Goal: Task Accomplishment & Management: Complete application form

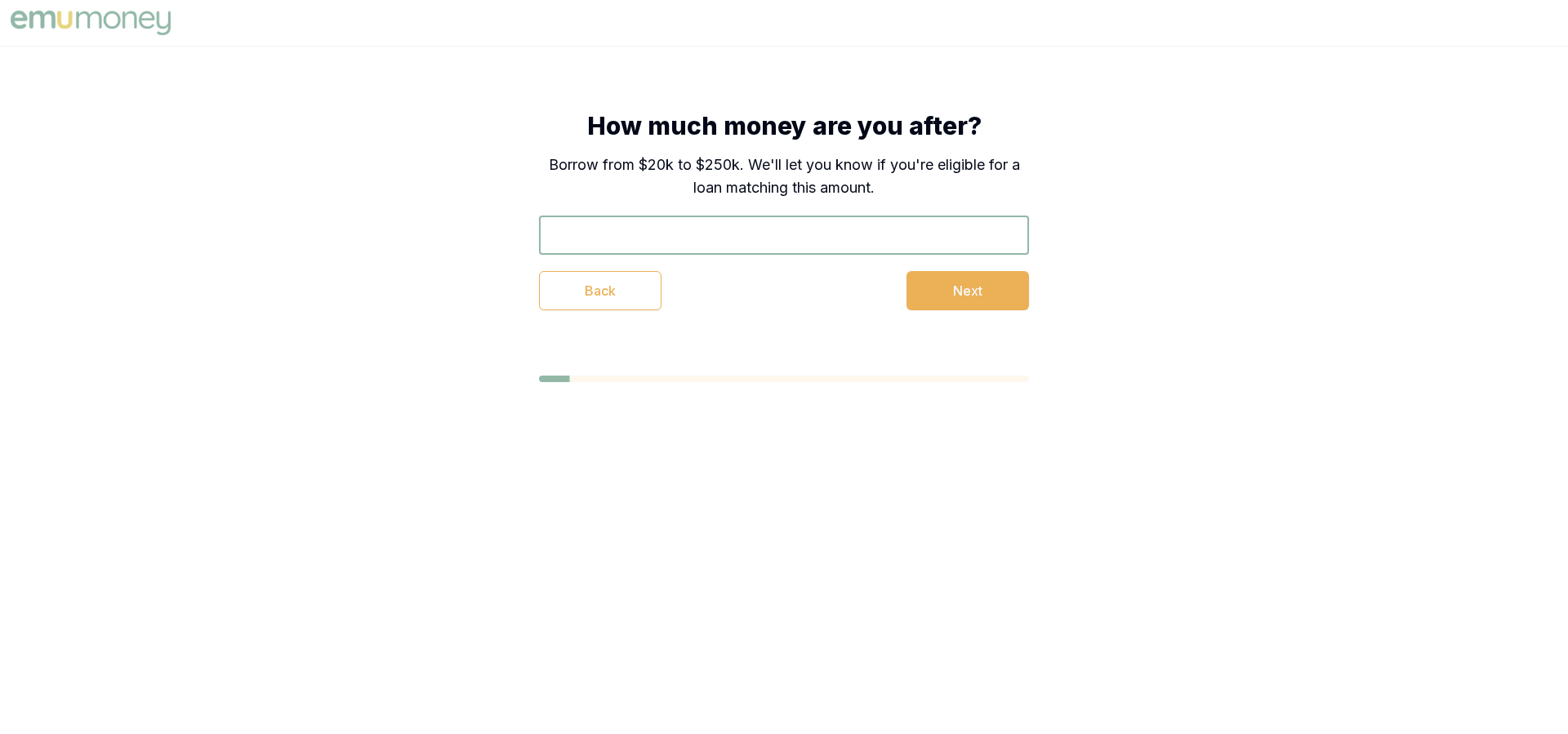
click at [602, 232] on input "text" at bounding box center [784, 235] width 490 height 40
type input "$40,000"
click at [969, 290] on button "Next" at bounding box center [967, 290] width 122 height 40
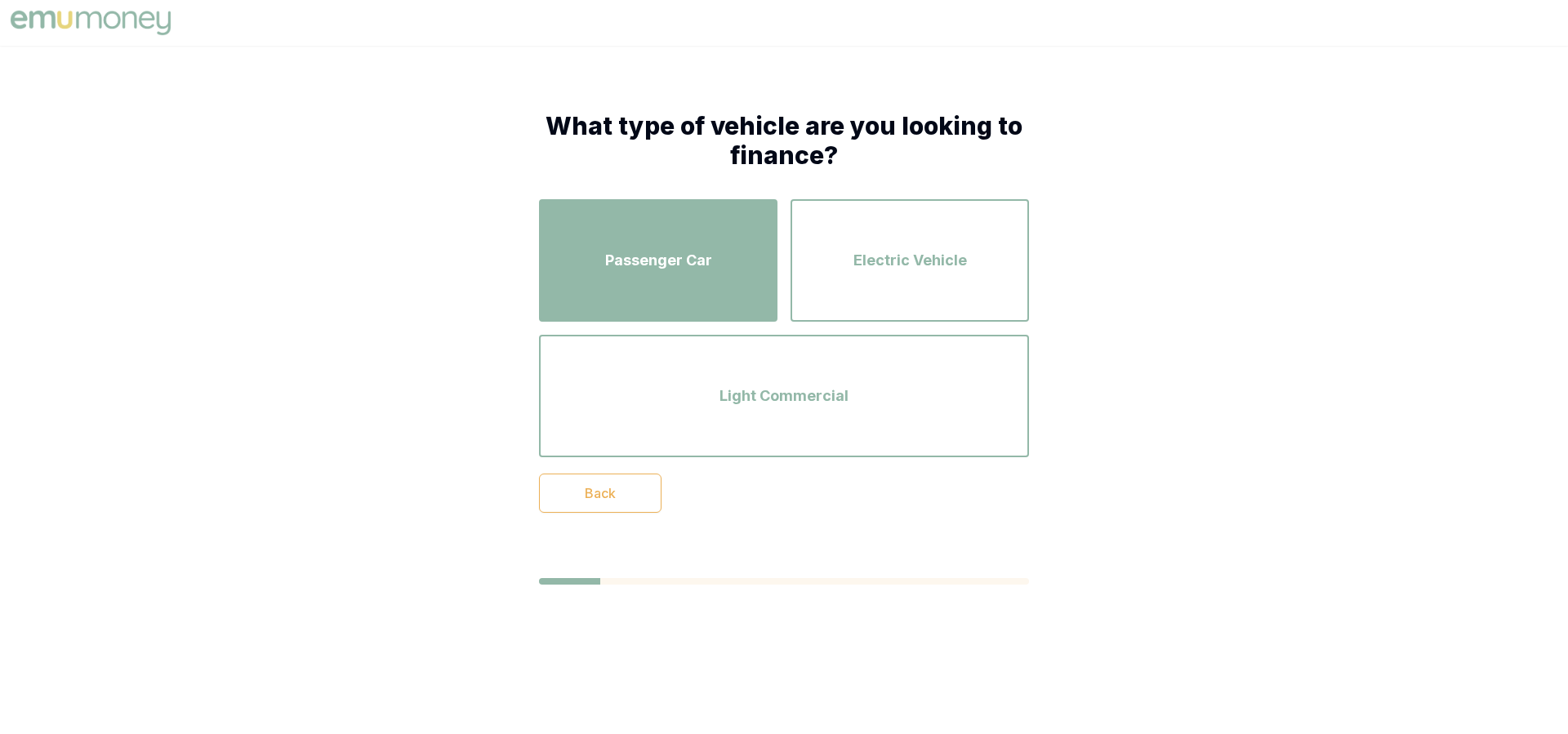
click at [704, 258] on span "Passenger Car" at bounding box center [659, 260] width 107 height 23
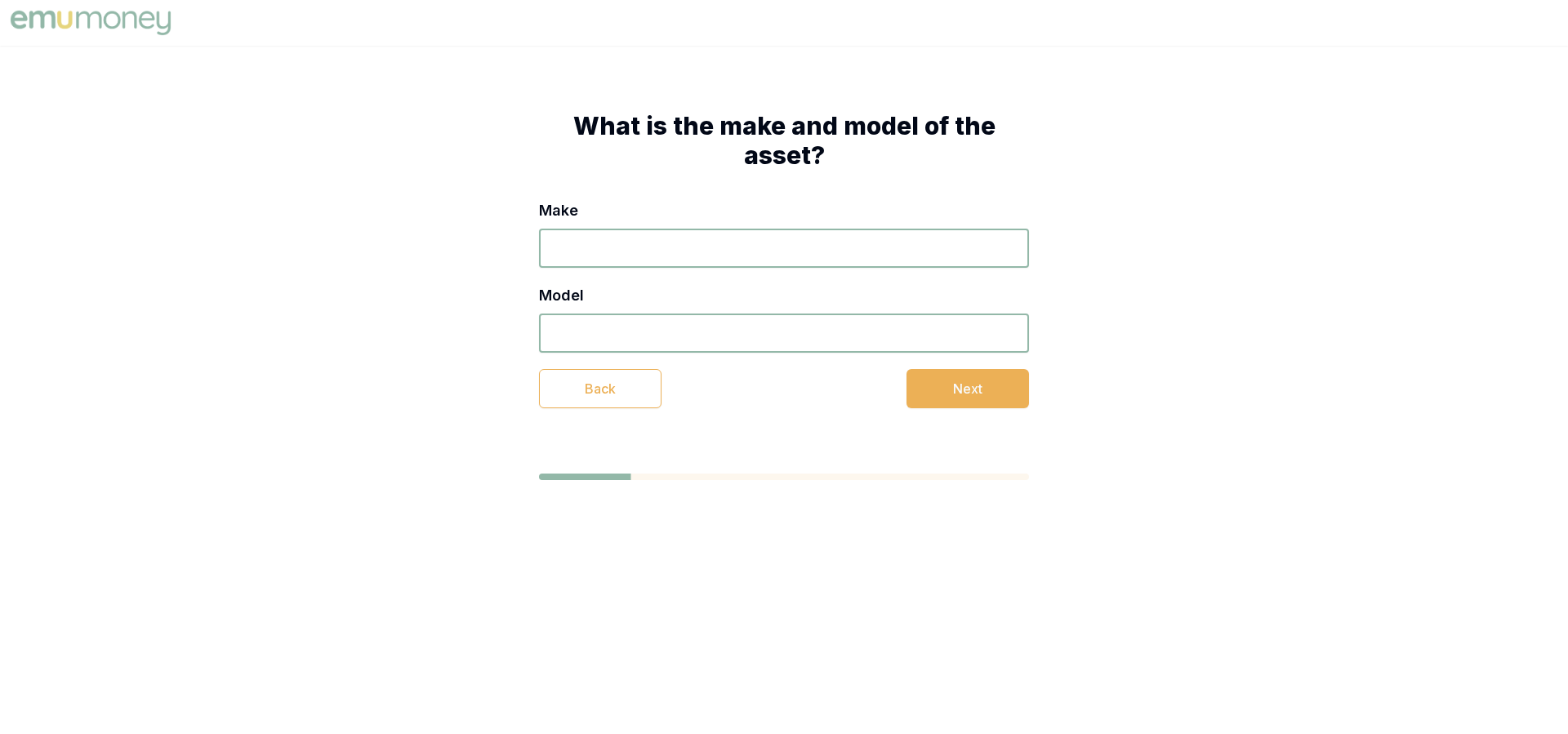
click at [599, 243] on input "Make" at bounding box center [784, 248] width 490 height 40
type input "ford"
click at [622, 326] on input "Model" at bounding box center [784, 333] width 490 height 40
type input "mustang gt"
click at [969, 386] on button "Next" at bounding box center [967, 389] width 122 height 40
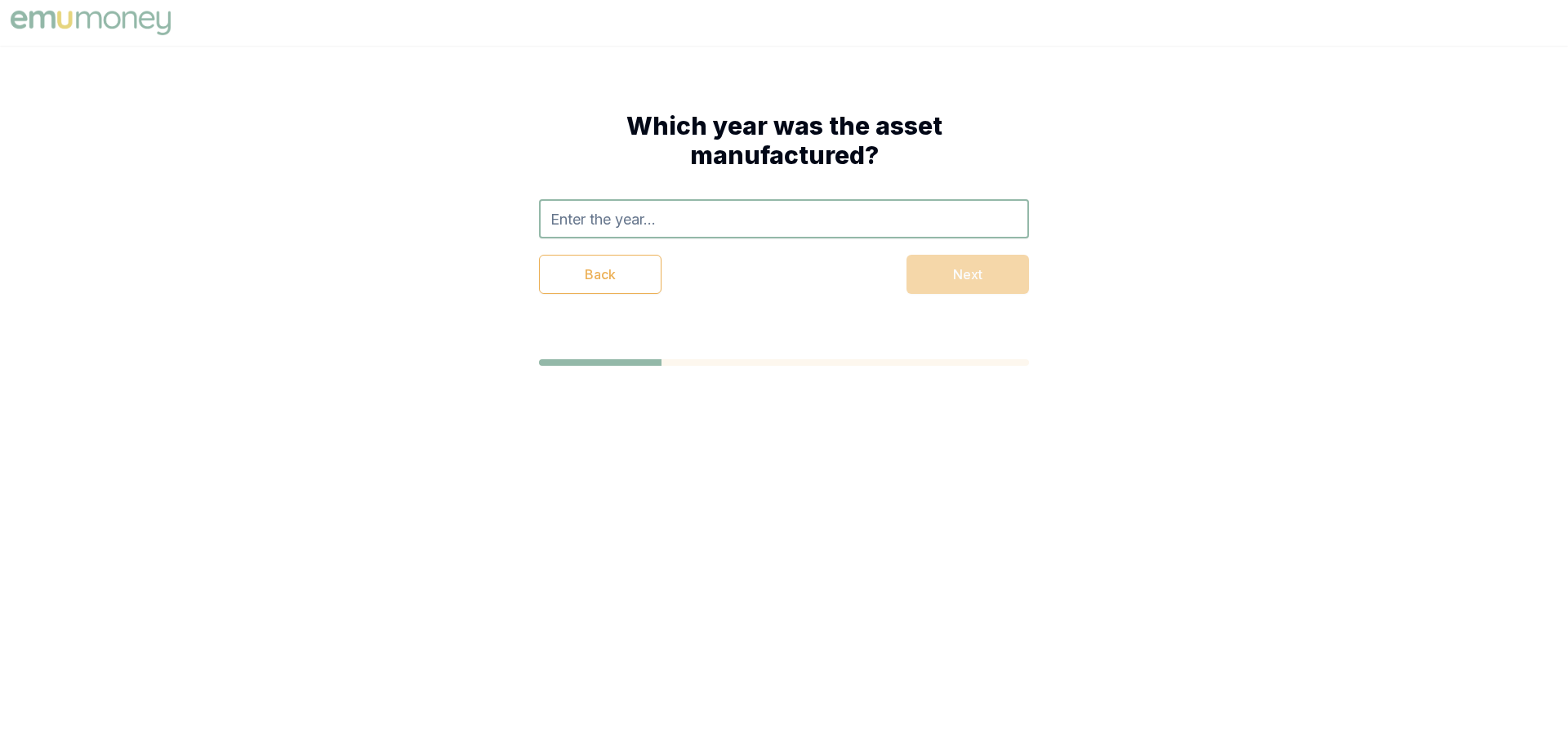
click at [594, 220] on input "text" at bounding box center [784, 219] width 490 height 40
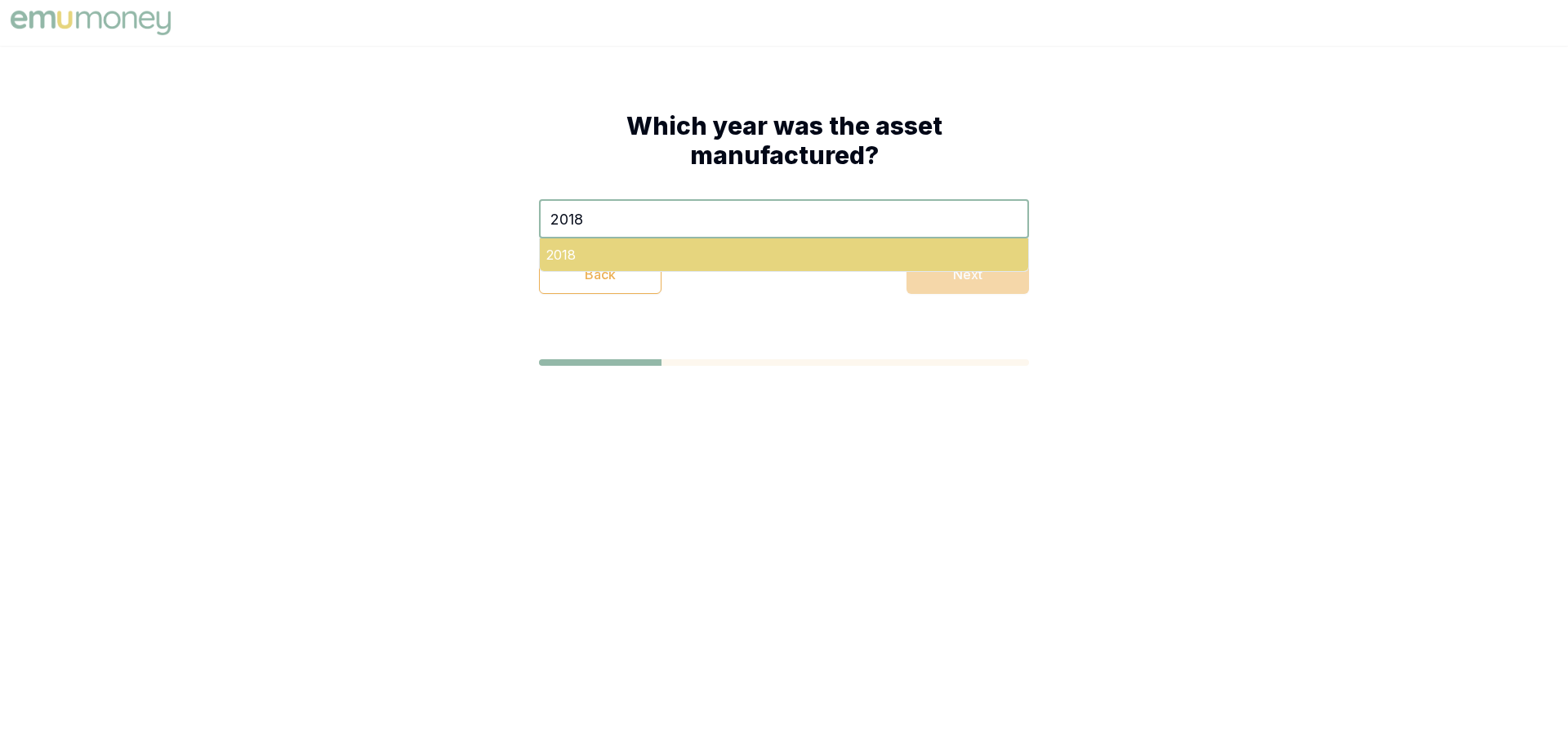
type input "2018"
click at [549, 253] on div "2018" at bounding box center [784, 254] width 488 height 33
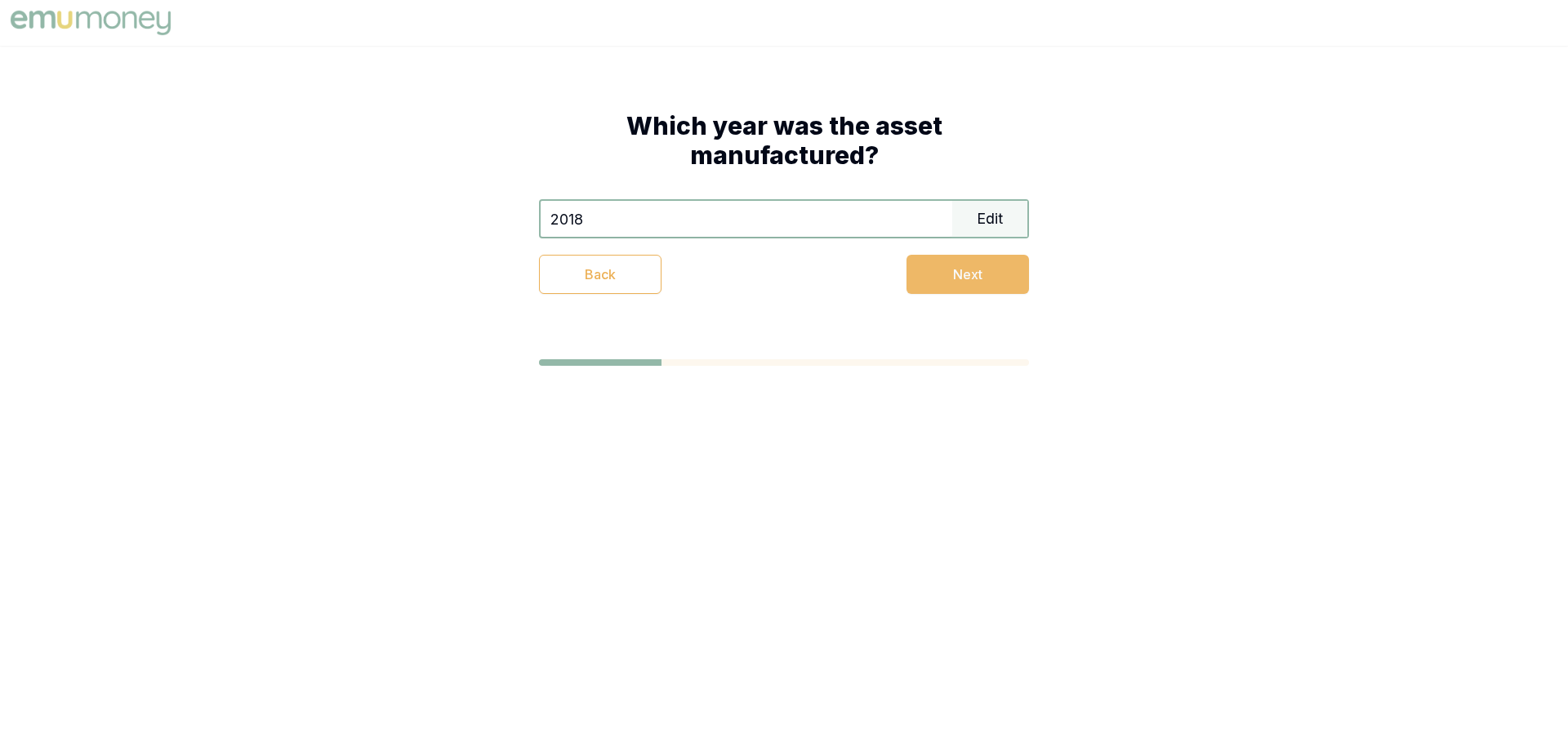
click at [963, 278] on button "Next" at bounding box center [967, 274] width 122 height 40
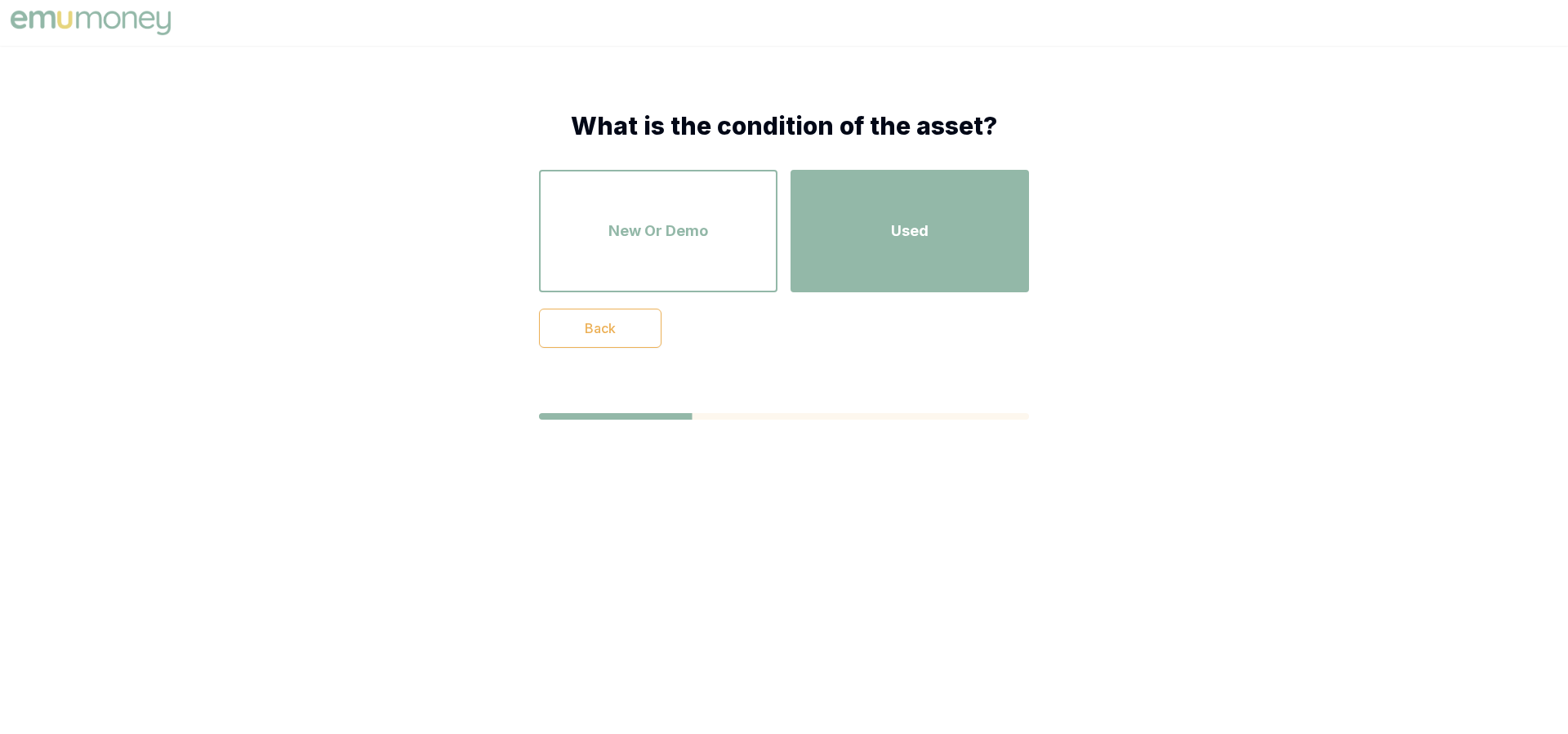
click at [899, 232] on span "Used" at bounding box center [909, 231] width 38 height 23
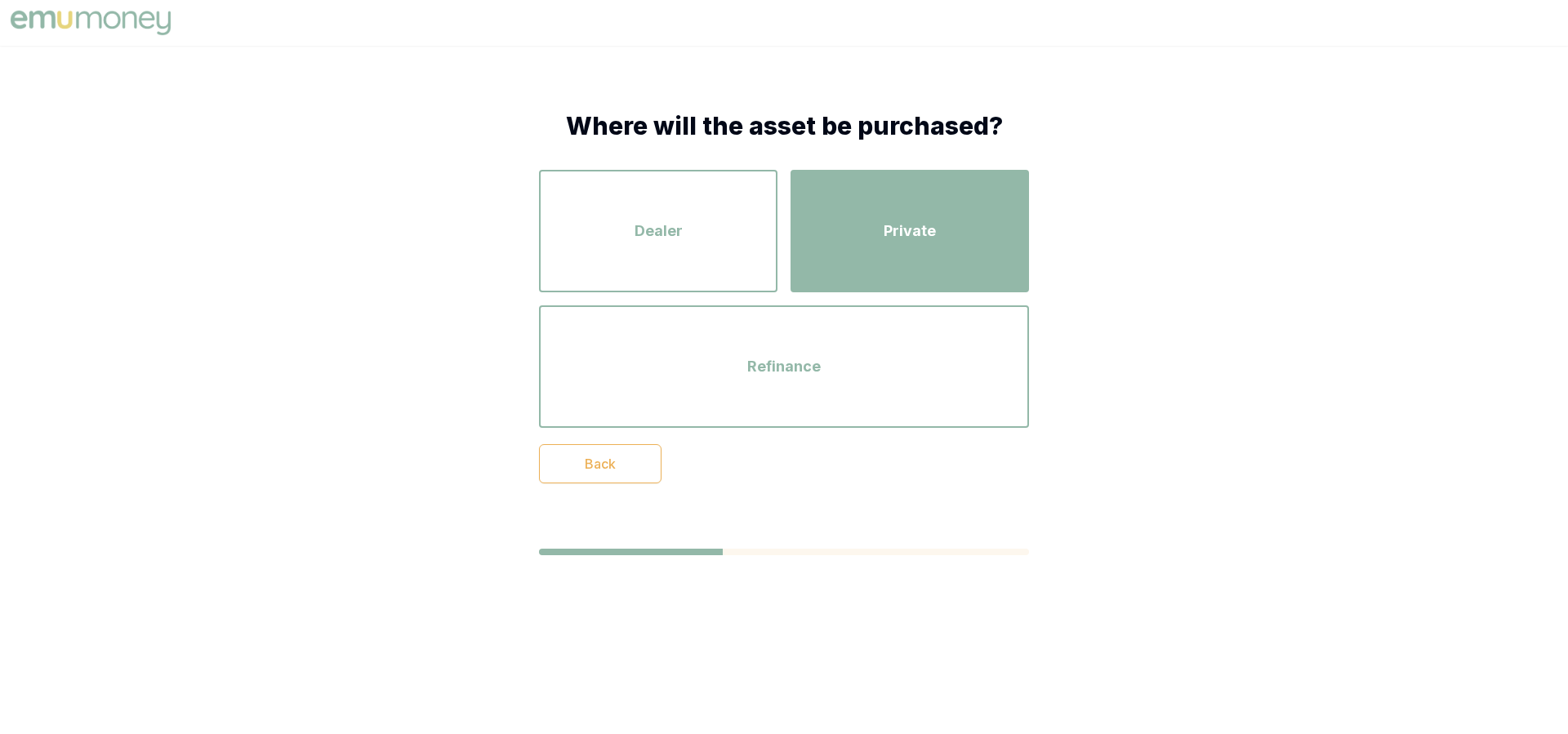
click at [920, 234] on span "Private" at bounding box center [909, 231] width 52 height 23
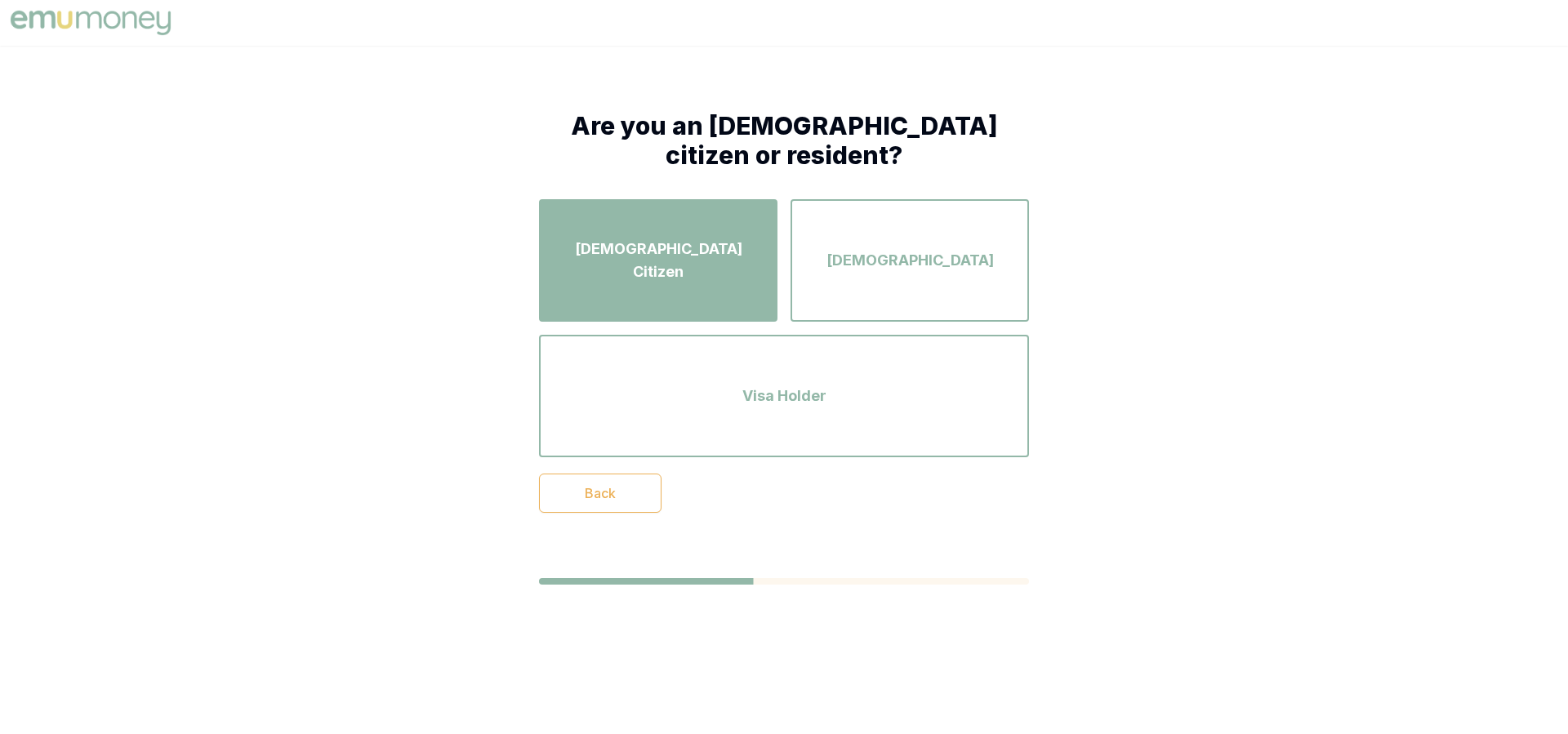
click at [668, 263] on span "Australian Citizen" at bounding box center [658, 260] width 209 height 46
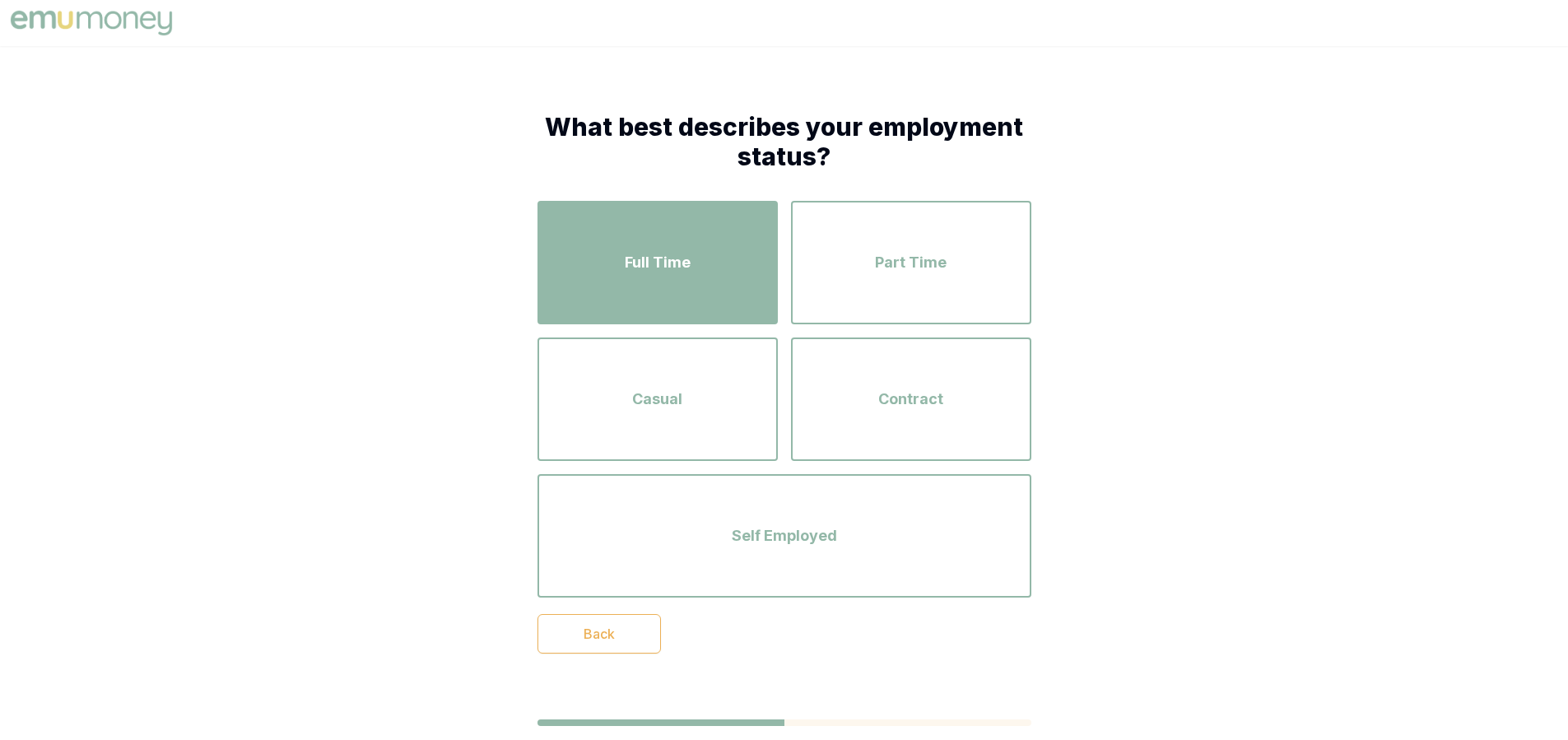
click at [643, 269] on span "Full Time" at bounding box center [658, 262] width 66 height 23
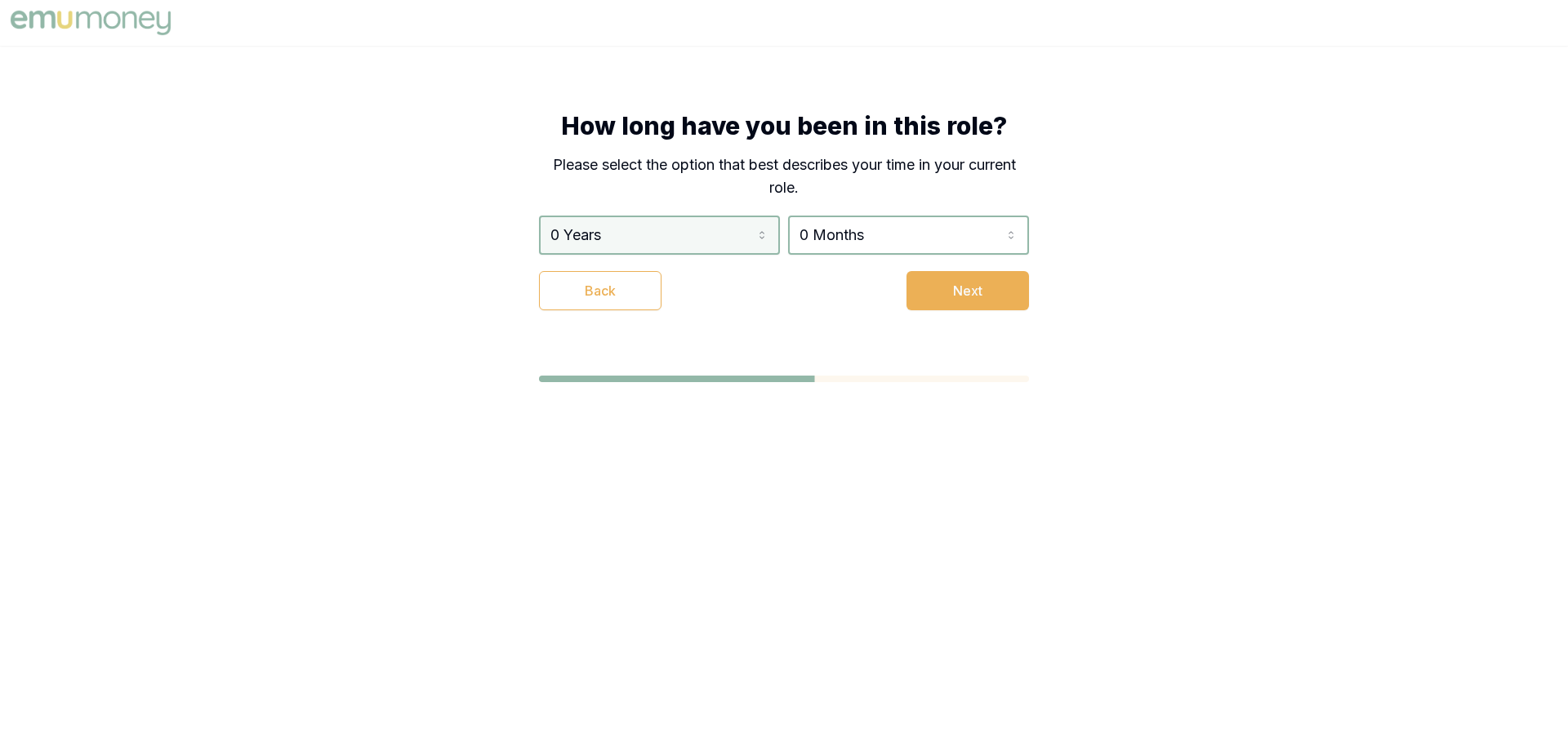
click at [667, 241] on html "How long have you been in this role? Please select the option that best describ…" at bounding box center [784, 367] width 1568 height 734
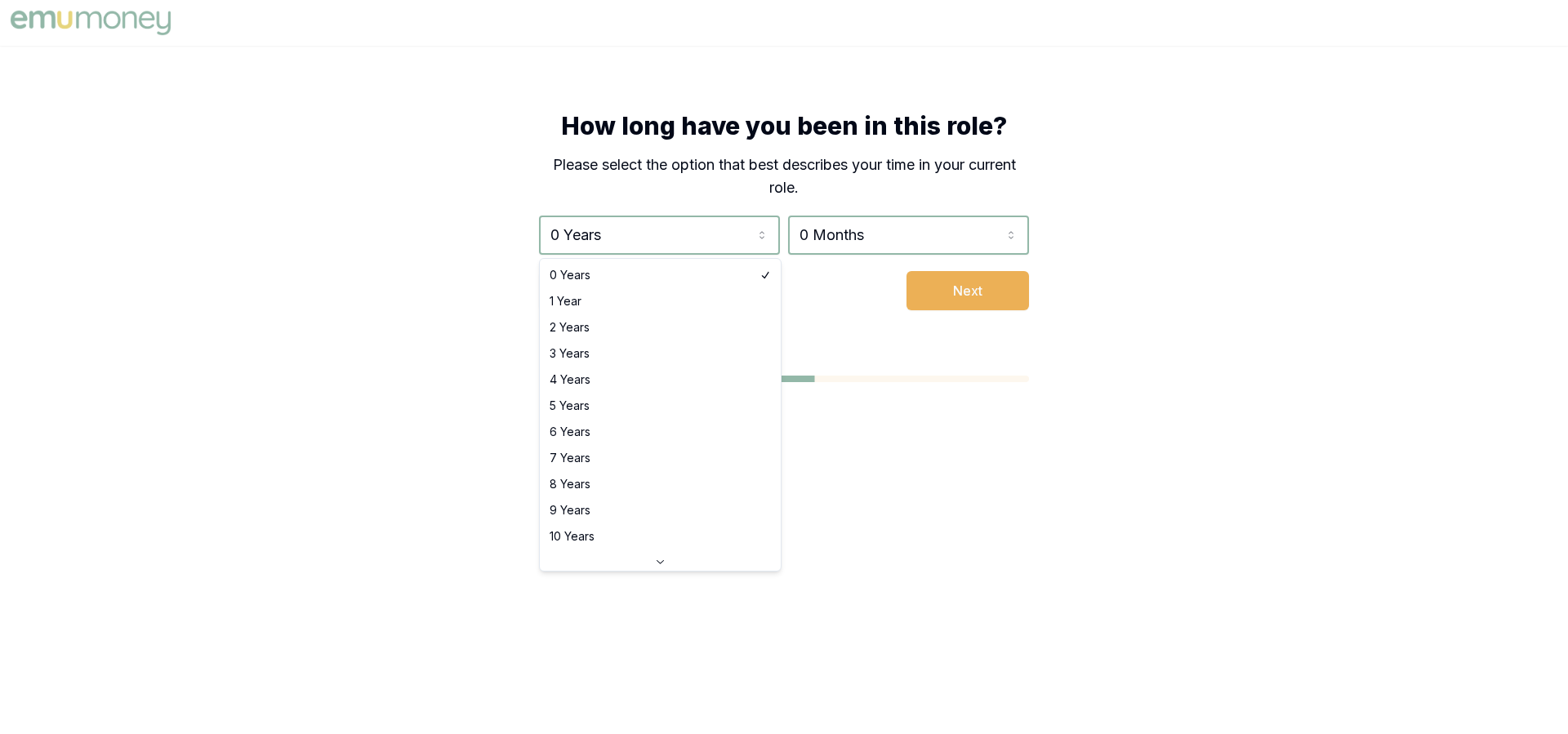
select select "2"
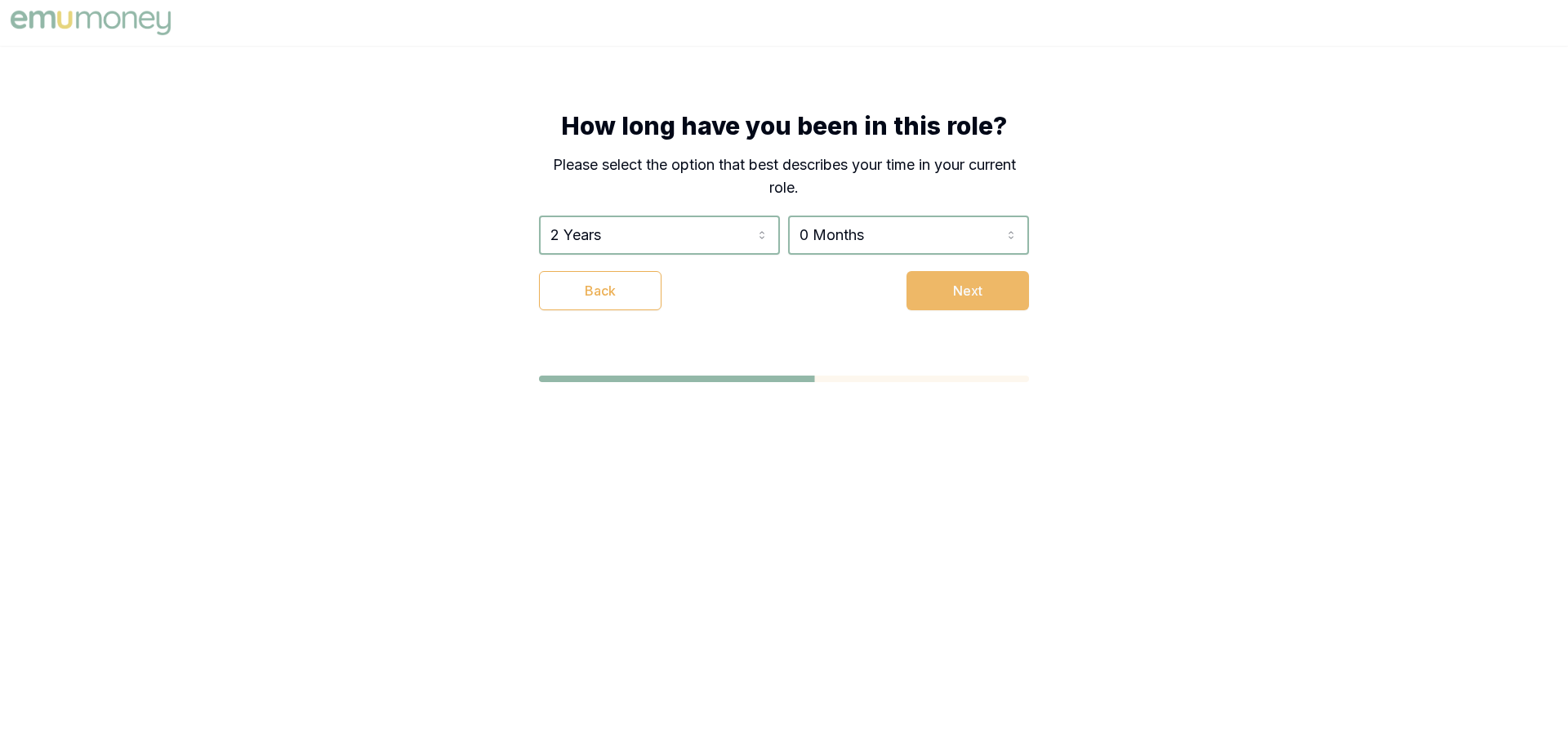
click at [985, 288] on button "Next" at bounding box center [967, 290] width 122 height 40
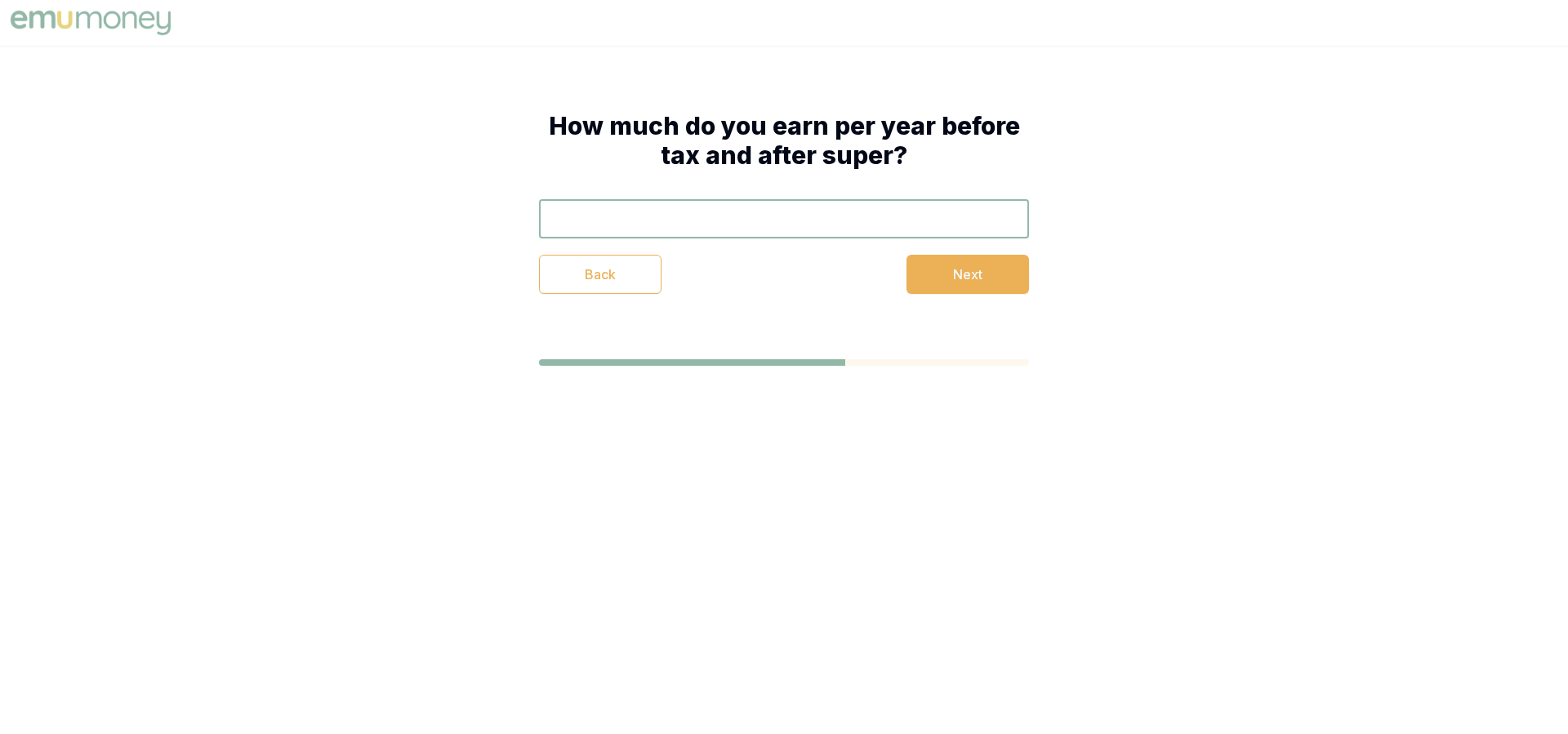
click at [675, 219] on input "text" at bounding box center [784, 219] width 490 height 40
type input "$120,000"
click at [975, 272] on button "Next" at bounding box center [967, 274] width 122 height 40
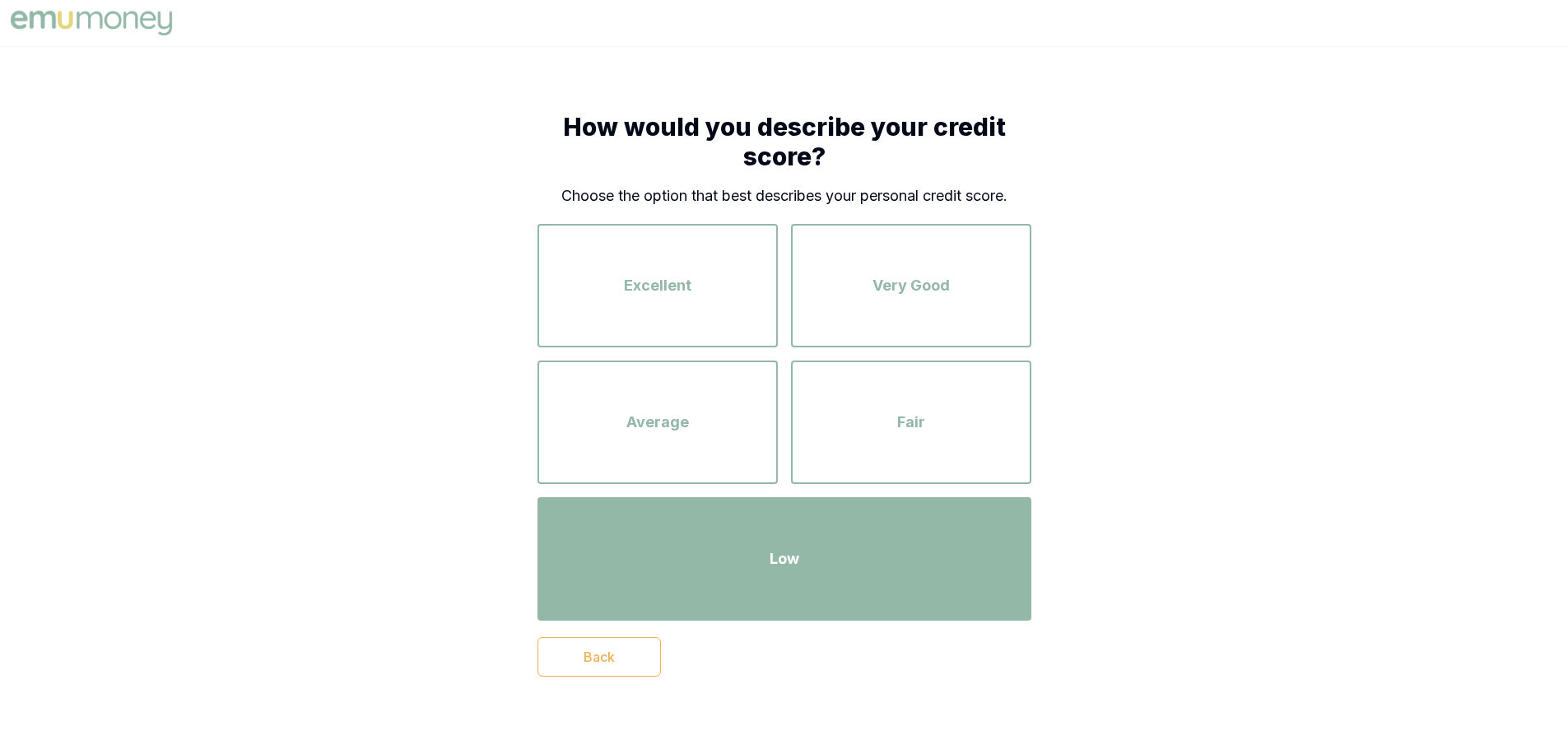
click at [788, 546] on div "Low" at bounding box center [784, 558] width 464 height 94
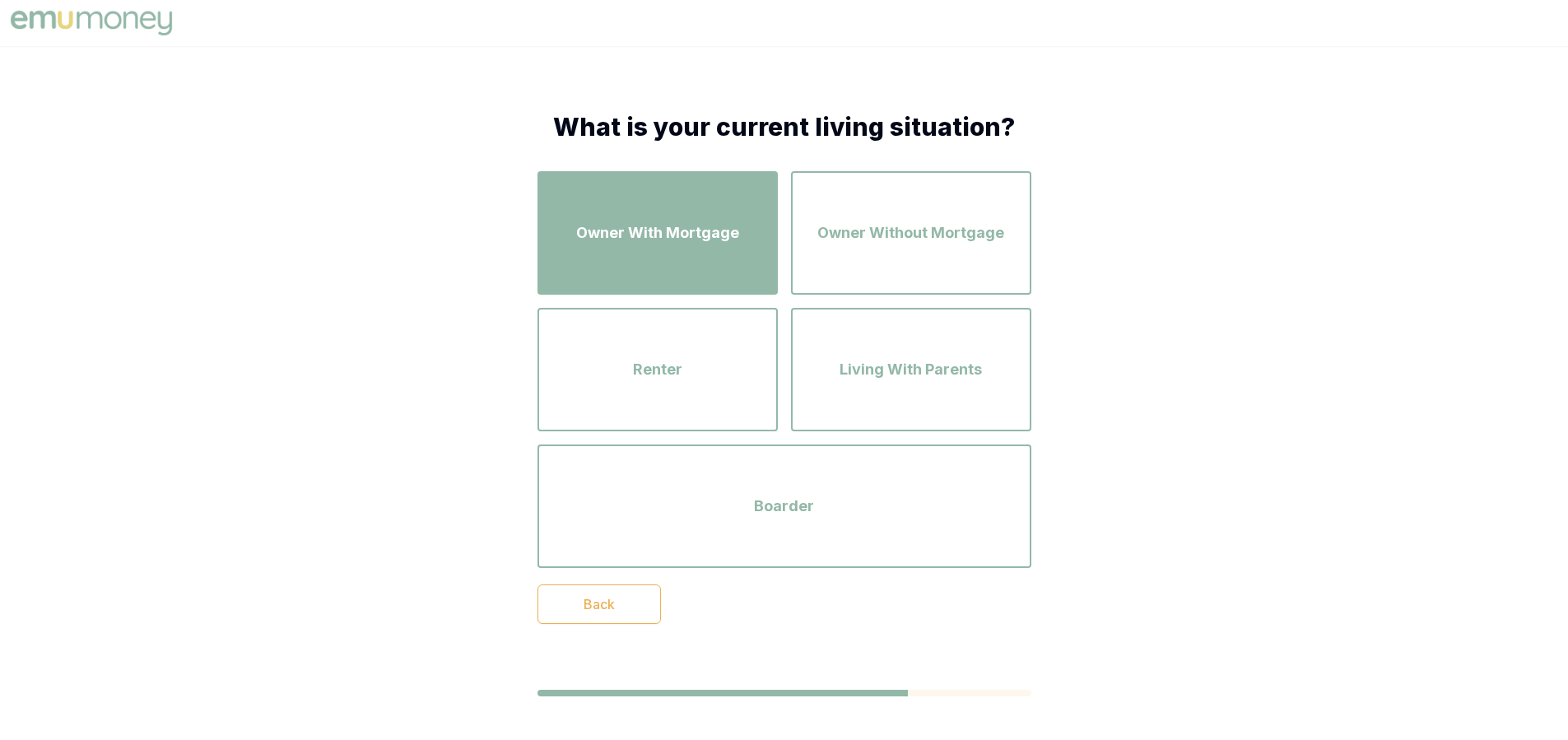
click at [648, 239] on span "Owner With Mortgage" at bounding box center [658, 233] width 163 height 23
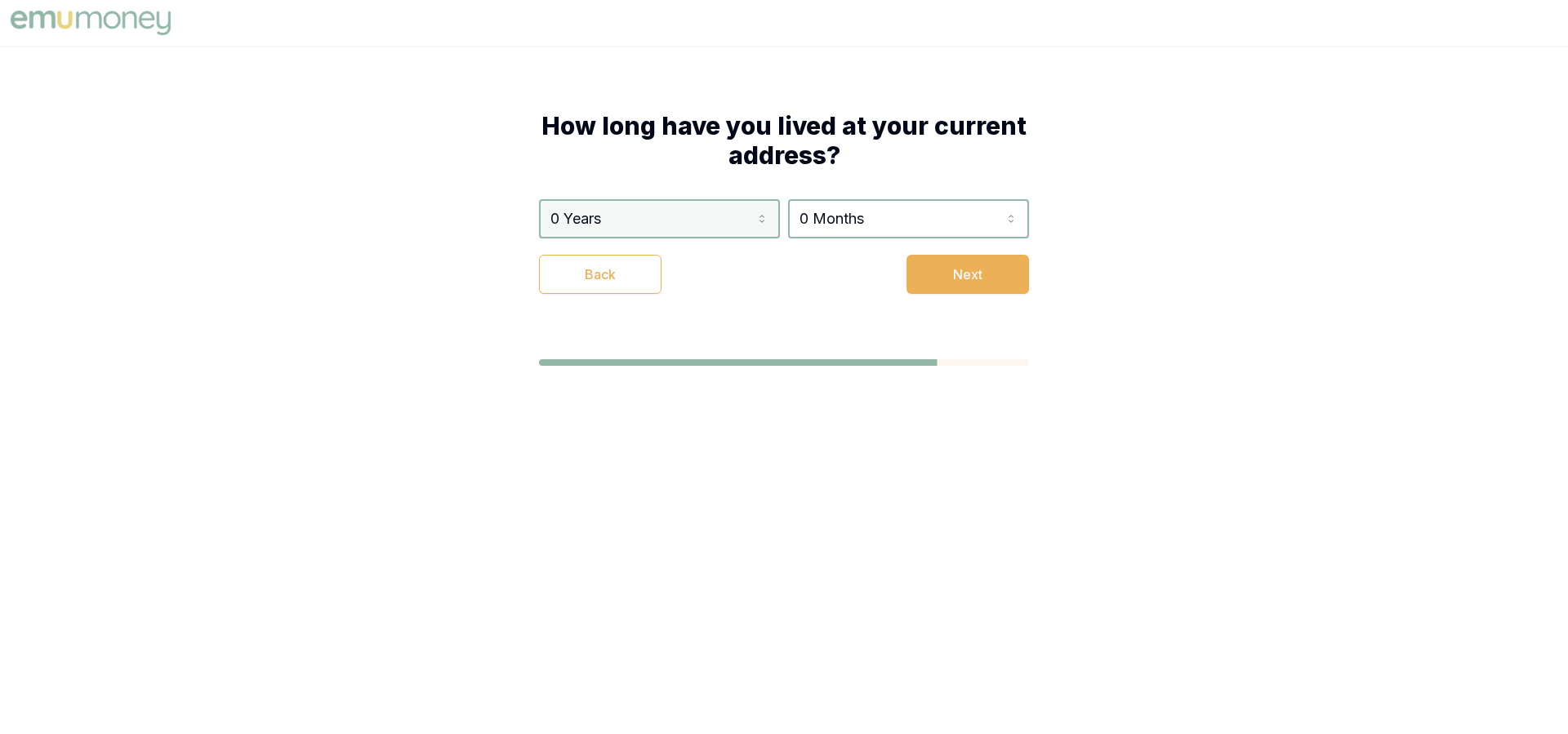
click at [610, 217] on html "How long have you lived at your current address? 0 Years 0 Years 1 Year 2 Years…" at bounding box center [784, 367] width 1568 height 734
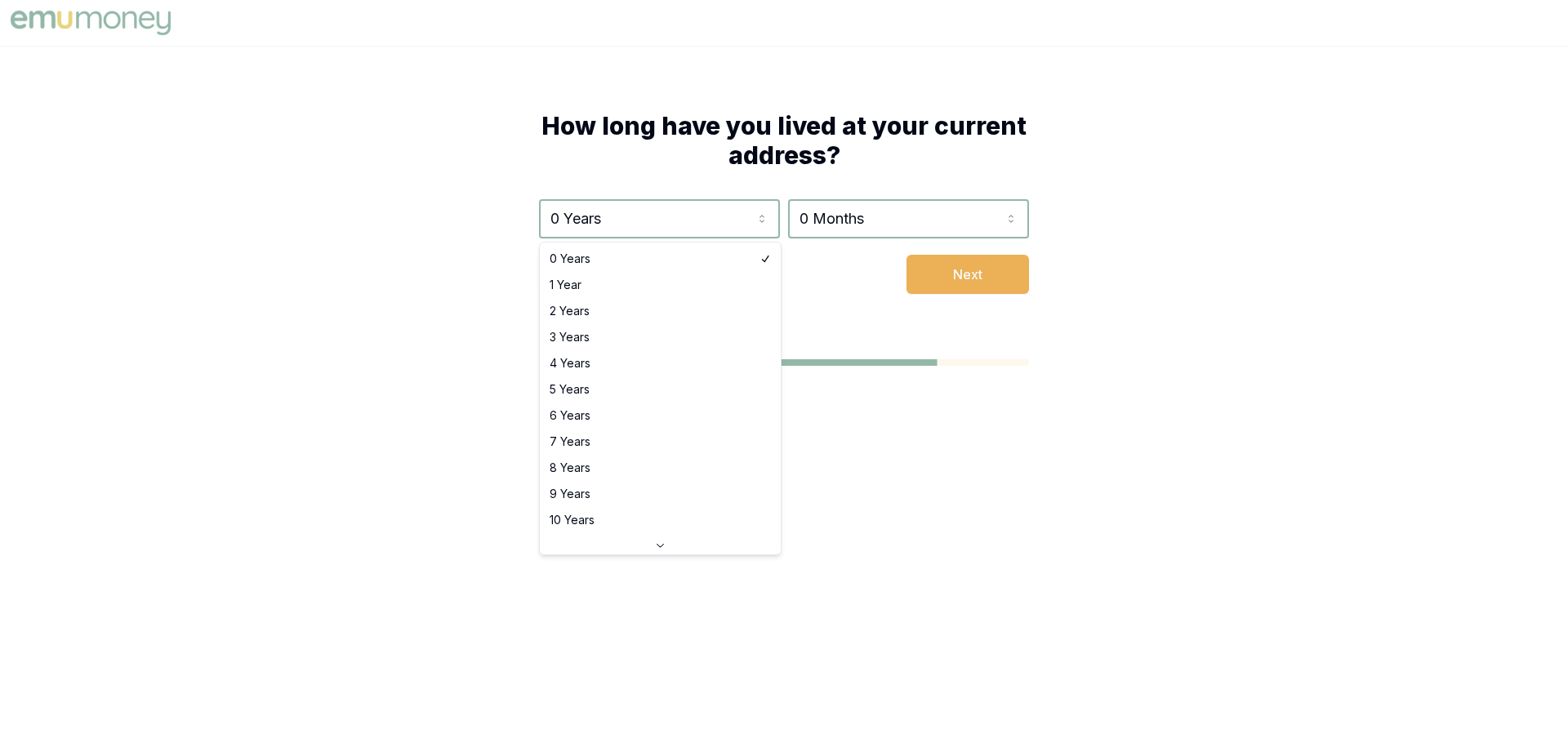
select select "8"
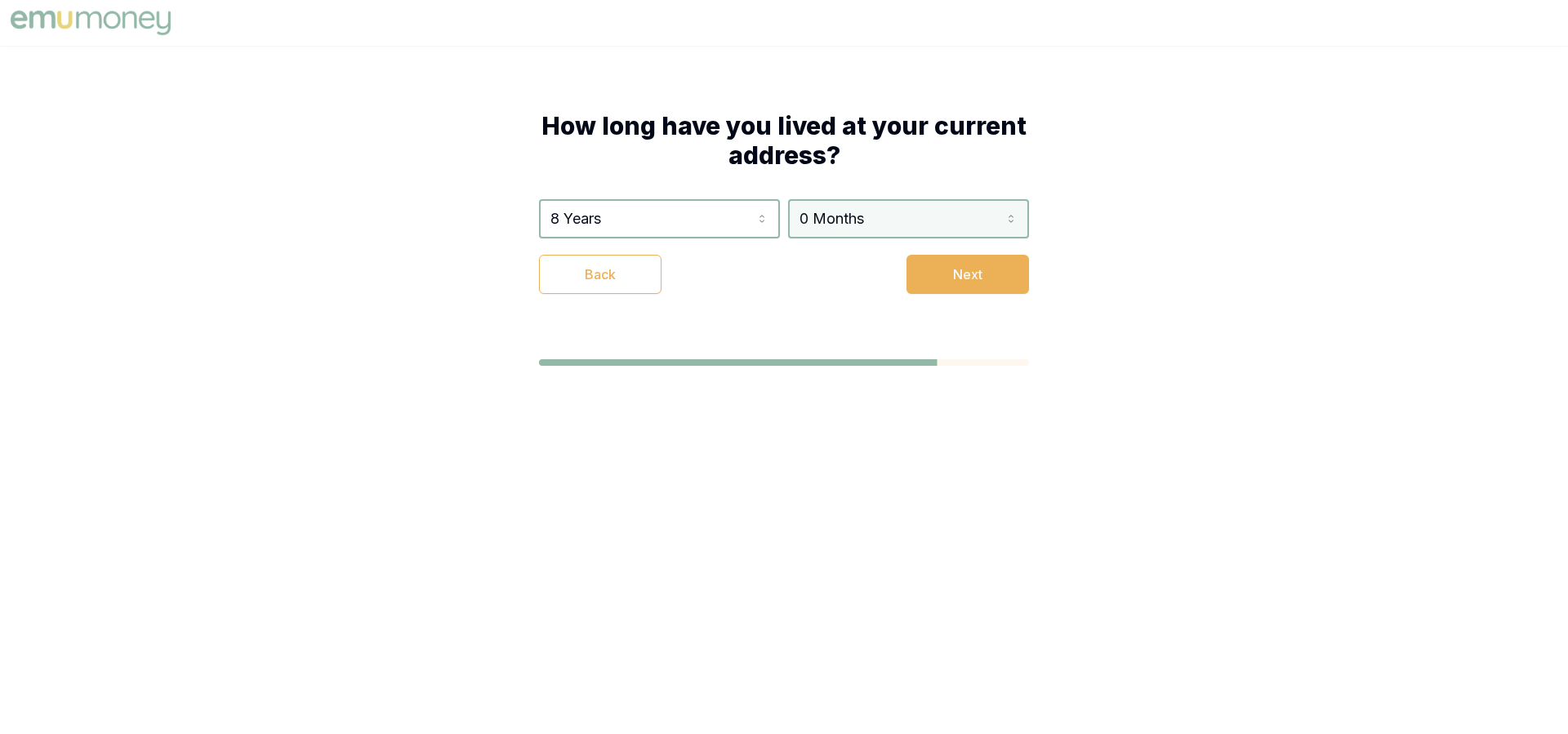
click at [879, 223] on html "How long have you lived at your current address? 8 Years 0 Years 1 Year 2 Years…" at bounding box center [784, 367] width 1568 height 734
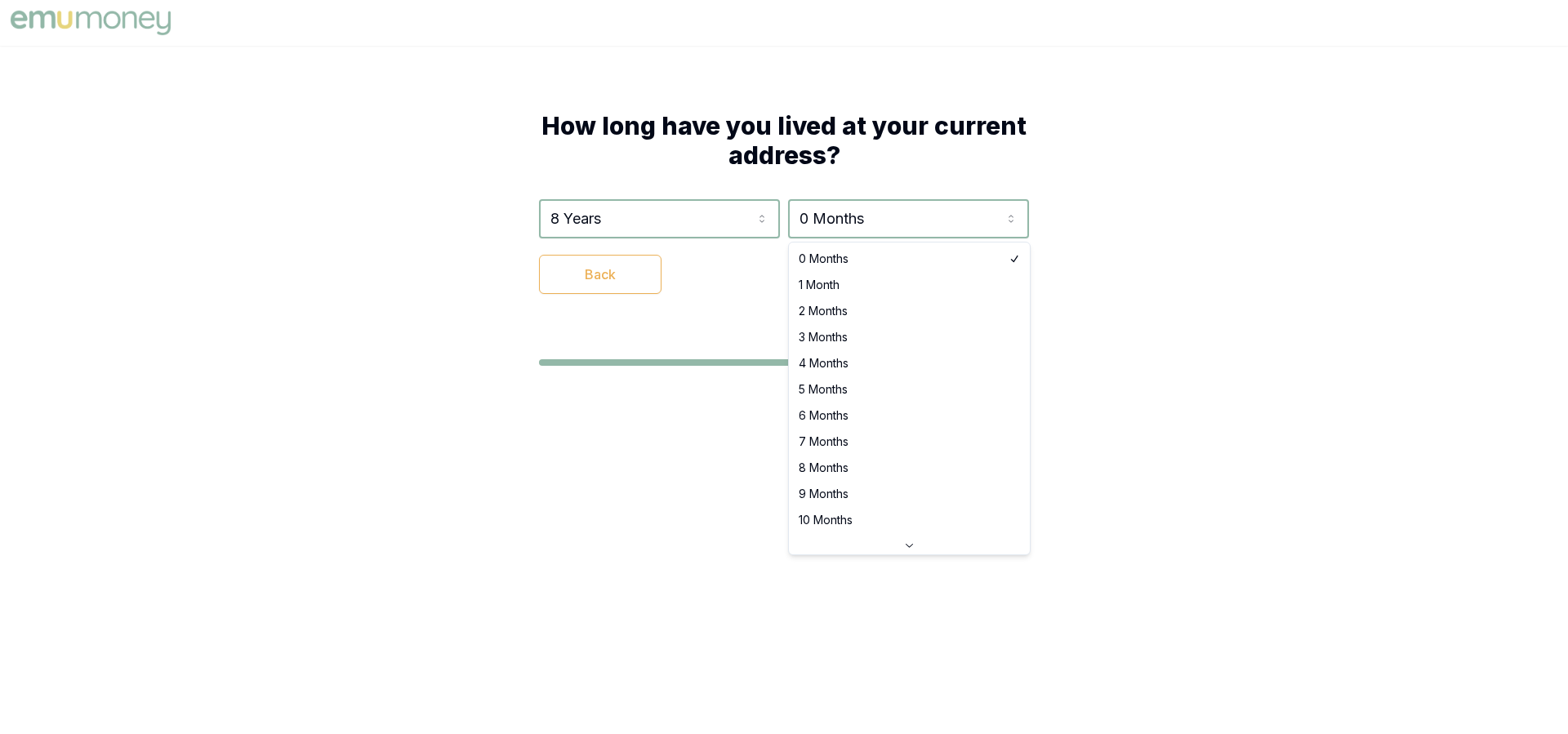
select select "4"
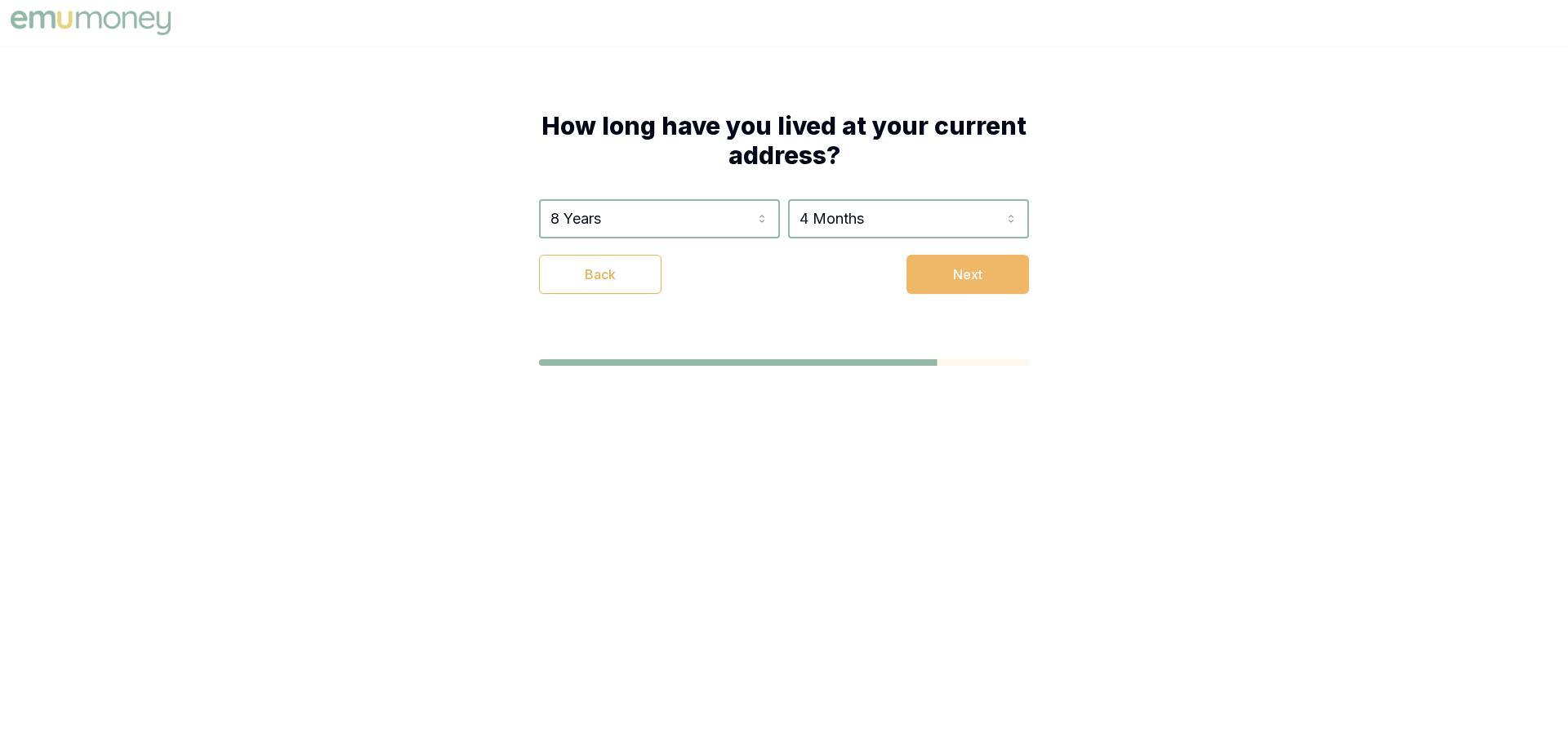
click at [978, 277] on button "Next" at bounding box center [967, 274] width 122 height 40
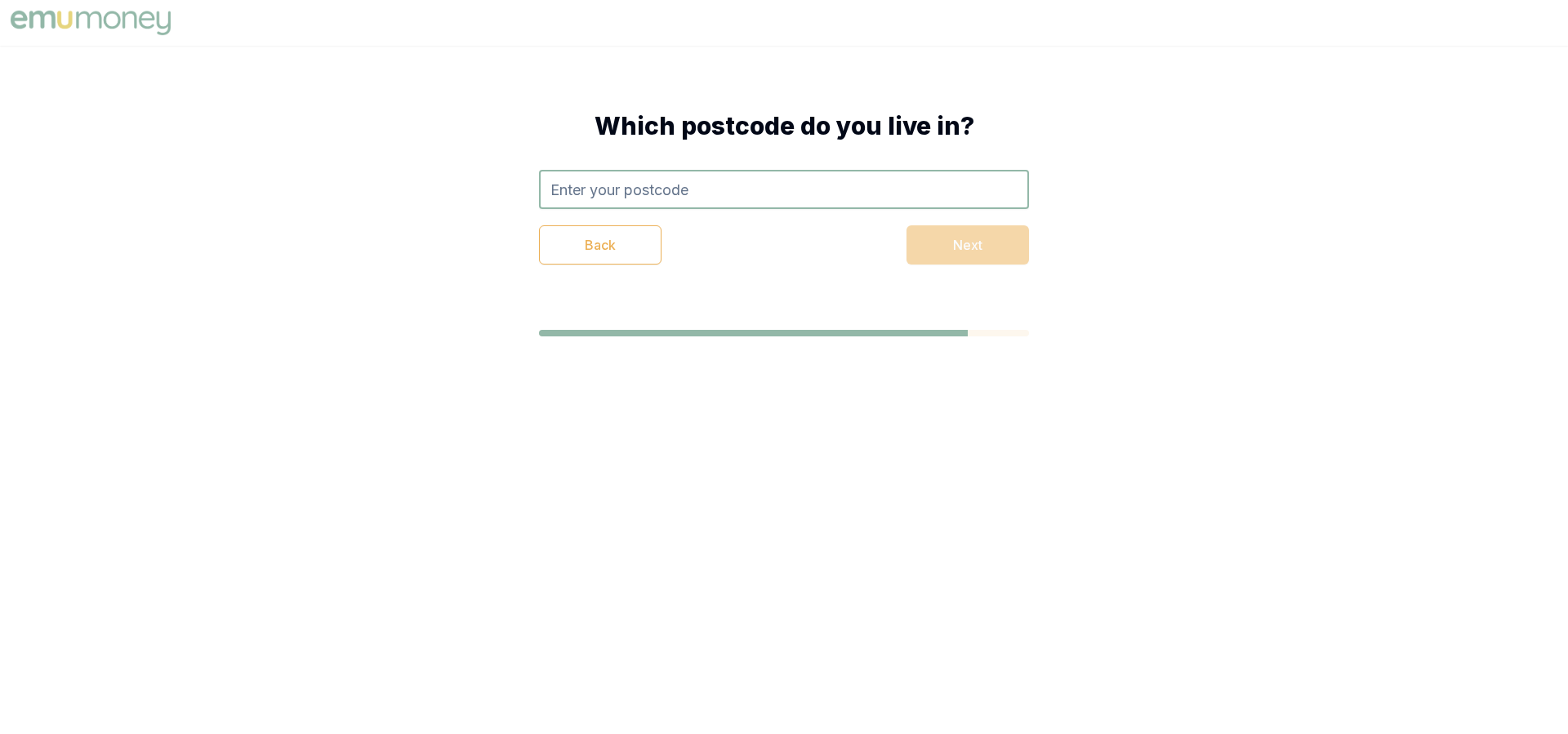
click at [676, 185] on input "text" at bounding box center [784, 189] width 490 height 40
type input "2760"
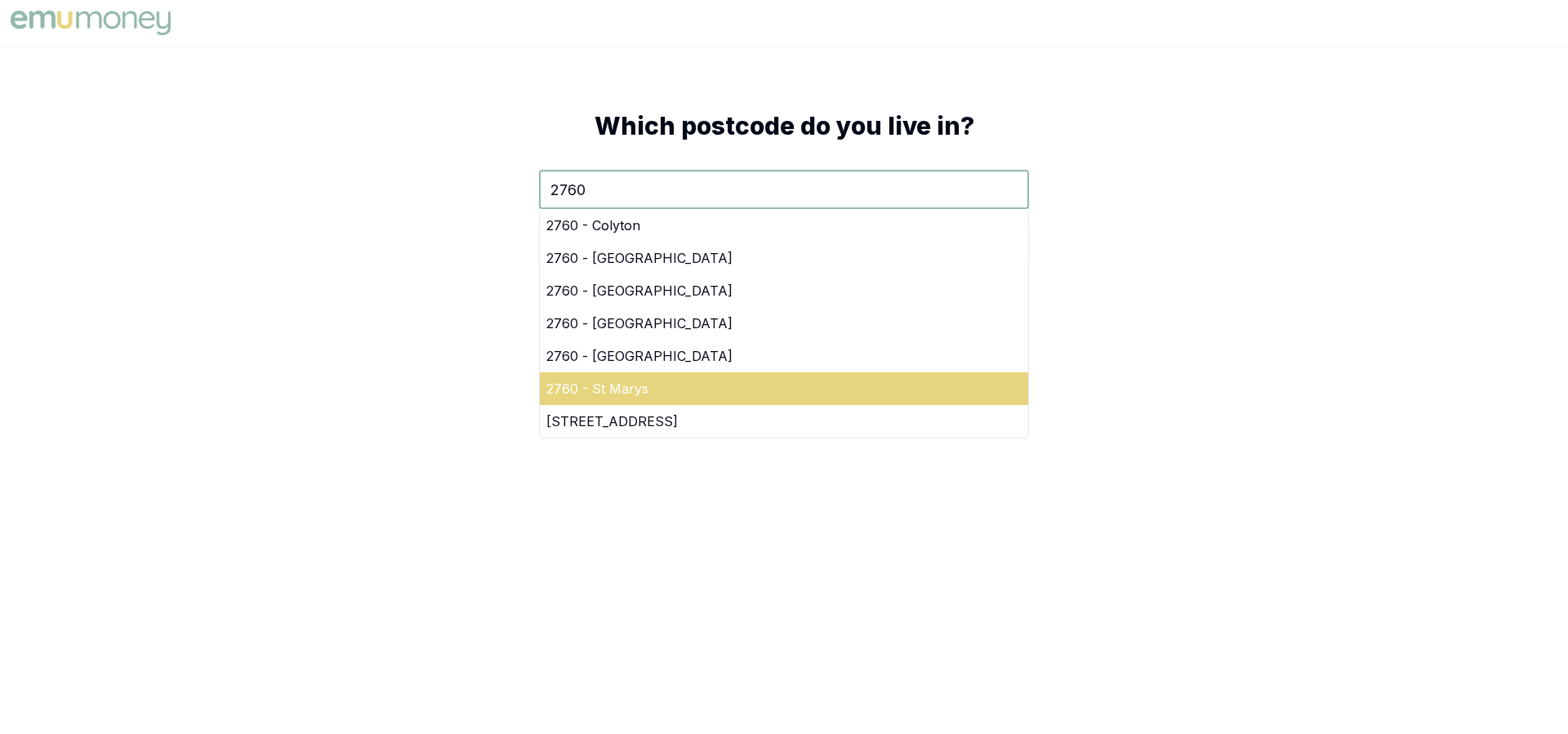
click at [711, 382] on div "2760 - St Marys" at bounding box center [784, 388] width 488 height 33
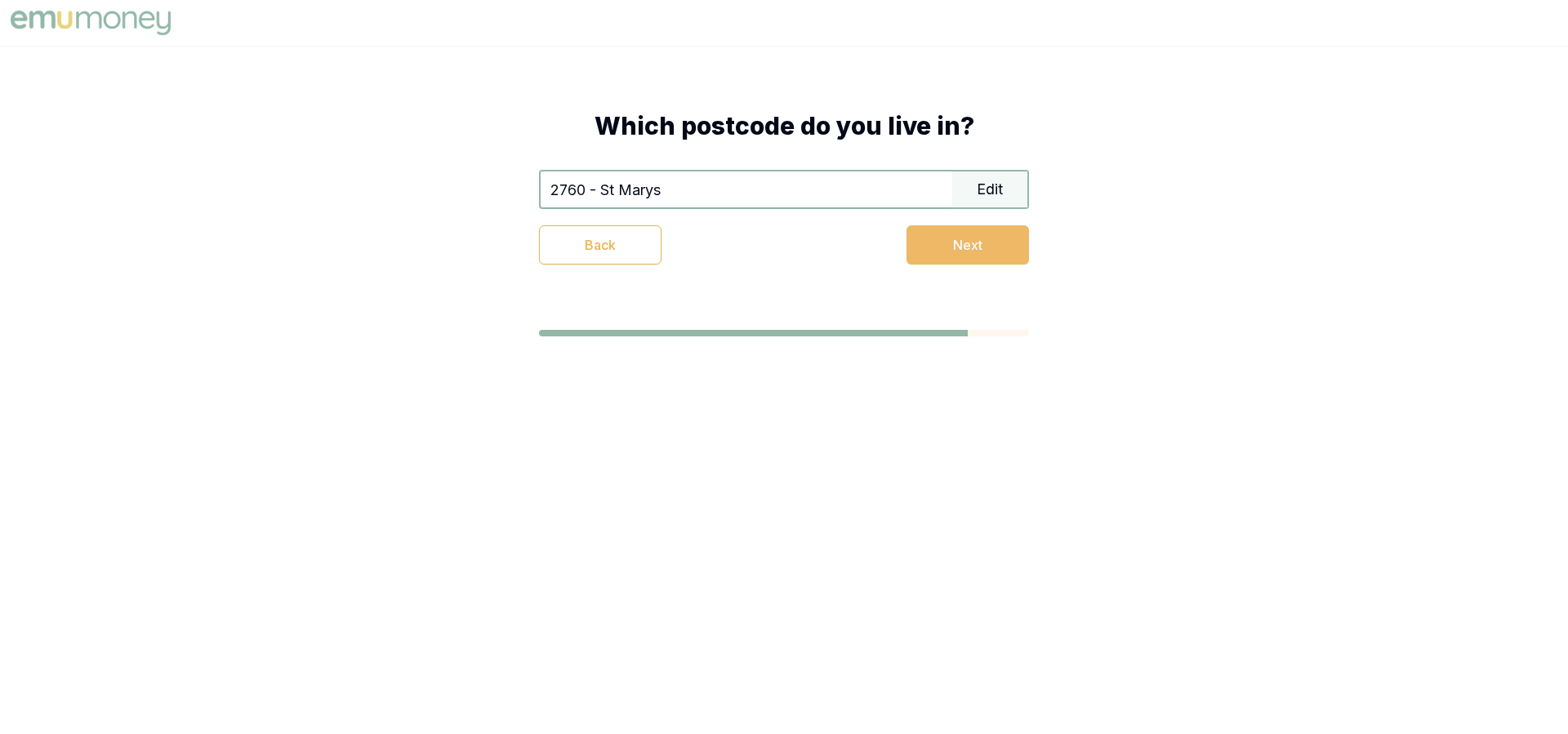
click at [966, 243] on button "Next" at bounding box center [967, 244] width 122 height 40
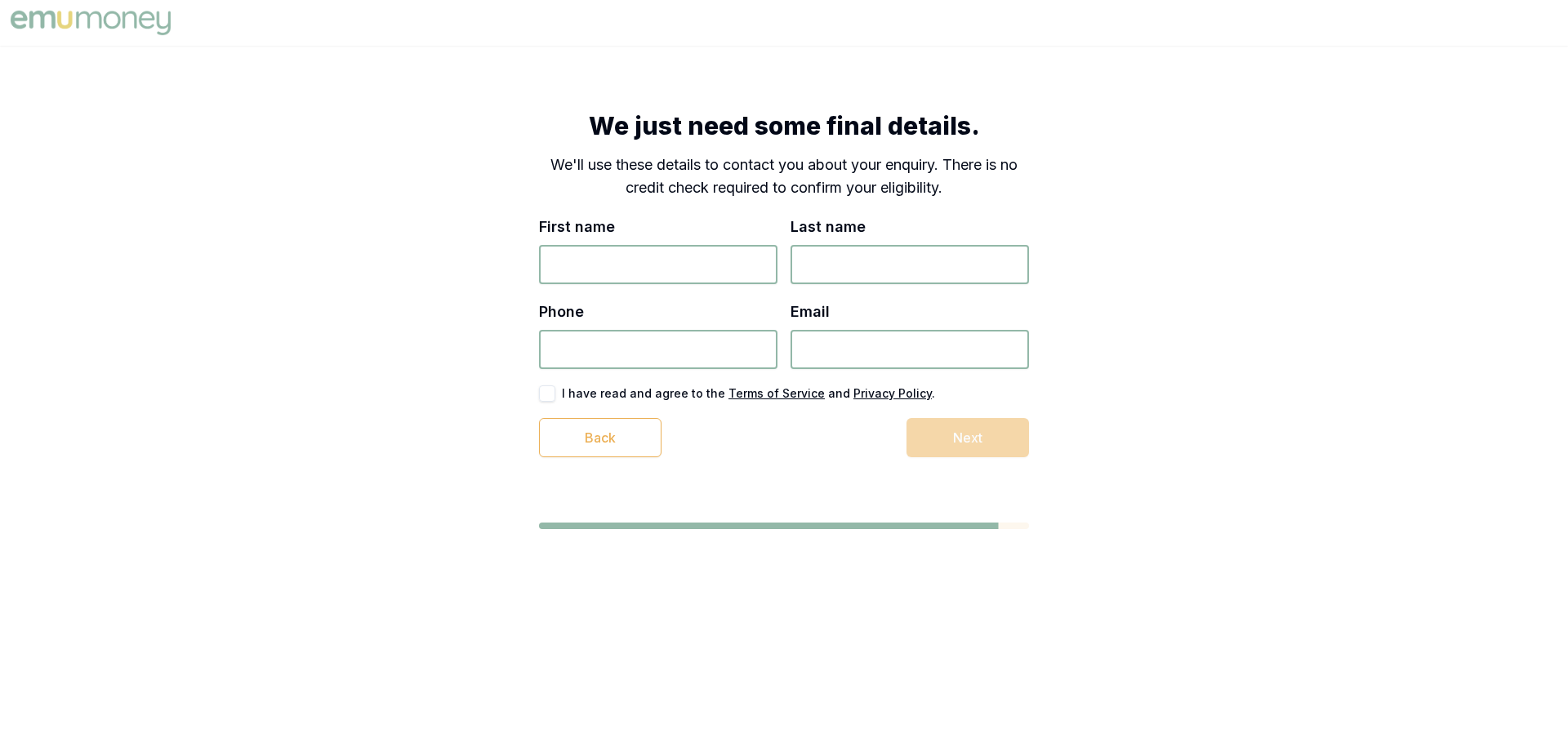
click at [628, 266] on input "First name" at bounding box center [658, 265] width 238 height 40
type input "Stephen"
type input "Ashby"
type input "0413 322 987"
type input "[EMAIL_ADDRESS][DOMAIN_NAME]"
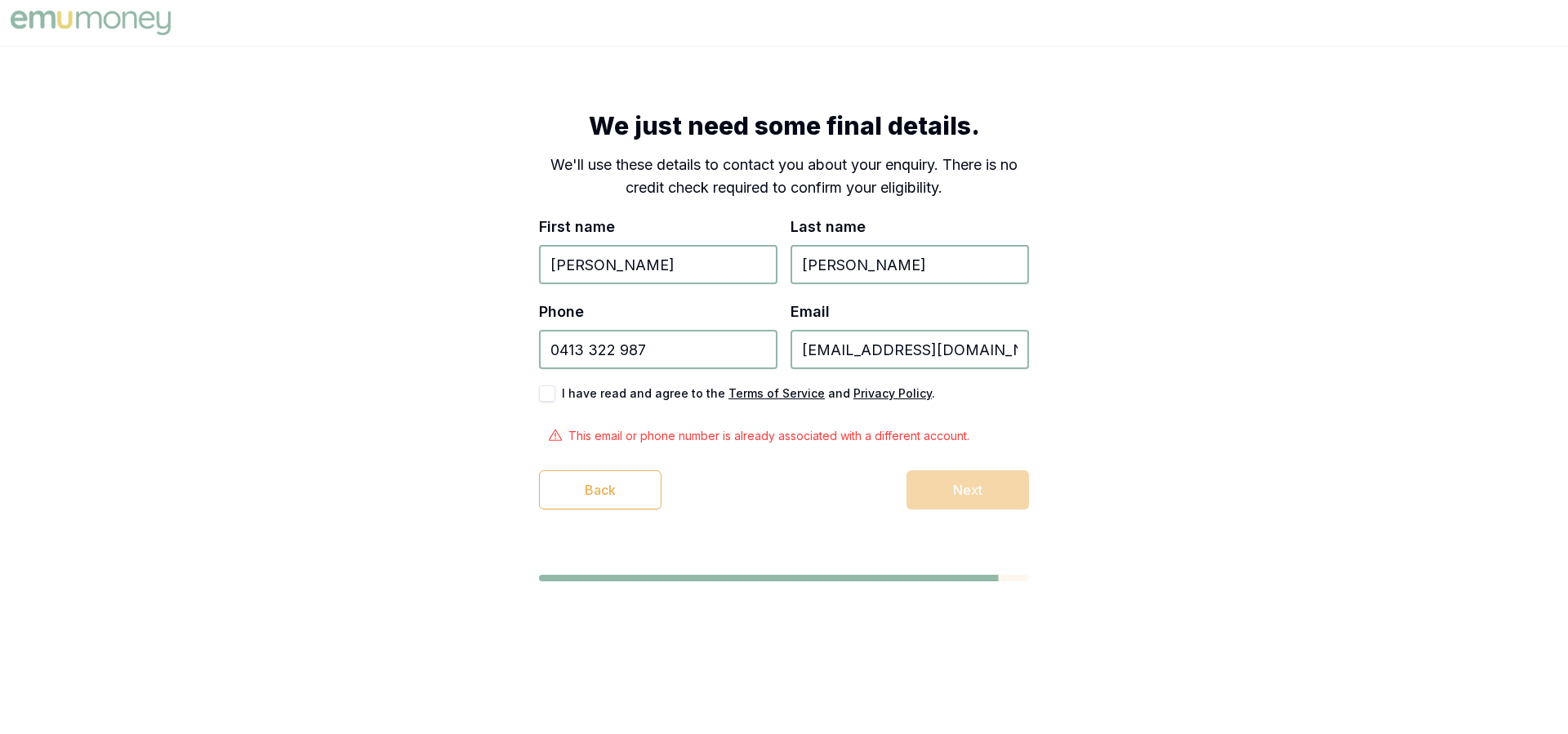
click at [547, 396] on button "button" at bounding box center [547, 393] width 17 height 17
click at [669, 347] on input "0413 322 987" at bounding box center [658, 349] width 238 height 40
type input "0498 512 467"
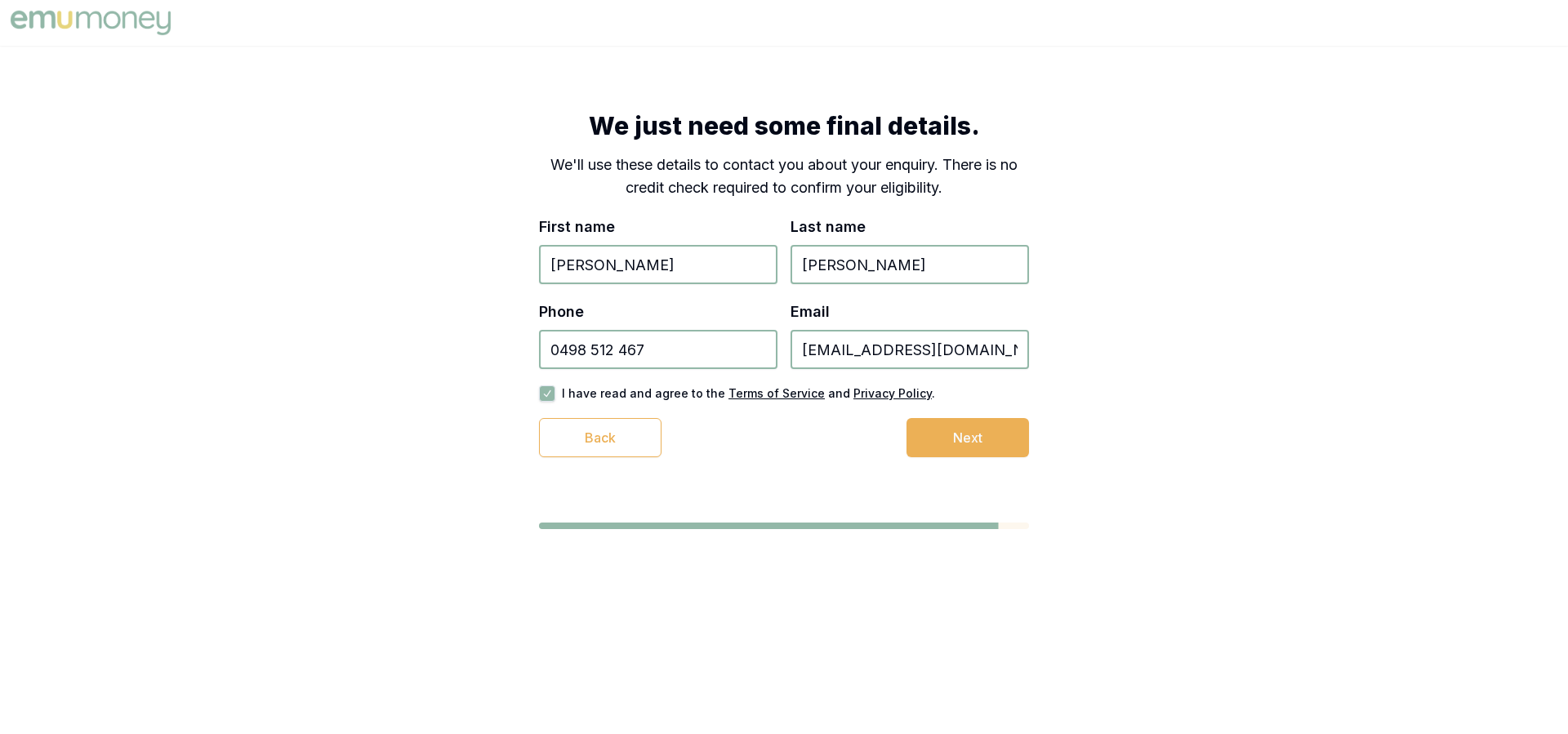
click at [786, 474] on div "We just need some final details. We'll use these details to contact you about y…" at bounding box center [784, 284] width 621 height 476
click at [945, 435] on button "Next" at bounding box center [967, 437] width 122 height 40
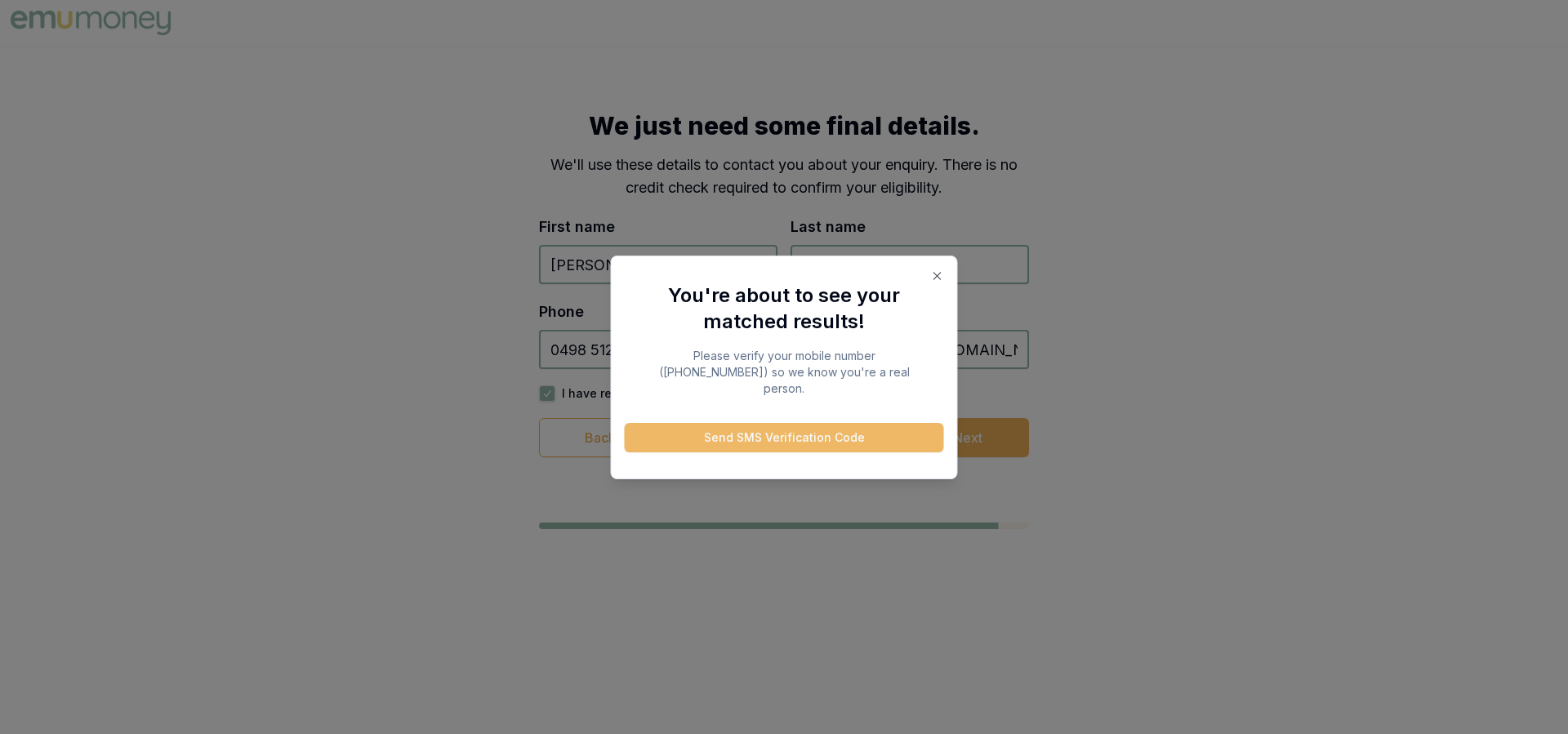
click at [820, 423] on button "Send SMS Verification Code" at bounding box center [784, 437] width 319 height 29
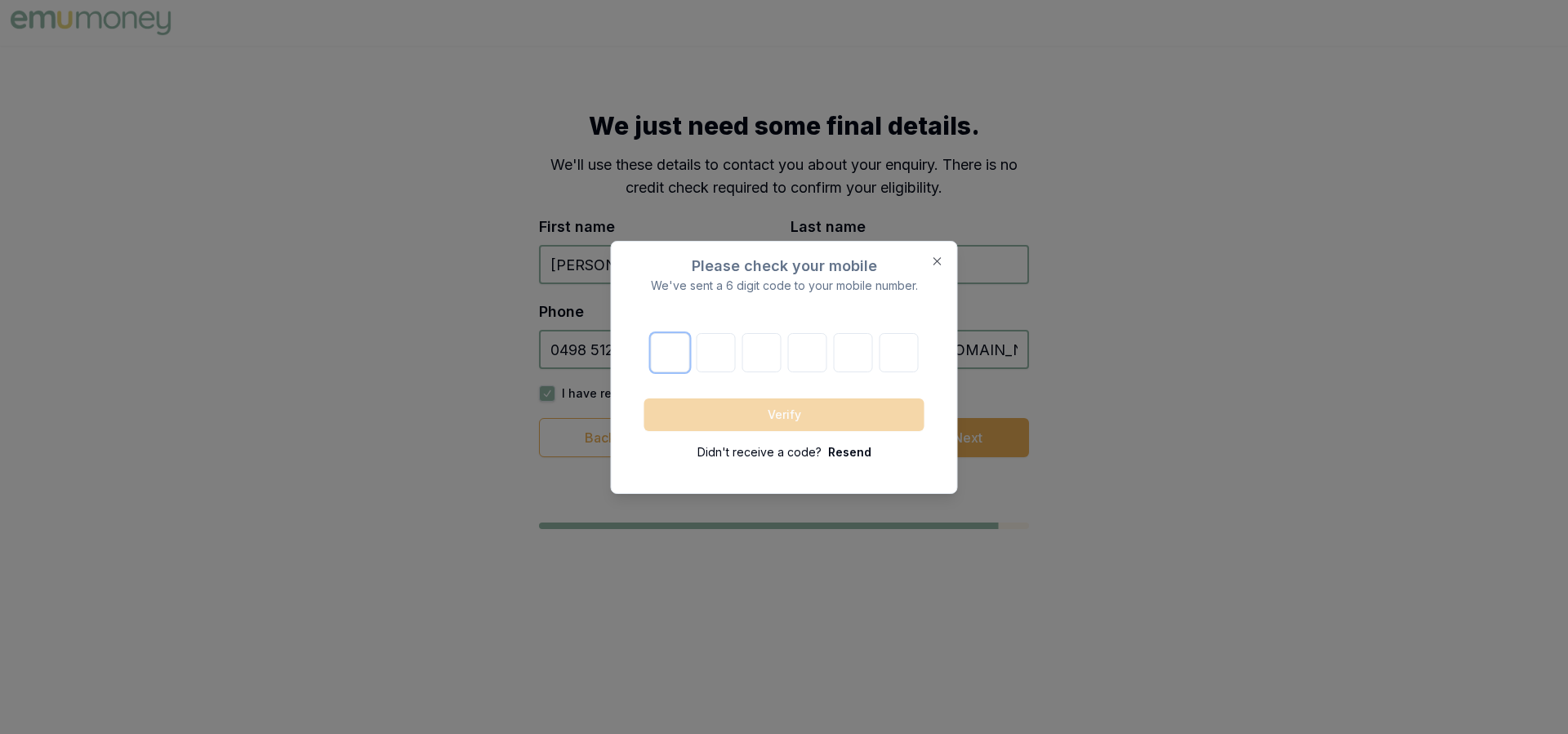
click at [676, 345] on input "number" at bounding box center [669, 352] width 40 height 40
type input "9"
type input "4"
type input "7"
type input "8"
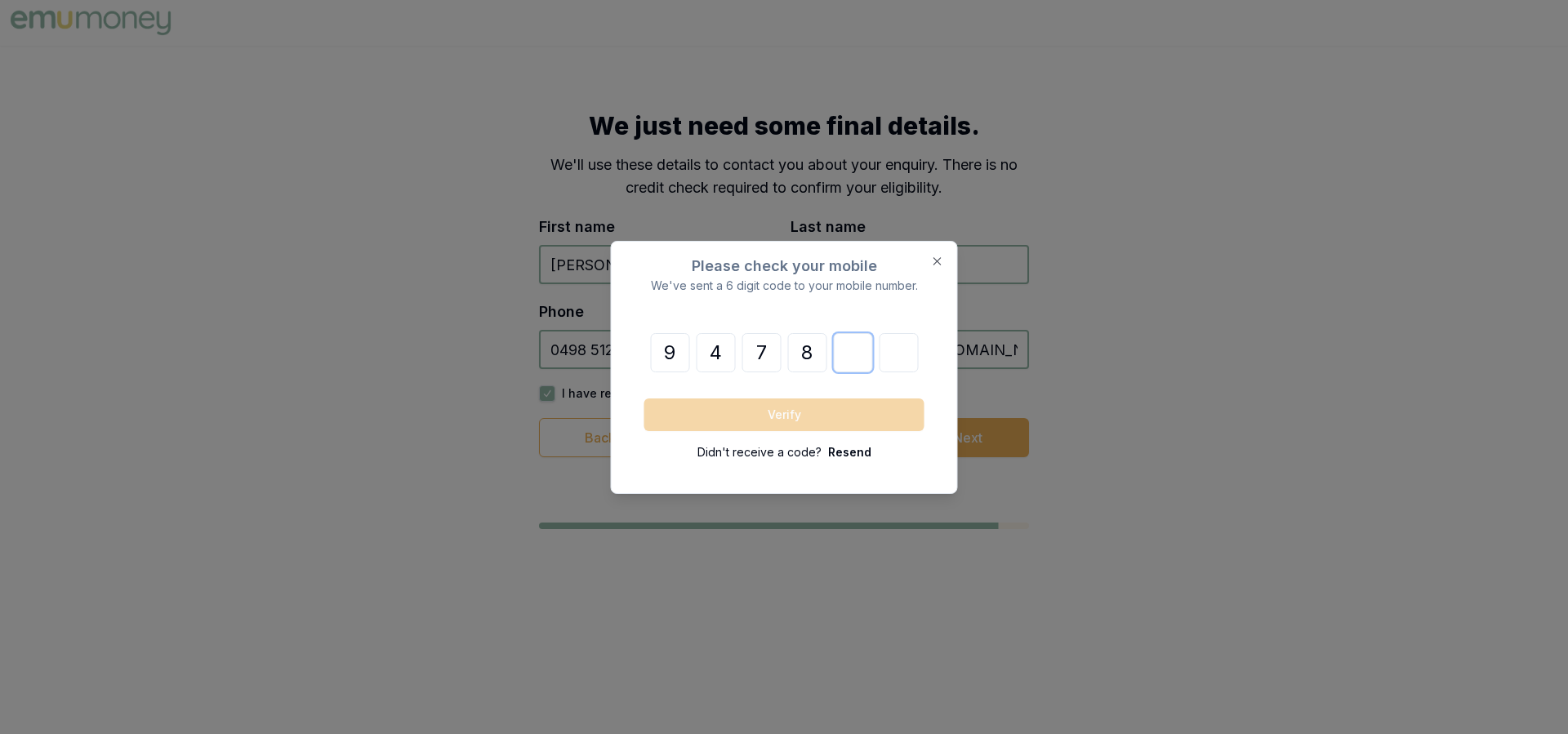
type input "7"
type input "4"
click at [806, 416] on button "Verify" at bounding box center [784, 414] width 280 height 33
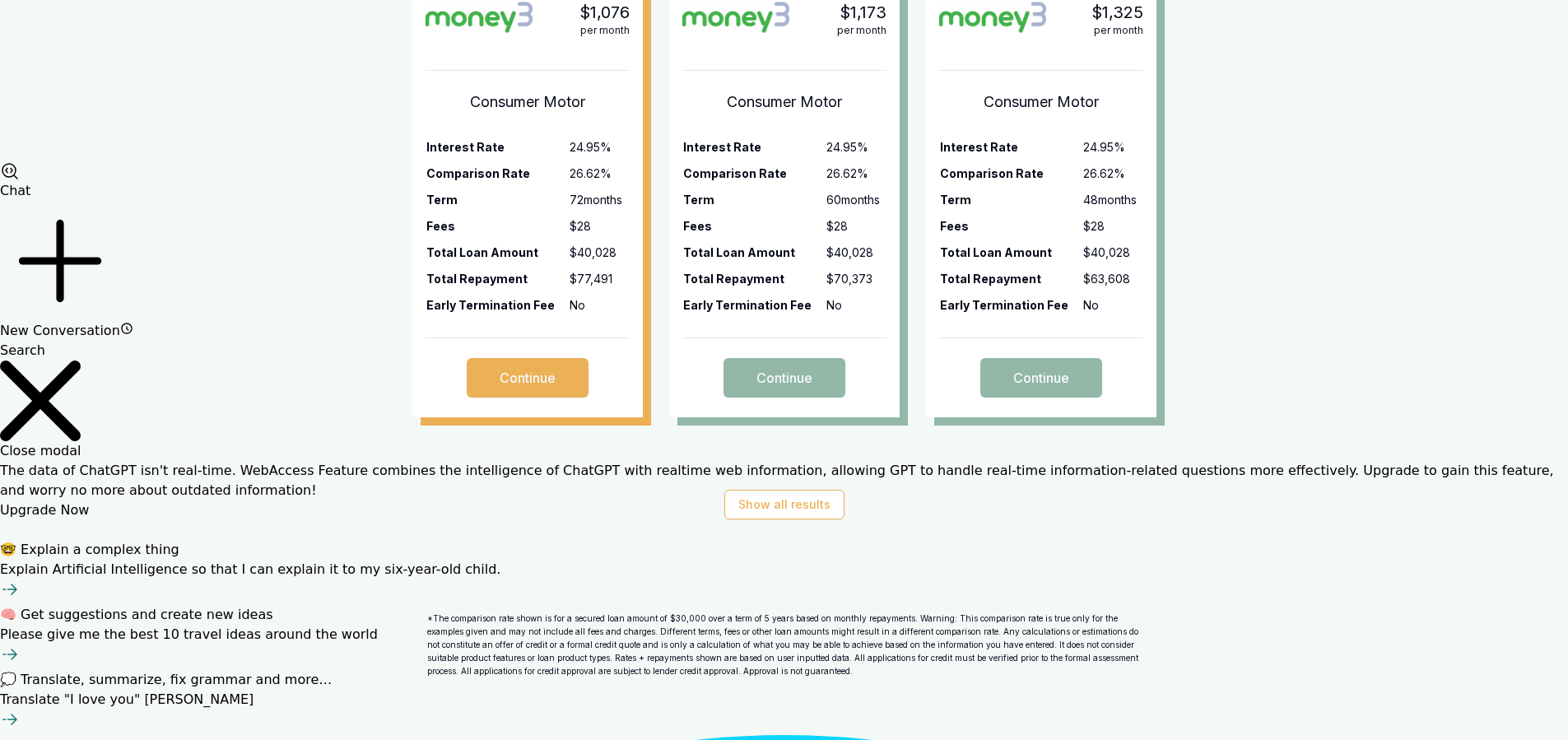
scroll to position [581, 0]
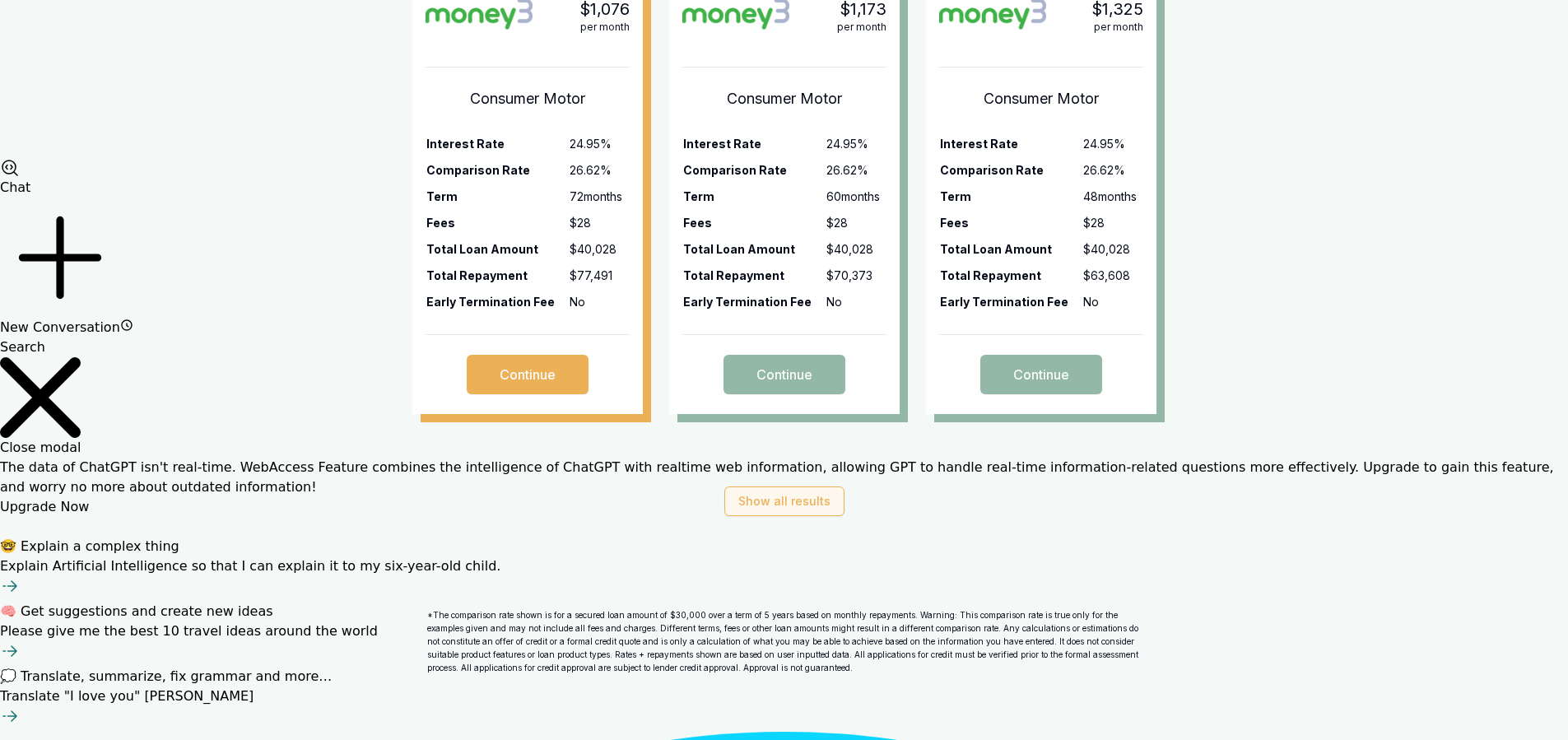
click at [823, 509] on button "Show all results" at bounding box center [784, 501] width 121 height 29
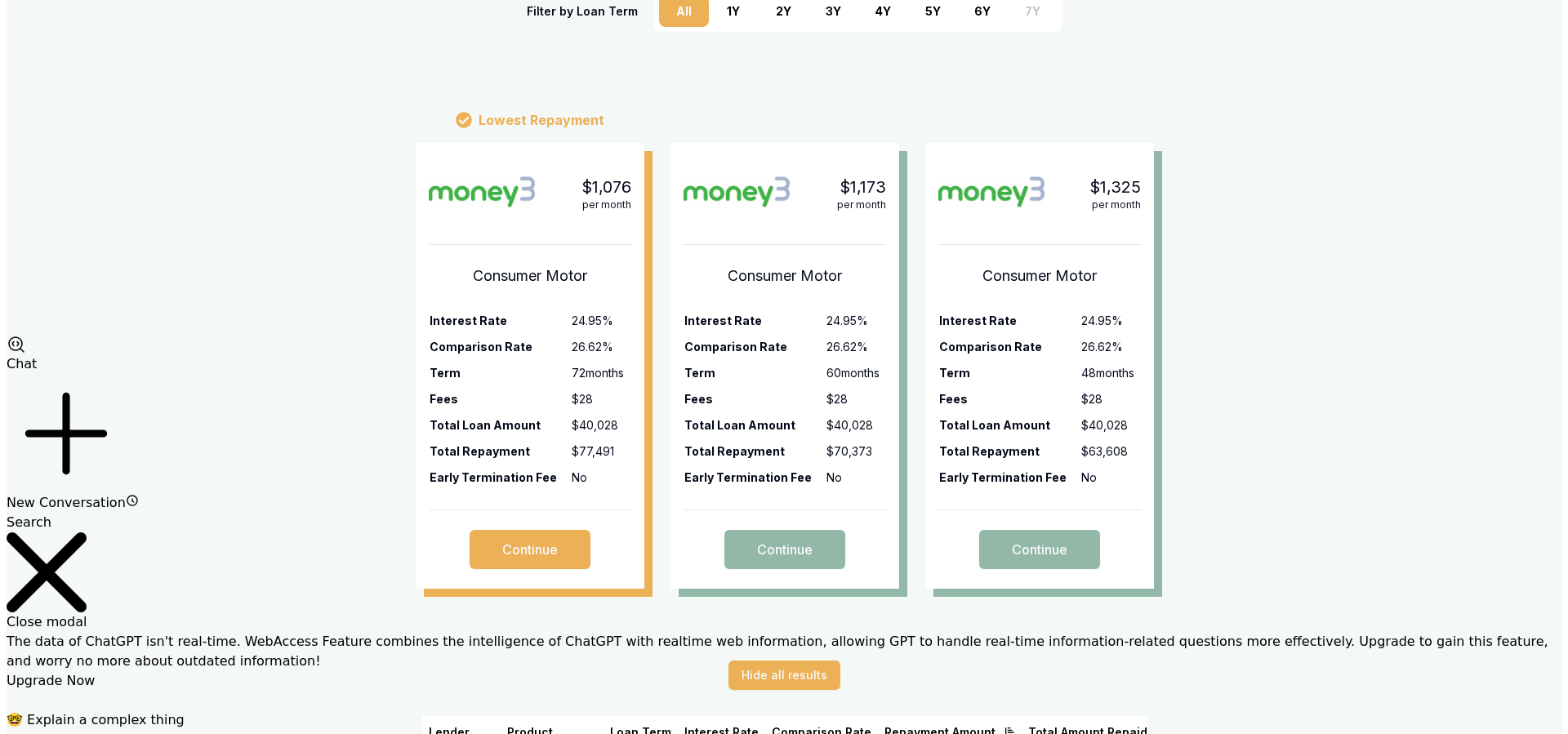
scroll to position [434, 0]
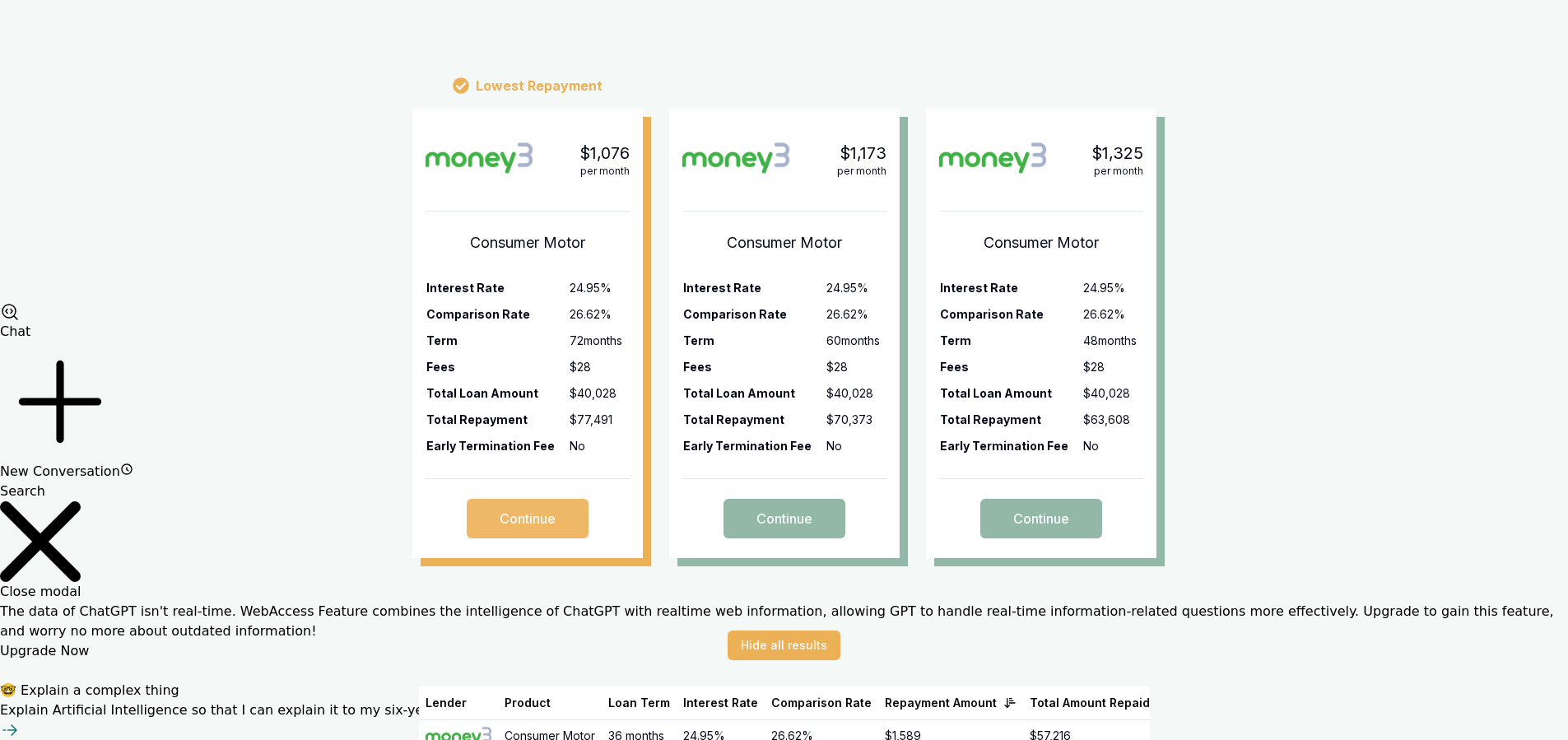
click at [521, 523] on button "Continue" at bounding box center [527, 518] width 121 height 40
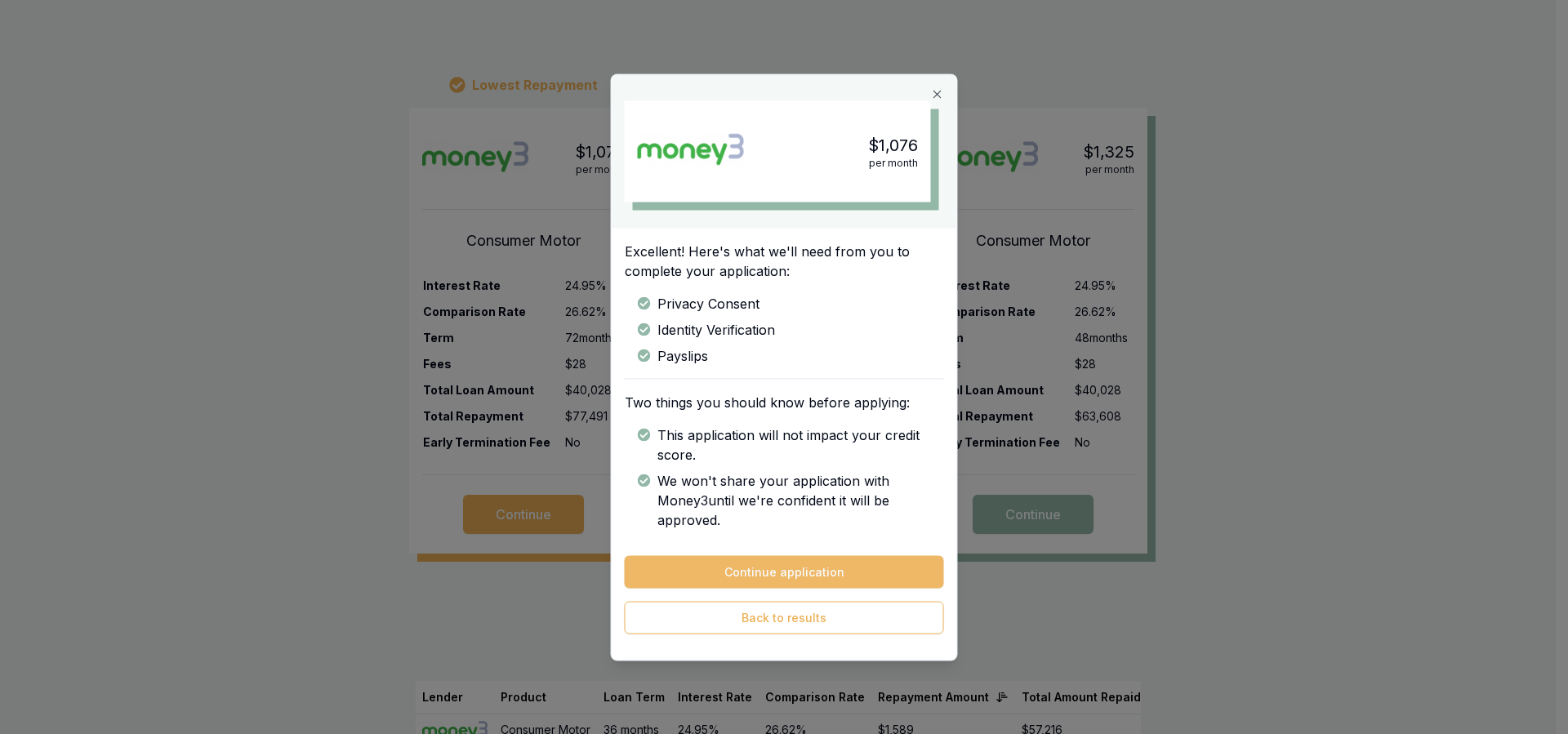
click at [792, 560] on button "Continue application" at bounding box center [784, 570] width 319 height 33
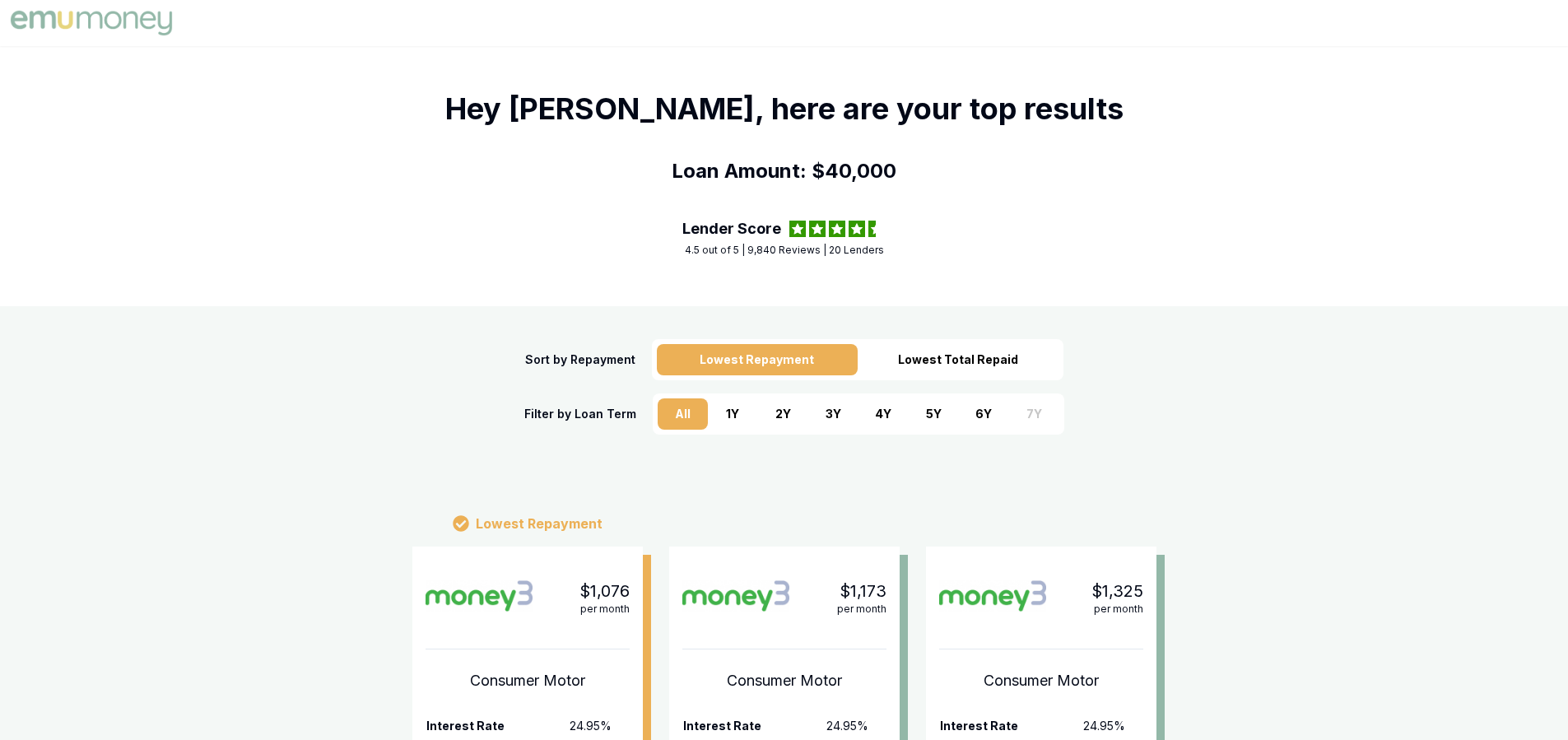
click at [982, 411] on div "6 Y" at bounding box center [984, 413] width 51 height 31
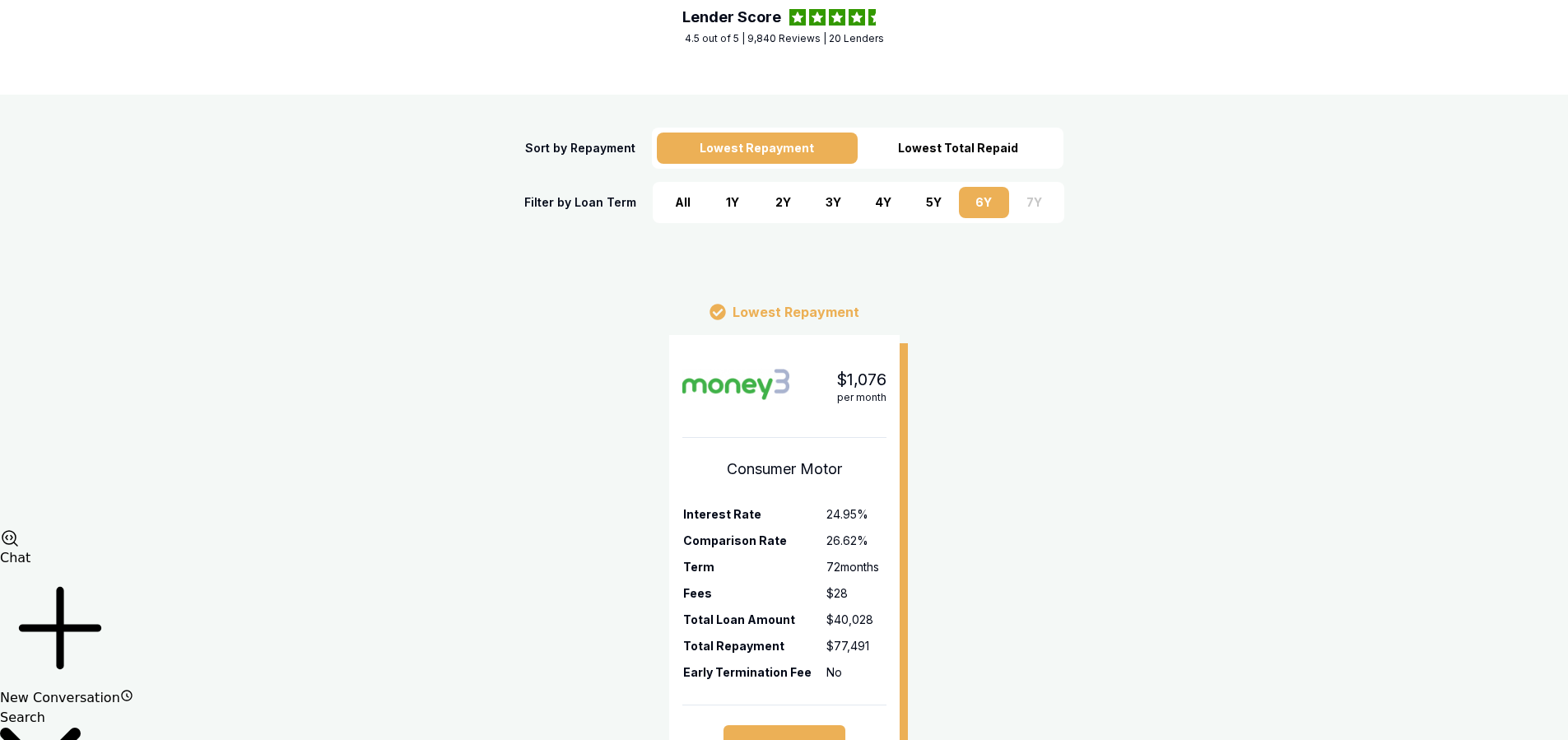
scroll to position [247, 0]
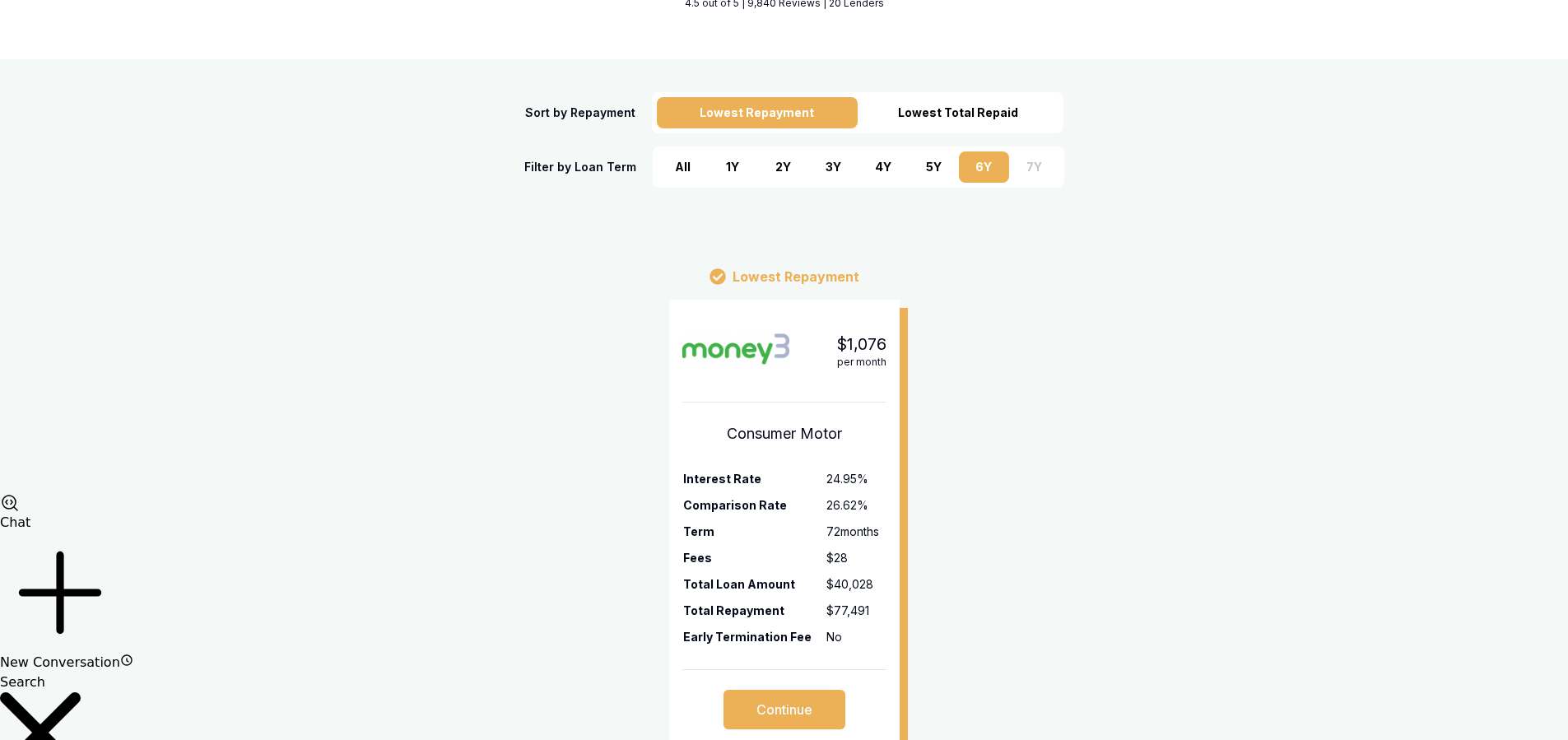
click at [979, 111] on div "Lowest Total Repaid" at bounding box center [957, 113] width 201 height 31
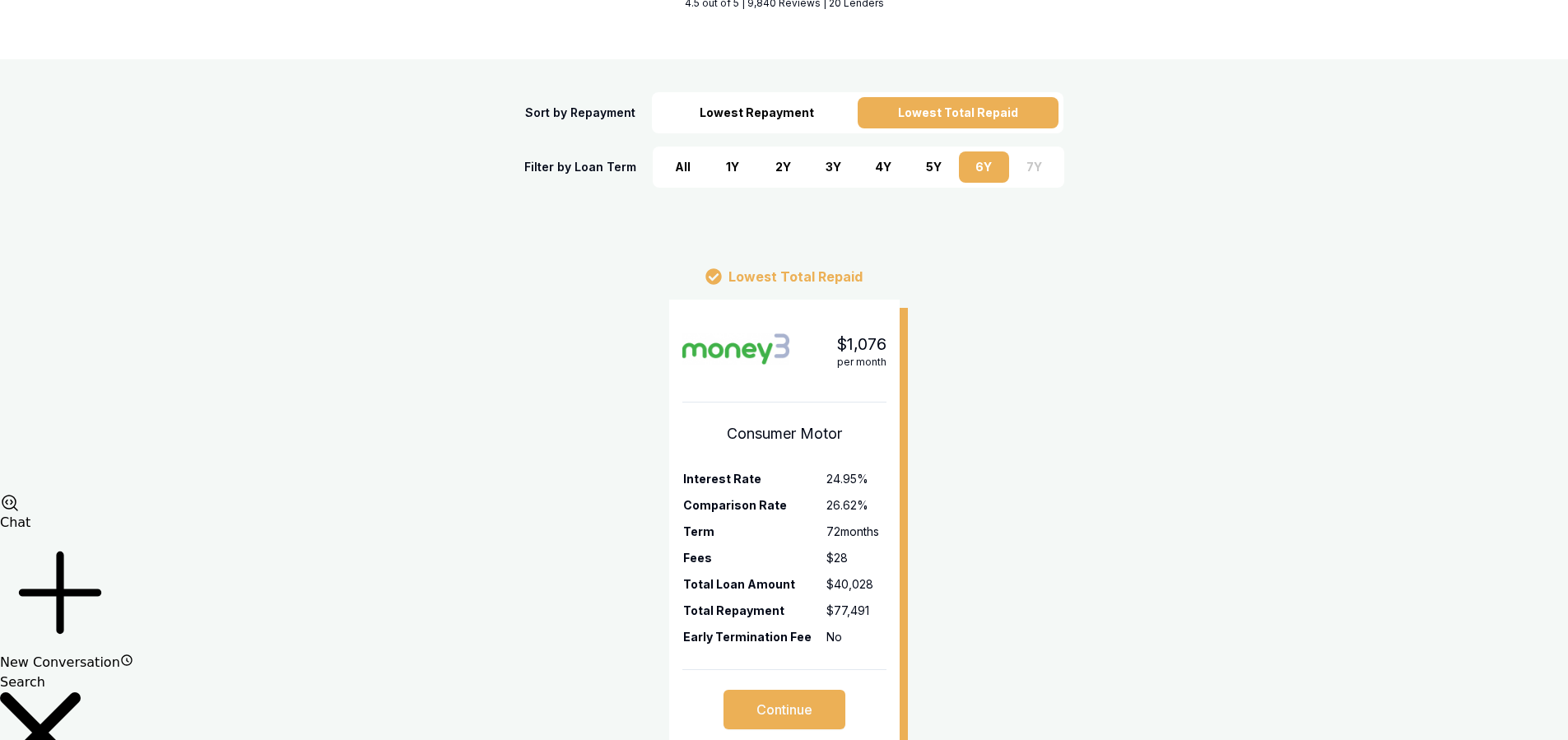
click at [762, 113] on div "Lowest Repayment" at bounding box center [757, 113] width 201 height 31
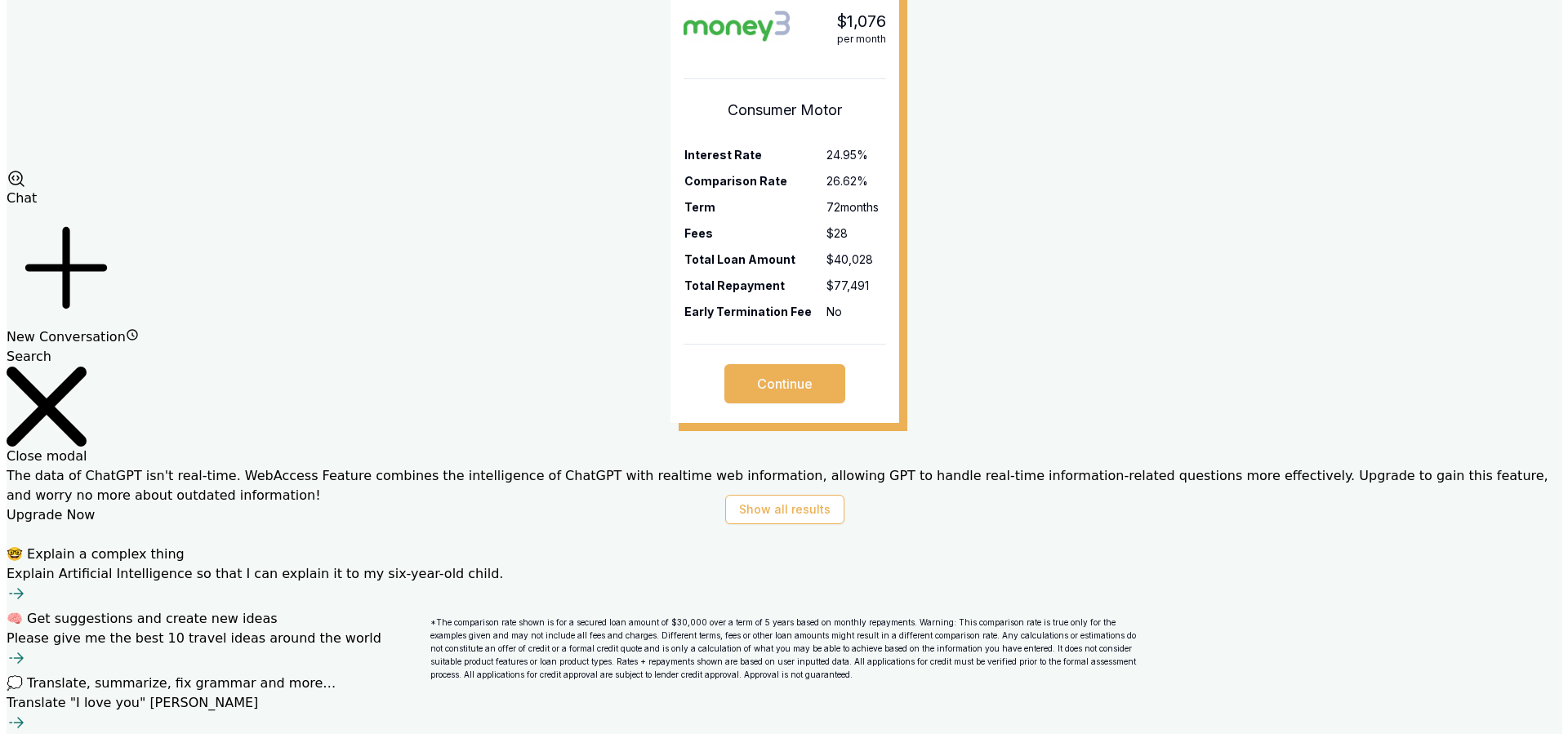
scroll to position [571, 0]
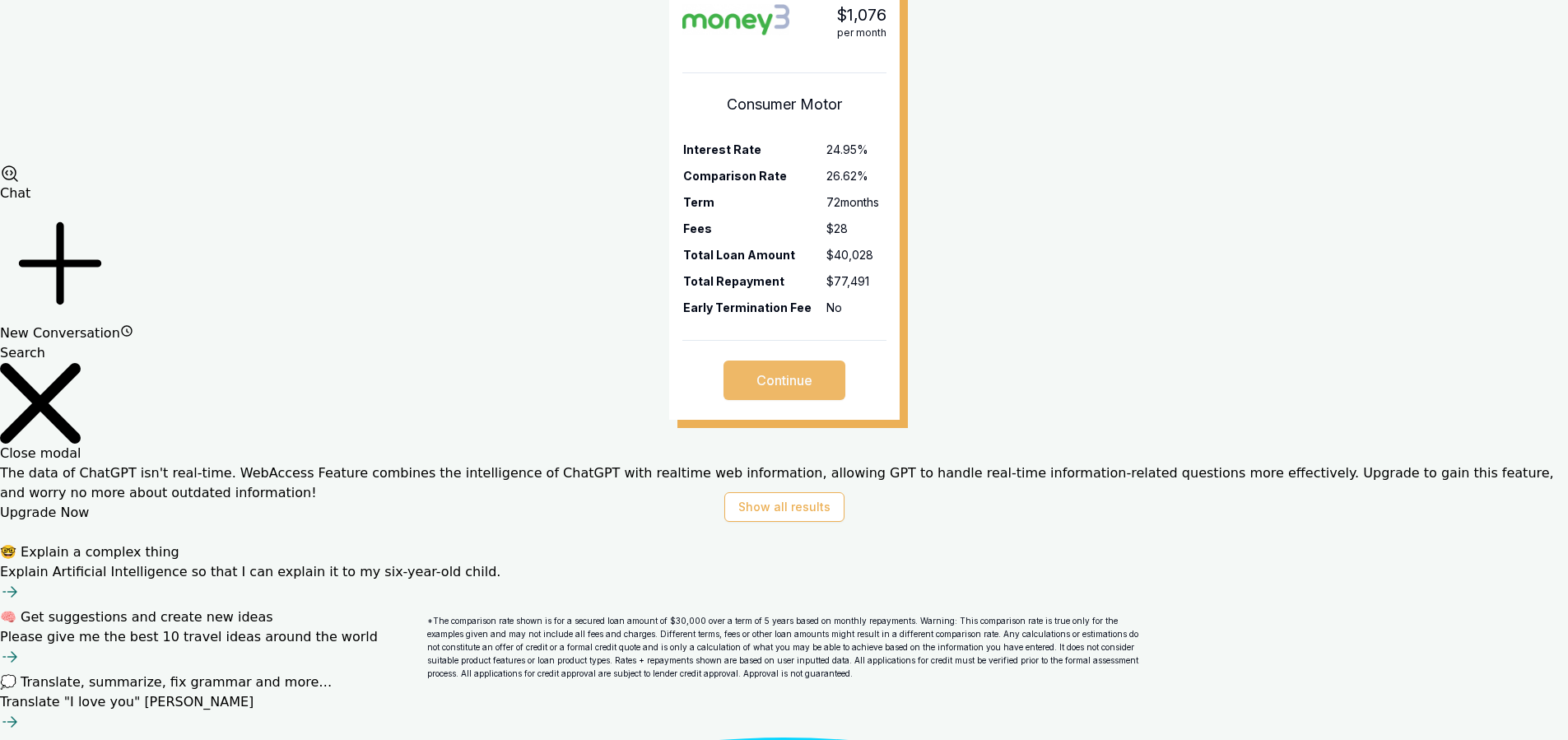
click at [792, 381] on button "Continue" at bounding box center [784, 380] width 121 height 40
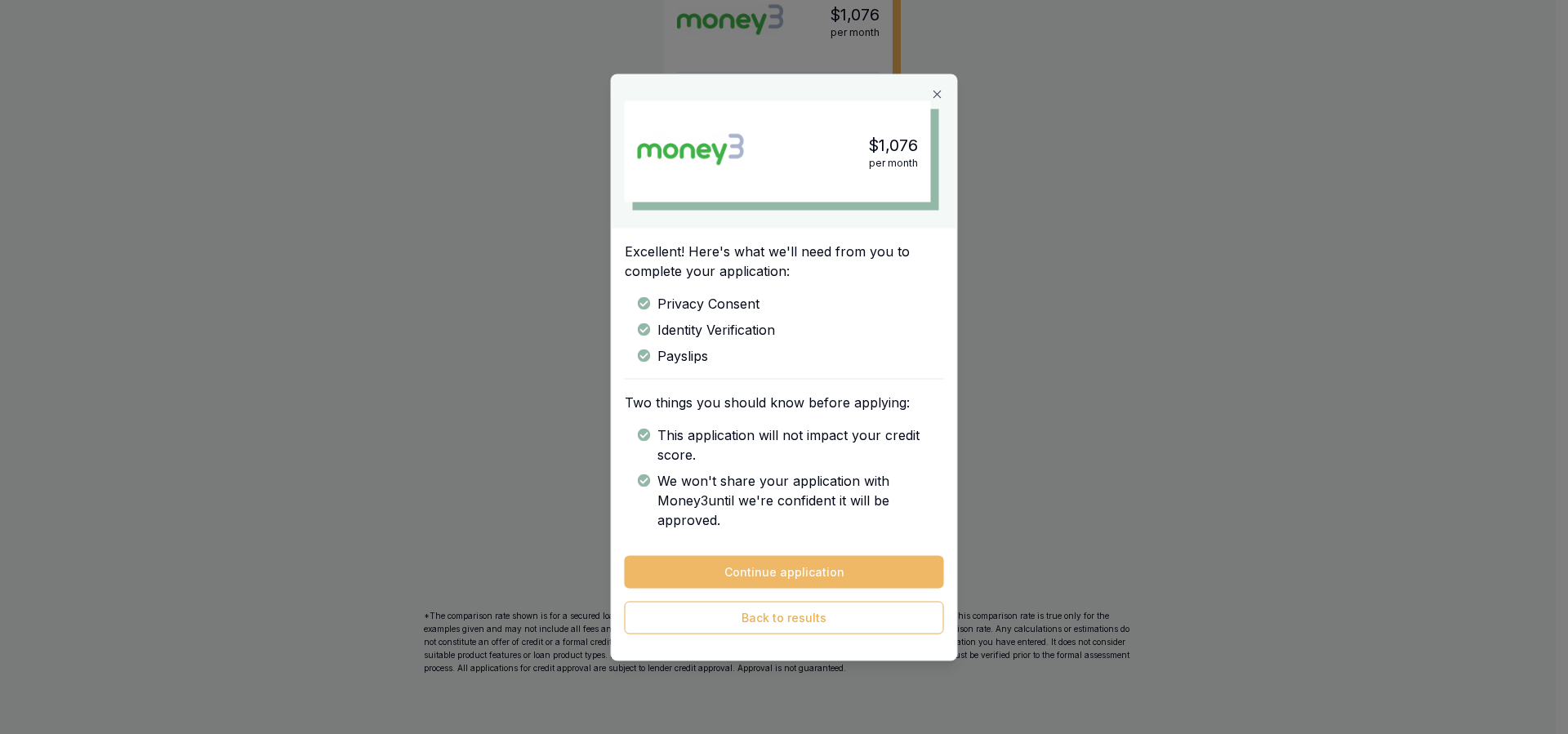
click at [827, 559] on button "Continue application" at bounding box center [784, 570] width 319 height 33
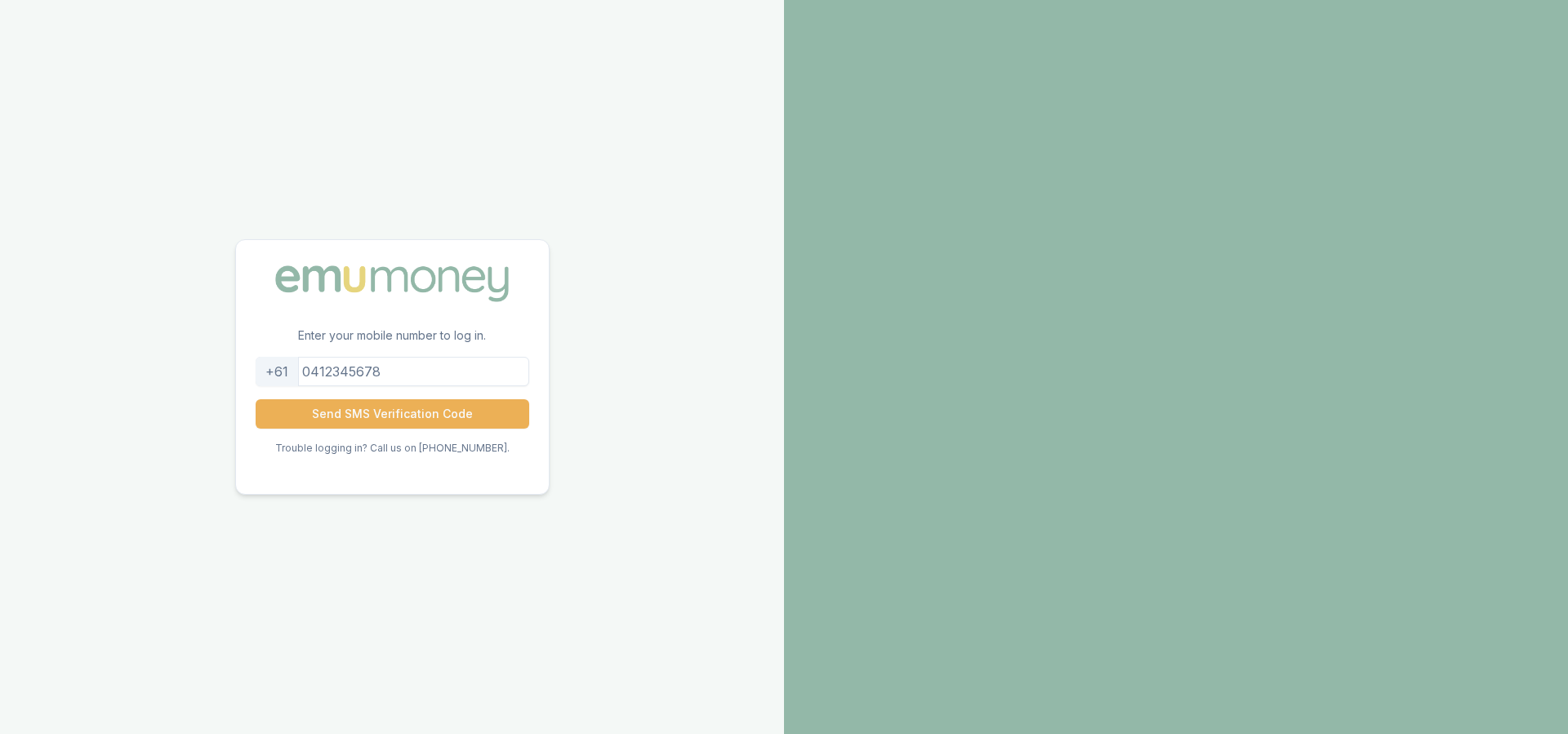
click at [435, 374] on input "tel" at bounding box center [392, 371] width 273 height 29
type input "0498512467"
click at [470, 412] on button "Send SMS Verification Code" at bounding box center [392, 413] width 273 height 29
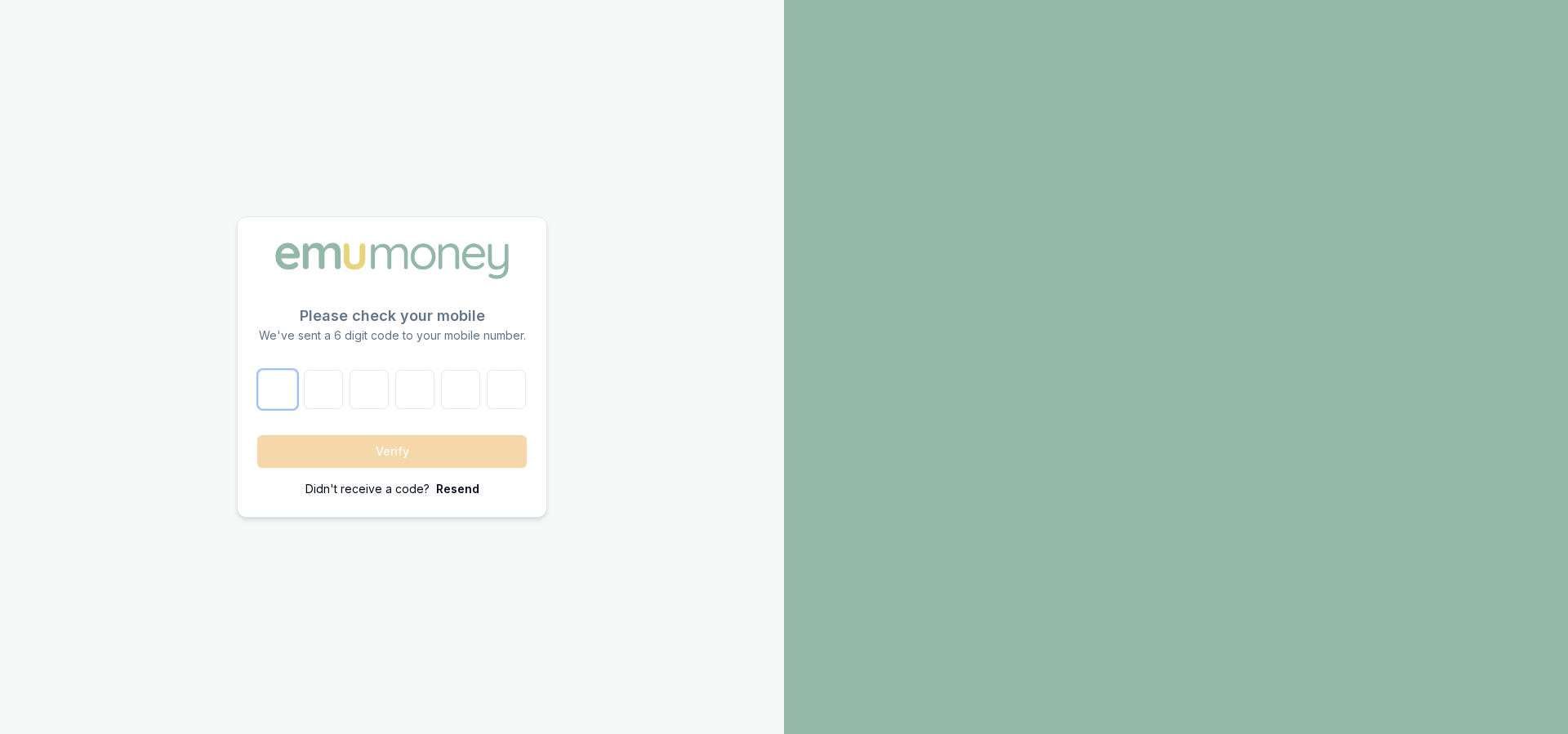
click at [274, 393] on input "number" at bounding box center [277, 389] width 40 height 40
type input "7"
type input "8"
type input "0"
type input "5"
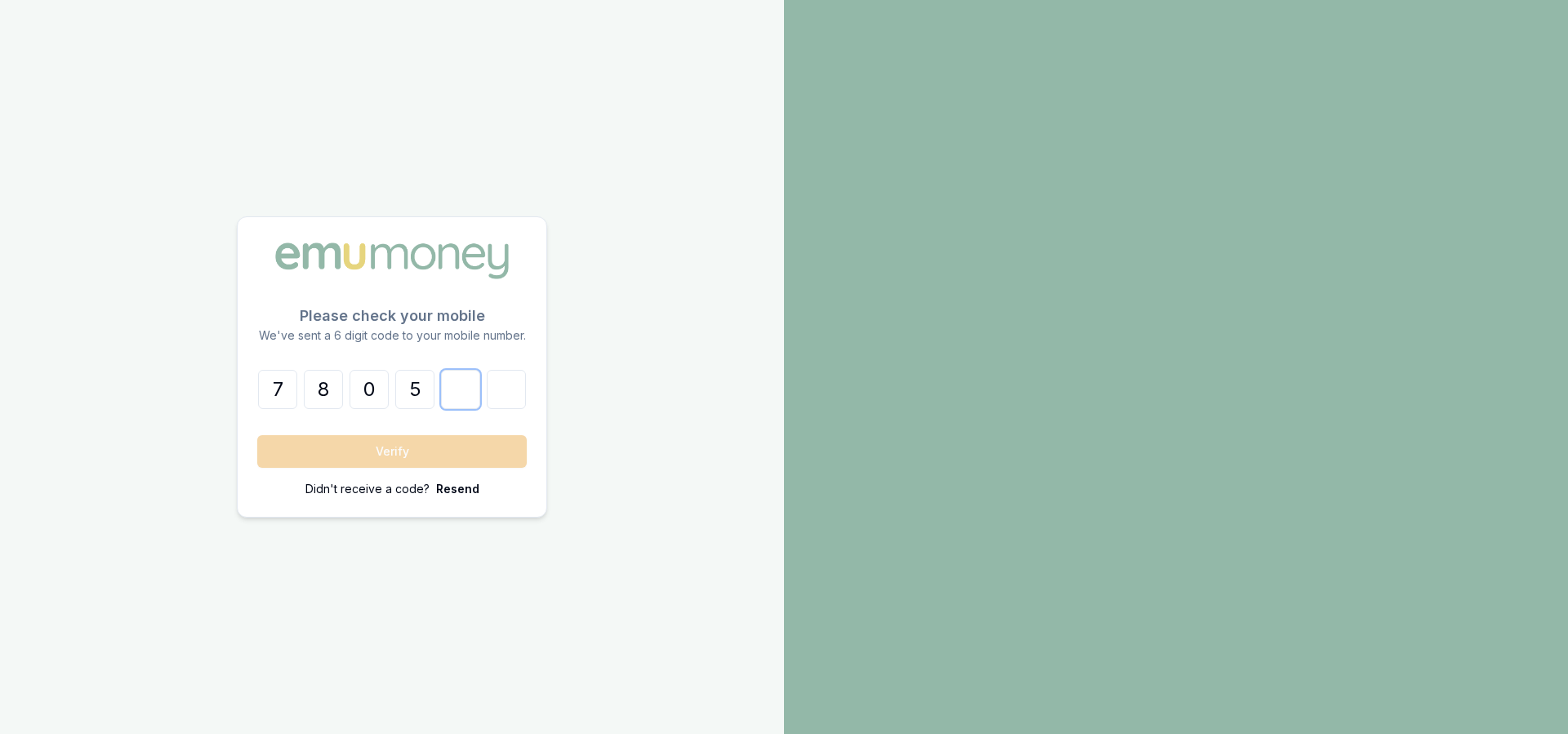
type input "6"
type input "8"
click at [361, 446] on button "Verify" at bounding box center [391, 451] width 269 height 33
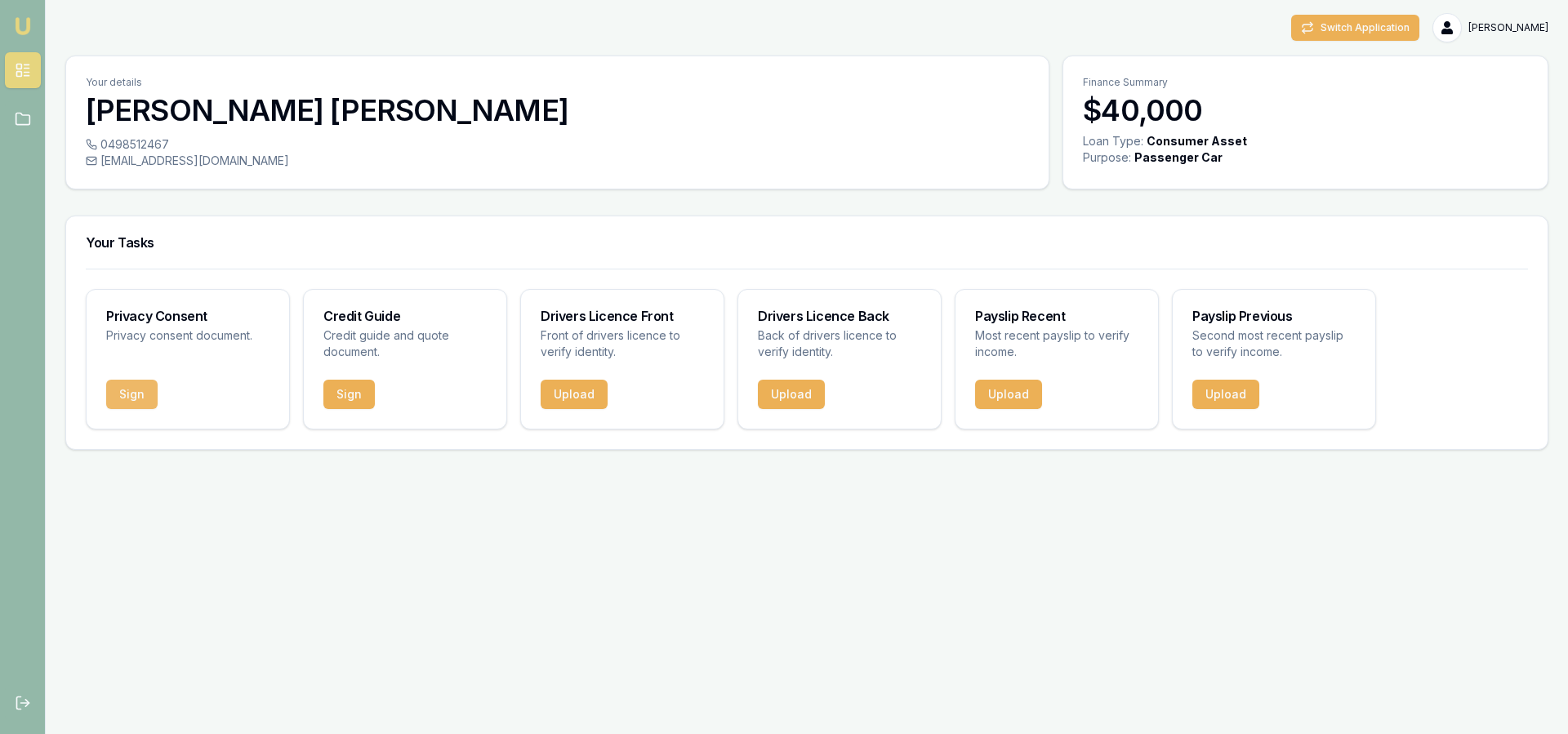
click at [124, 392] on button "Sign" at bounding box center [132, 394] width 51 height 29
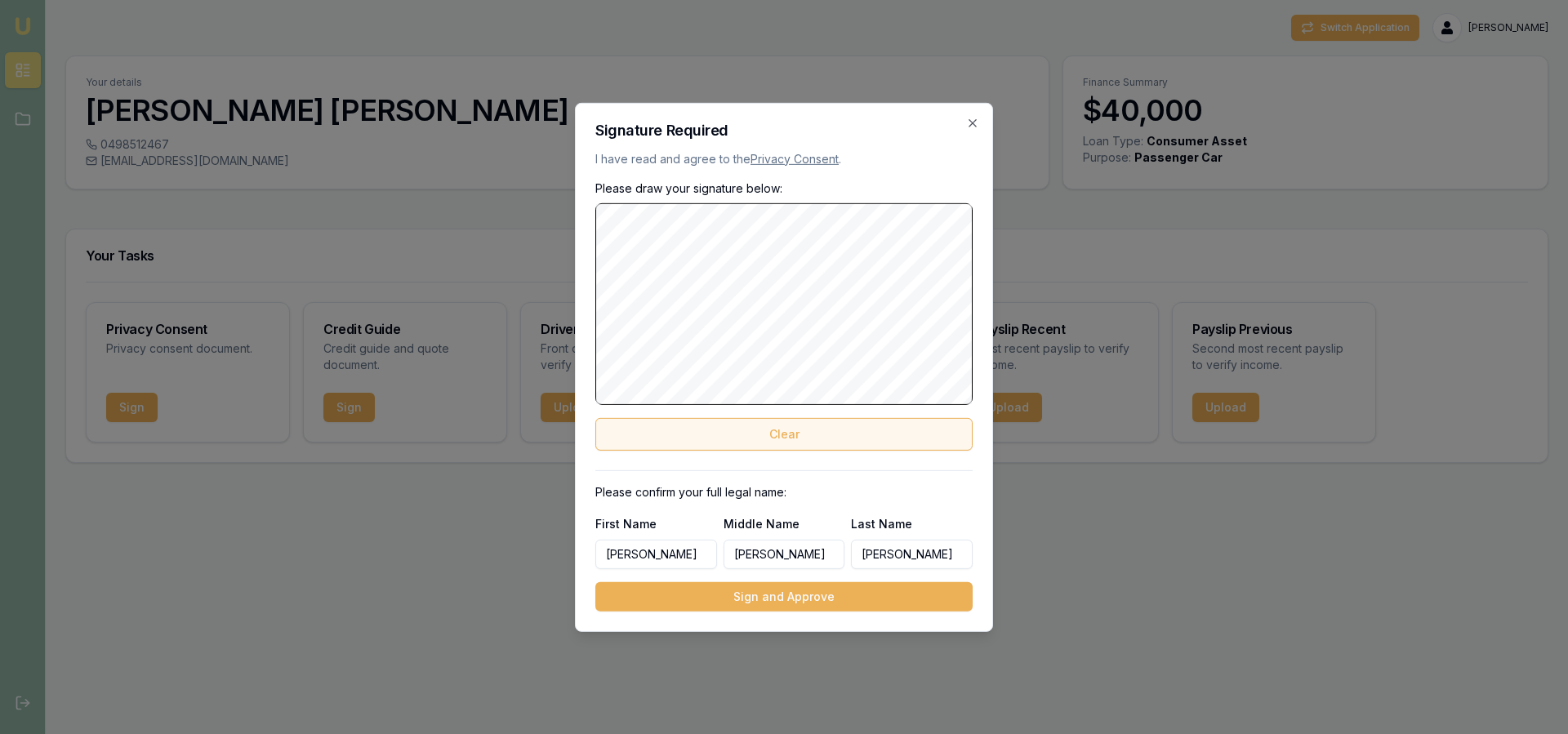
click at [781, 434] on button "Clear" at bounding box center [784, 433] width 377 height 33
drag, startPoint x: 782, startPoint y: 435, endPoint x: 773, endPoint y: 427, distance: 12.0
click at [782, 434] on button "Clear" at bounding box center [784, 433] width 377 height 33
click at [785, 599] on button "Sign and Approve" at bounding box center [784, 596] width 377 height 29
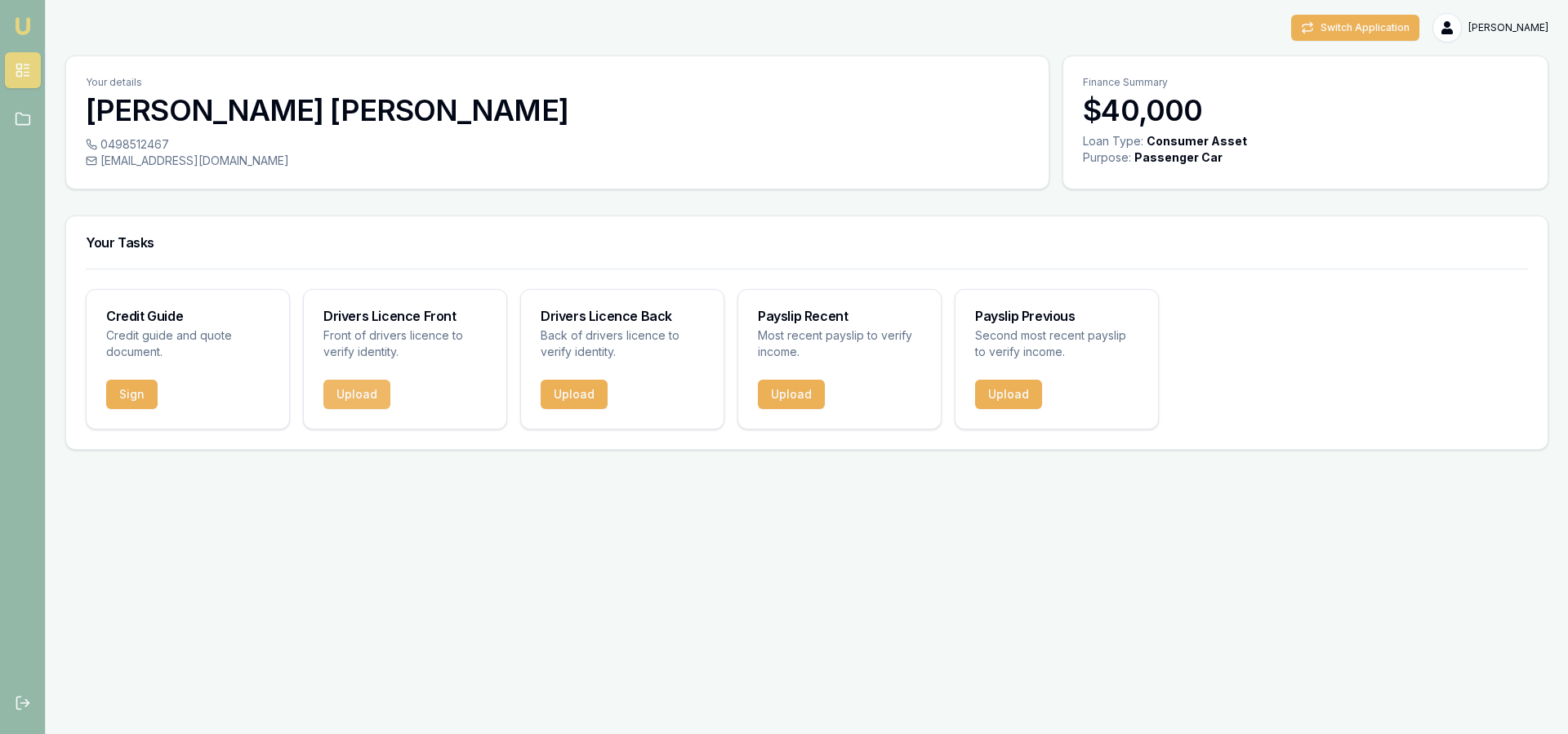
click at [356, 391] on button "Upload" at bounding box center [357, 394] width 67 height 29
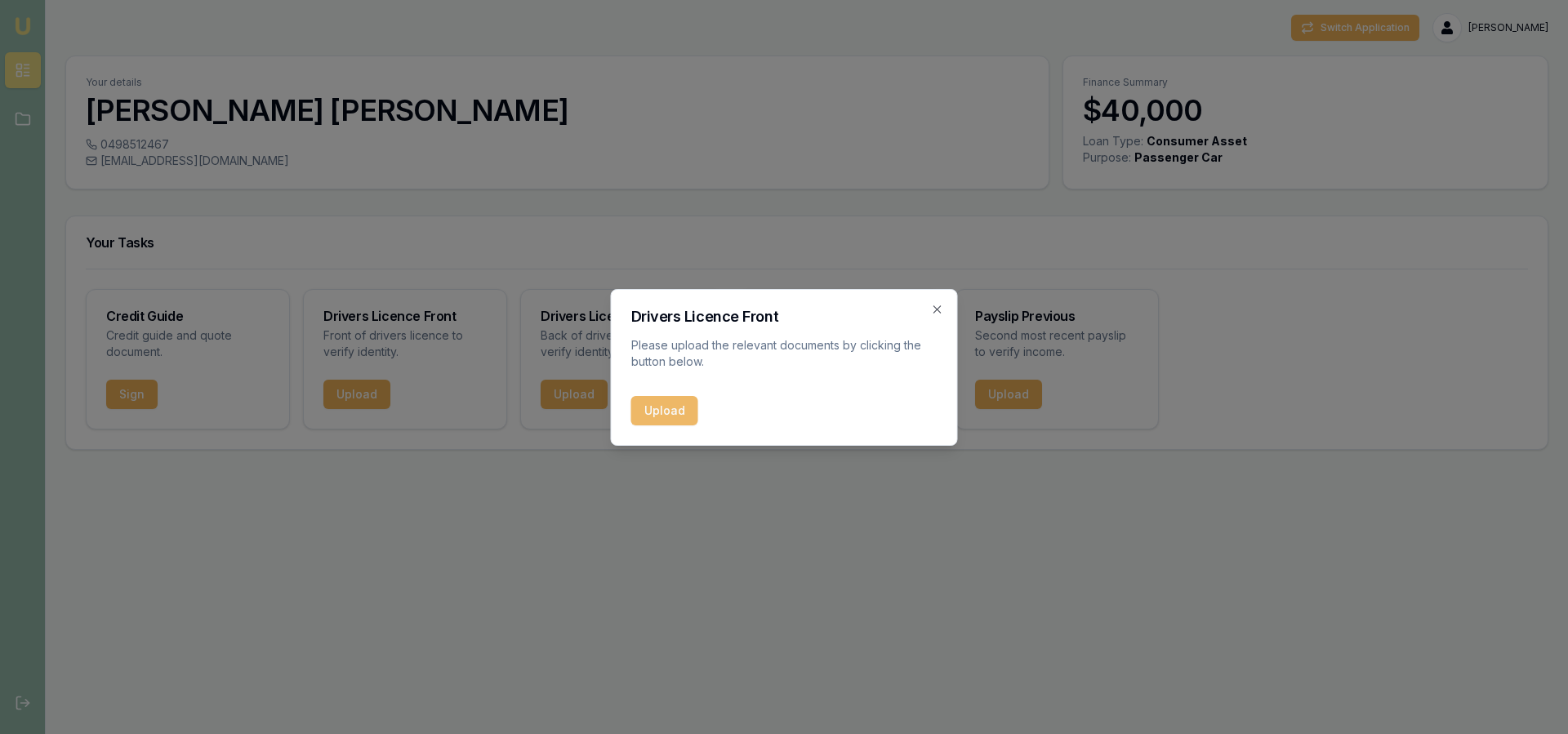
click at [668, 411] on button "Upload" at bounding box center [665, 410] width 67 height 29
click at [937, 308] on icon "button" at bounding box center [937, 309] width 13 height 13
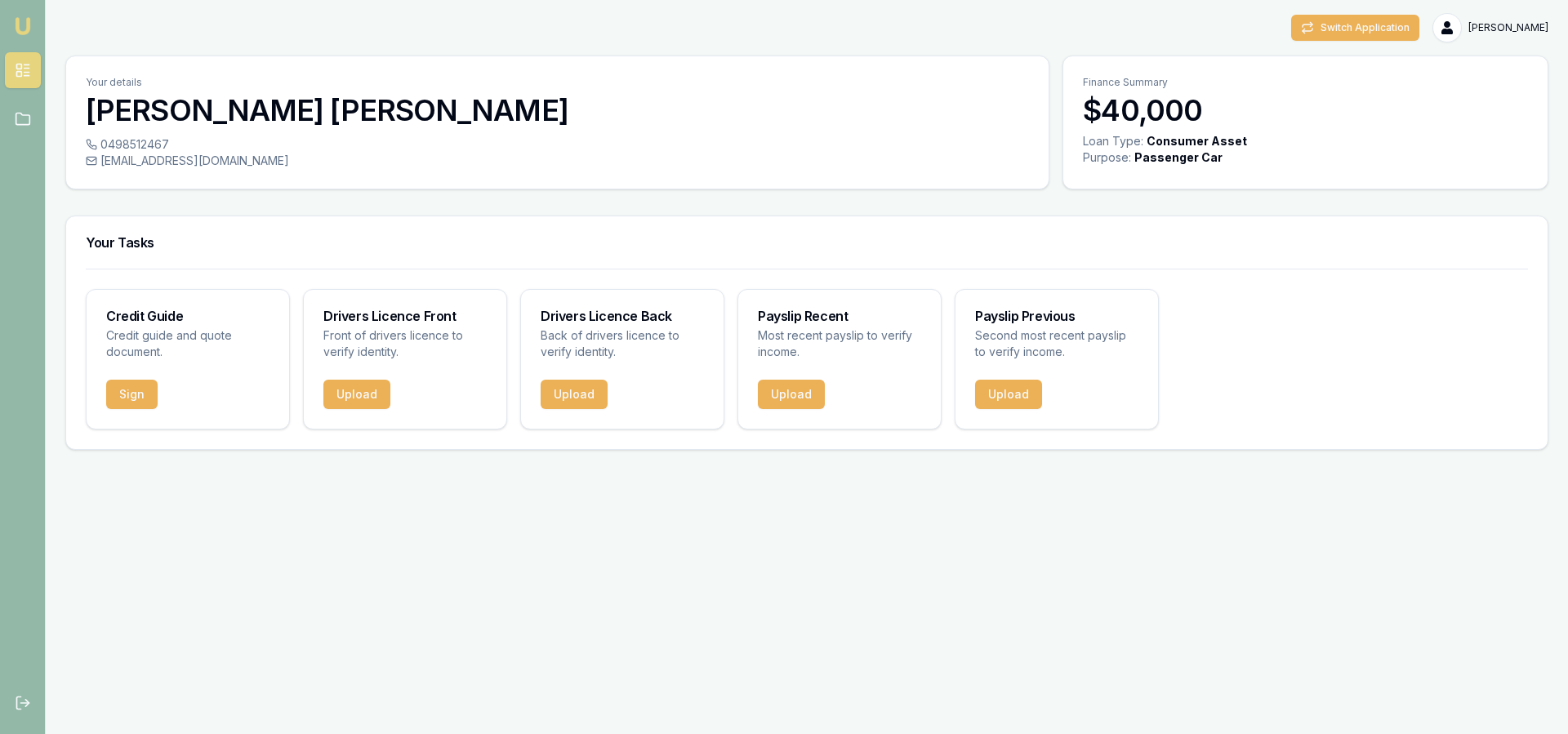
drag, startPoint x: 716, startPoint y: 207, endPoint x: 682, endPoint y: 108, distance: 104.7
click at [682, 108] on h3 "Stephen Ashby" at bounding box center [557, 110] width 943 height 33
click at [360, 391] on button "Upload" at bounding box center [357, 394] width 67 height 29
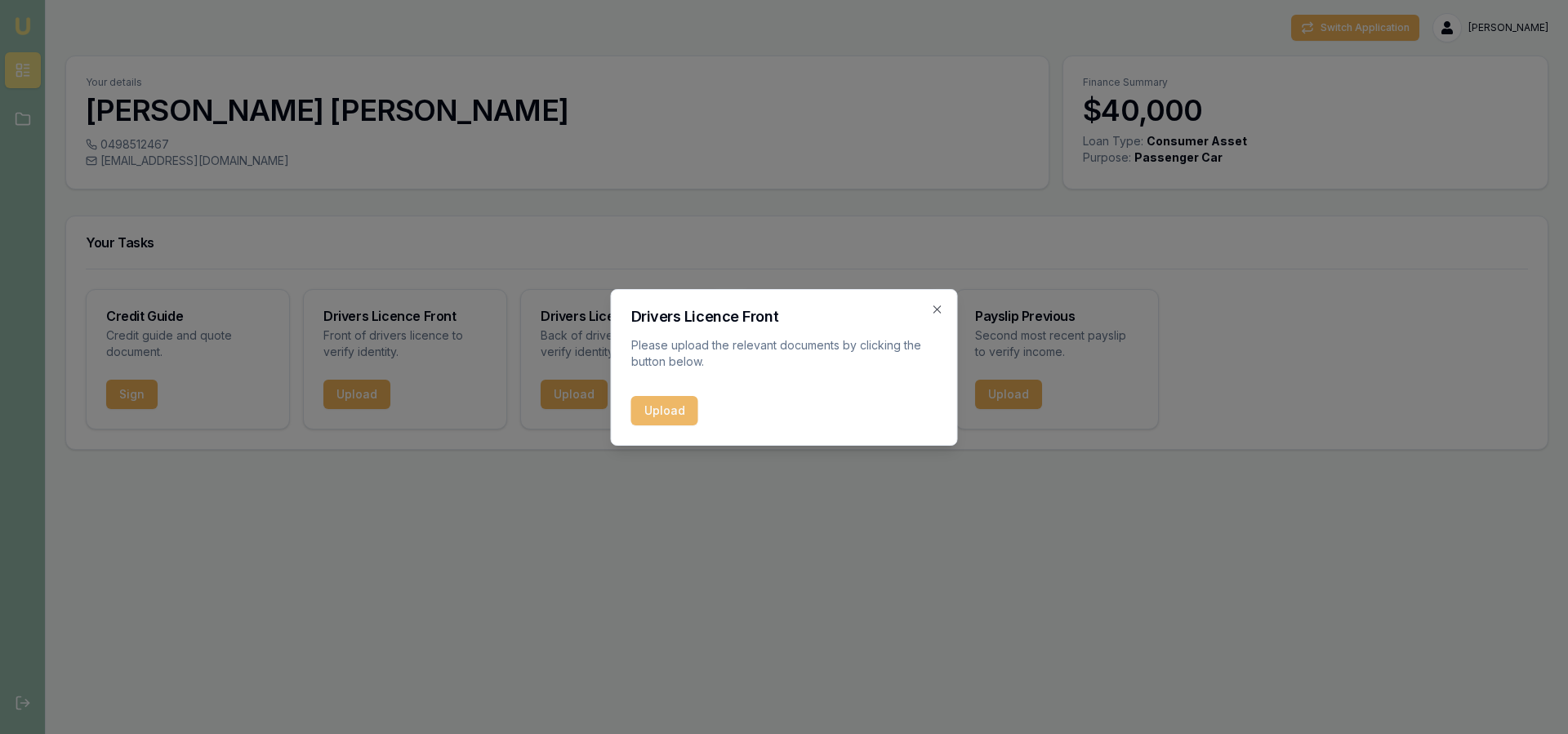
click at [663, 408] on button "Upload" at bounding box center [665, 410] width 67 height 29
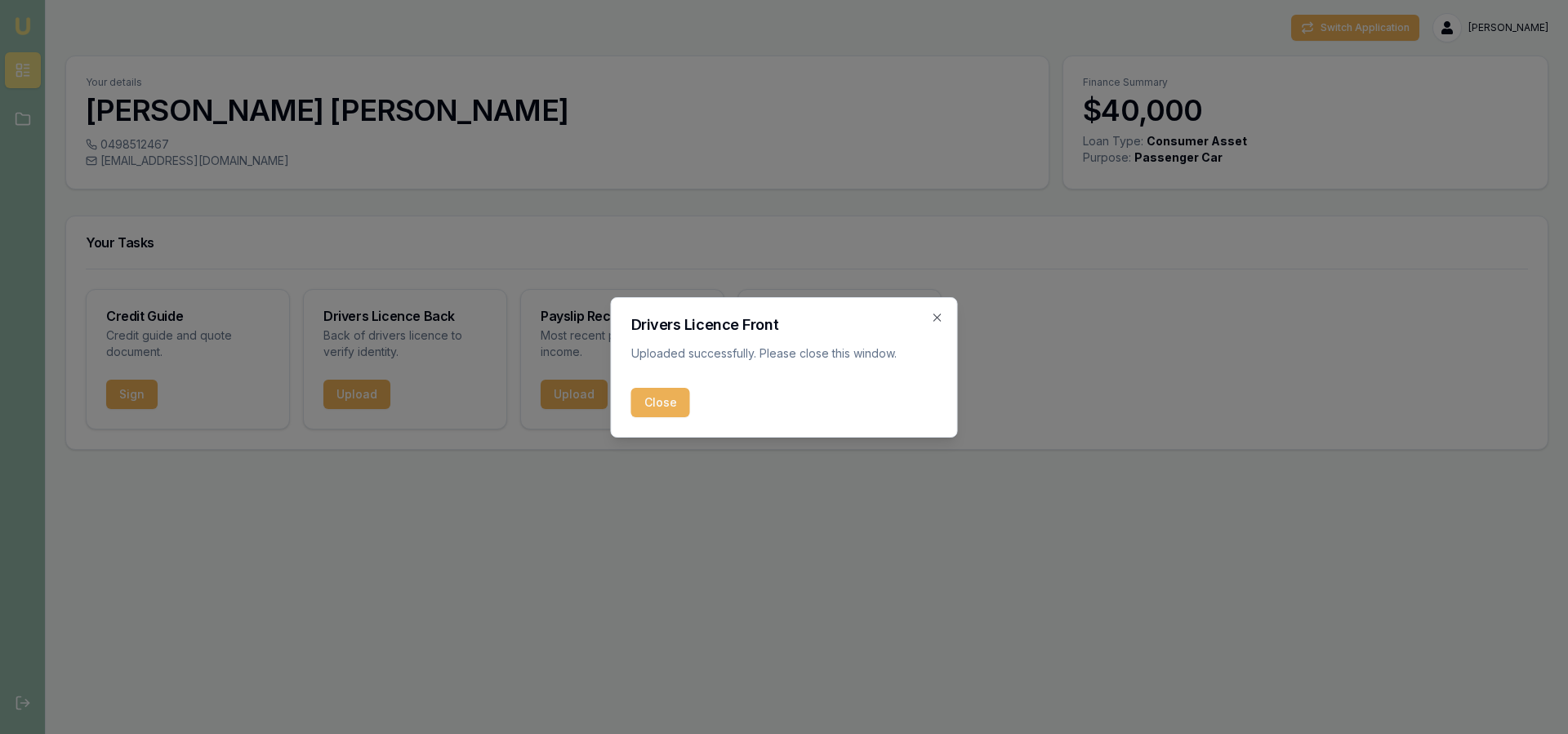
drag, startPoint x: 655, startPoint y: 404, endPoint x: 620, endPoint y: 432, distance: 44.8
click at [654, 404] on button "Close" at bounding box center [660, 402] width 59 height 29
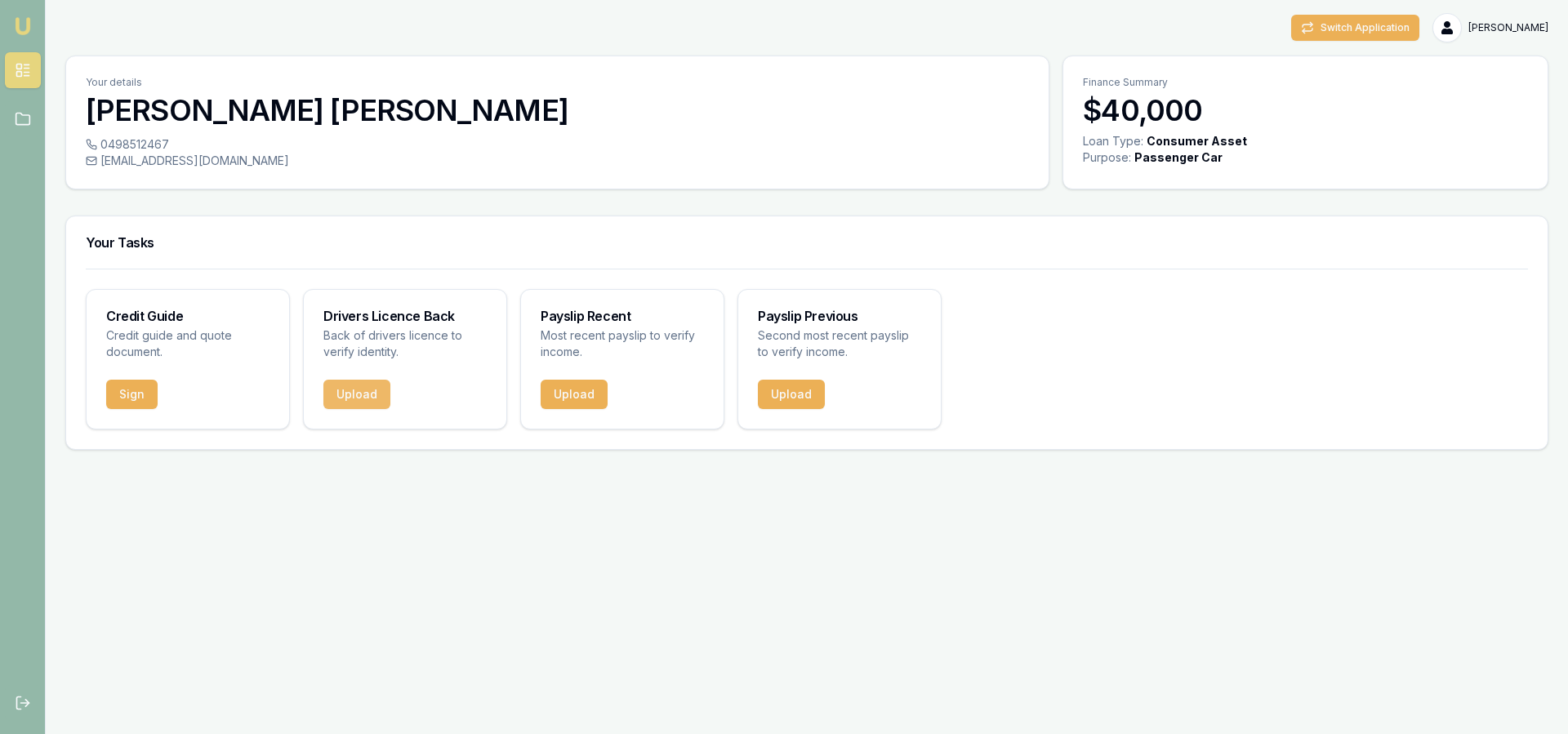
click at [360, 393] on button "Upload" at bounding box center [357, 394] width 67 height 29
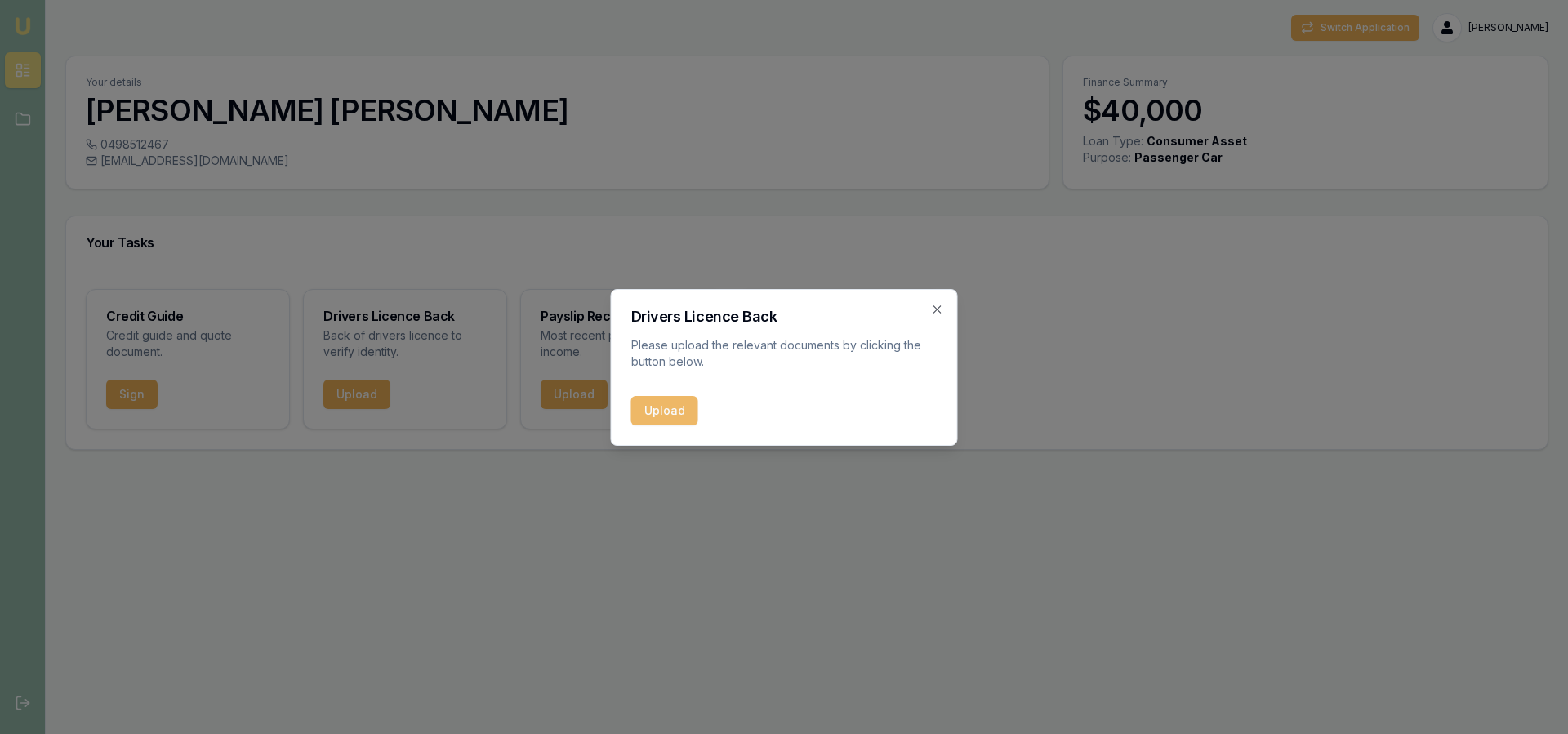
click at [667, 411] on button "Upload" at bounding box center [665, 410] width 67 height 29
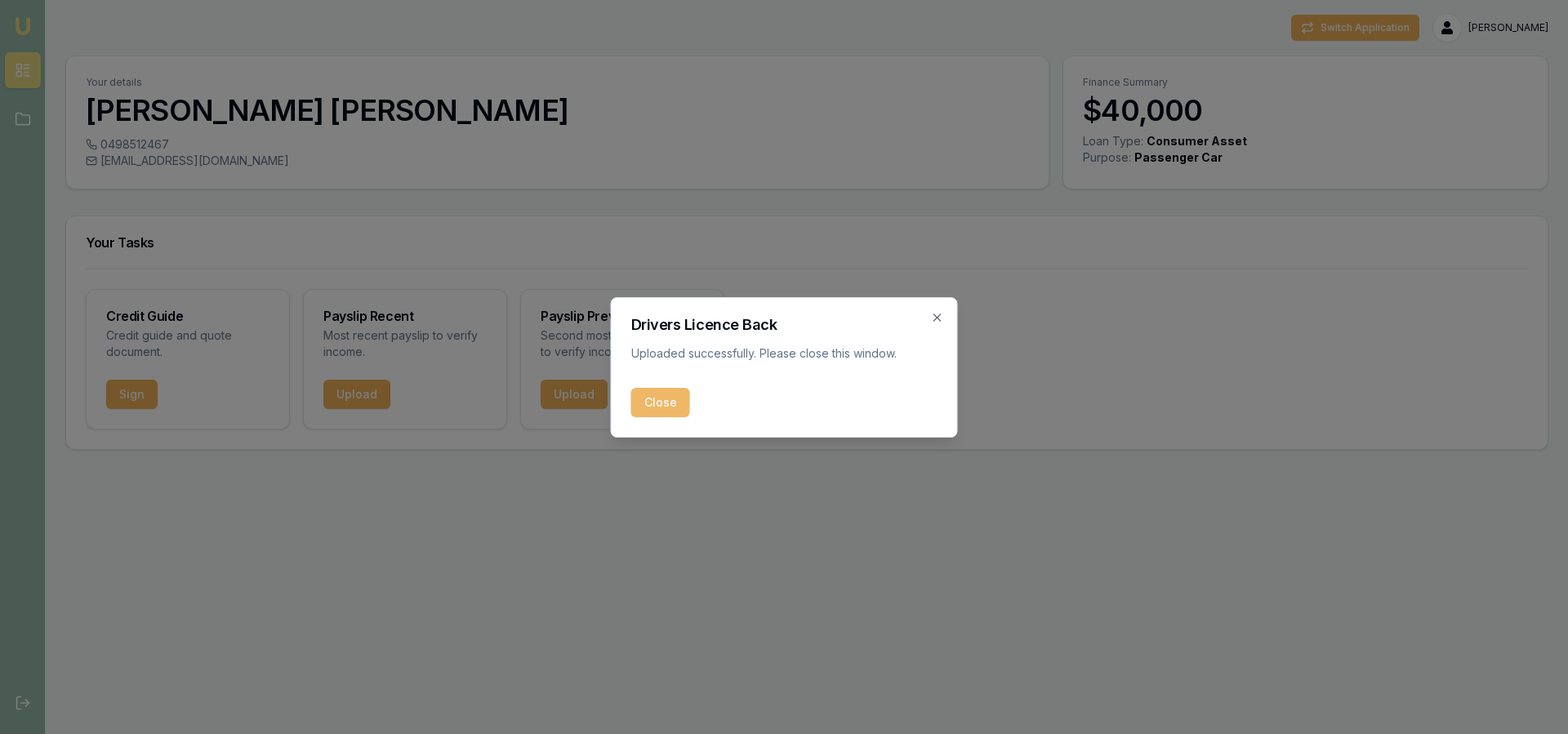
click at [656, 401] on button "Close" at bounding box center [660, 402] width 59 height 29
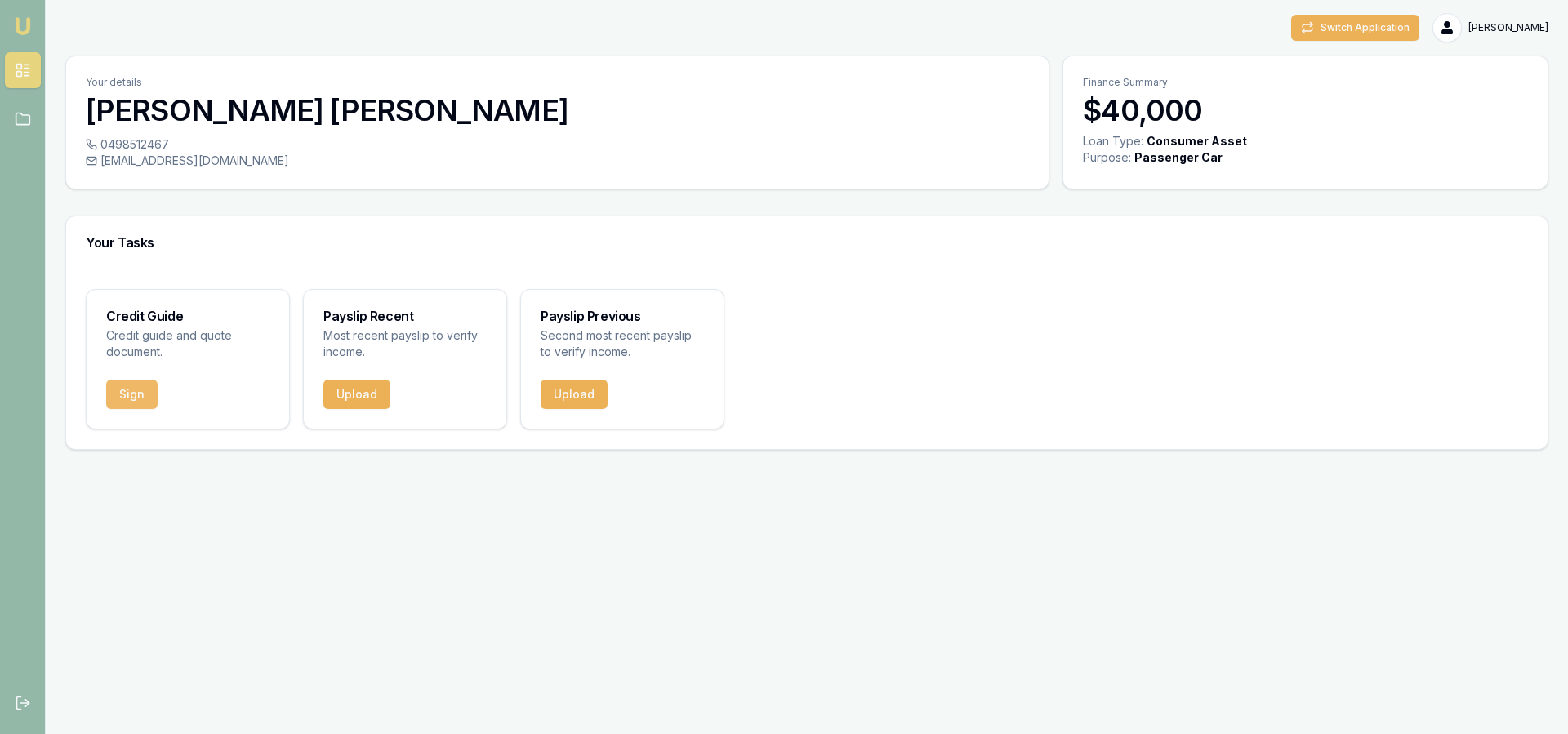
click at [142, 391] on button "Sign" at bounding box center [132, 394] width 51 height 29
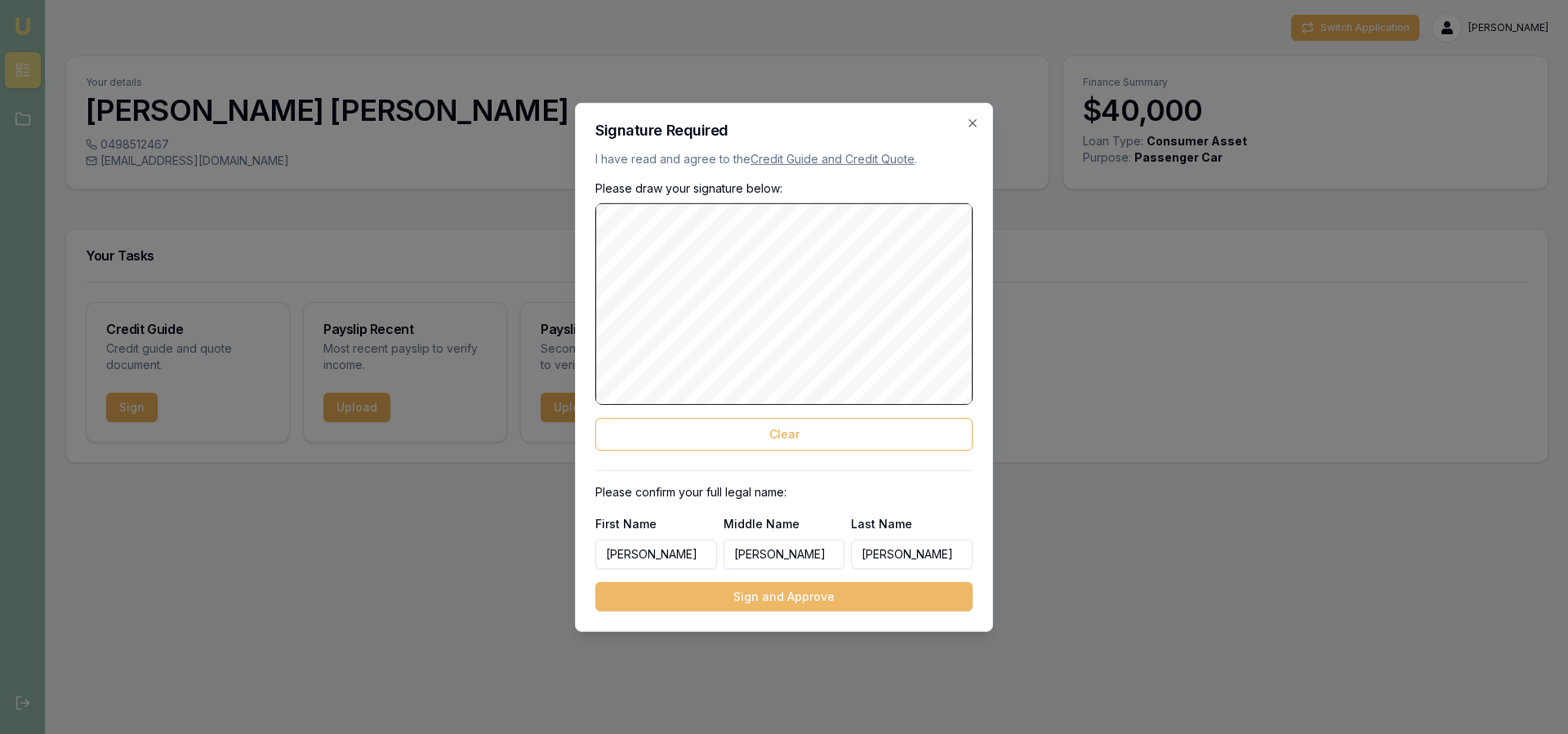
click at [776, 601] on button "Sign and Approve" at bounding box center [784, 596] width 377 height 29
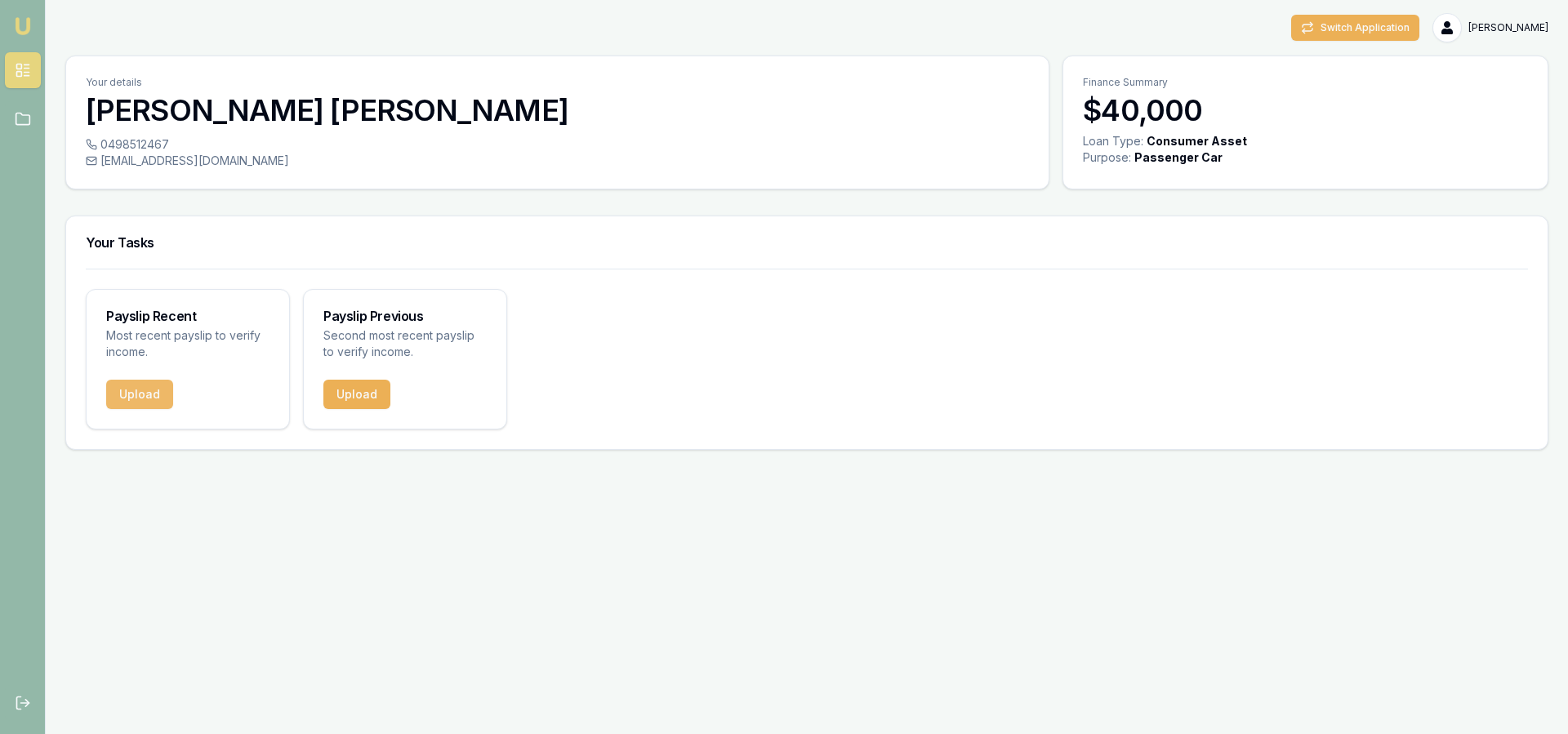
click at [137, 388] on button "Upload" at bounding box center [140, 394] width 67 height 29
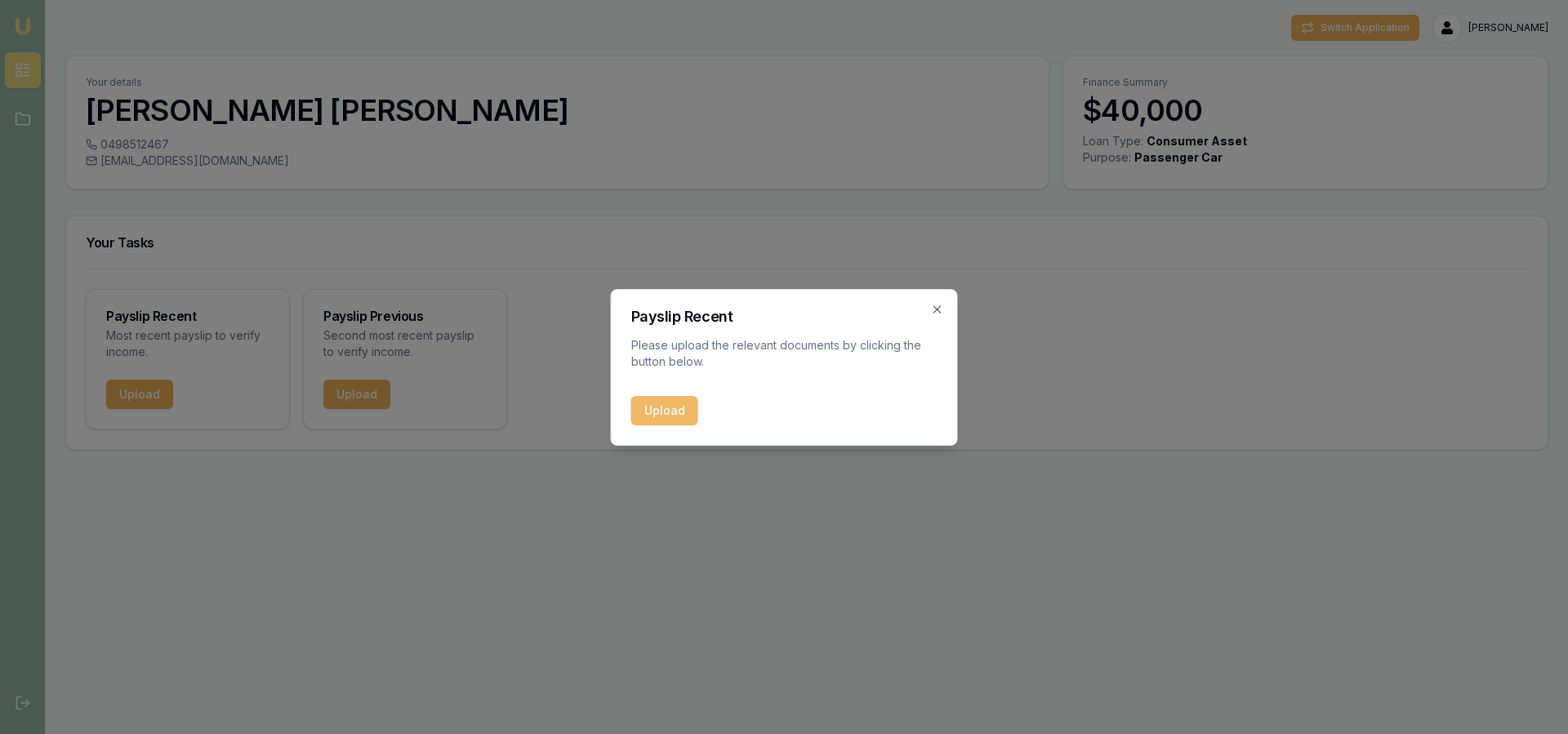
click at [656, 402] on button "Upload" at bounding box center [665, 410] width 67 height 29
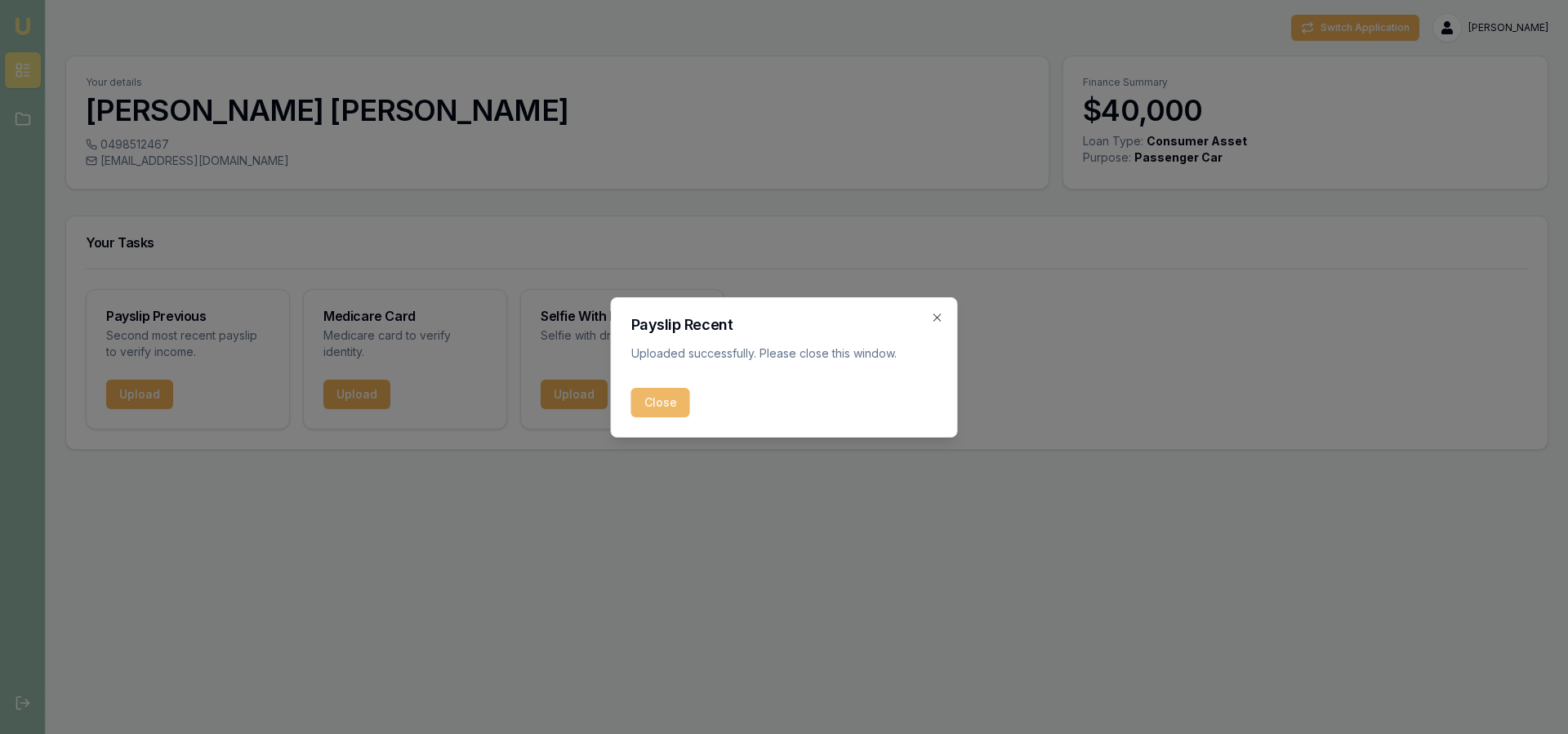
click at [652, 405] on button "Close" at bounding box center [660, 402] width 59 height 29
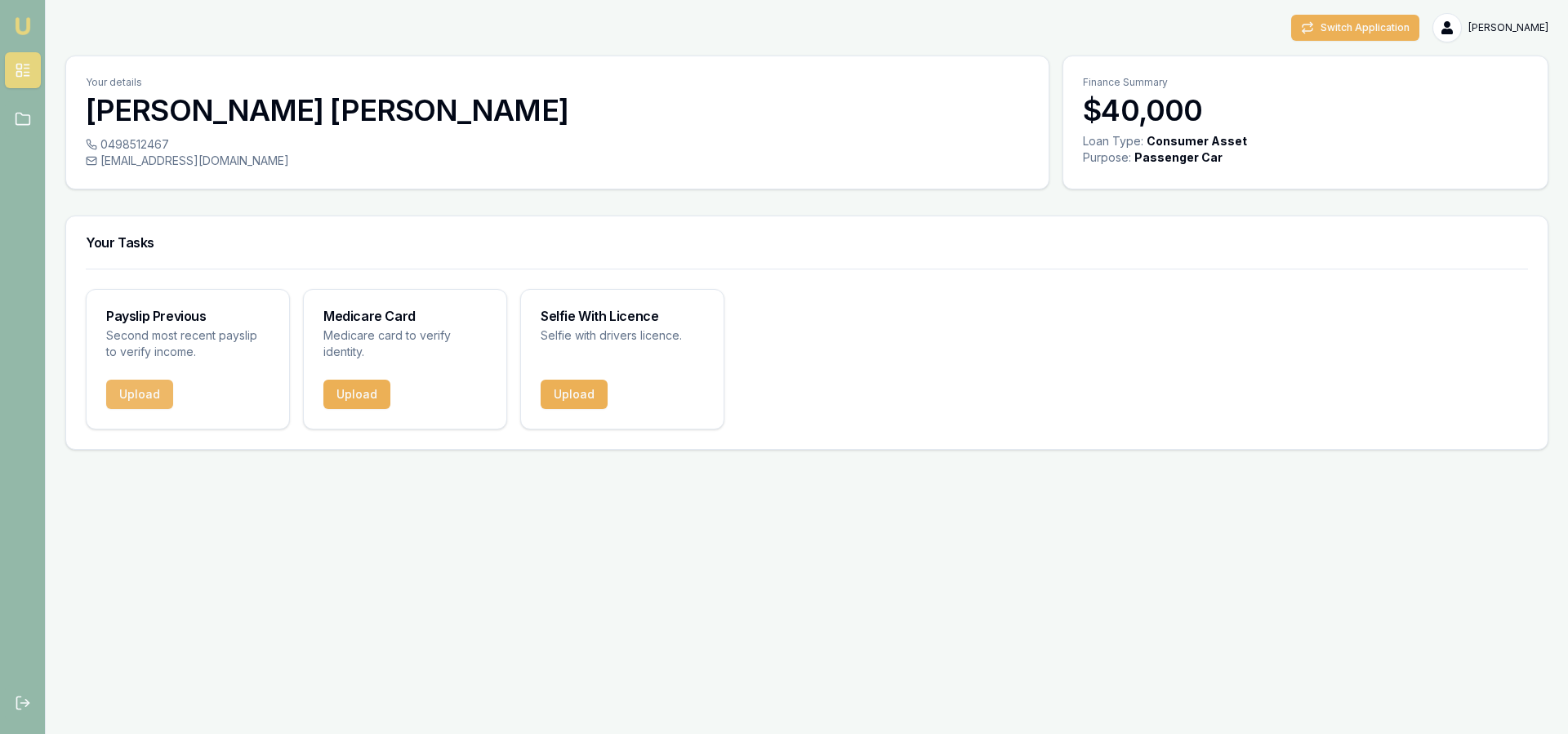
click at [142, 393] on button "Upload" at bounding box center [140, 394] width 67 height 29
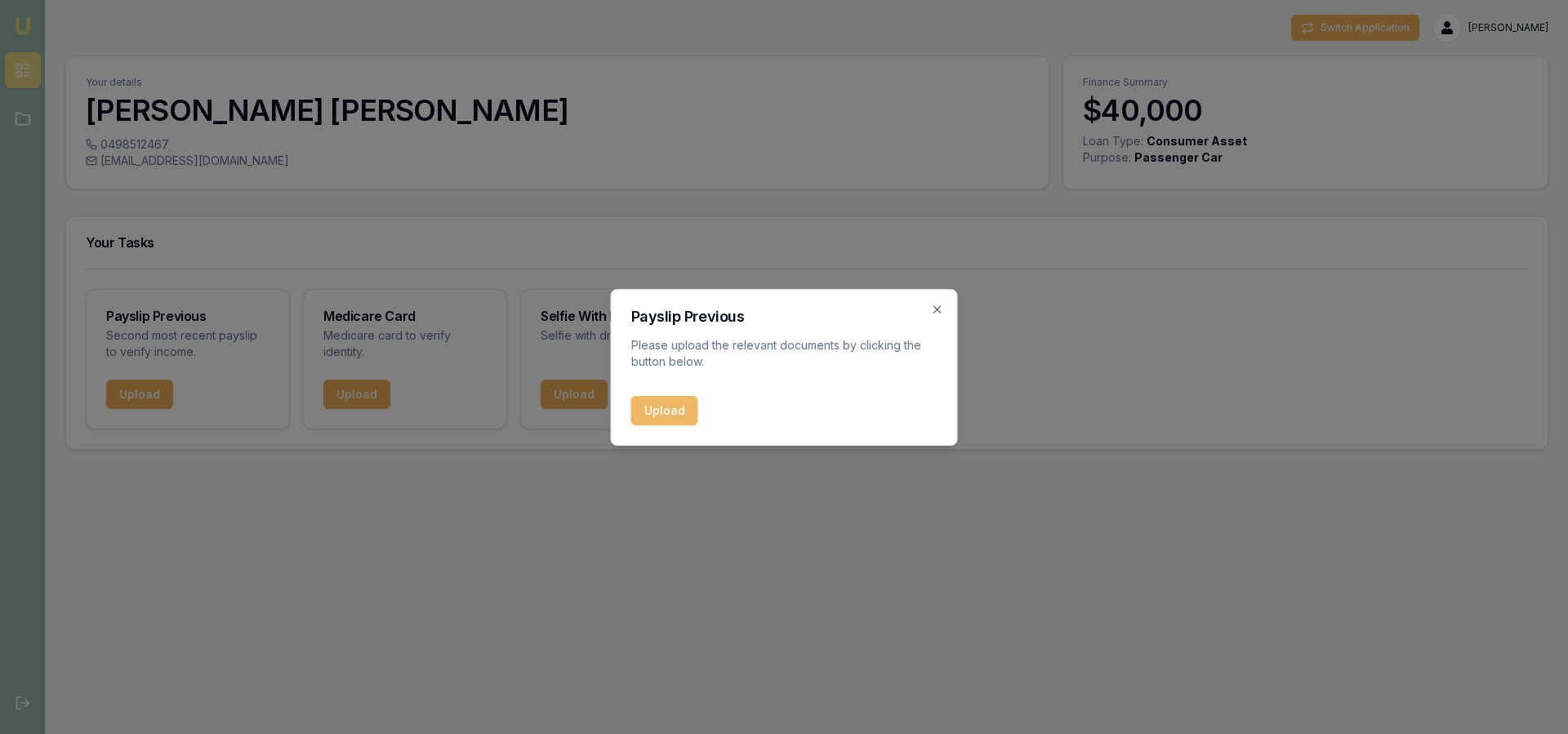
click at [660, 411] on button "Upload" at bounding box center [665, 410] width 67 height 29
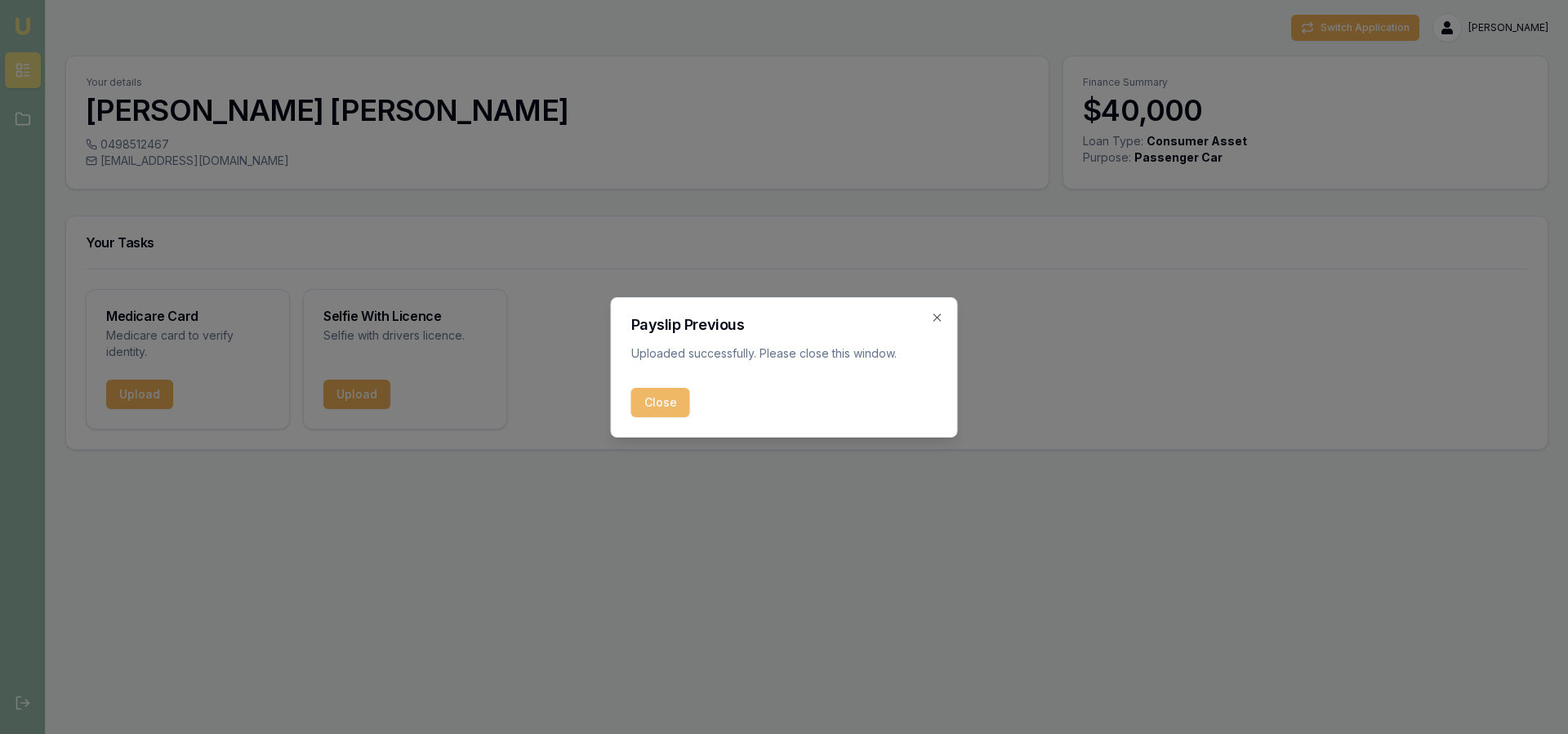
click at [653, 402] on button "Close" at bounding box center [660, 402] width 59 height 29
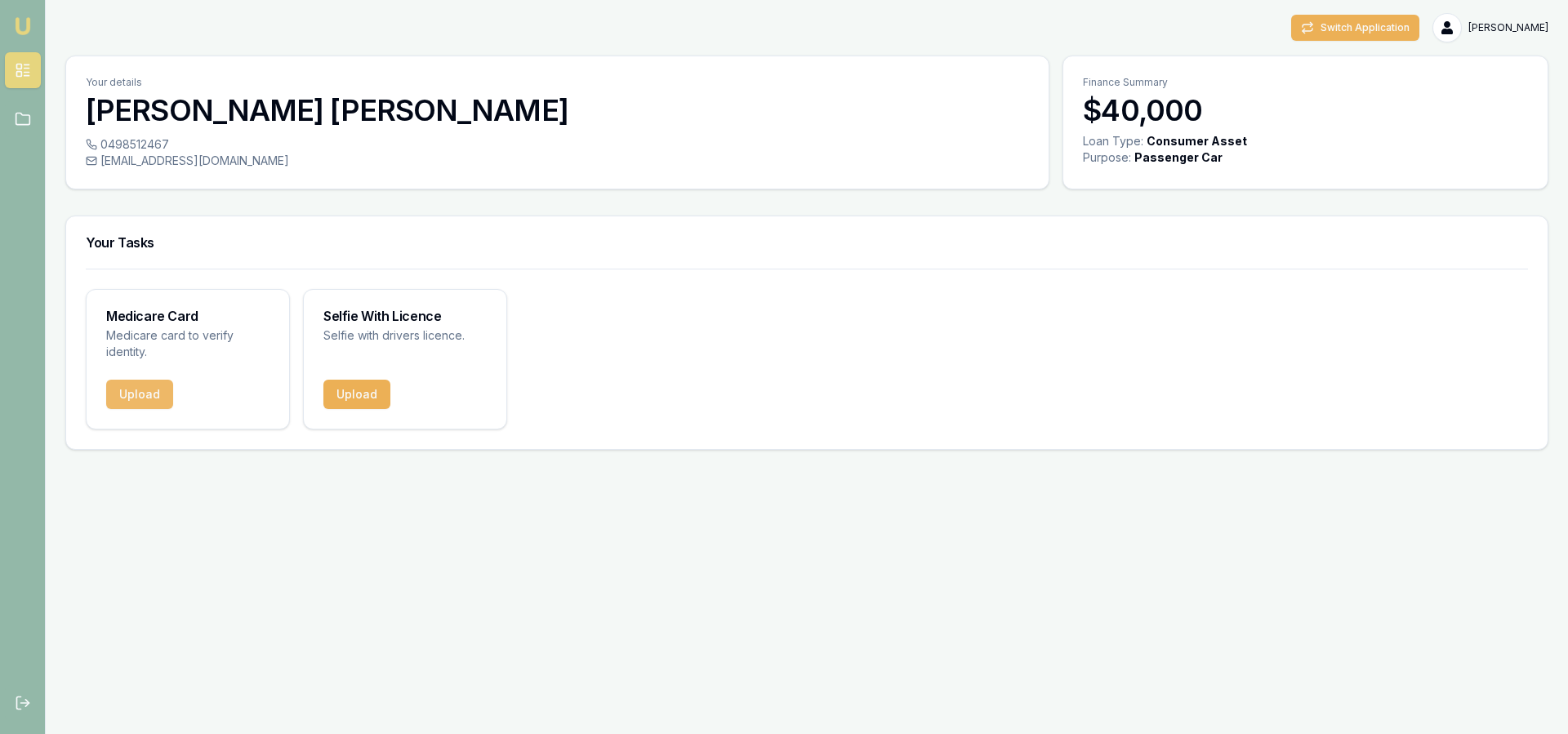
click at [142, 391] on button "Upload" at bounding box center [140, 394] width 67 height 29
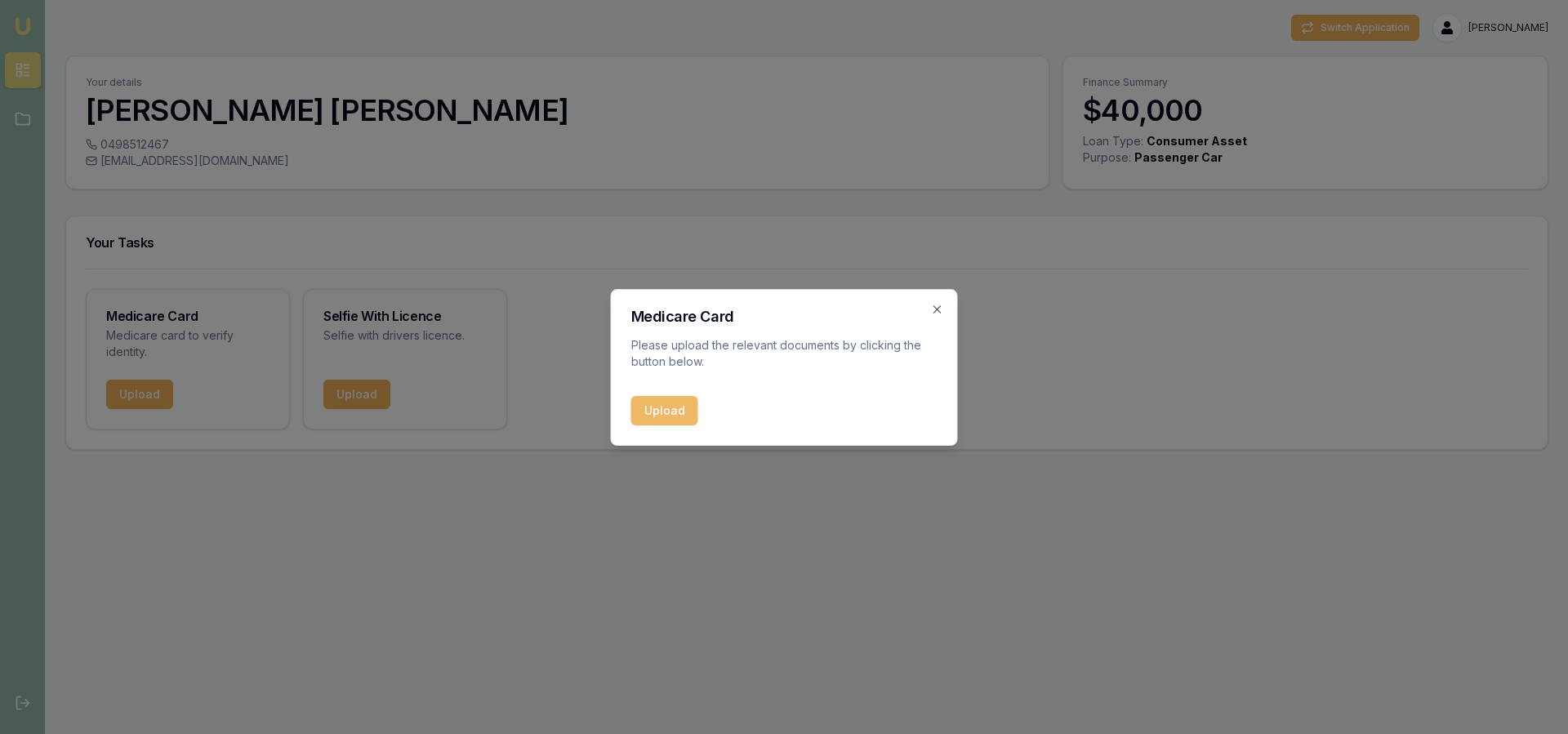
click at [650, 414] on button "Upload" at bounding box center [665, 410] width 67 height 29
click at [937, 310] on icon "button" at bounding box center [937, 309] width 13 height 13
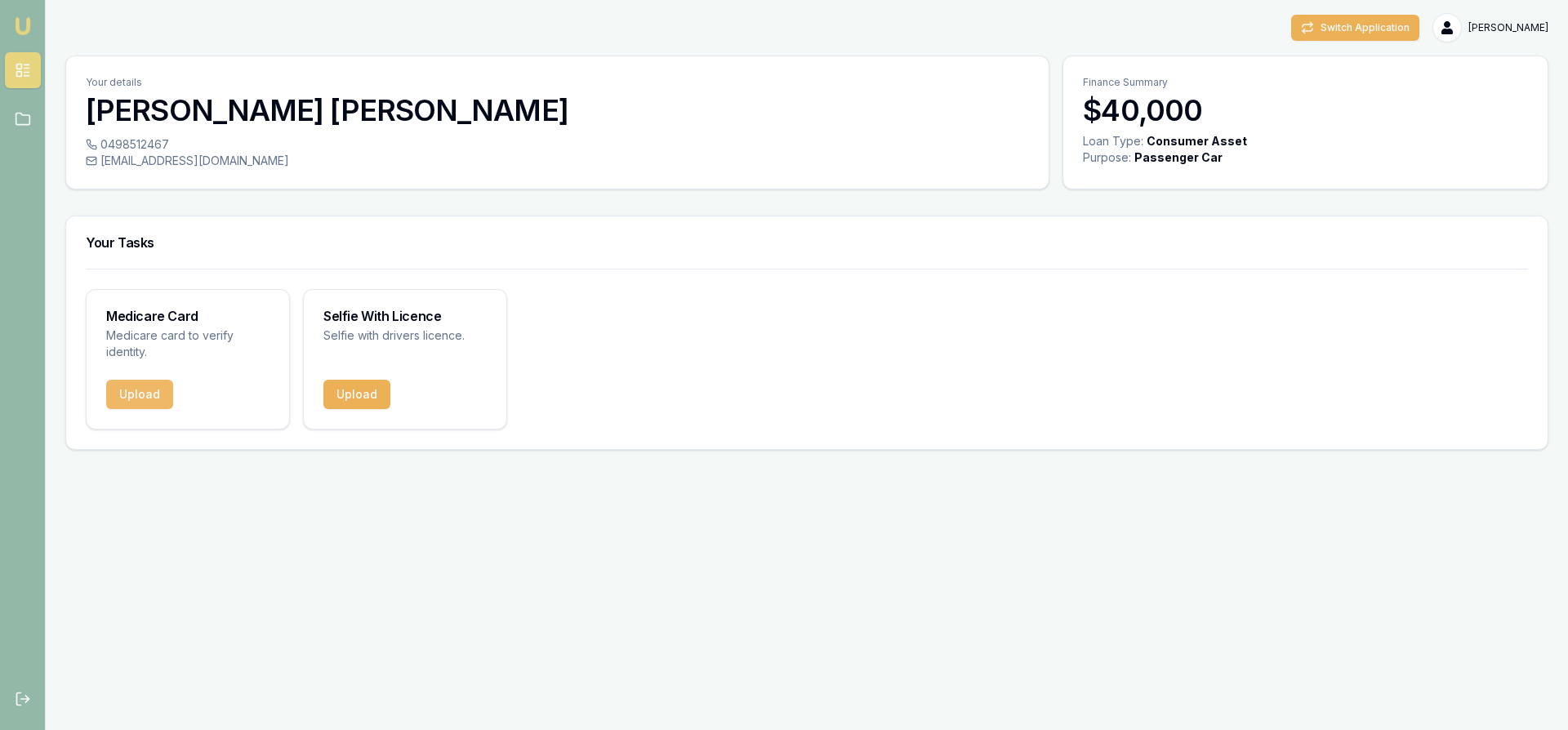
click at [139, 398] on button "Upload" at bounding box center [140, 394] width 67 height 29
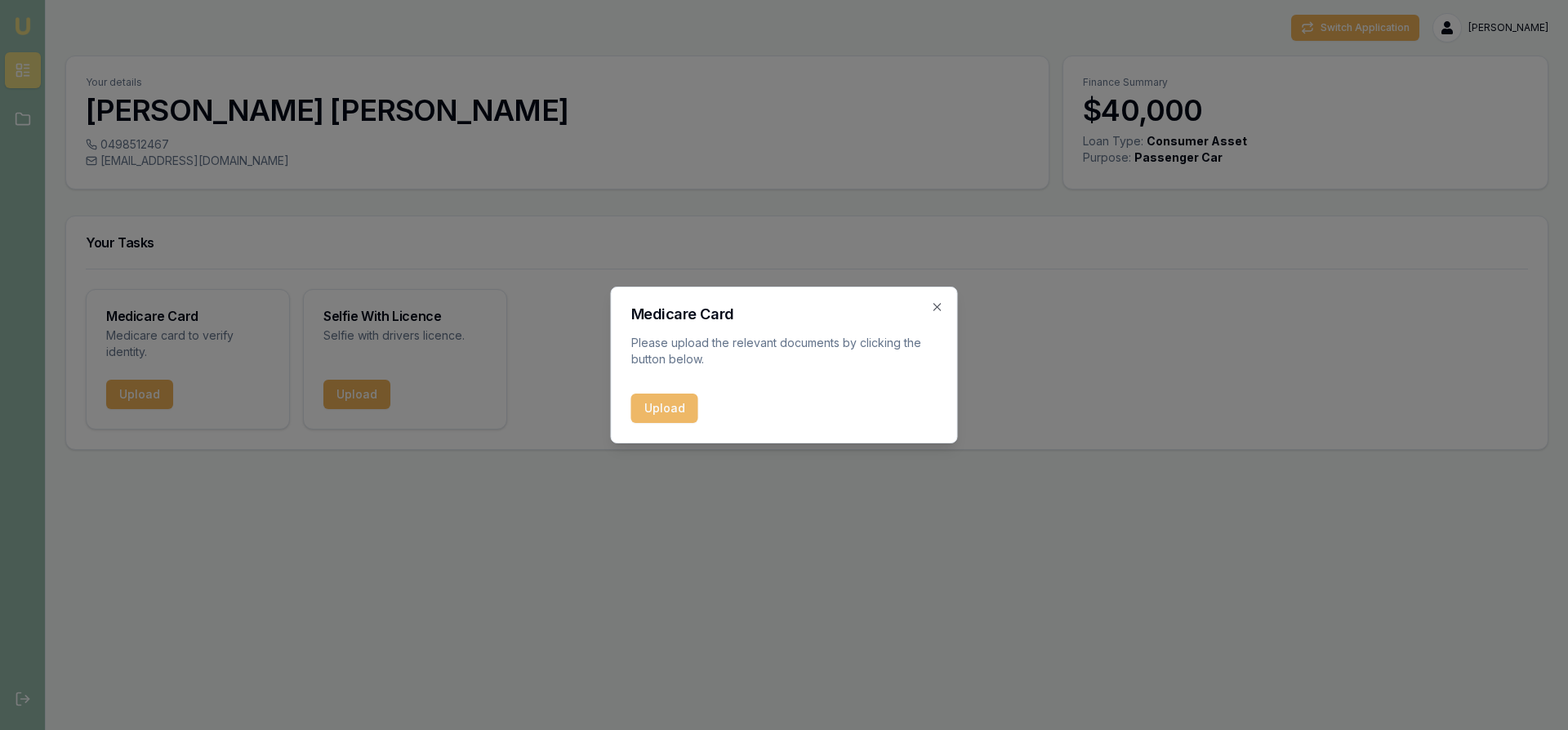
click at [665, 411] on button "Upload" at bounding box center [665, 407] width 67 height 29
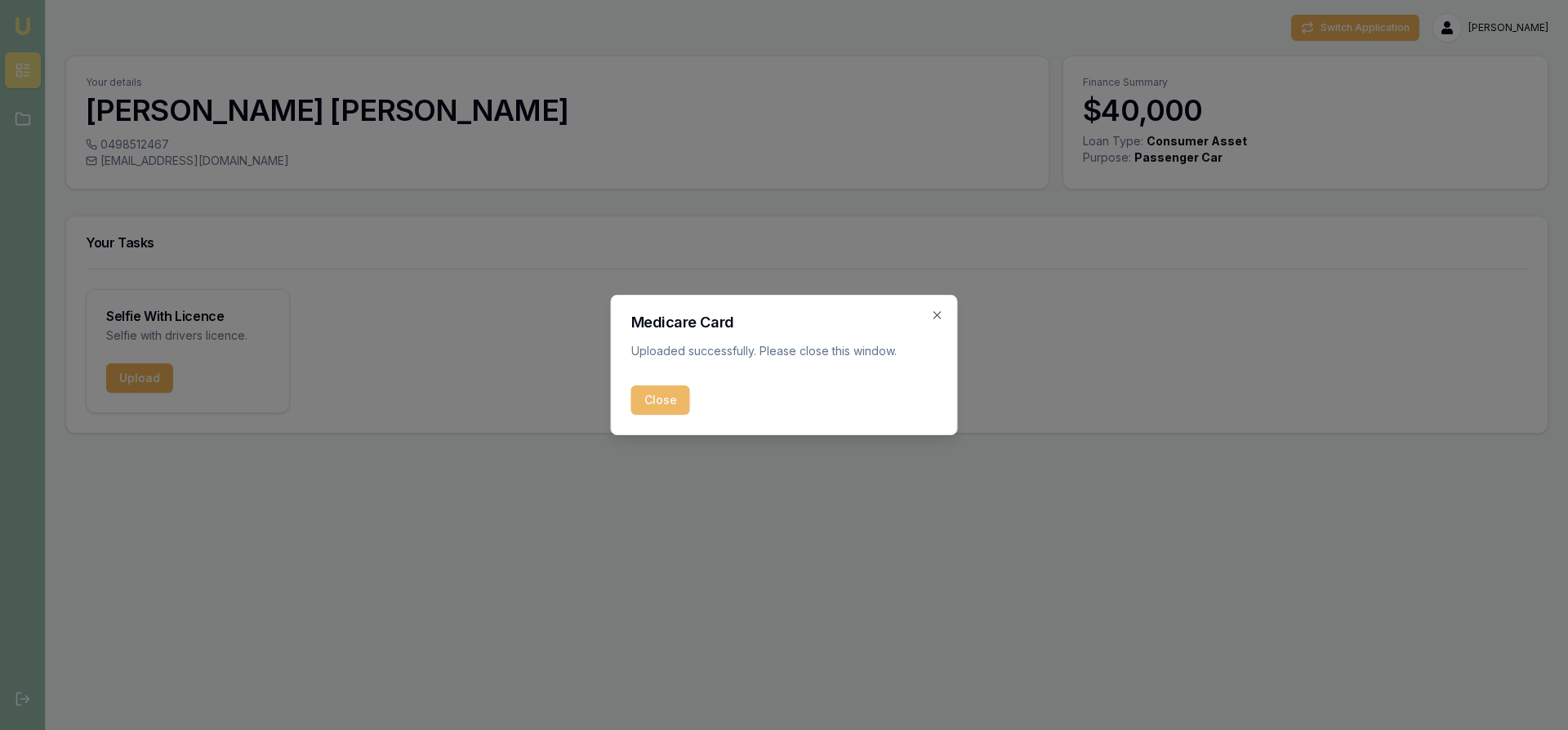
click at [654, 401] on button "Close" at bounding box center [660, 399] width 59 height 29
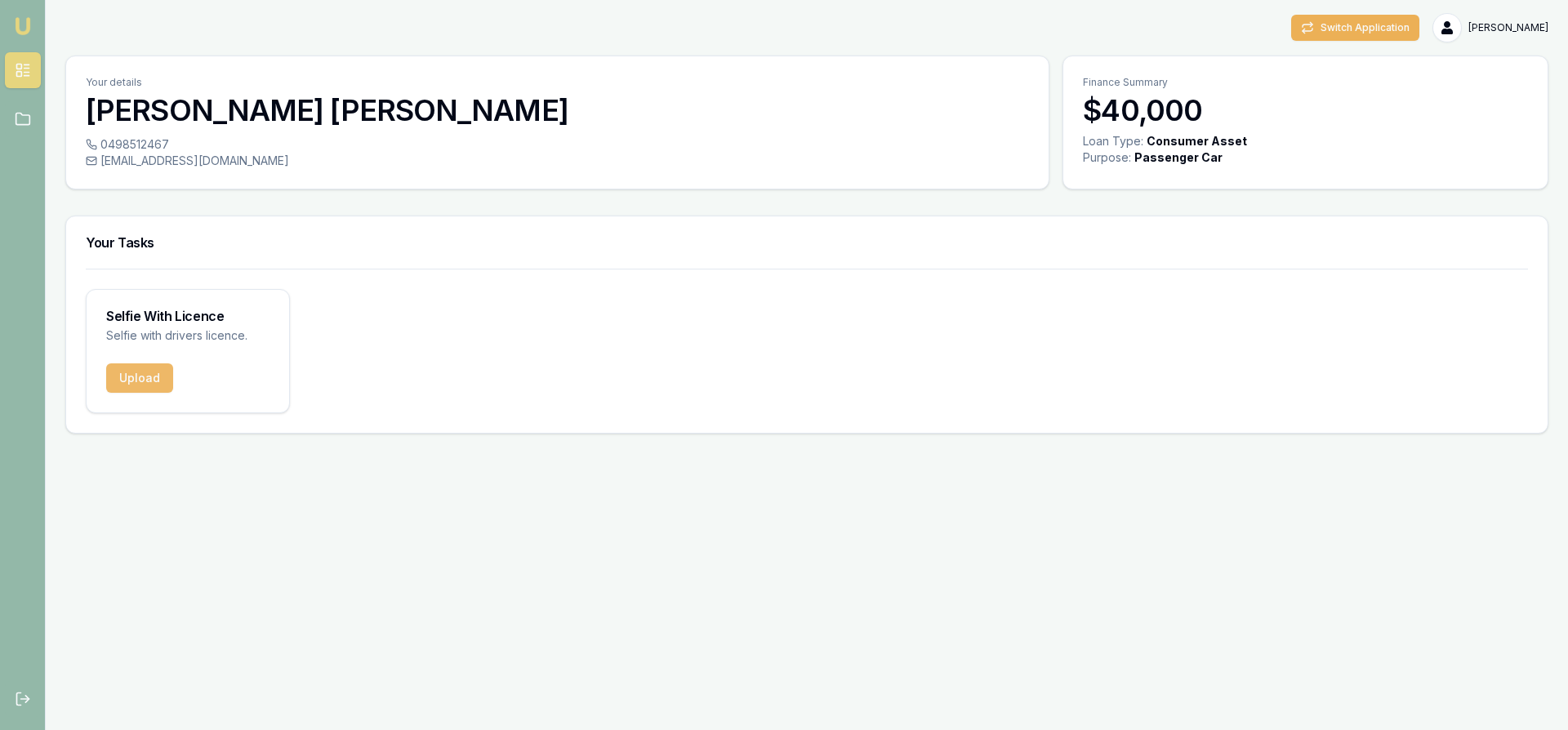
click at [148, 382] on button "Upload" at bounding box center [140, 377] width 67 height 29
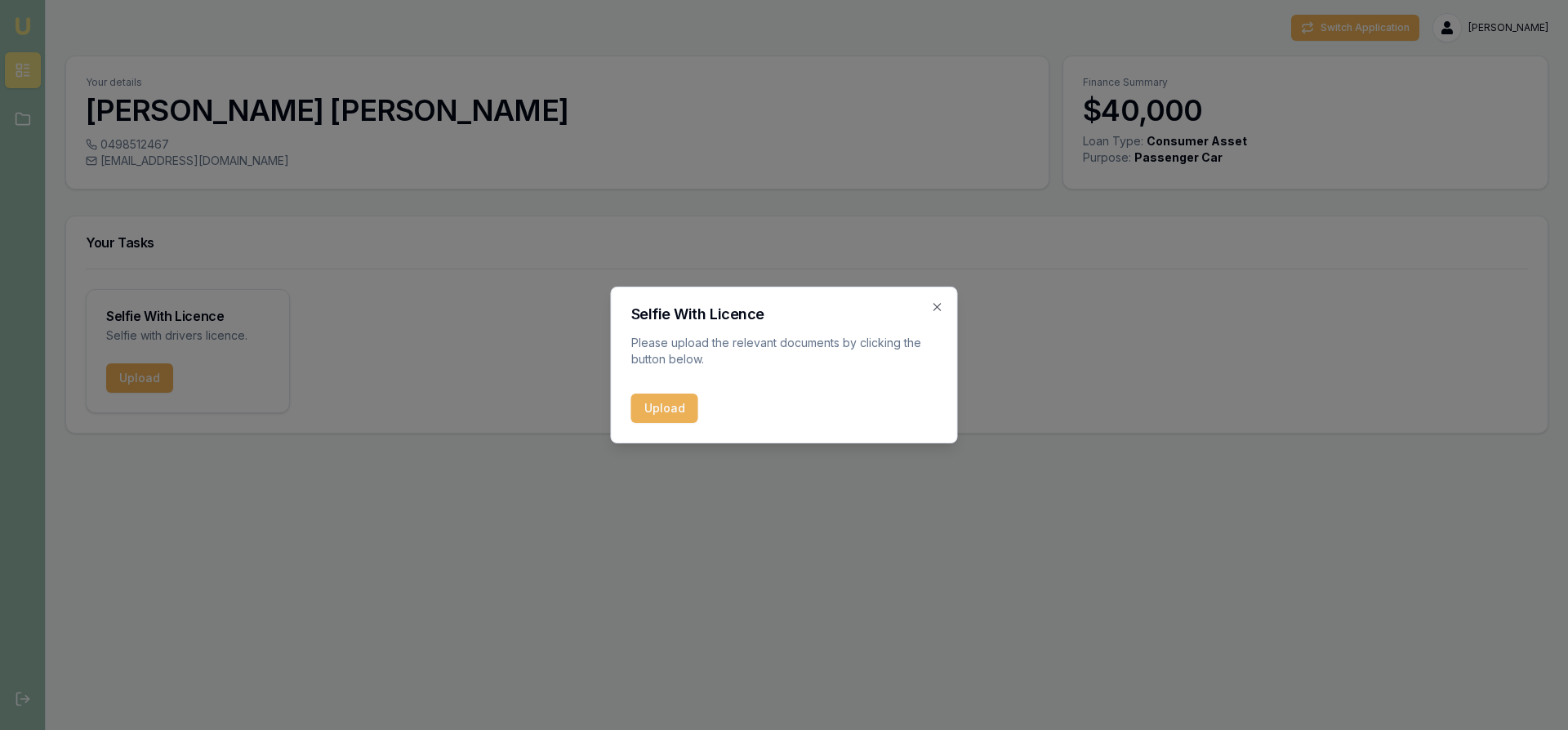
click at [645, 406] on button "Upload" at bounding box center [665, 407] width 67 height 29
drag, startPoint x: 937, startPoint y: 308, endPoint x: 995, endPoint y: 234, distance: 94.0
click at [937, 308] on icon "button" at bounding box center [937, 306] width 7 height 7
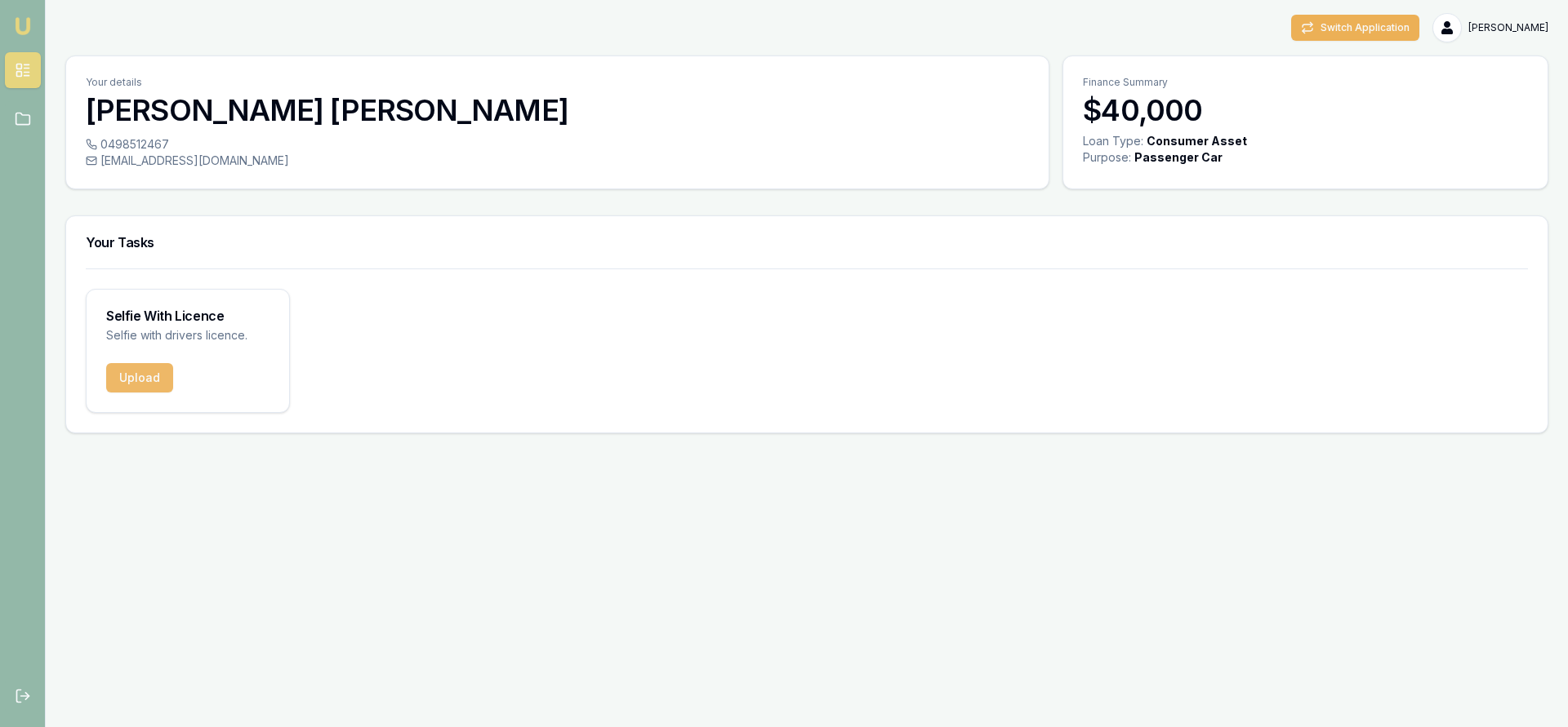
click at [134, 370] on button "Upload" at bounding box center [140, 377] width 67 height 29
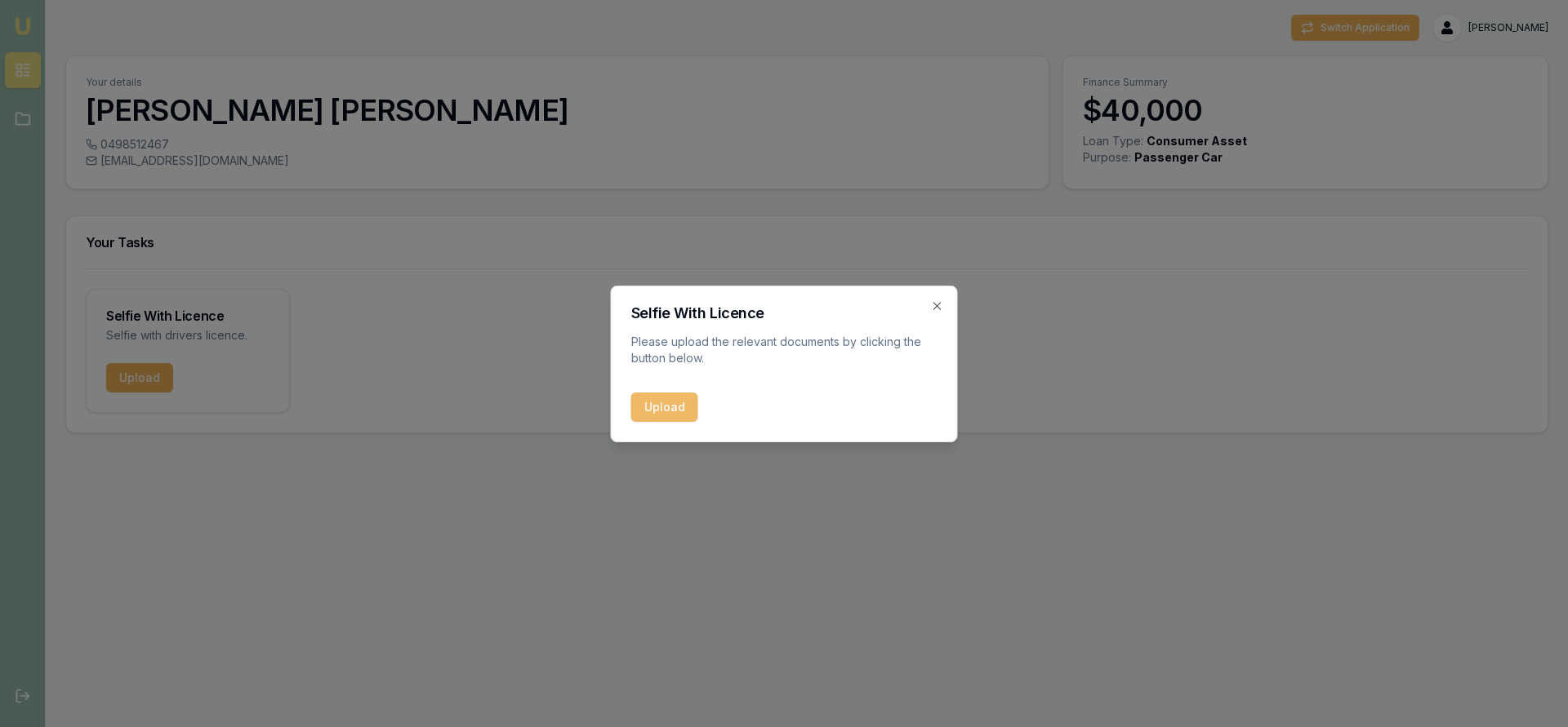
click at [656, 401] on button "Upload" at bounding box center [665, 407] width 67 height 29
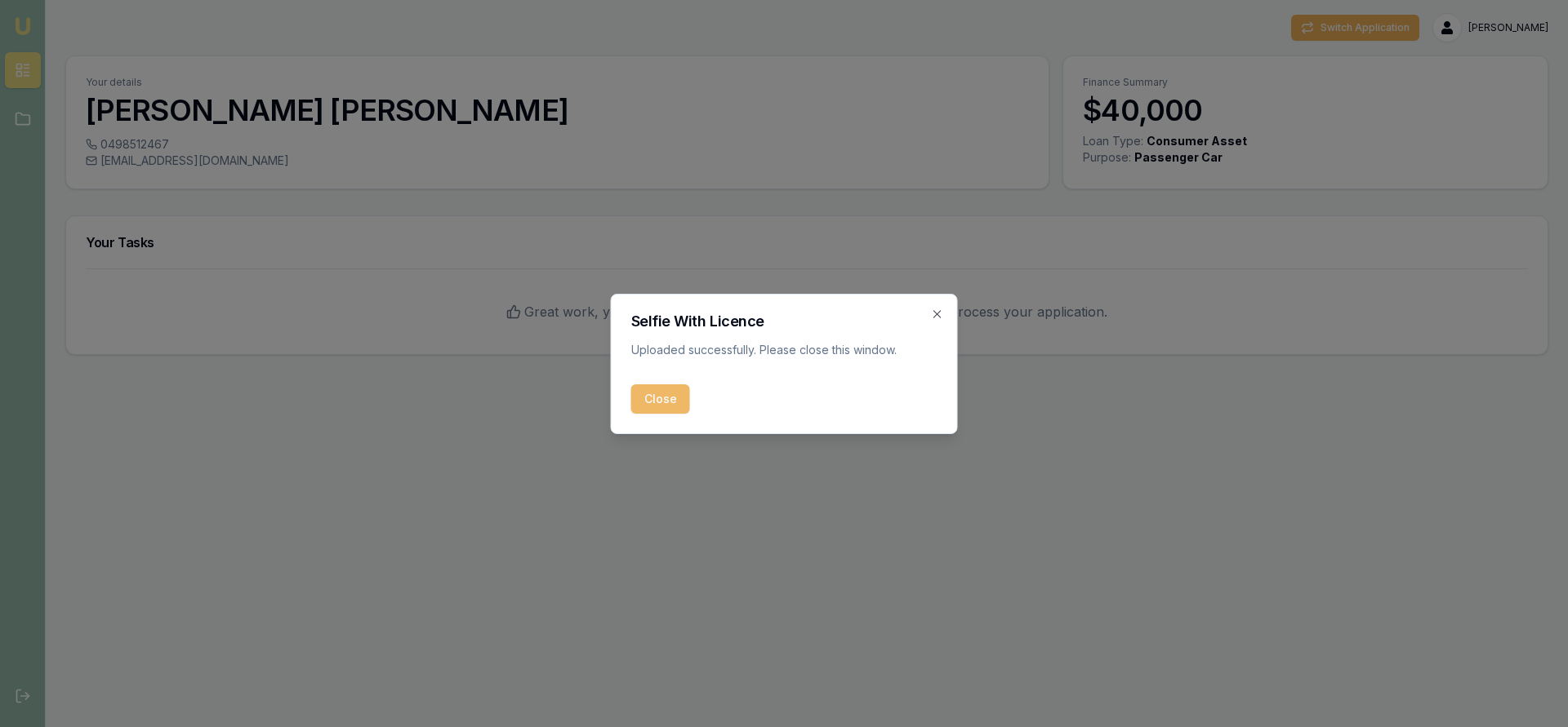
click at [660, 408] on button "Close" at bounding box center [660, 398] width 59 height 29
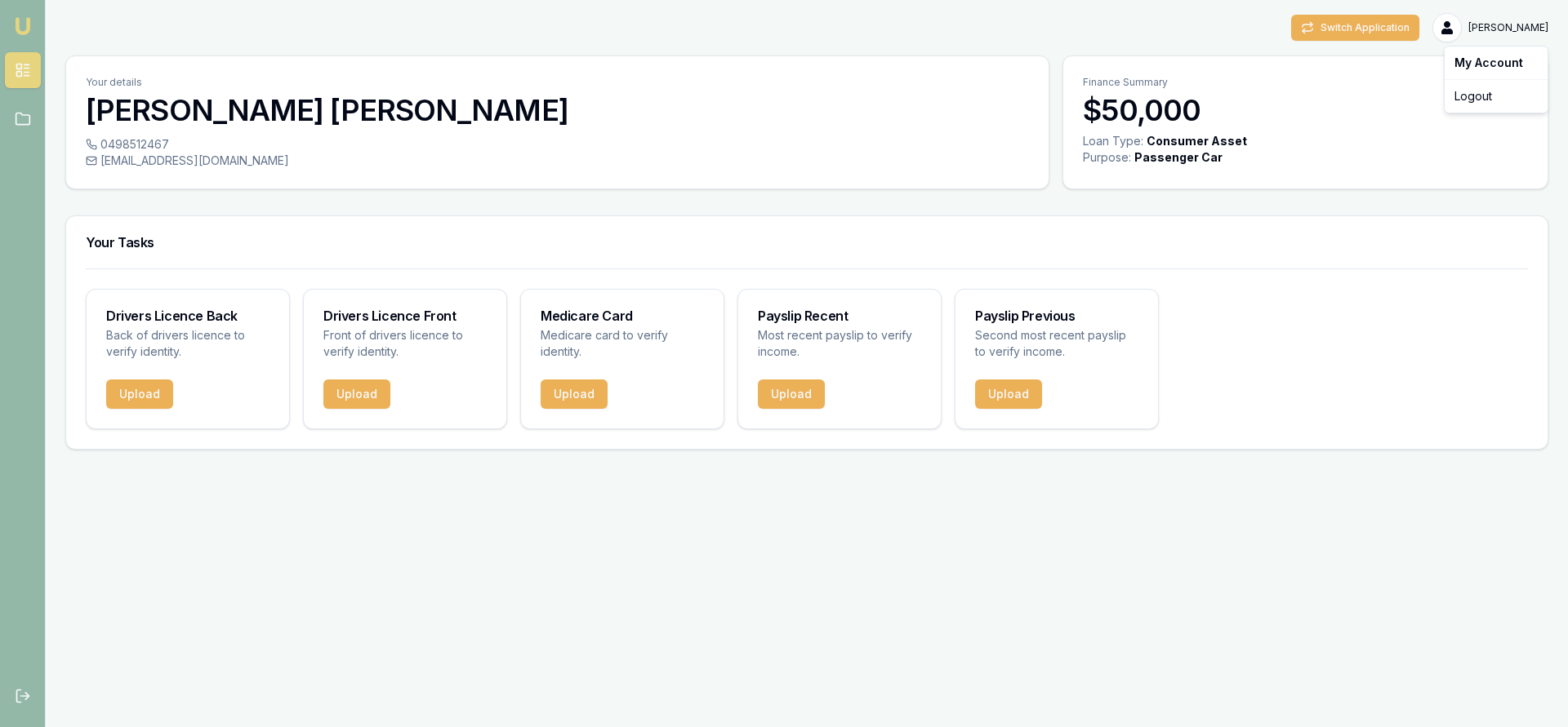
click at [1497, 25] on html "Emu Broker Switch Application [PERSON_NAME] Toggle Menu Your details [PERSON_NA…" at bounding box center [784, 363] width 1568 height 727
click at [1477, 98] on div "Logout" at bounding box center [1496, 97] width 97 height 26
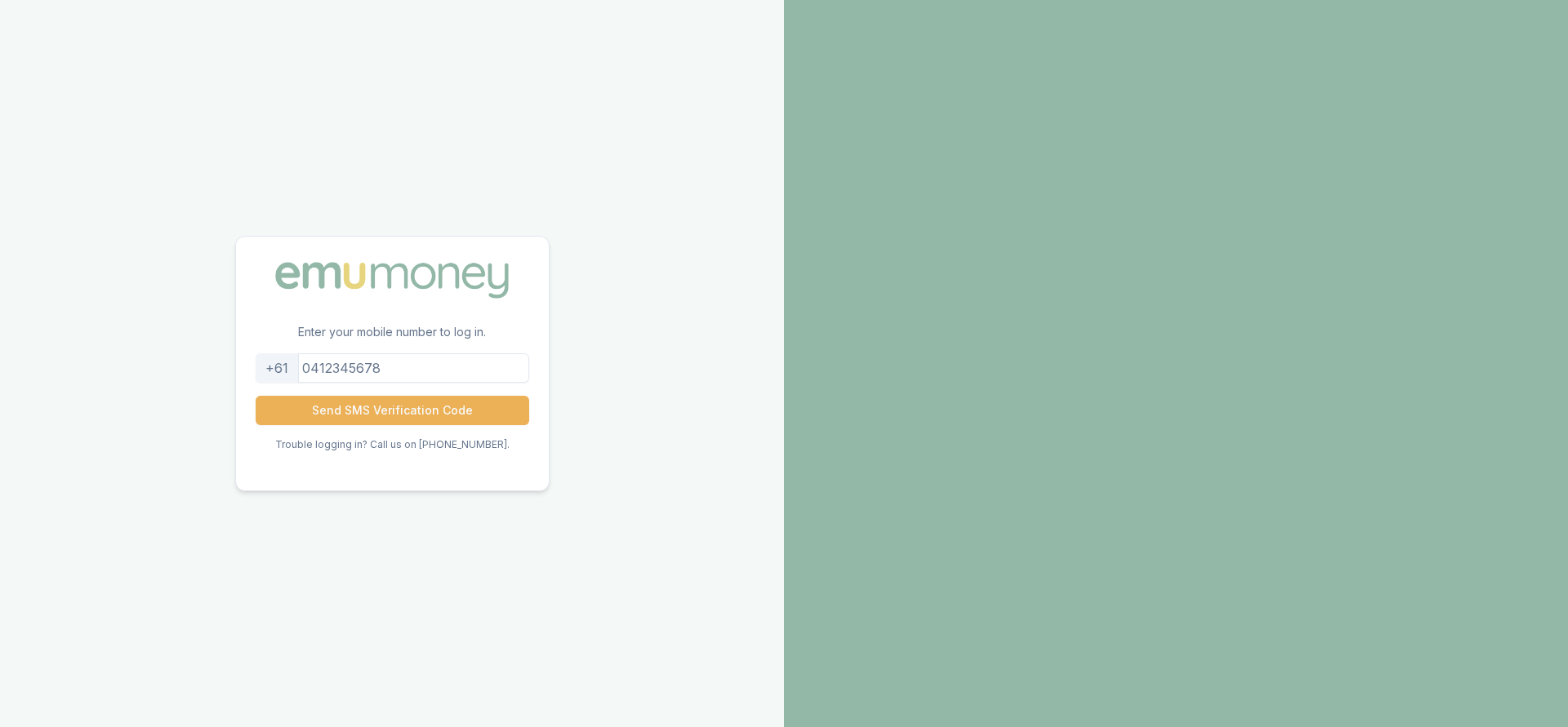
click at [472, 374] on input "tel" at bounding box center [392, 367] width 273 height 29
type input "0498512467"
click at [466, 411] on button "Send SMS Verification Code" at bounding box center [392, 410] width 273 height 29
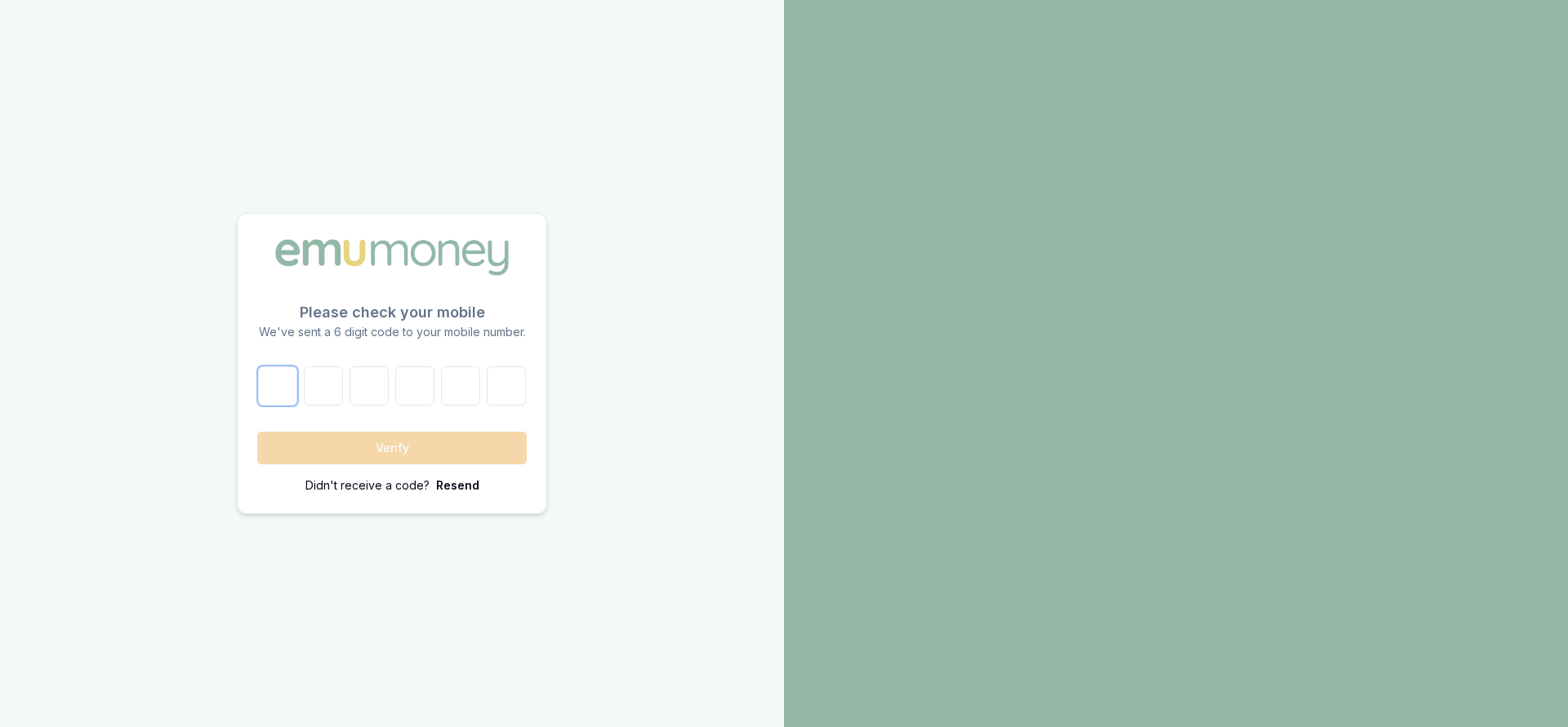
click at [271, 393] on input "number" at bounding box center [277, 386] width 40 height 40
type input "2"
type input "1"
type input "9"
type input "0"
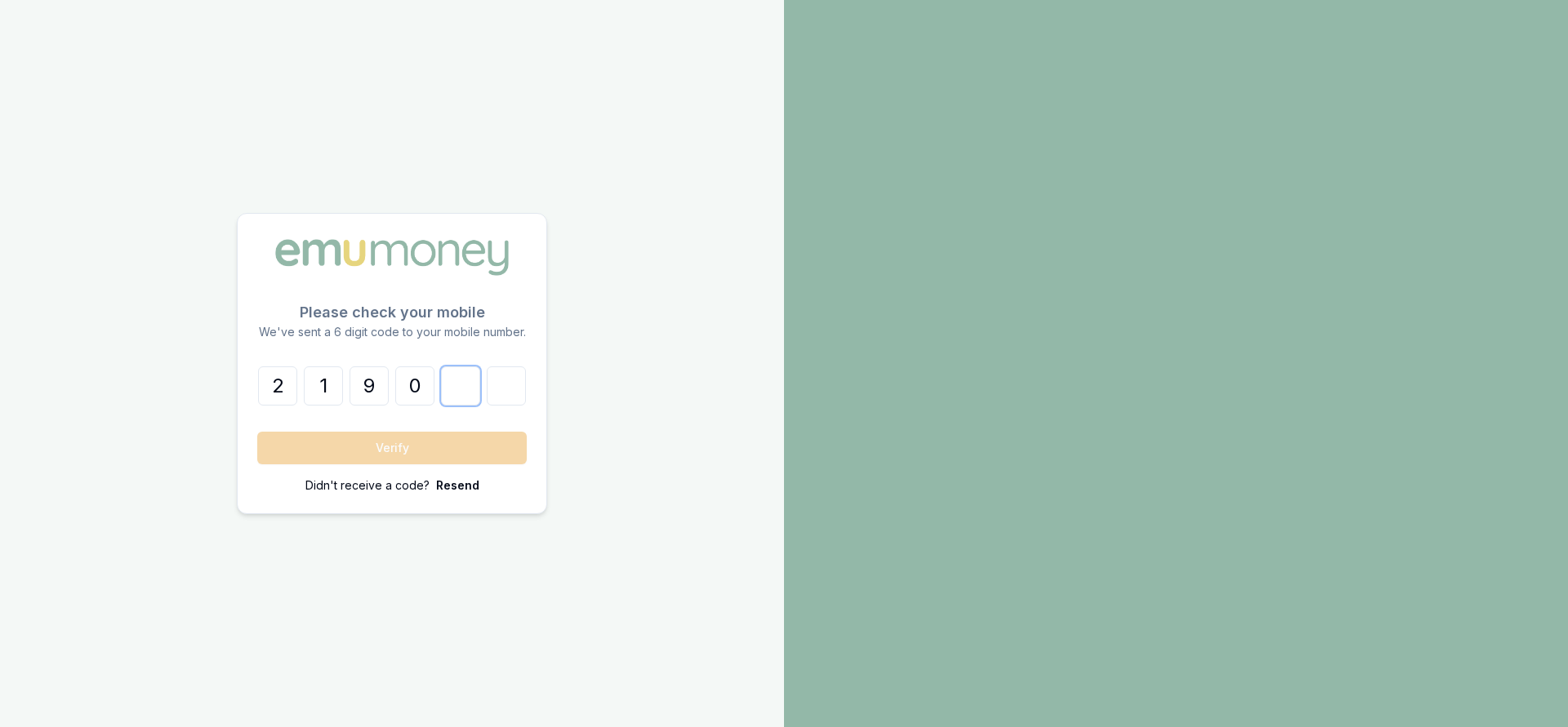
type input "2"
type input "1"
click at [432, 447] on button "Verify" at bounding box center [391, 447] width 269 height 33
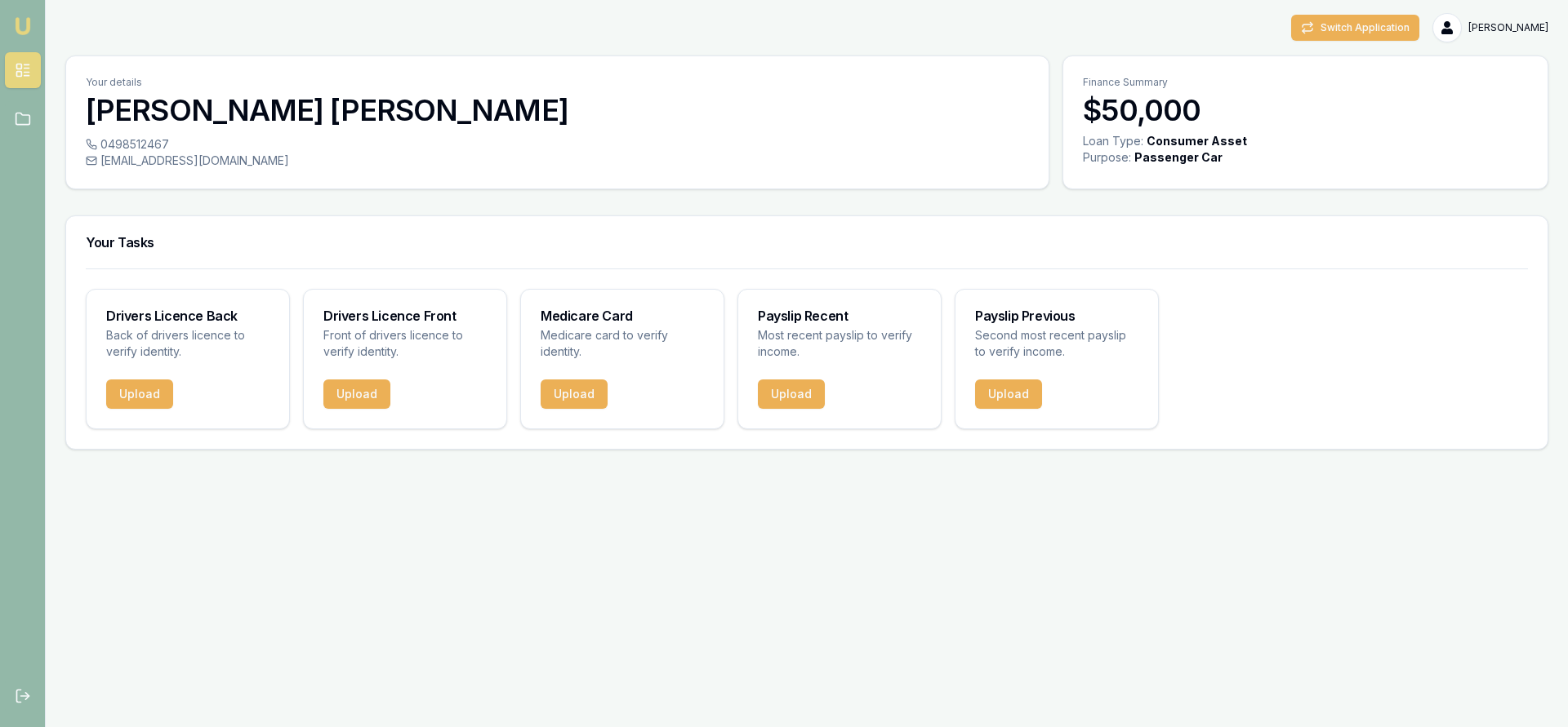
click at [18, 20] on img at bounding box center [23, 26] width 19 height 19
click at [24, 120] on icon at bounding box center [23, 119] width 17 height 17
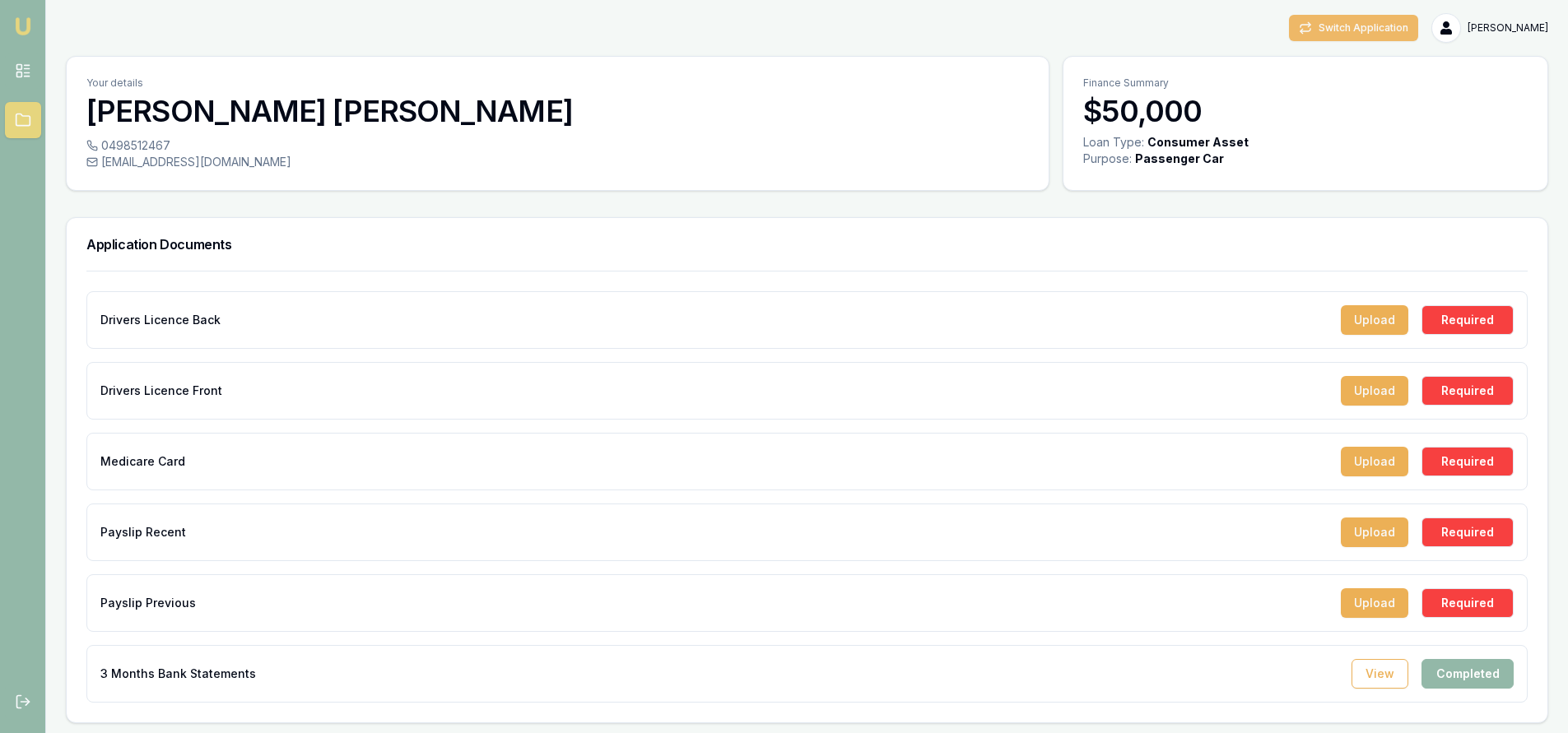
click at [1360, 20] on button "Switch Application" at bounding box center [1353, 28] width 129 height 27
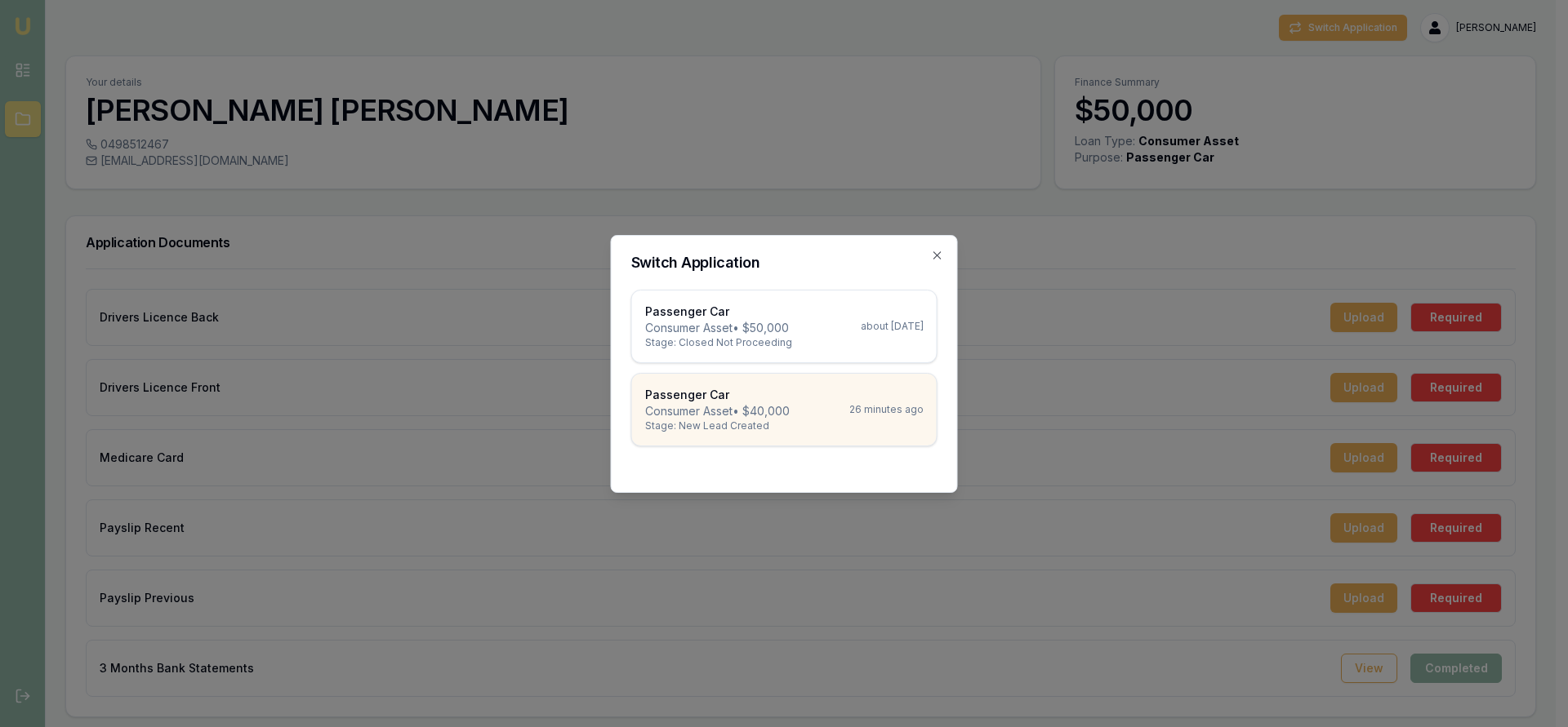
click at [790, 411] on p "Consumer Asset • $40,000" at bounding box center [717, 411] width 144 height 17
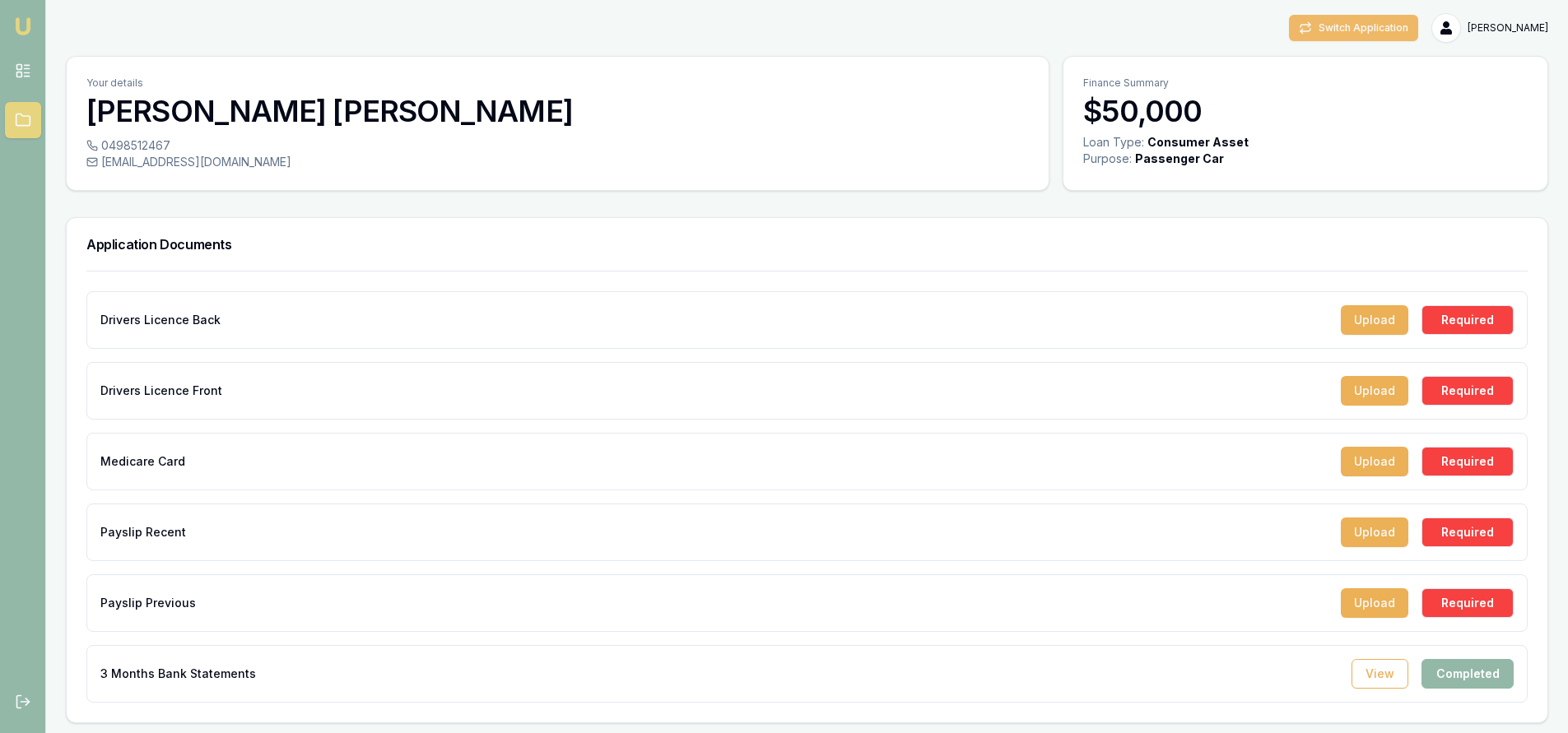
click at [1380, 27] on button "Switch Application" at bounding box center [1353, 28] width 129 height 27
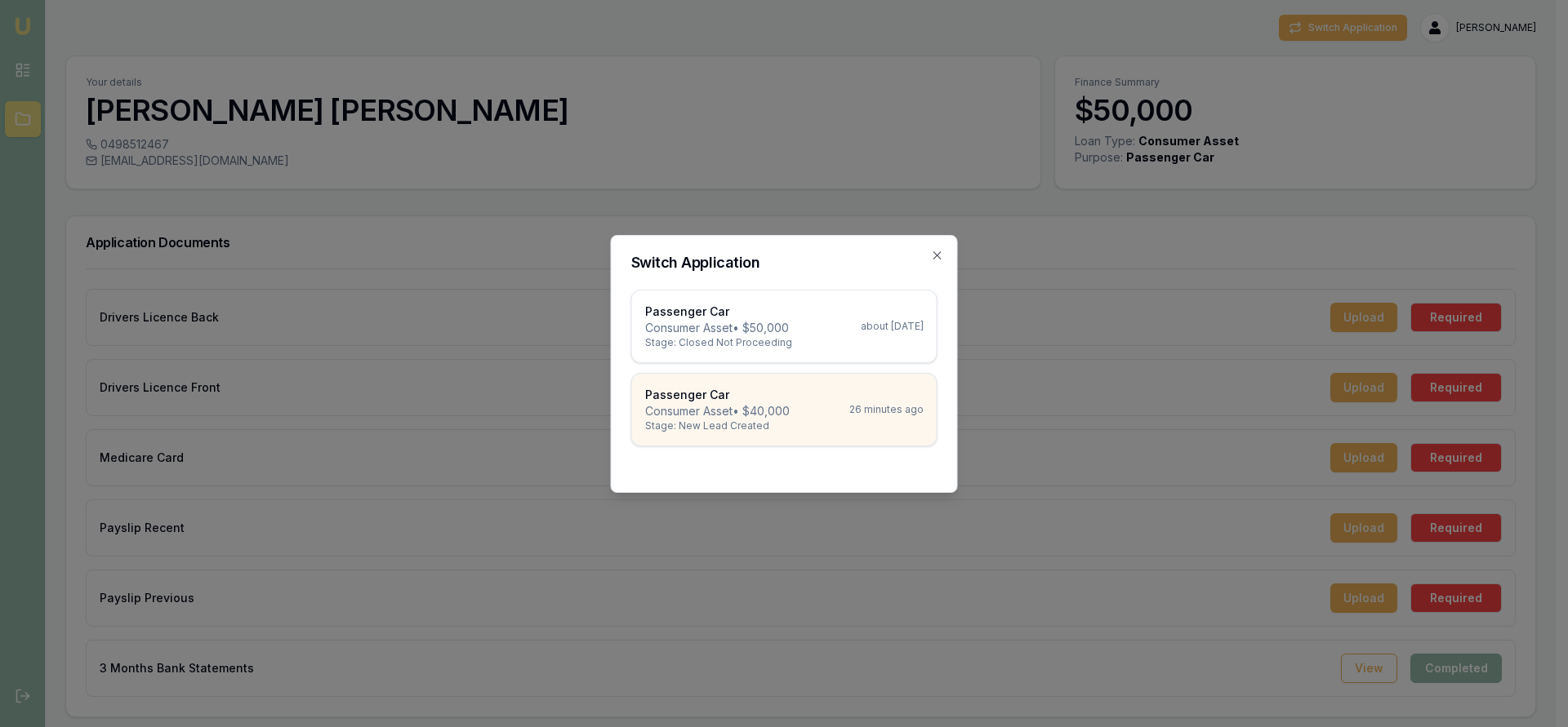
click at [751, 404] on p "Consumer Asset • $40,000" at bounding box center [717, 411] width 144 height 17
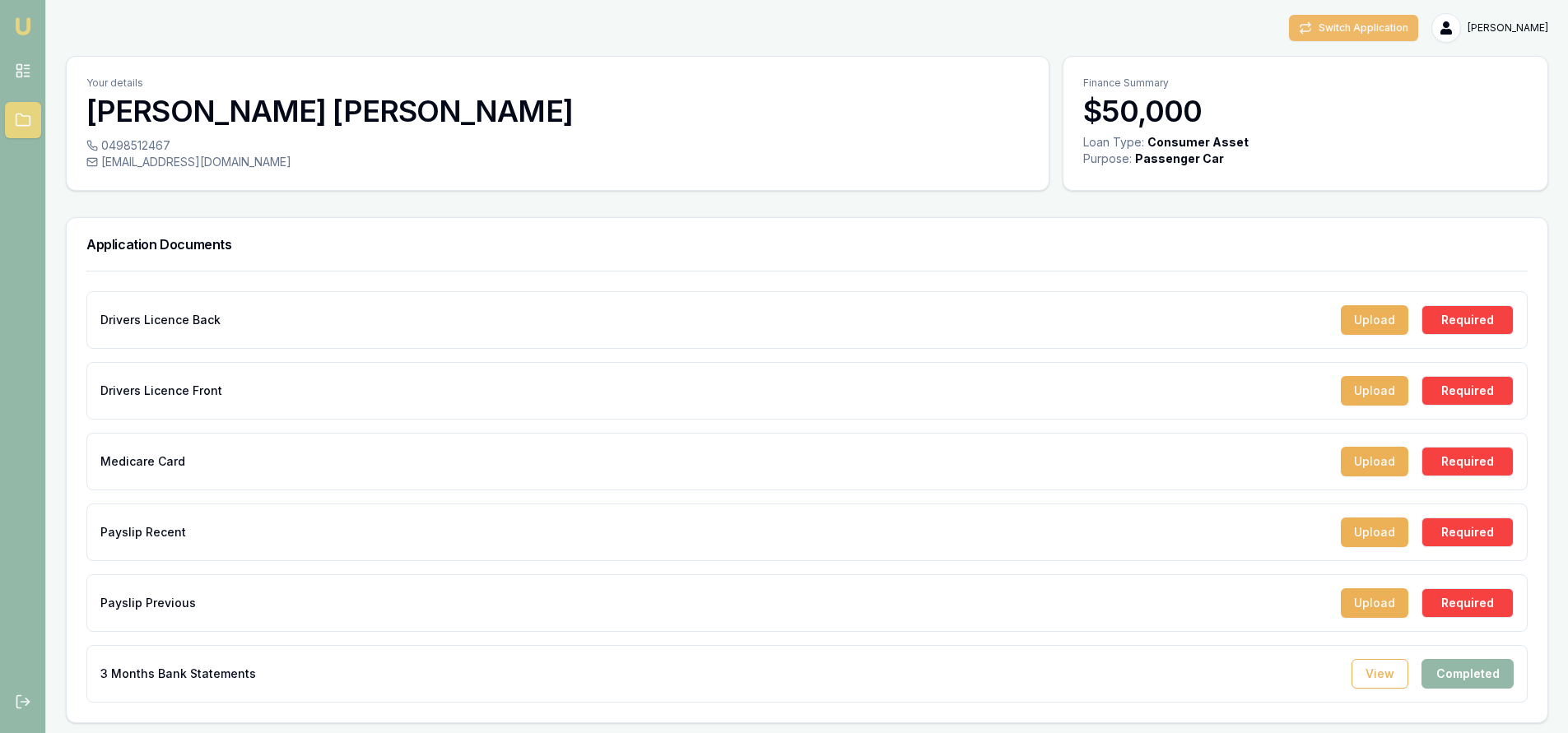
click at [1328, 24] on button "Switch Application" at bounding box center [1353, 28] width 129 height 27
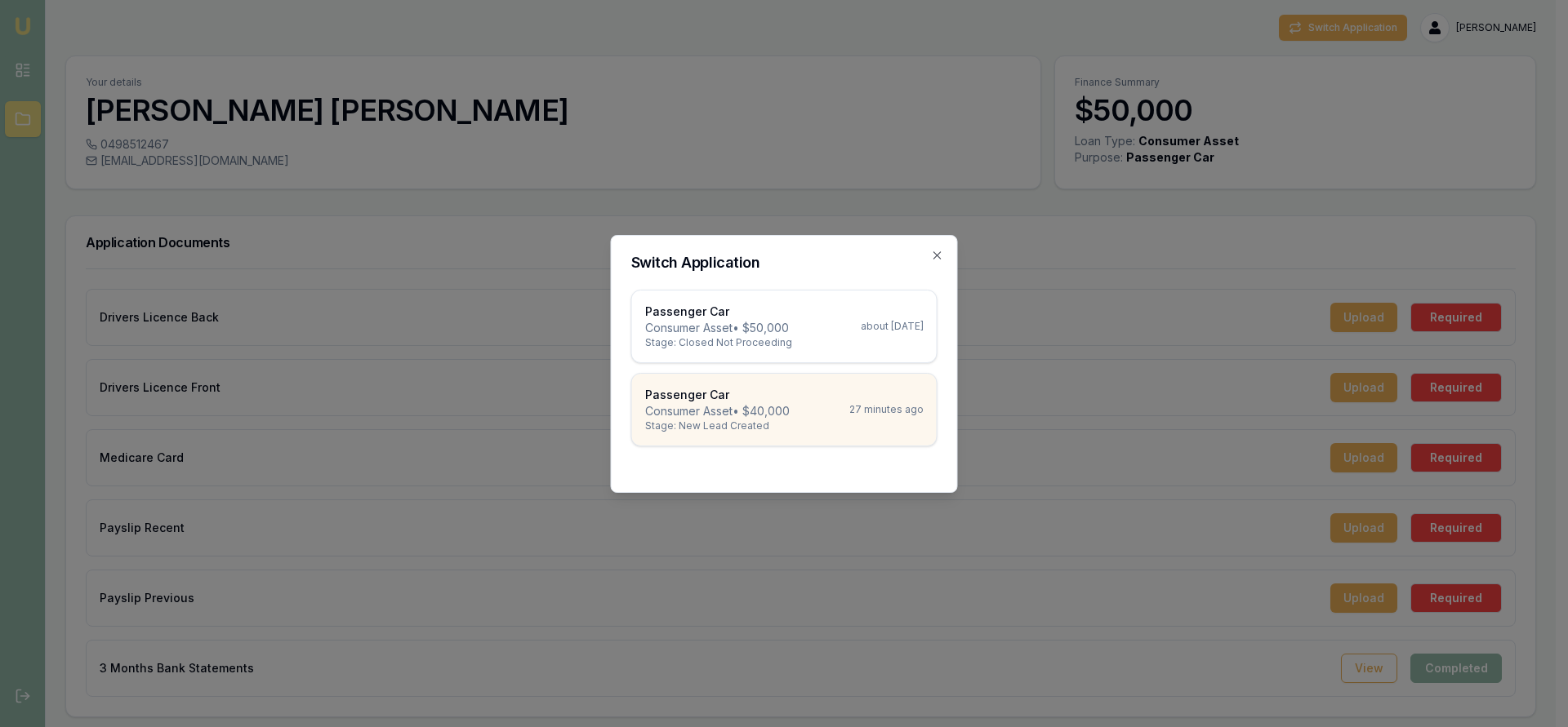
click at [709, 400] on p "Passenger Car" at bounding box center [717, 395] width 144 height 17
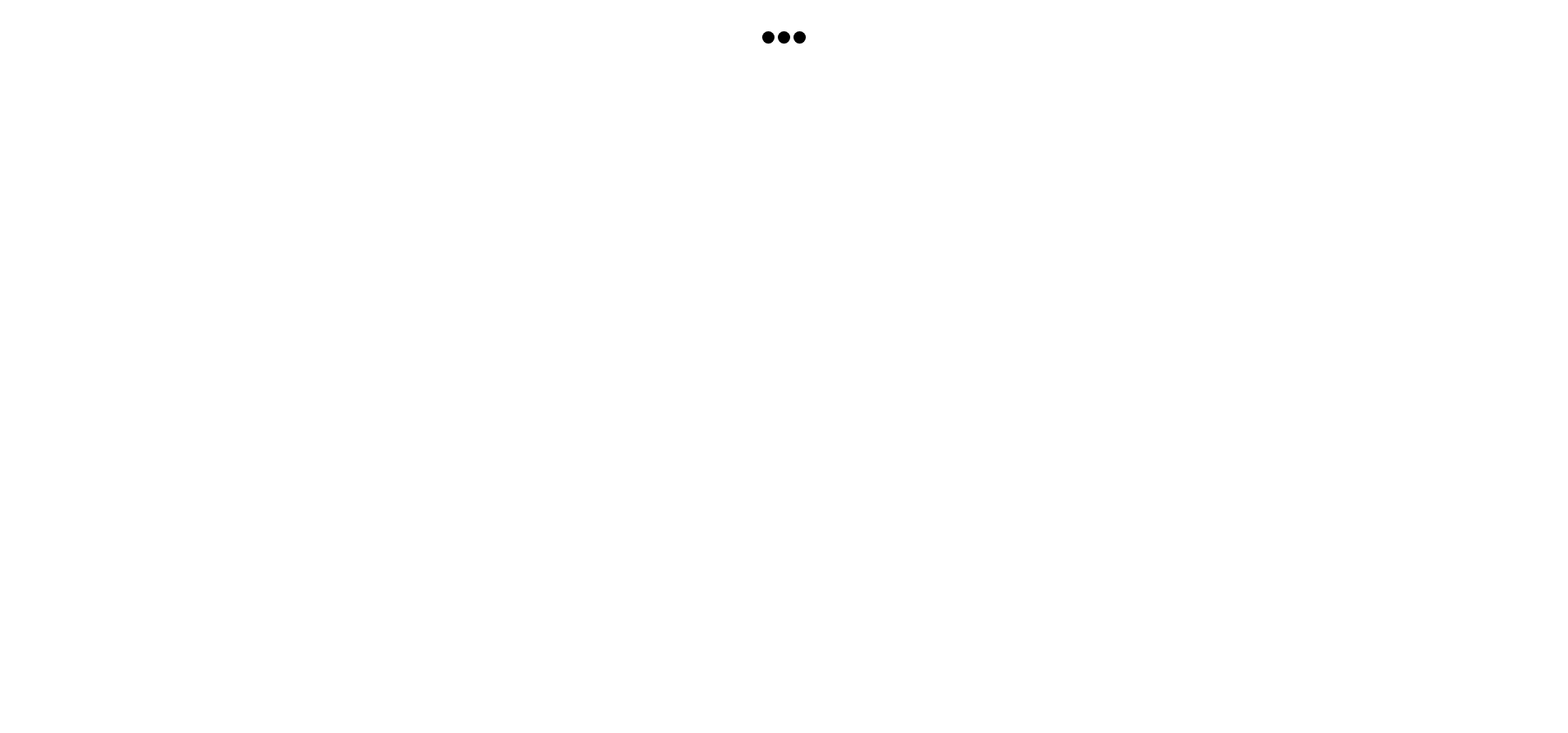
scroll to position [262, 0]
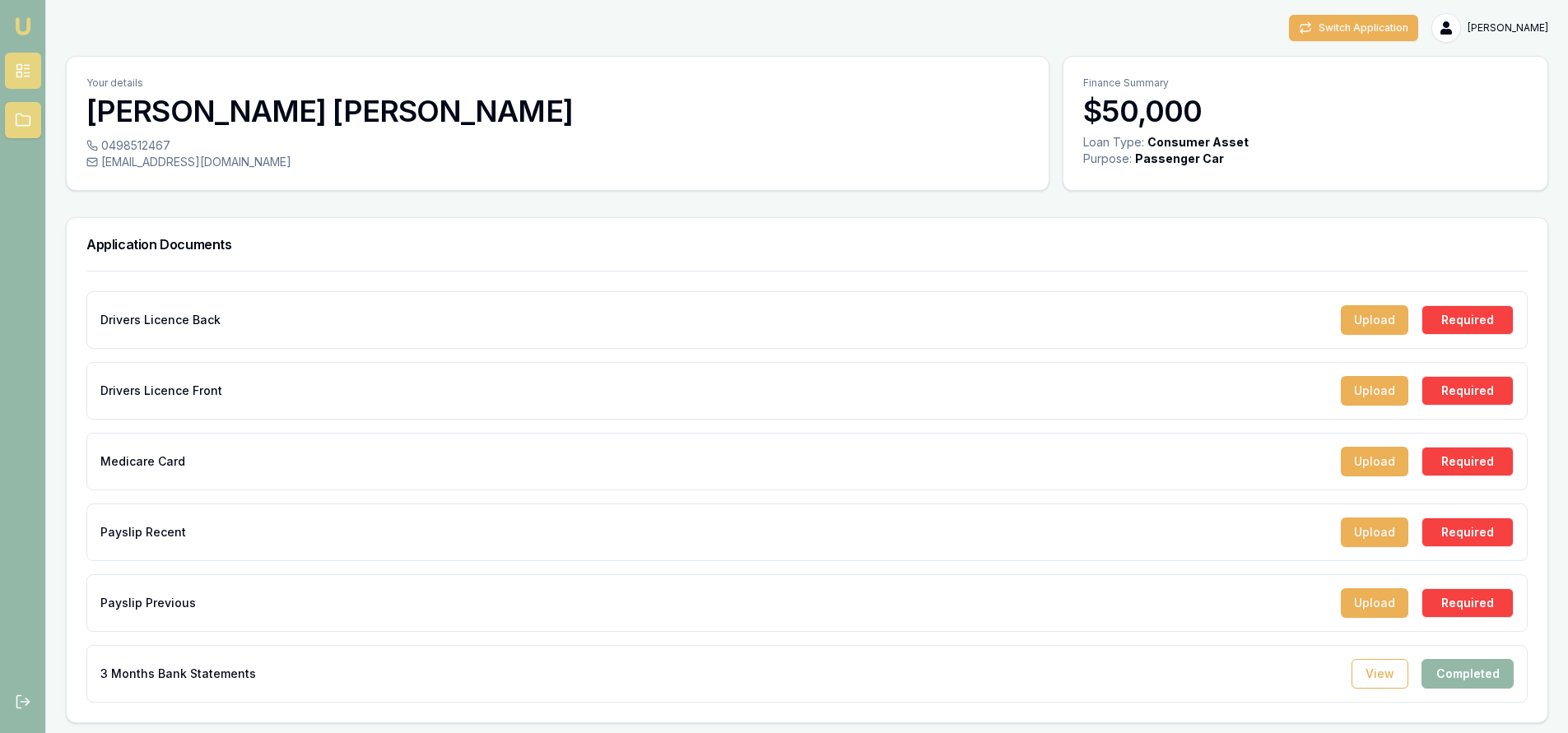
click at [16, 67] on icon at bounding box center [23, 71] width 17 height 17
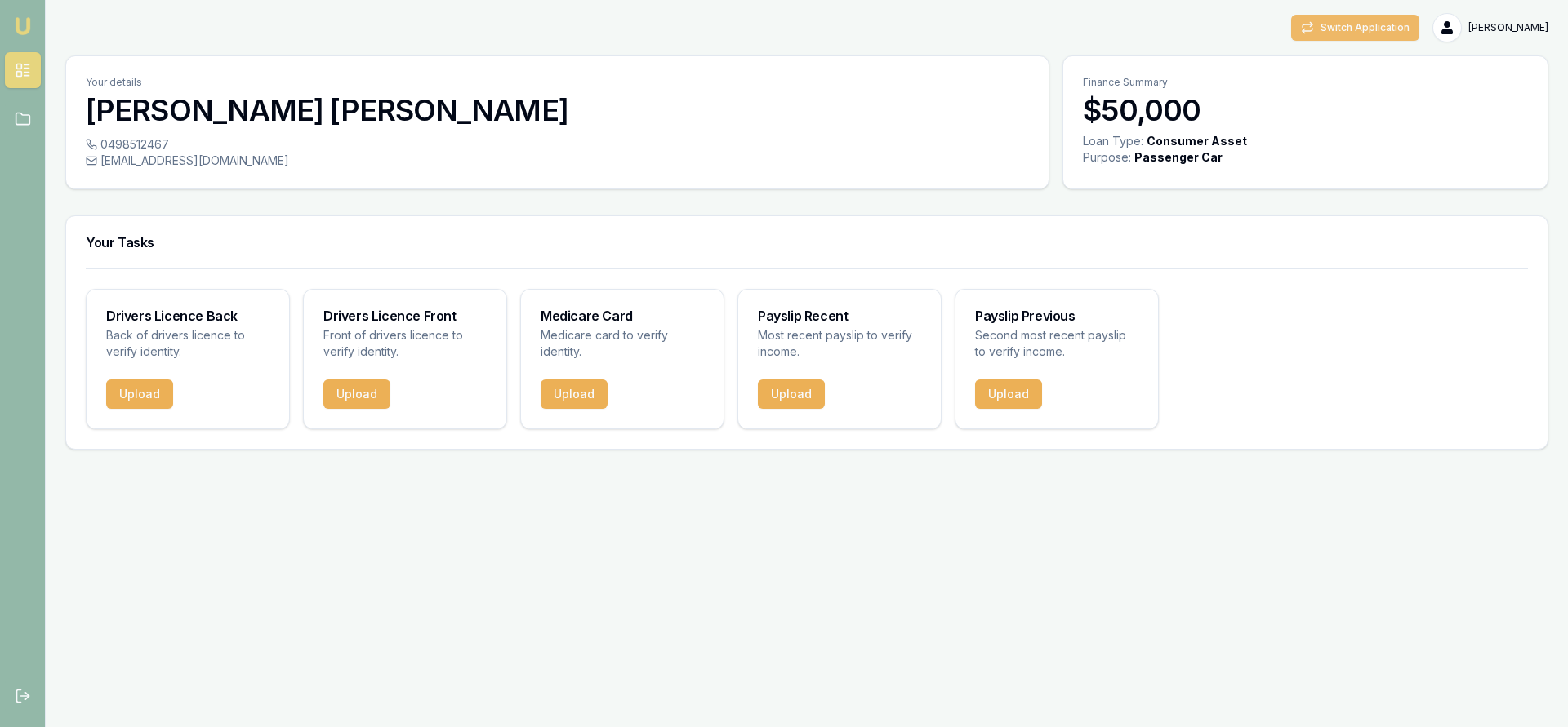
click at [1375, 28] on button "Switch Application" at bounding box center [1355, 28] width 128 height 26
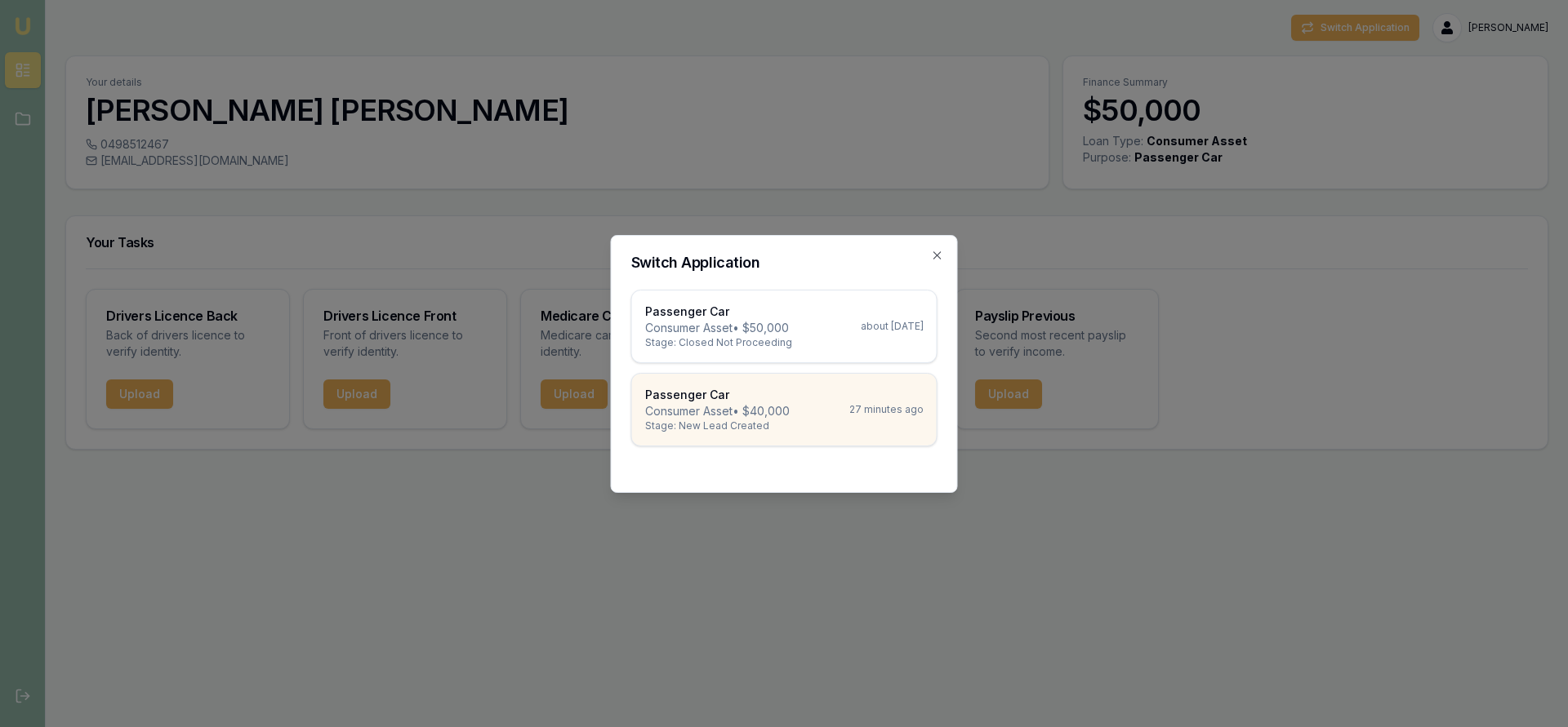
click at [850, 403] on div "Passenger Car Consumer Asset • $40,000 Stage: New Lead Created 27 minutes ago" at bounding box center [784, 410] width 279 height 46
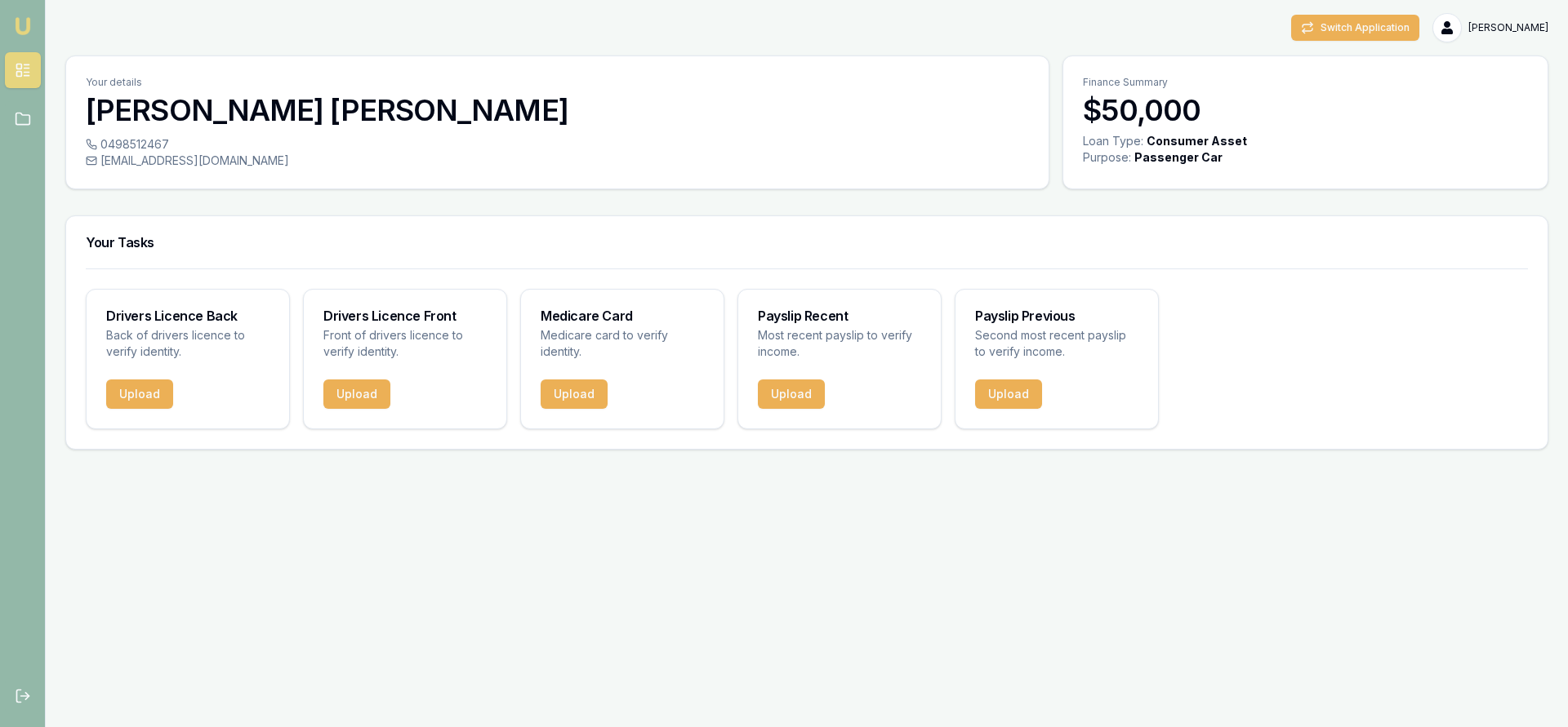
click at [1496, 22] on html "Emu Broker Switch Application [PERSON_NAME] Toggle Menu Your details [PERSON_NA…" at bounding box center [784, 363] width 1568 height 727
click at [1484, 63] on div "My Account" at bounding box center [1496, 63] width 97 height 26
click at [1404, 71] on html "Emu Broker Switch Application [PERSON_NAME] Toggle Menu Your details [PERSON_NA…" at bounding box center [784, 363] width 1568 height 727
click at [1373, 33] on button "Switch Application" at bounding box center [1355, 28] width 128 height 26
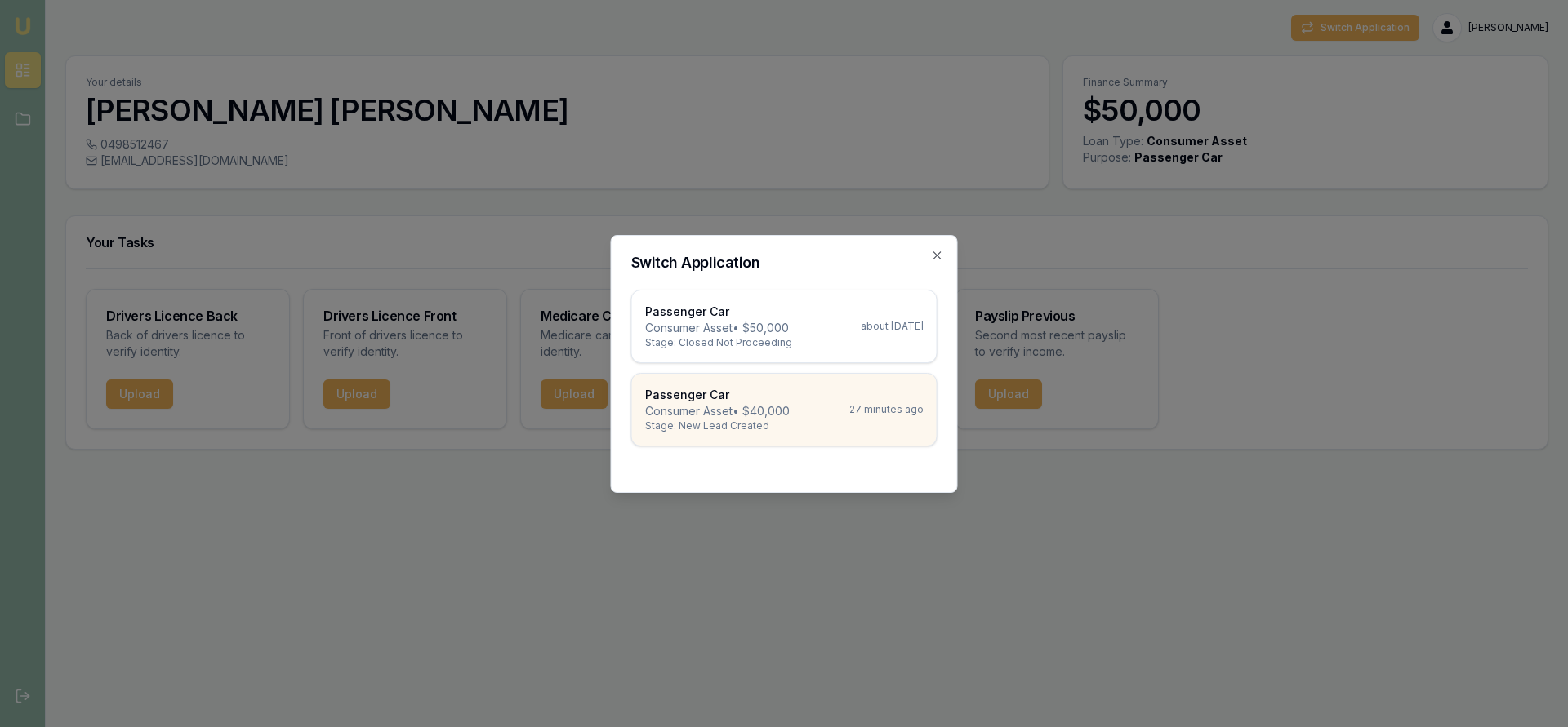
click at [802, 404] on div "Passenger Car Consumer Asset • $40,000 Stage: New Lead Created 27 minutes ago" at bounding box center [784, 410] width 279 height 46
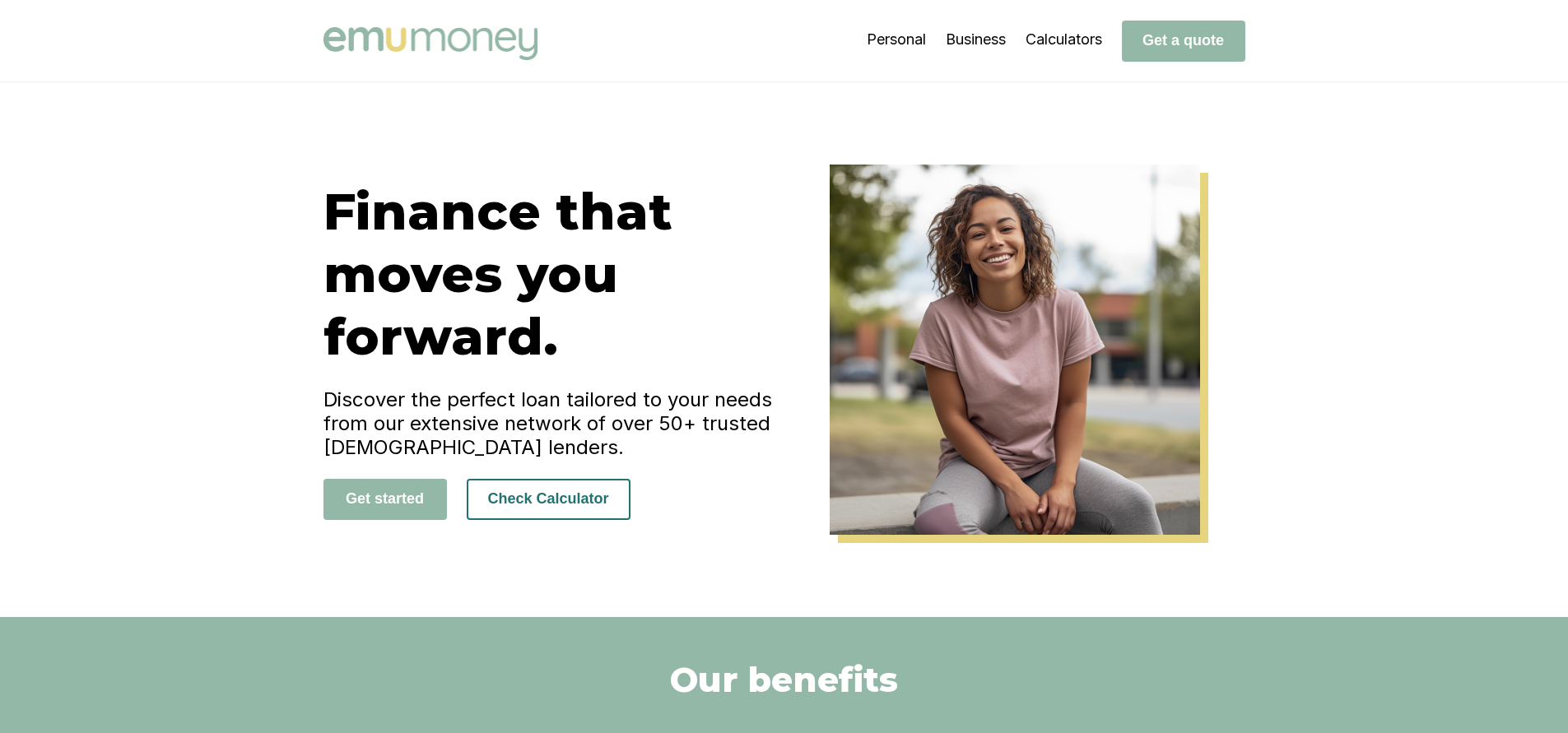
click at [559, 520] on button "Check Calculator" at bounding box center [548, 499] width 164 height 41
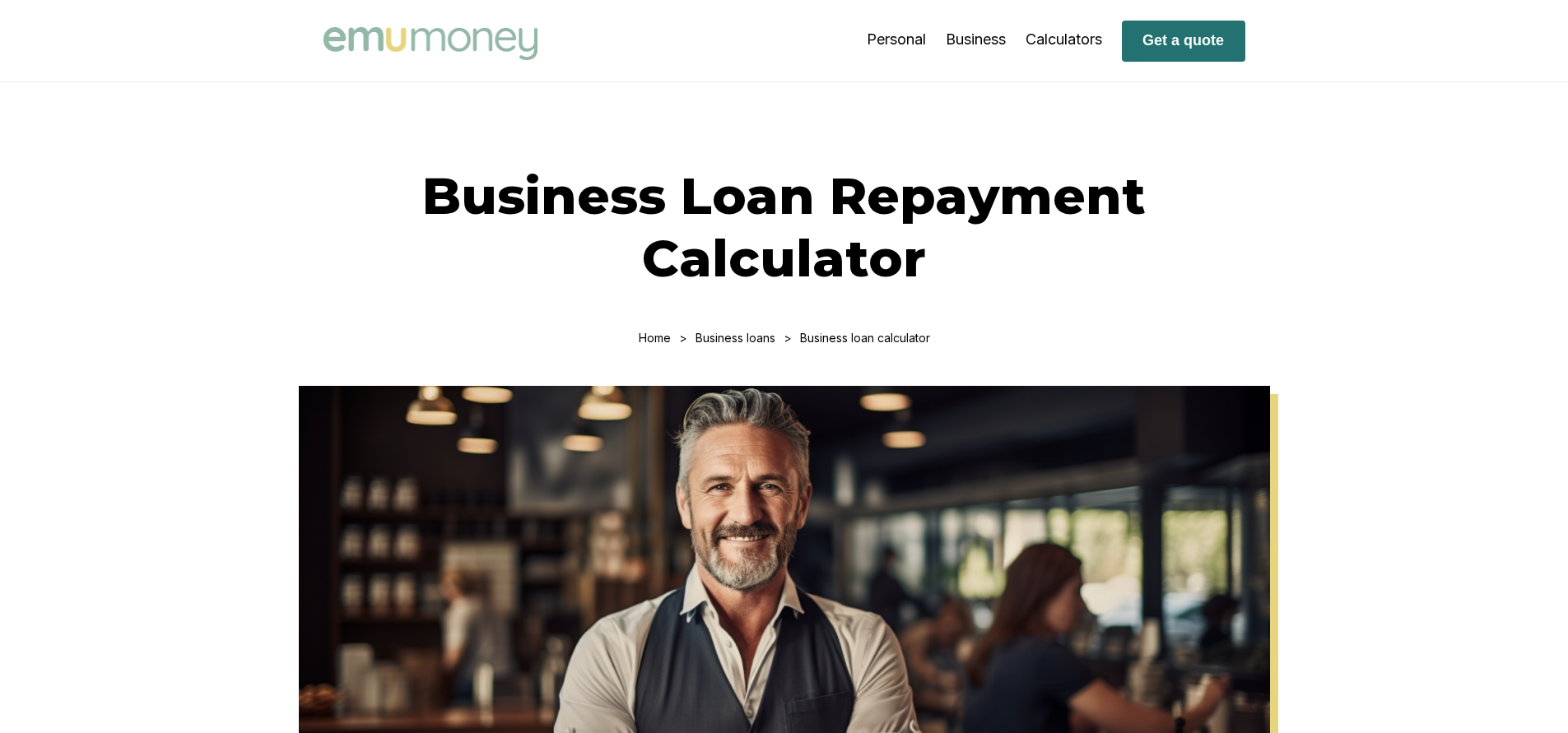
click at [1179, 42] on button "Get a quote" at bounding box center [1182, 41] width 123 height 41
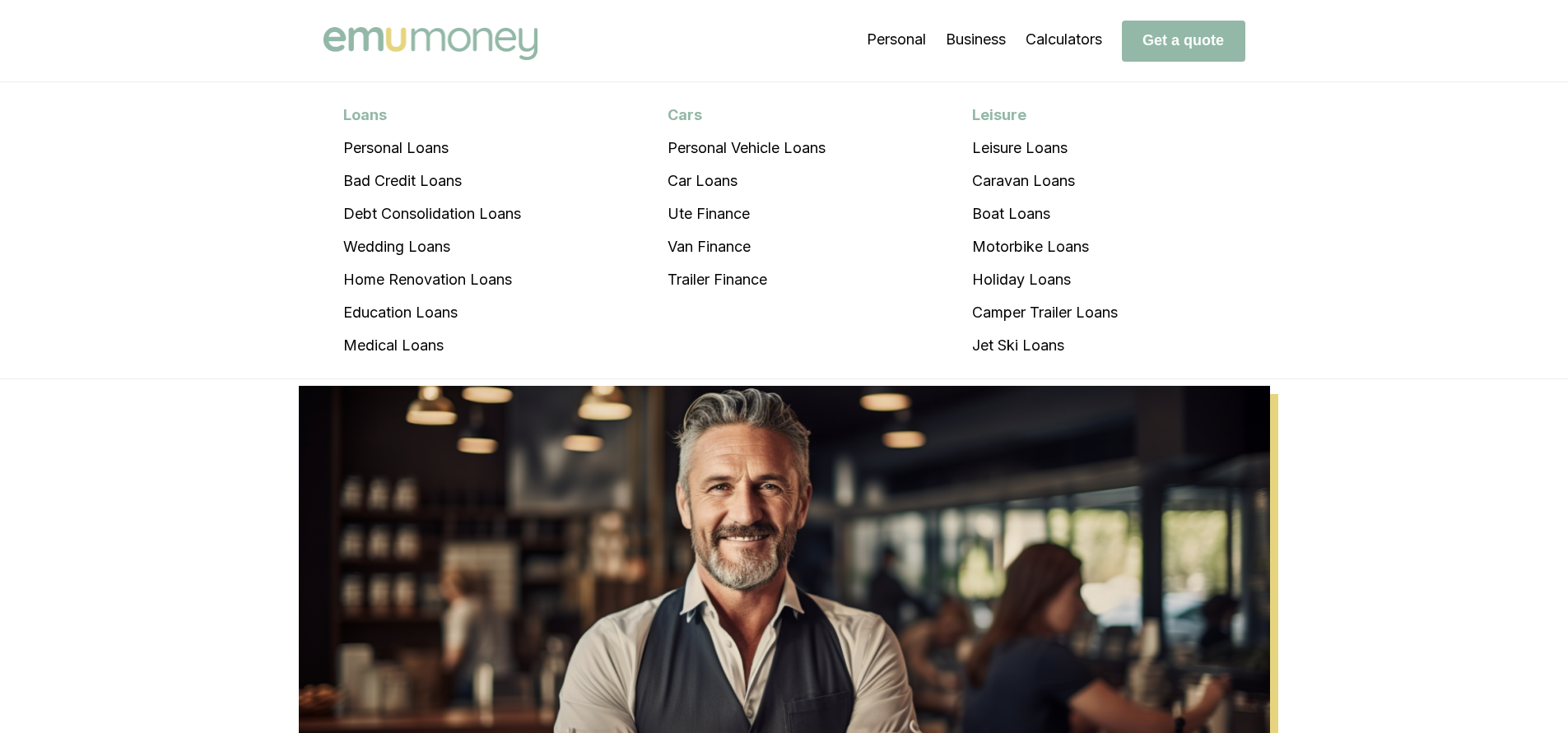
scroll to position [262, 0]
click at [893, 40] on li "Personal Loans Personal Loans Bad Credit Loans Debt Consolidation Loans Wedding…" at bounding box center [896, 40] width 59 height 82
click at [756, 178] on li "Car Loans" at bounding box center [746, 181] width 198 height 33
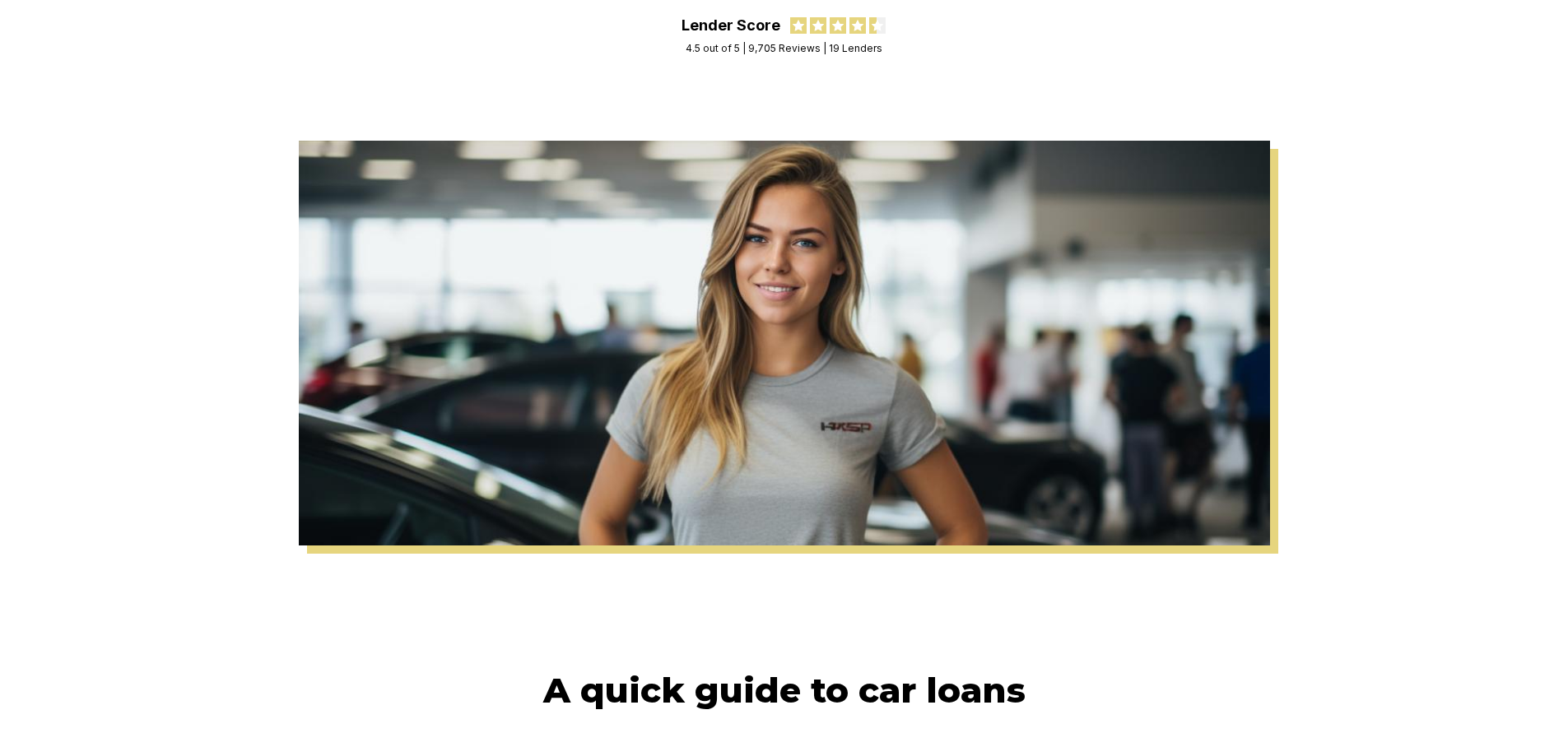
scroll to position [165, 0]
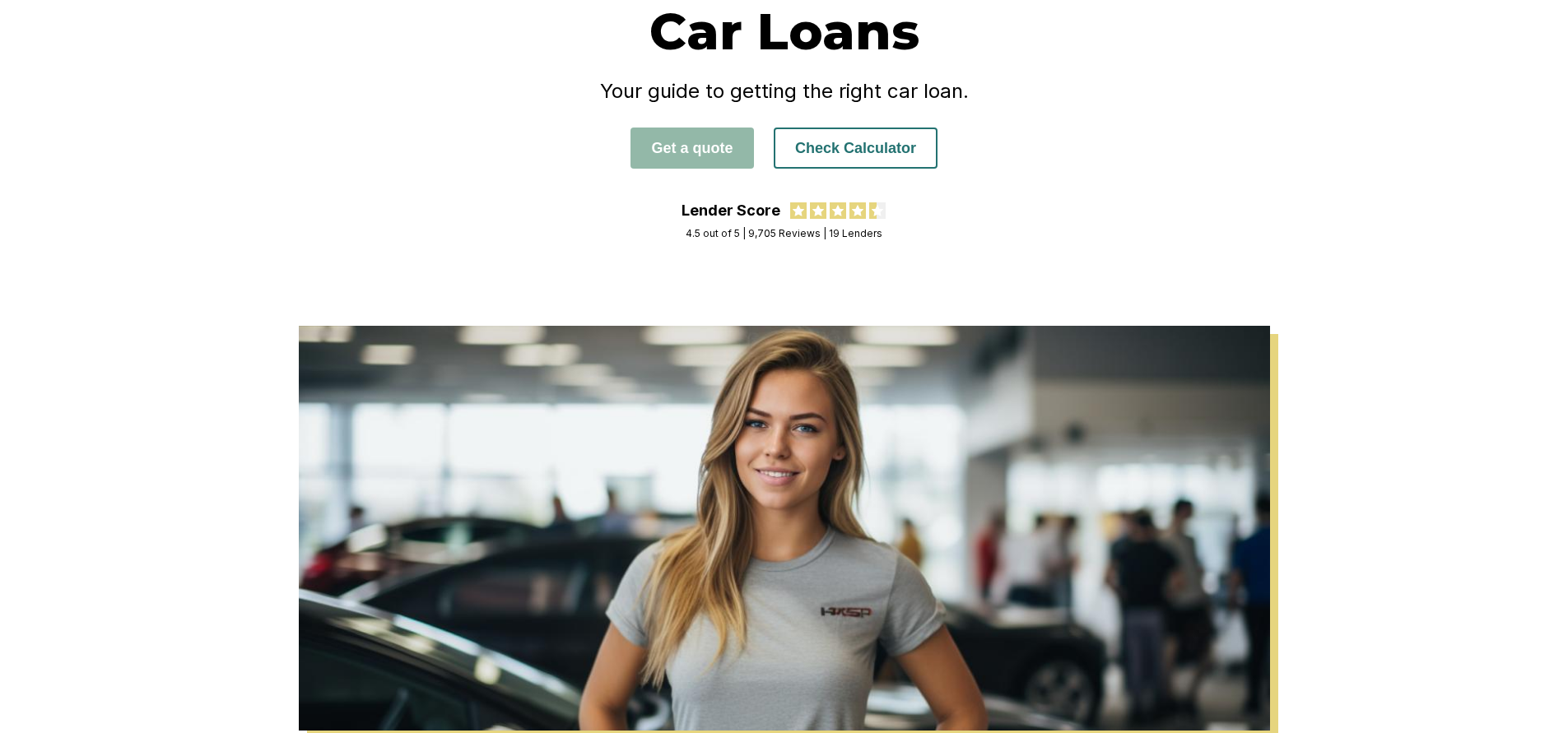
click at [839, 168] on button "Check Calculator" at bounding box center [855, 148] width 164 height 41
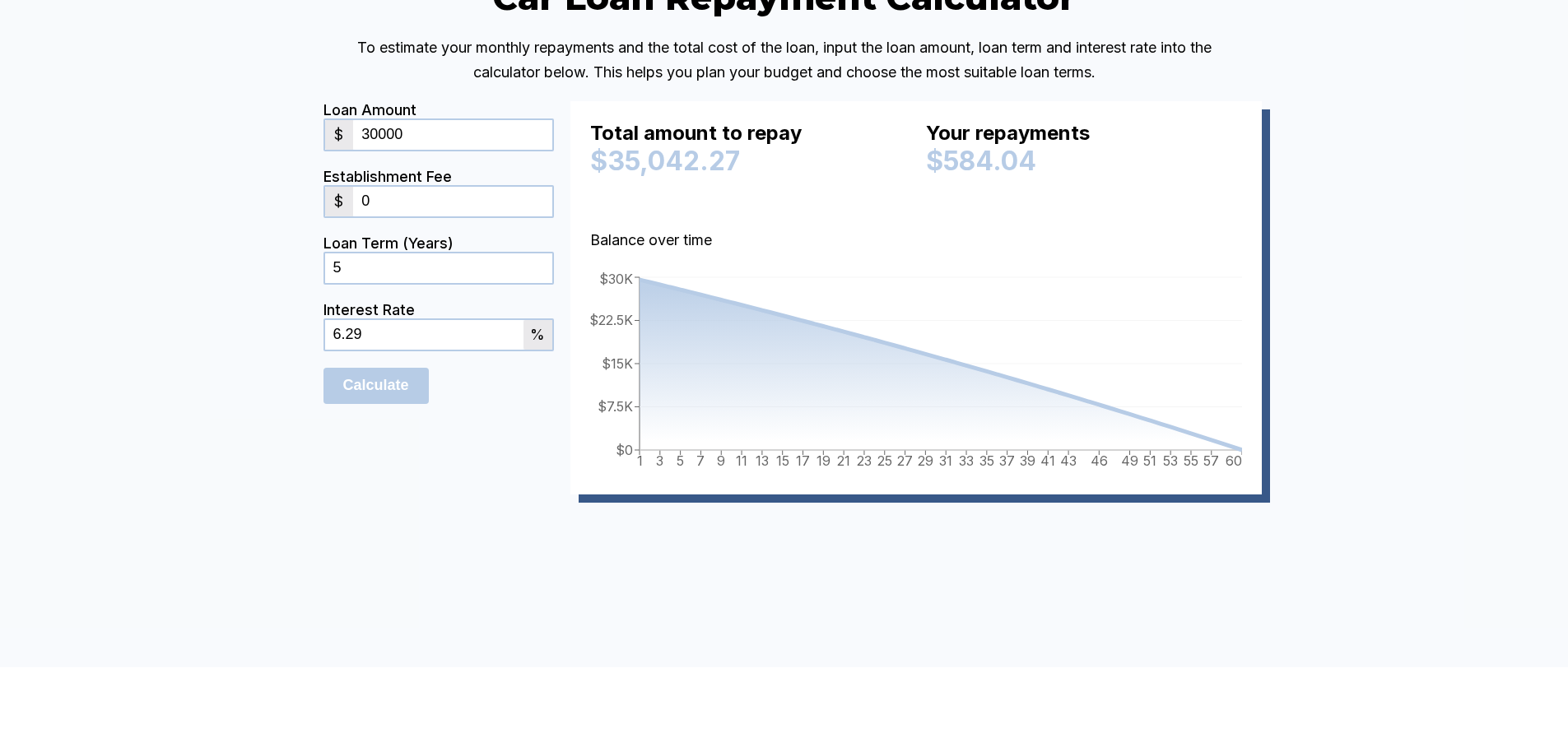
click at [449, 150] on input "30000" at bounding box center [452, 135] width 199 height 29
type input "3"
type input "40000"
click at [430, 283] on input "5" at bounding box center [439, 268] width 227 height 29
click at [427, 350] on input "6.29" at bounding box center [425, 334] width 199 height 29
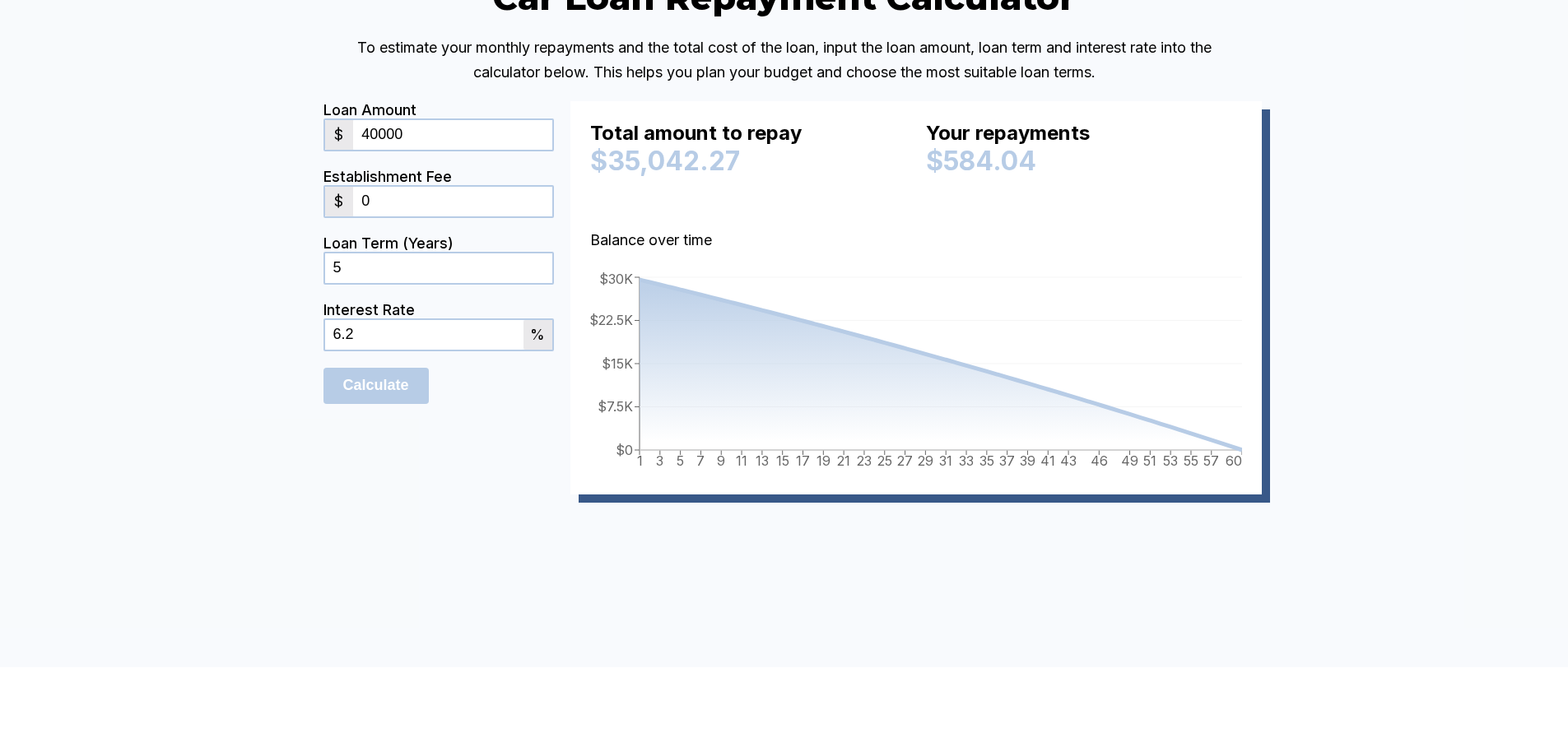
type input "6"
type input "24.95"
click at [492, 404] on div "Calculate" at bounding box center [439, 386] width 230 height 36
click at [406, 404] on input "Calculate" at bounding box center [376, 386] width 105 height 36
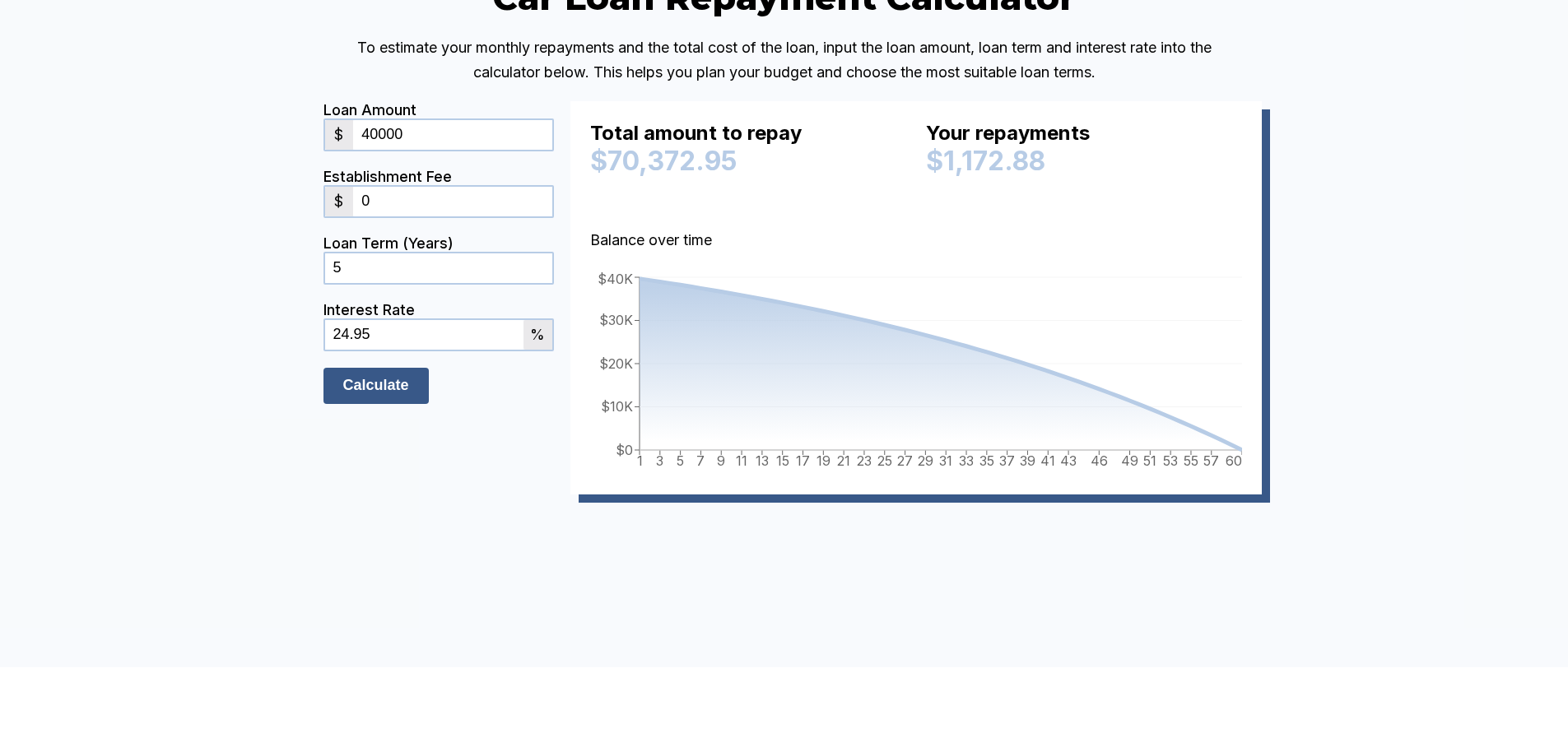
click at [409, 404] on input "Calculate" at bounding box center [376, 386] width 105 height 36
click at [373, 283] on input "5" at bounding box center [439, 268] width 227 height 29
type input "6"
click at [380, 404] on input "Calculate" at bounding box center [376, 386] width 105 height 36
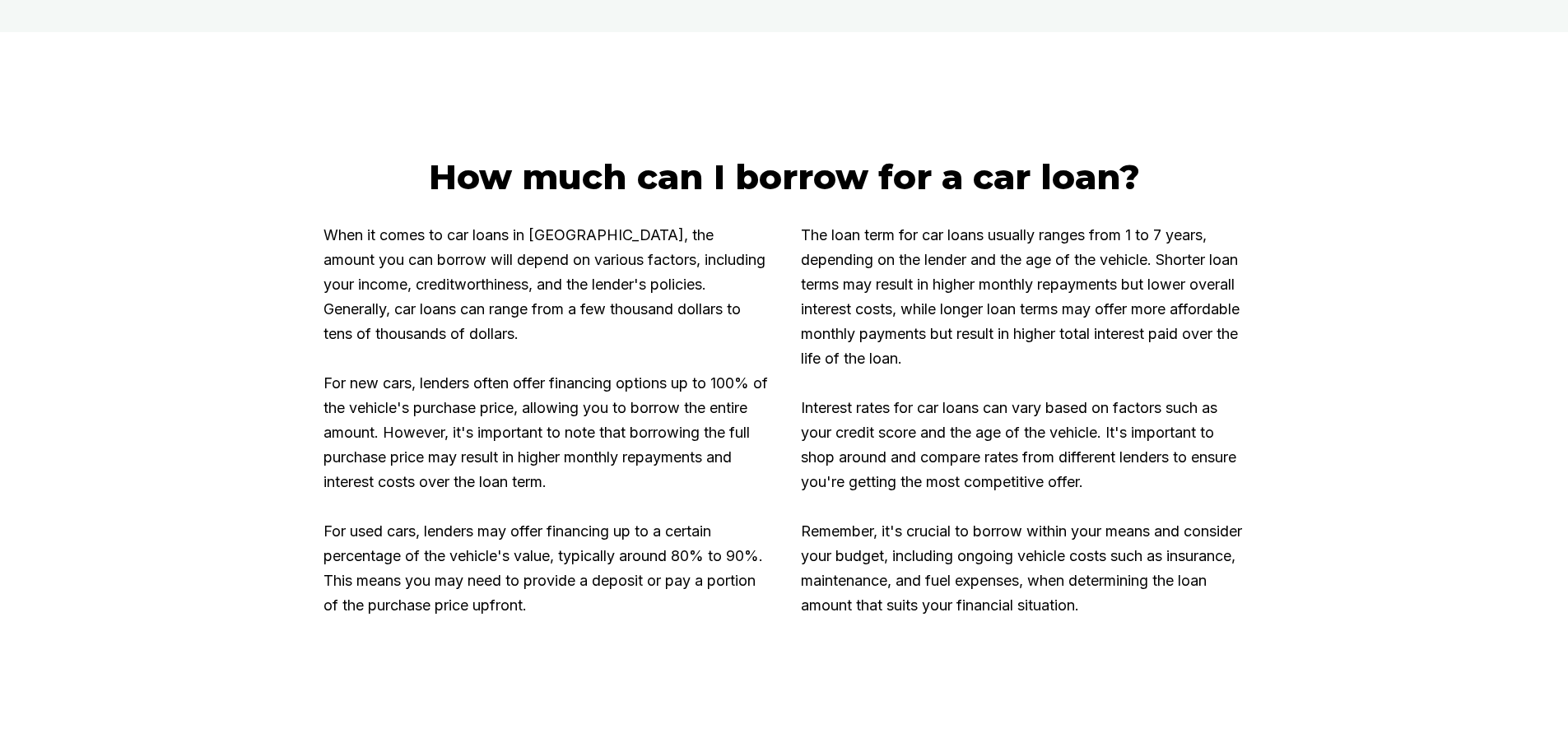
scroll to position [2349, 0]
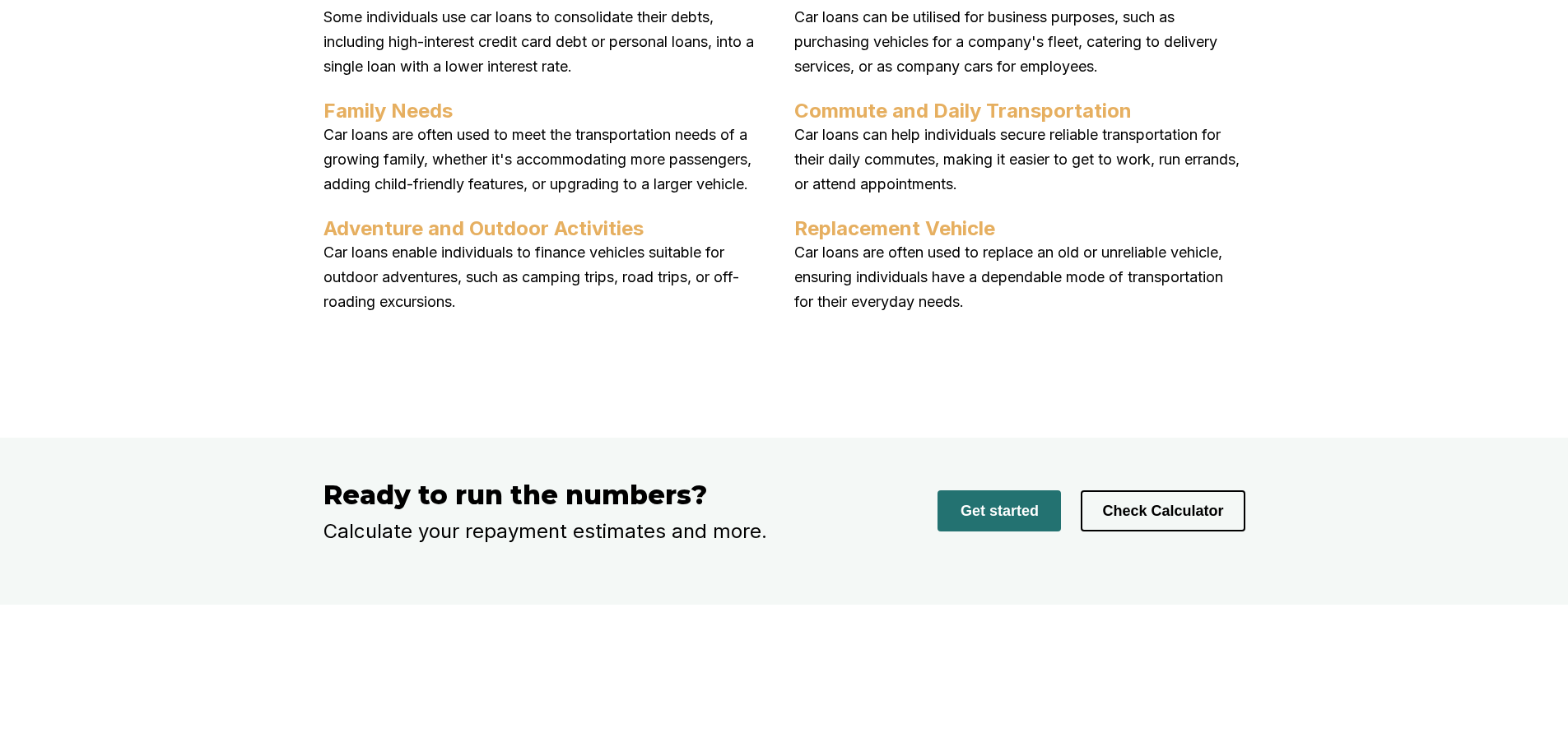
click at [1020, 532] on button "Get started" at bounding box center [998, 511] width 123 height 41
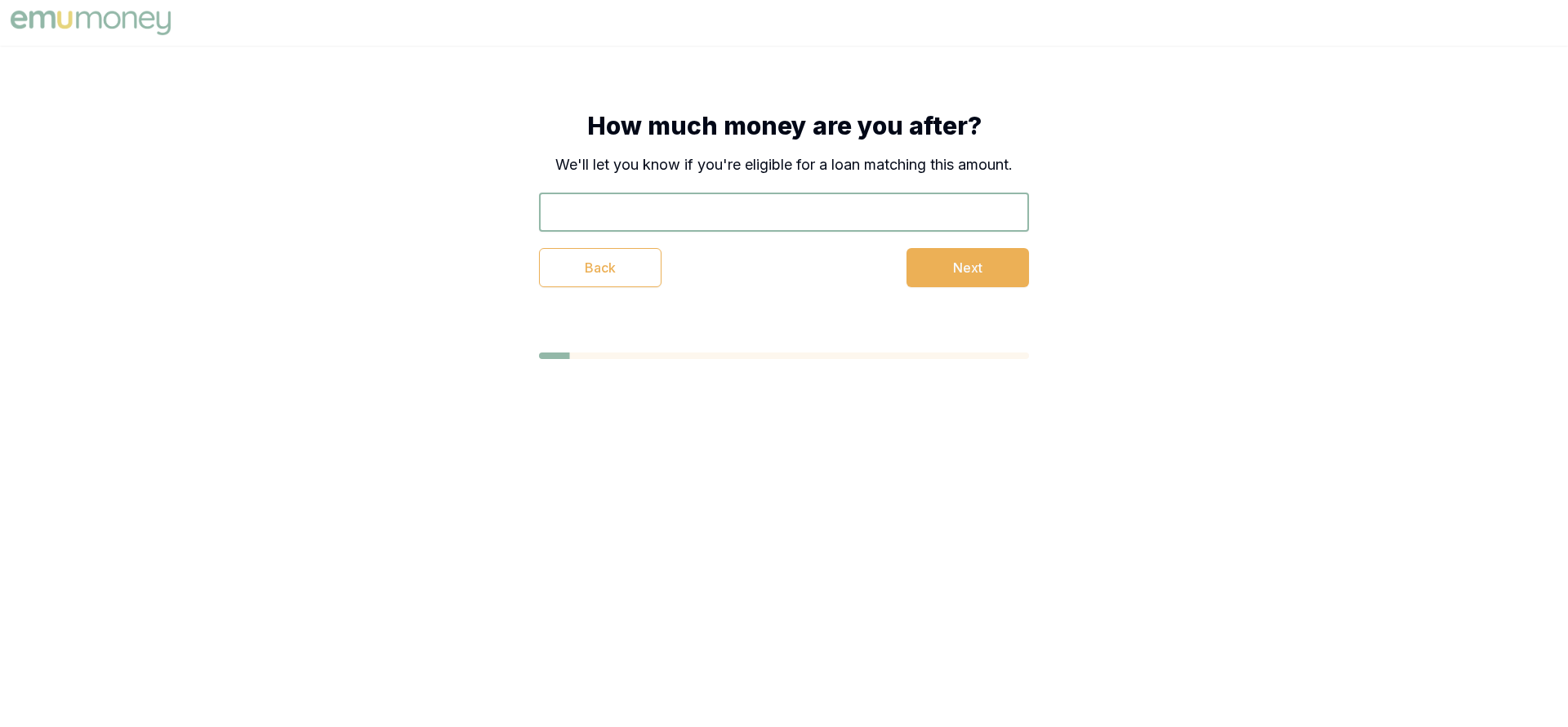
scroll to position [260, 0]
click at [634, 212] on input "text" at bounding box center [784, 212] width 490 height 40
type input "$40,000"
click at [950, 265] on button "Next" at bounding box center [967, 267] width 122 height 40
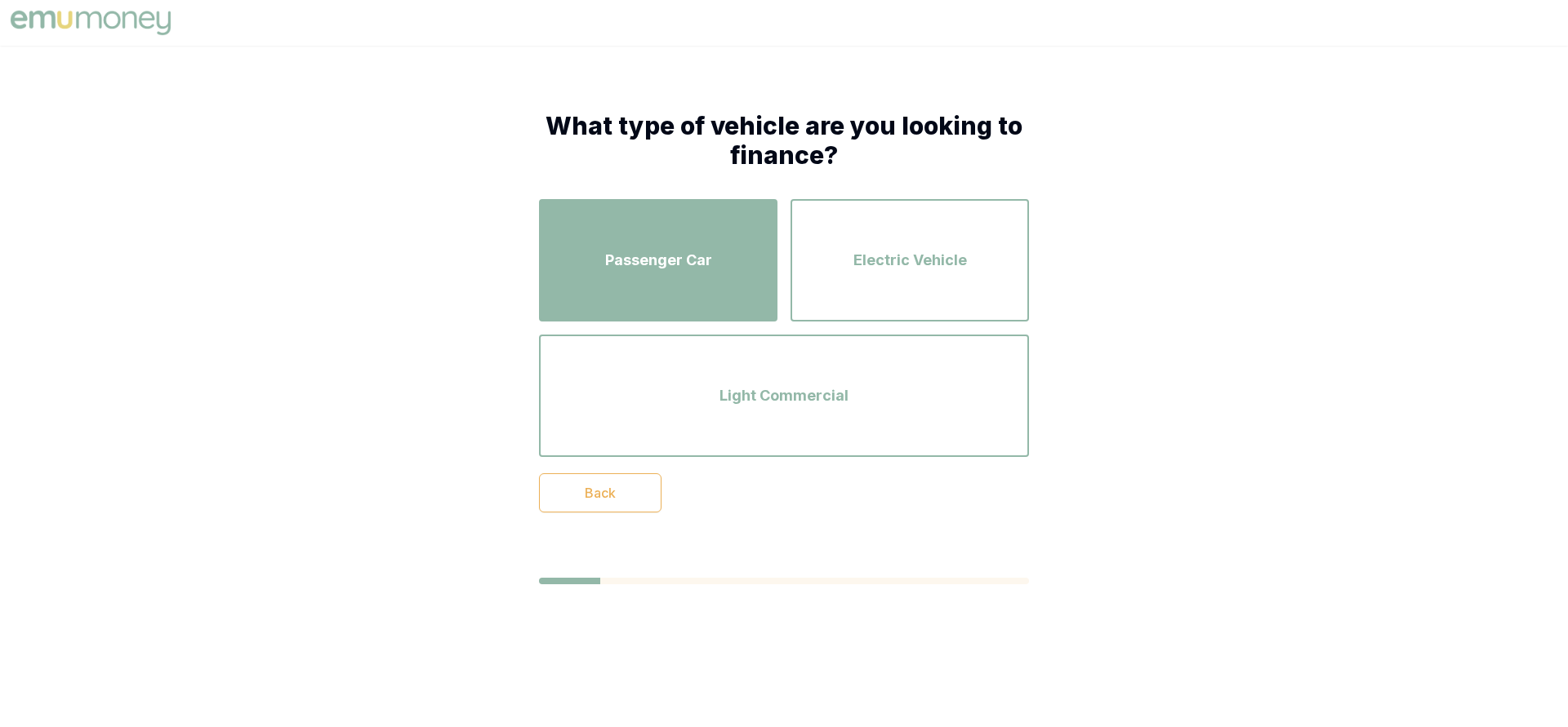
click at [688, 257] on span "Passenger Car" at bounding box center [659, 260] width 107 height 23
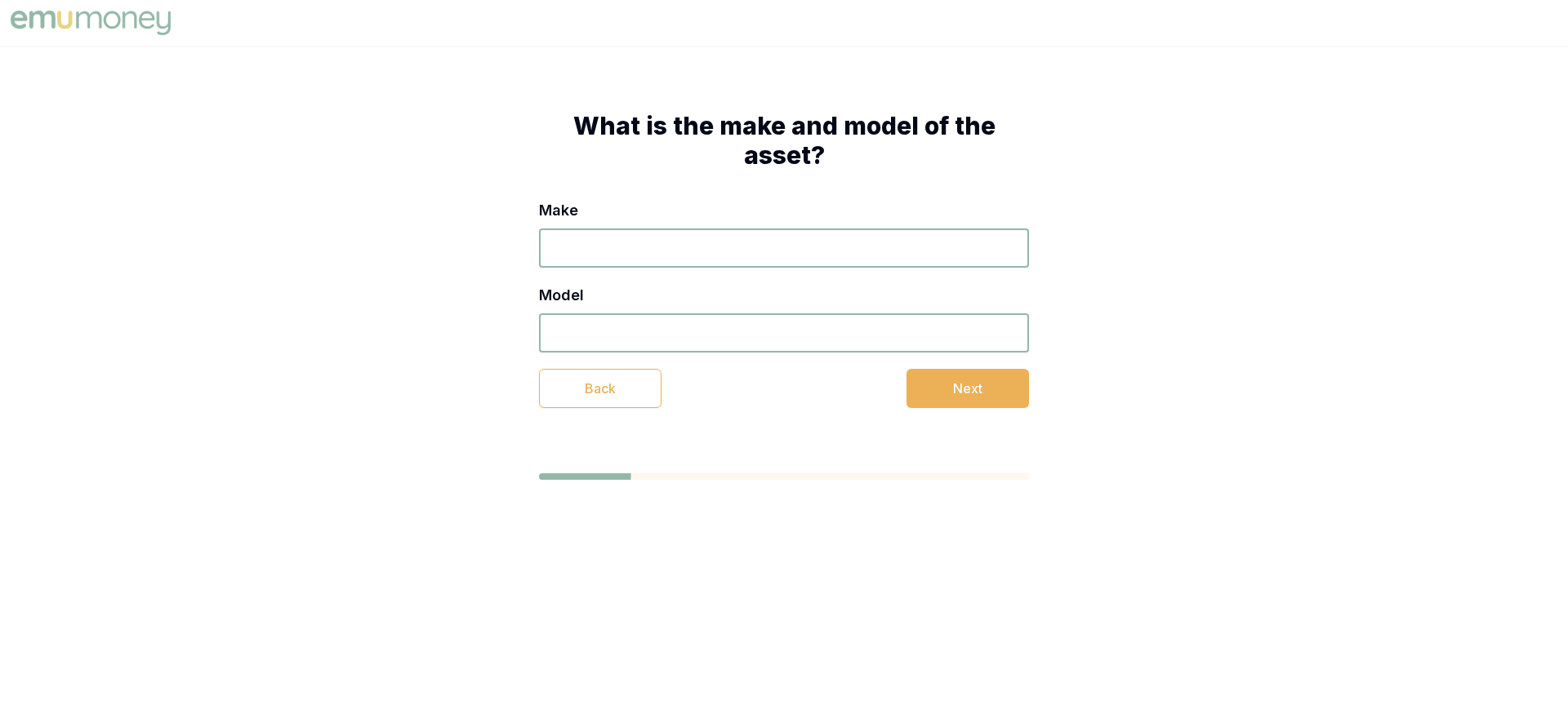
click at [660, 257] on input "Make" at bounding box center [784, 248] width 490 height 40
type input "ford"
click at [656, 335] on input "Model" at bounding box center [784, 333] width 490 height 40
type input "mustang gt"
click at [976, 386] on button "Next" at bounding box center [967, 389] width 122 height 40
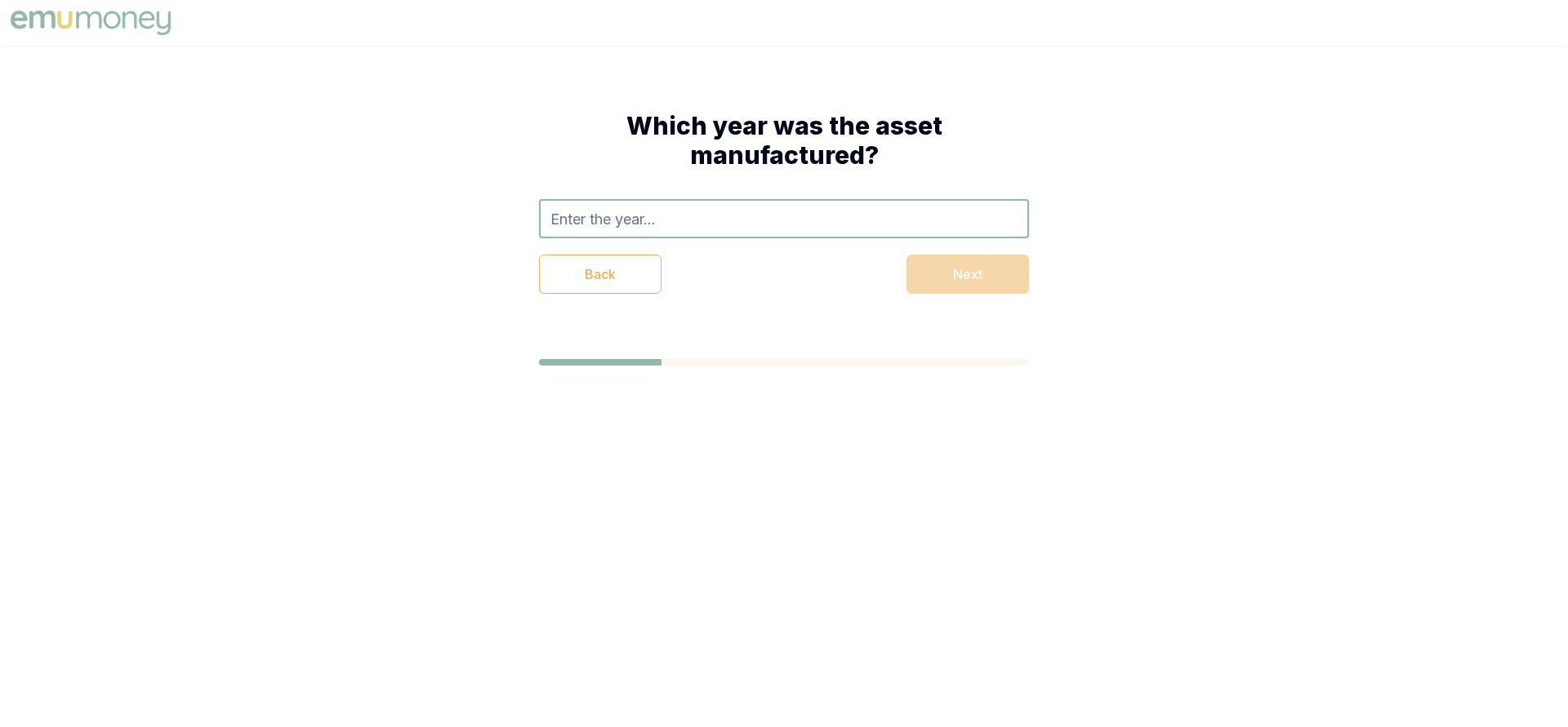
click at [659, 227] on input "text" at bounding box center [784, 219] width 490 height 40
type input "2018"
click at [948, 281] on div "Back Next" at bounding box center [784, 274] width 490 height 40
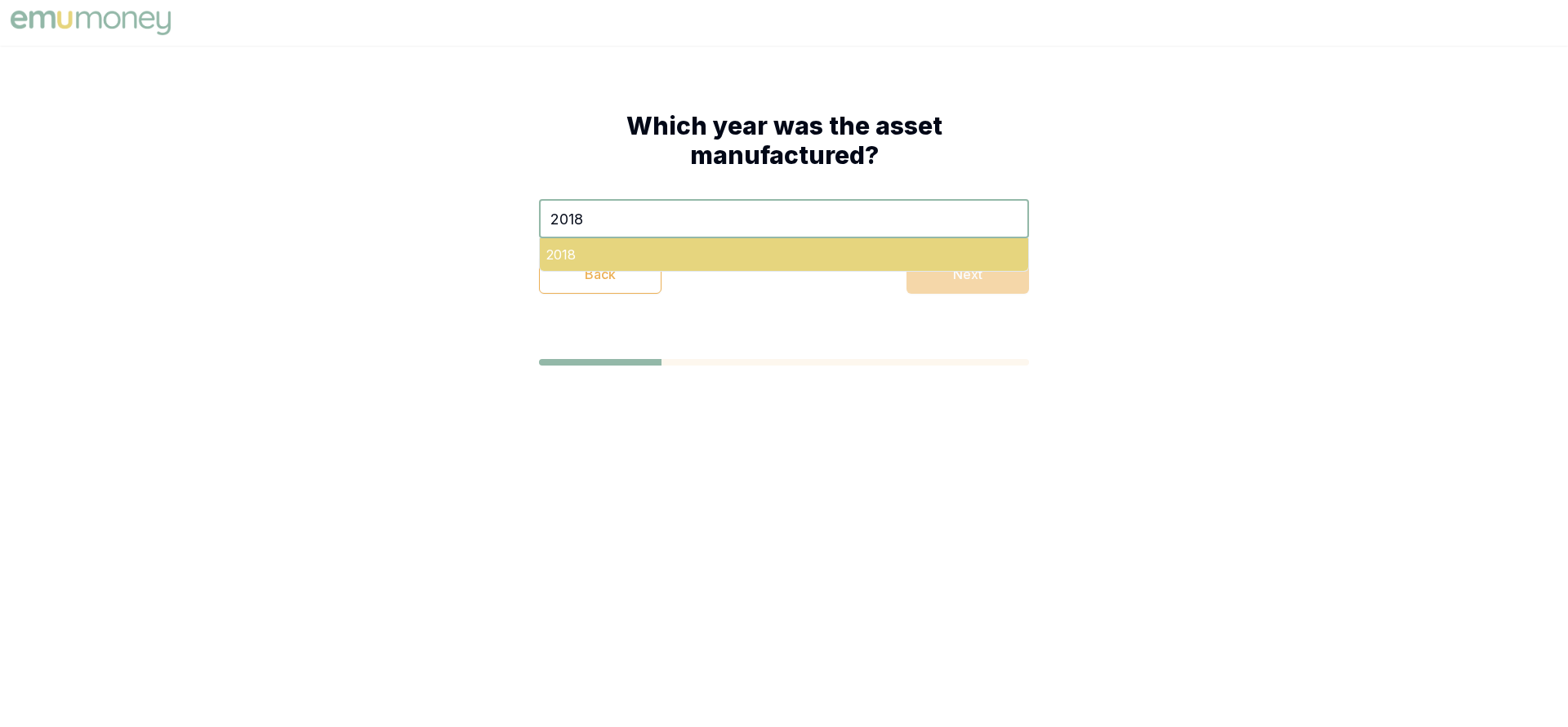
click at [622, 247] on div "2018" at bounding box center [784, 254] width 488 height 33
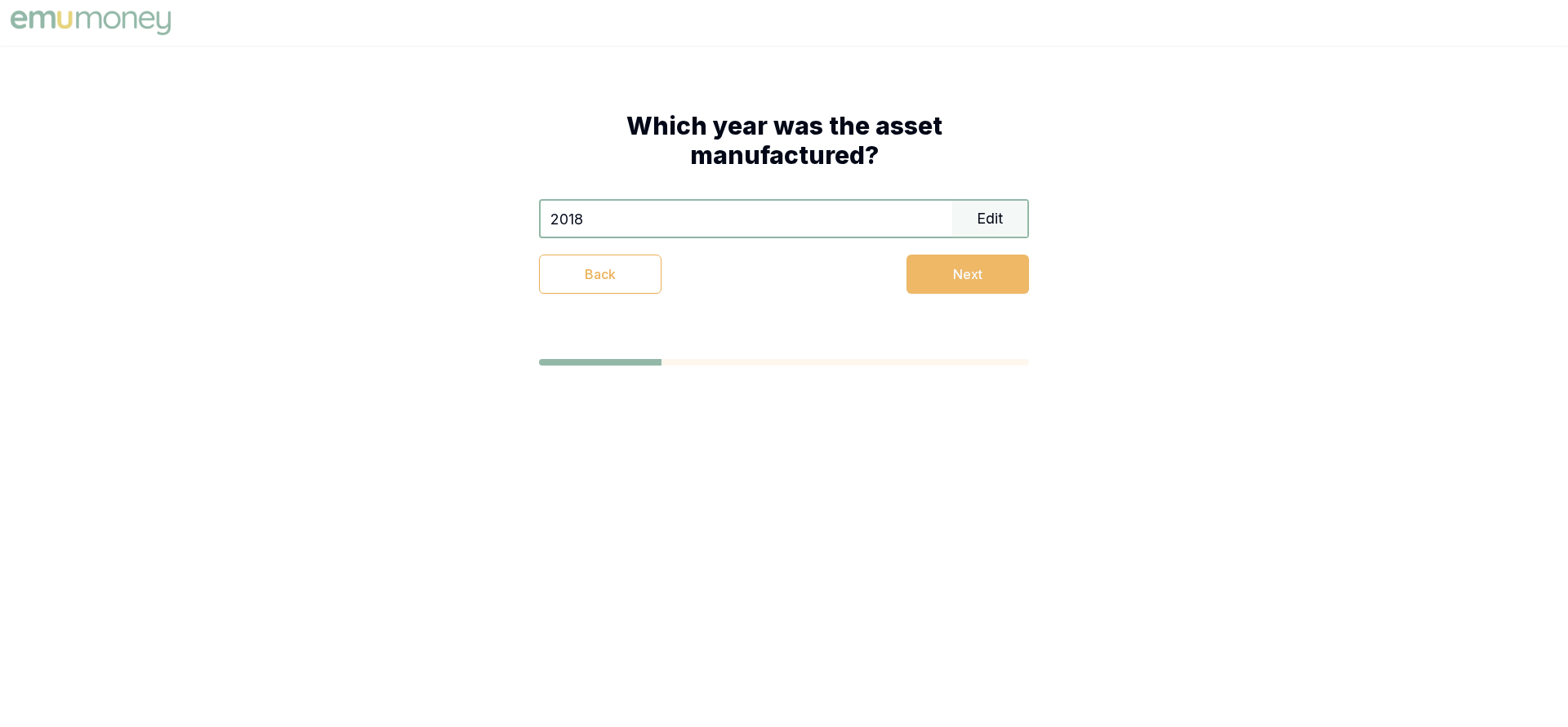
click at [955, 279] on button "Next" at bounding box center [967, 274] width 122 height 40
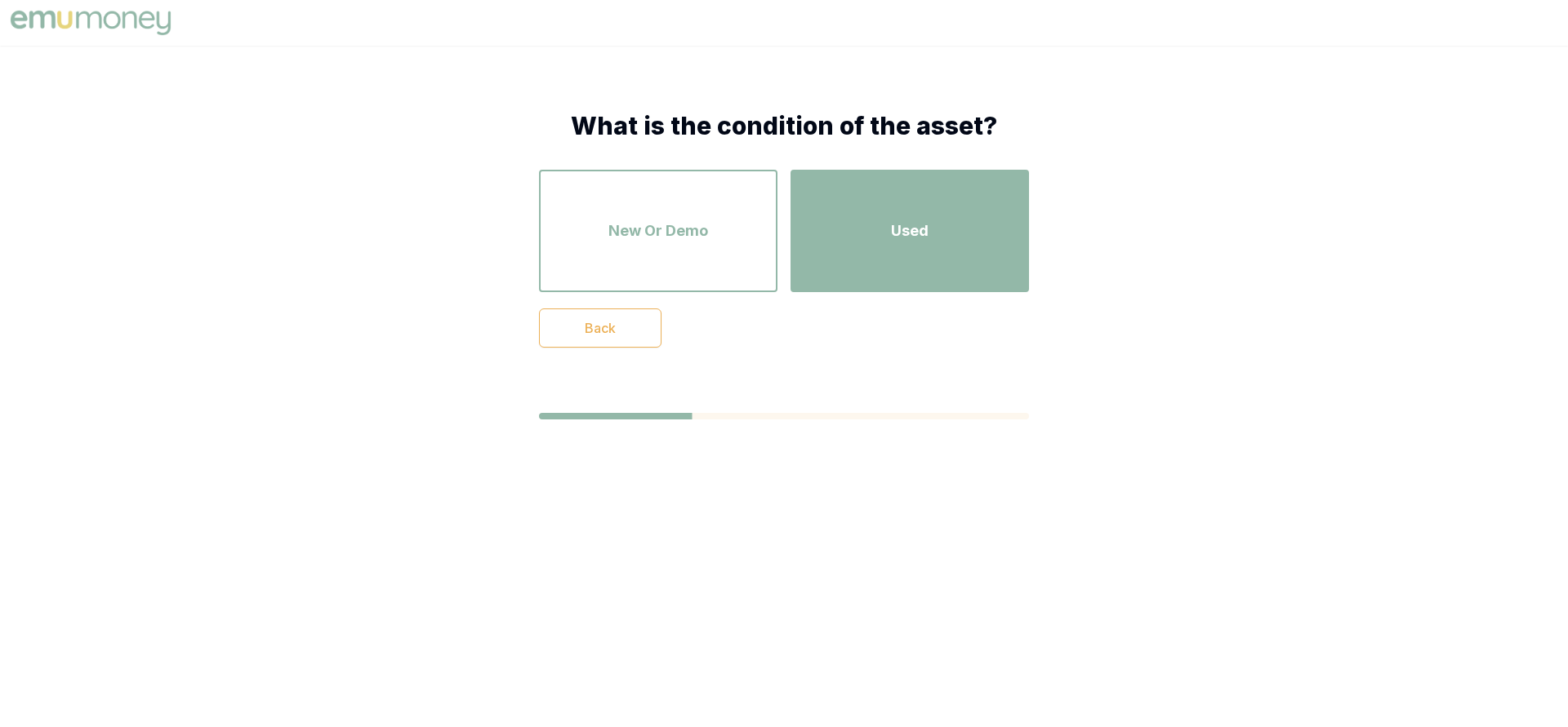
click at [903, 248] on div "Used" at bounding box center [909, 231] width 209 height 93
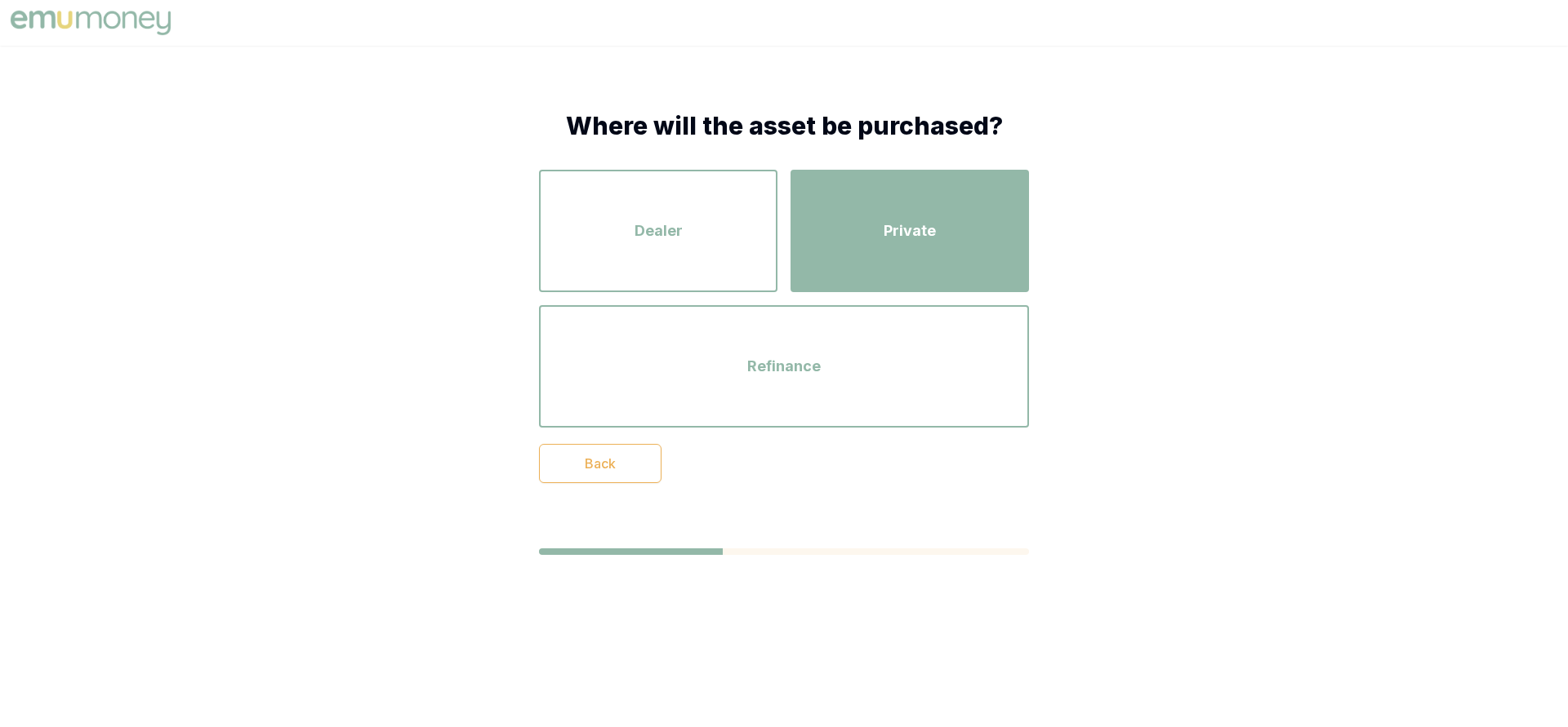
click at [886, 244] on div "Private" at bounding box center [909, 231] width 209 height 93
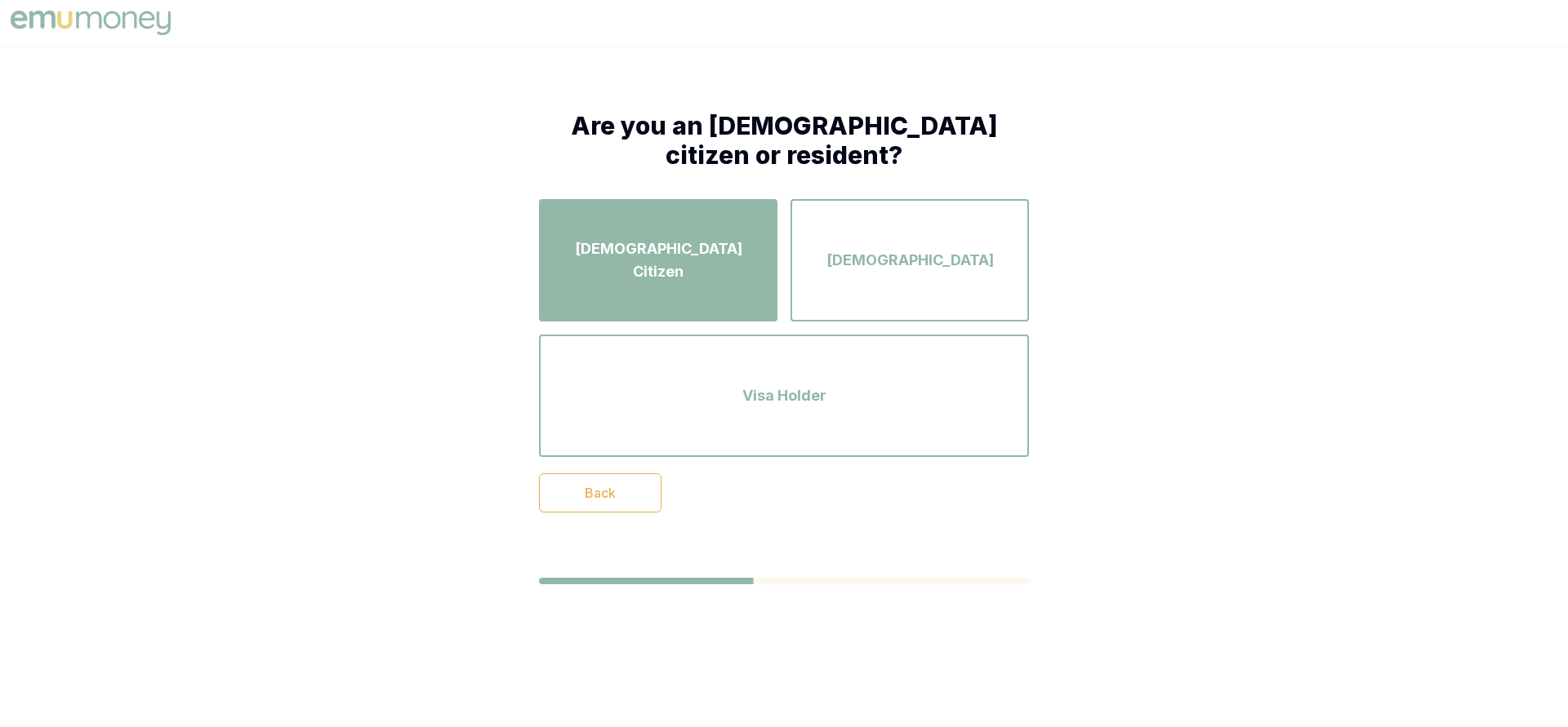
click at [703, 277] on div "[DEMOGRAPHIC_DATA] Citizen" at bounding box center [658, 260] width 209 height 93
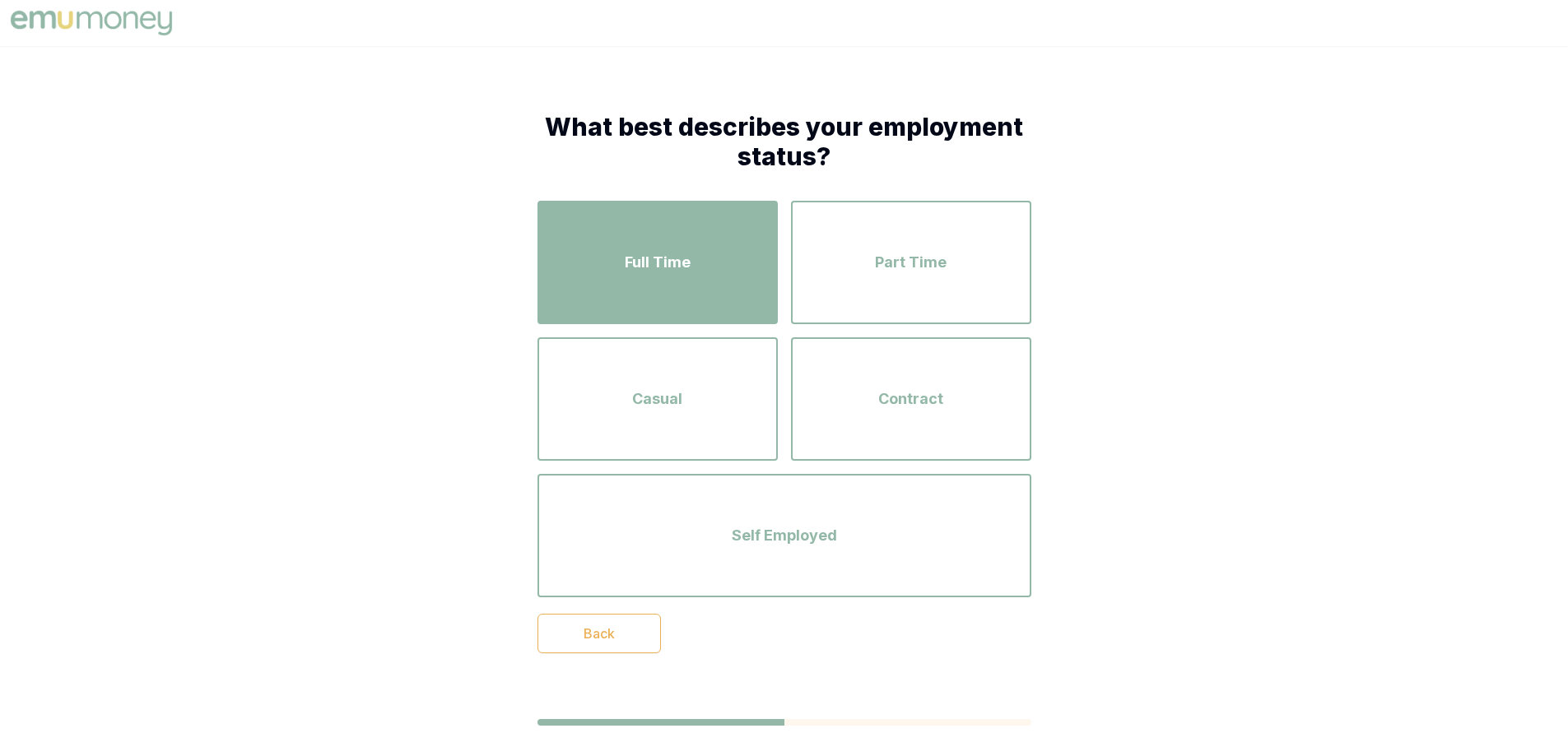
click at [700, 277] on div "Full Time" at bounding box center [658, 262] width 211 height 94
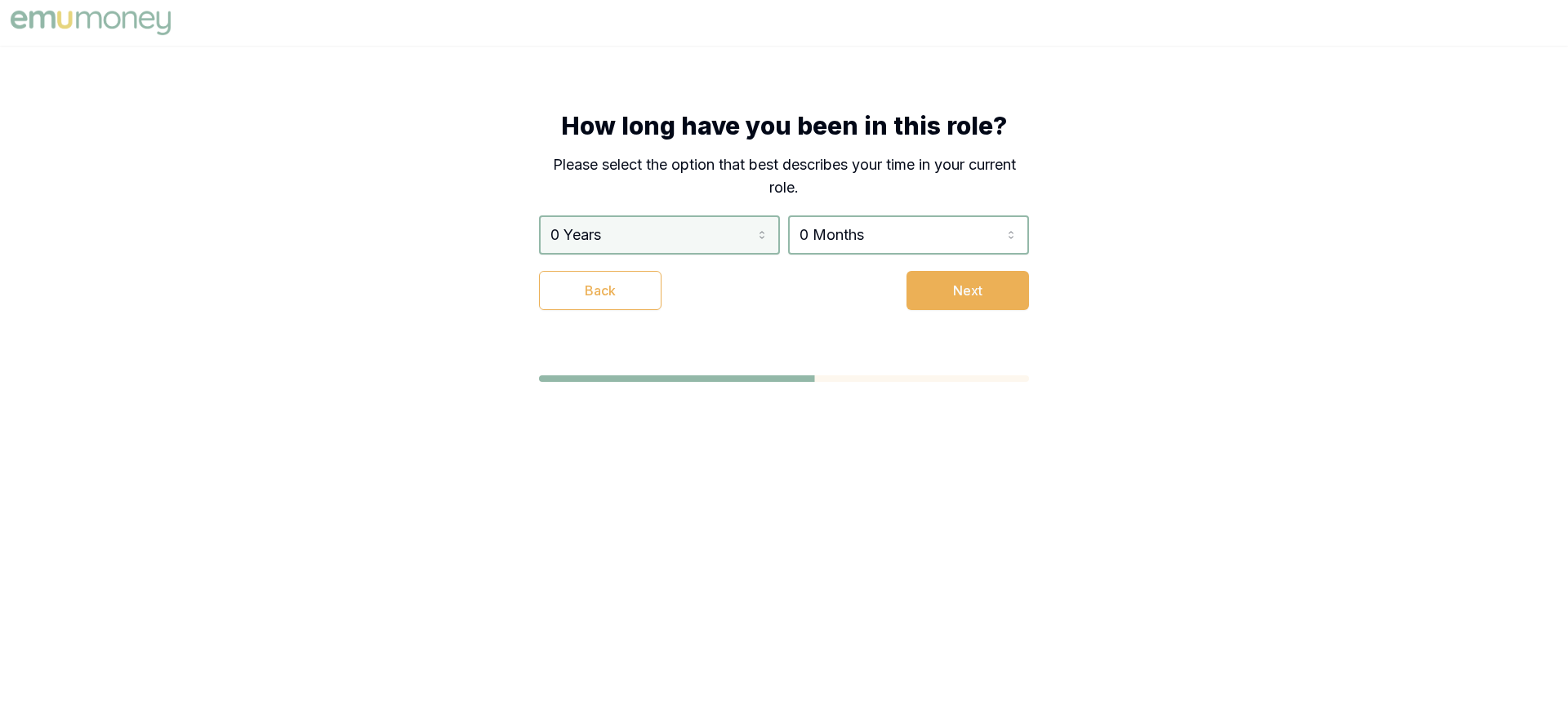
click at [701, 238] on html "How long have you been in this role? Please select the option that best describ…" at bounding box center [784, 363] width 1568 height 727
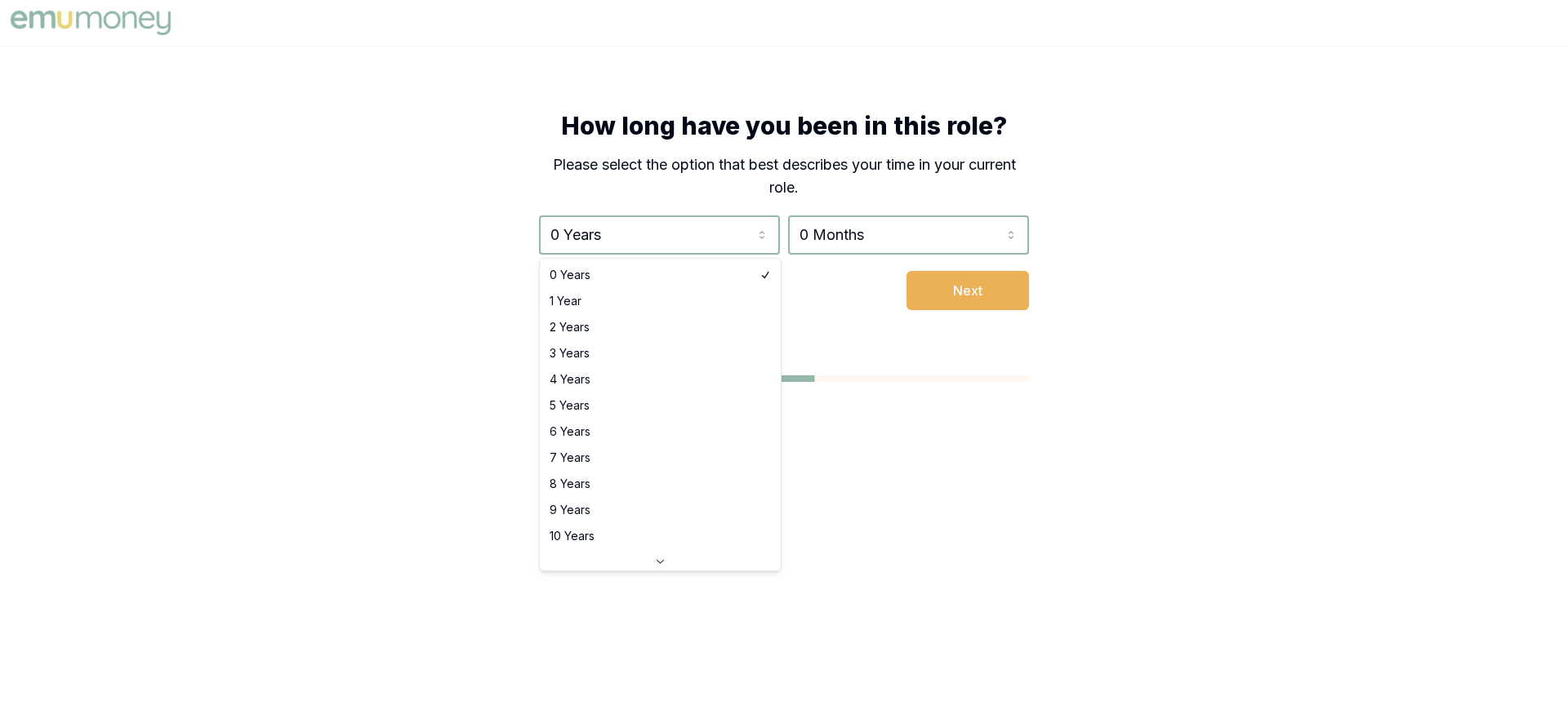
select select "2"
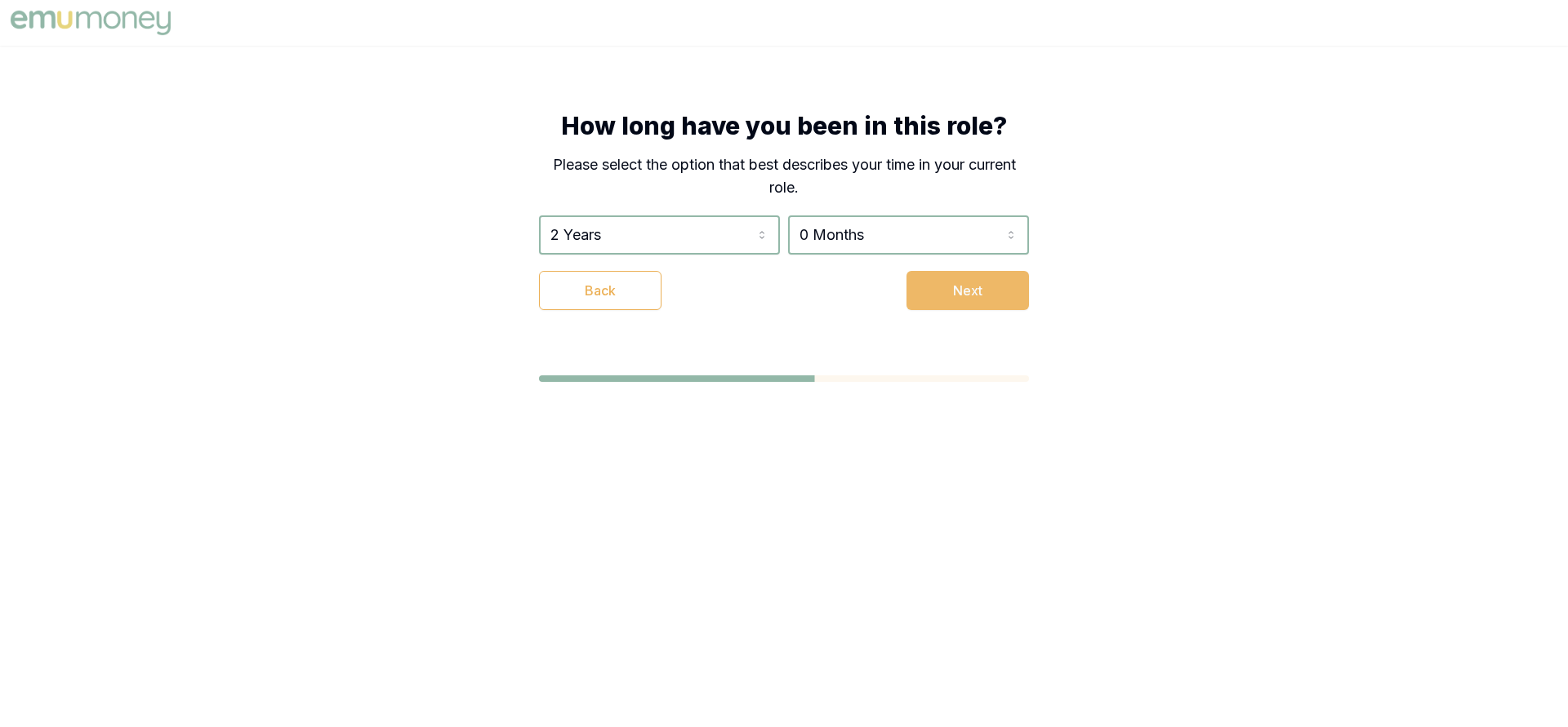
click at [973, 284] on button "Next" at bounding box center [967, 290] width 122 height 40
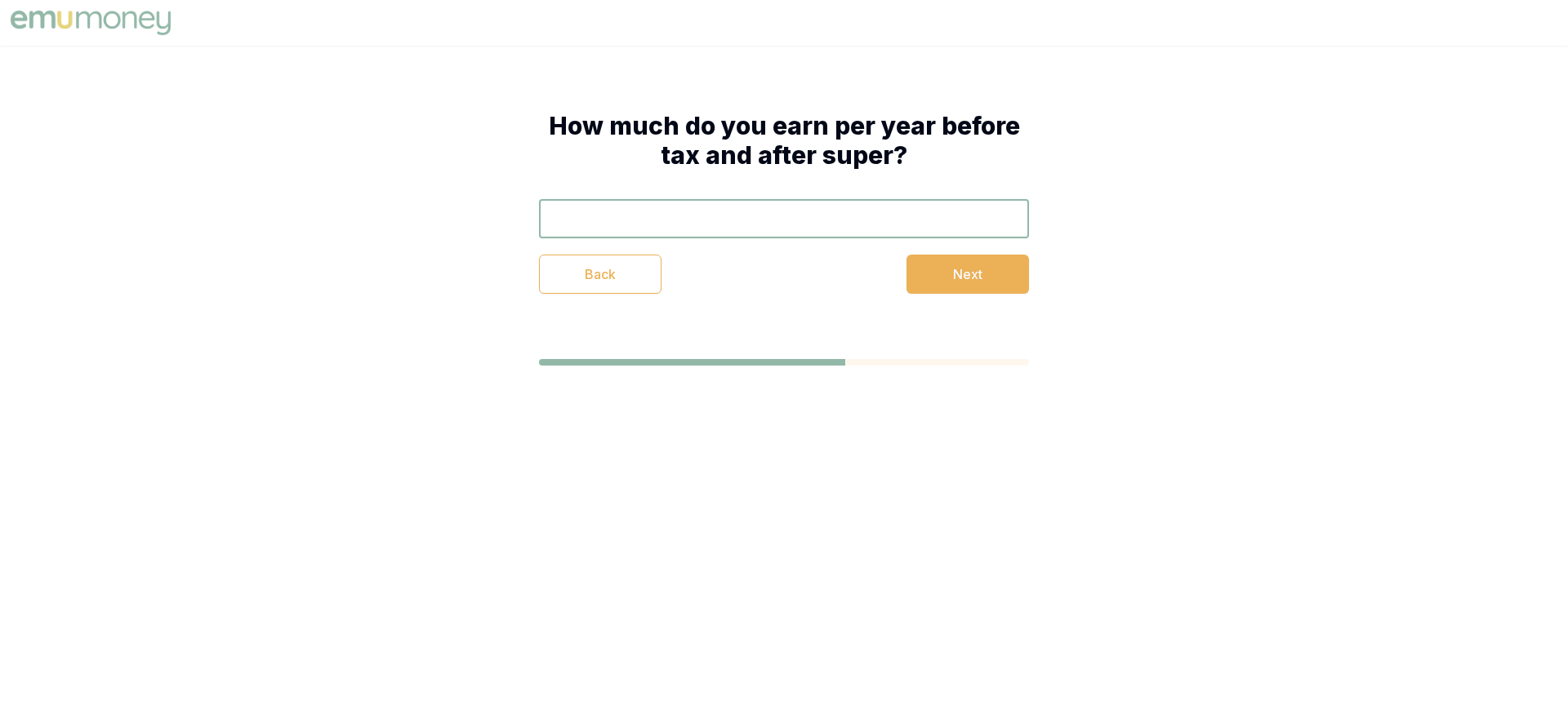
click at [765, 229] on input "text" at bounding box center [784, 219] width 490 height 40
type input "$120,000"
click at [927, 273] on button "Next" at bounding box center [967, 274] width 122 height 40
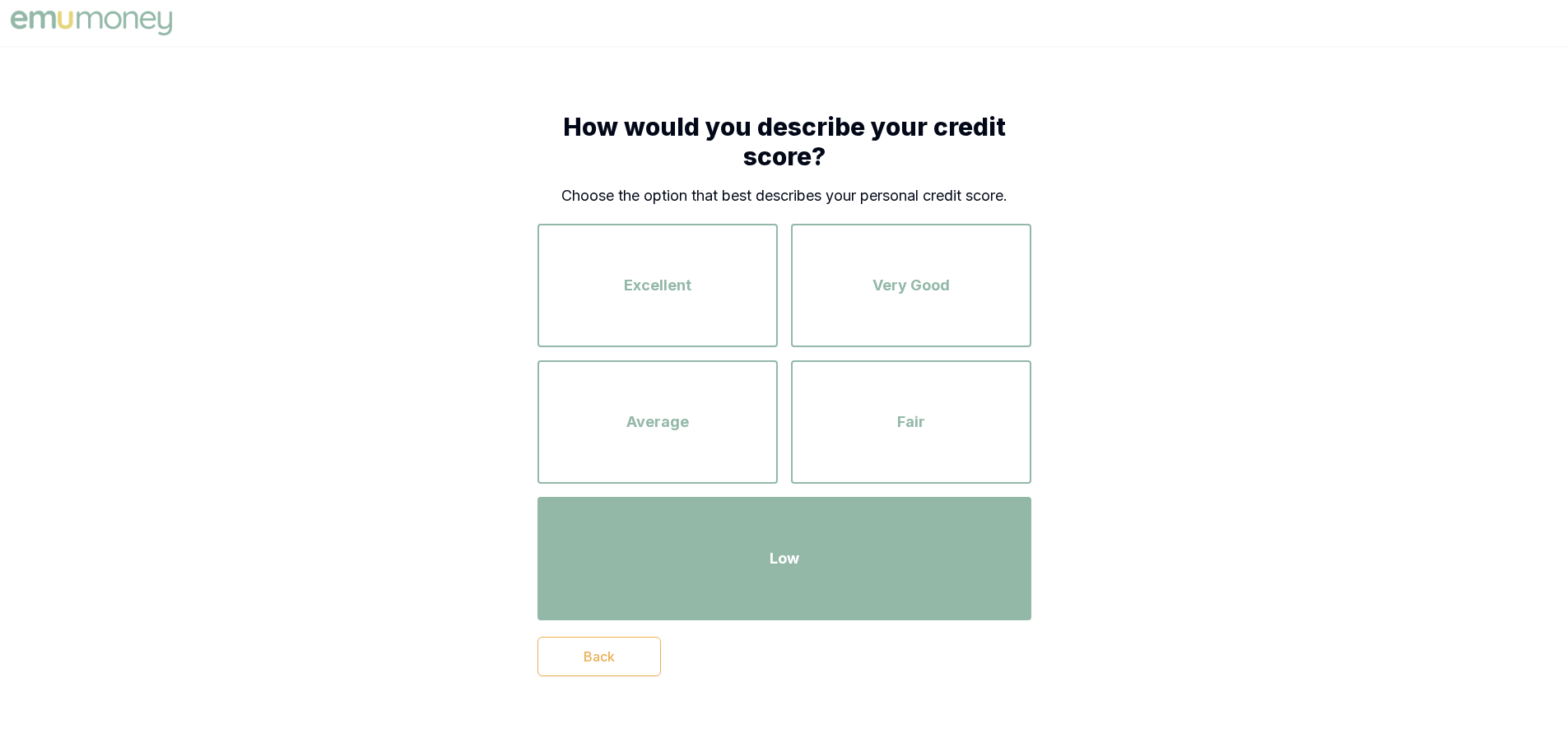
click at [811, 557] on div "Low" at bounding box center [784, 558] width 464 height 94
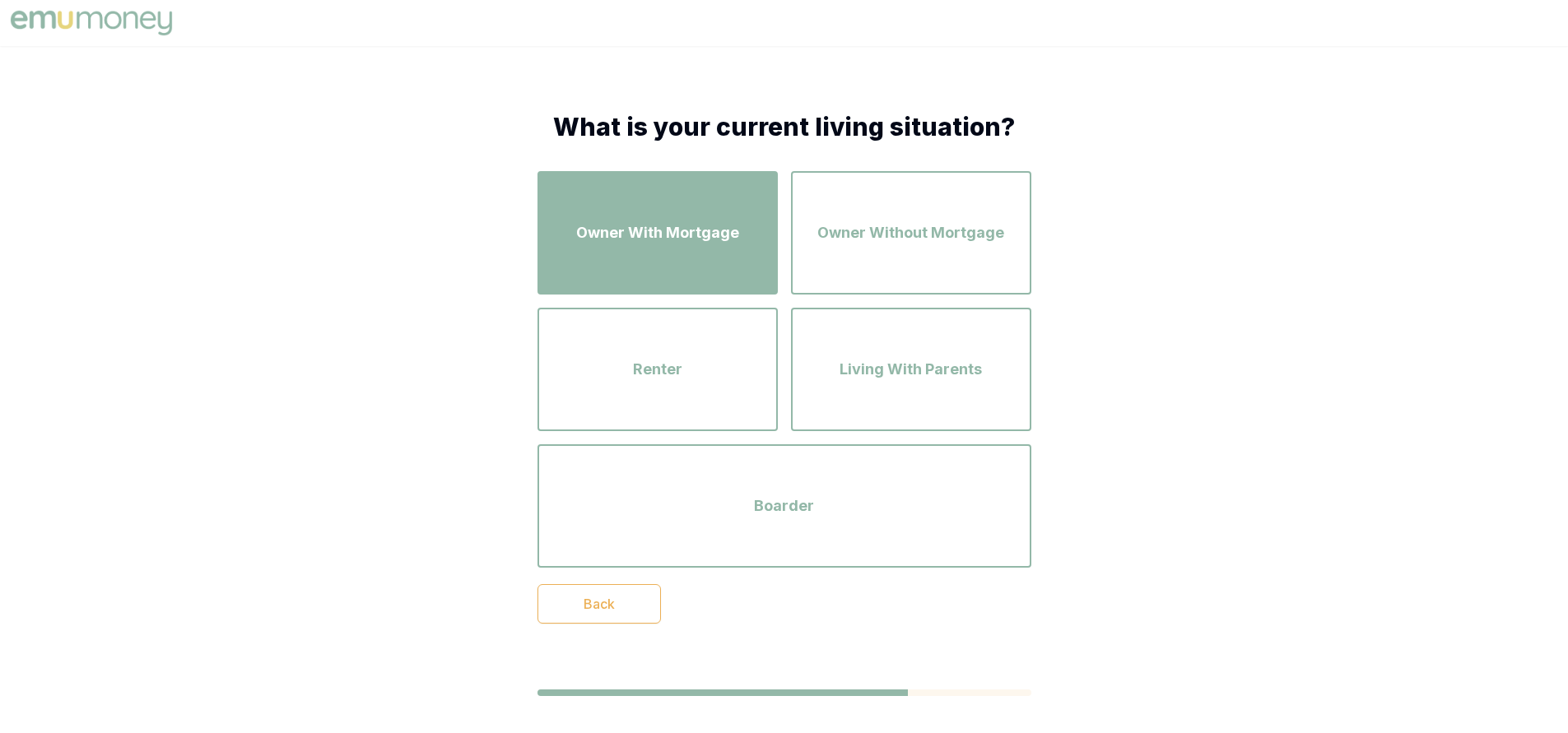
click at [730, 259] on div "Owner With Mortgage" at bounding box center [658, 233] width 211 height 94
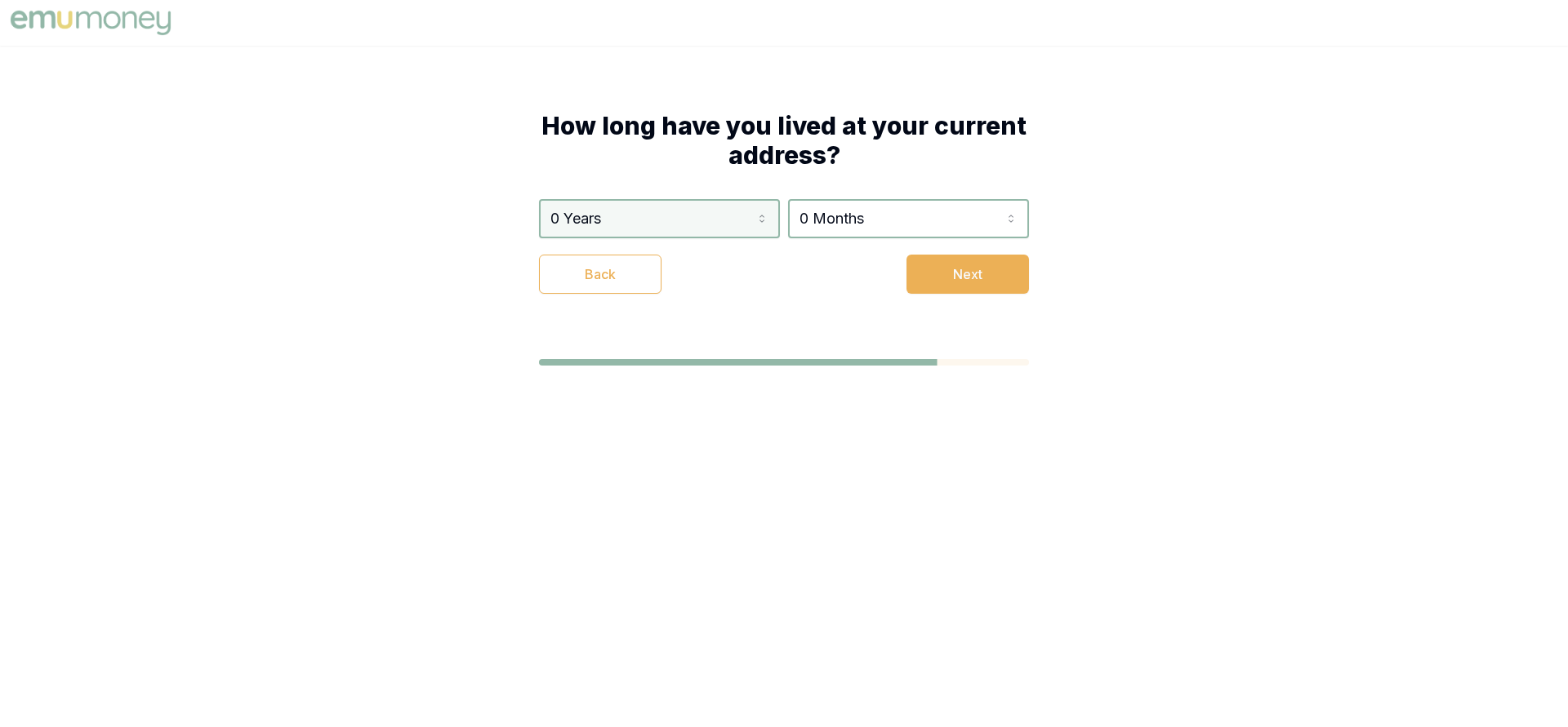
click at [689, 228] on html "How long have you lived at your current address? 0 Years 0 Years 1 Year 2 Years…" at bounding box center [784, 363] width 1568 height 727
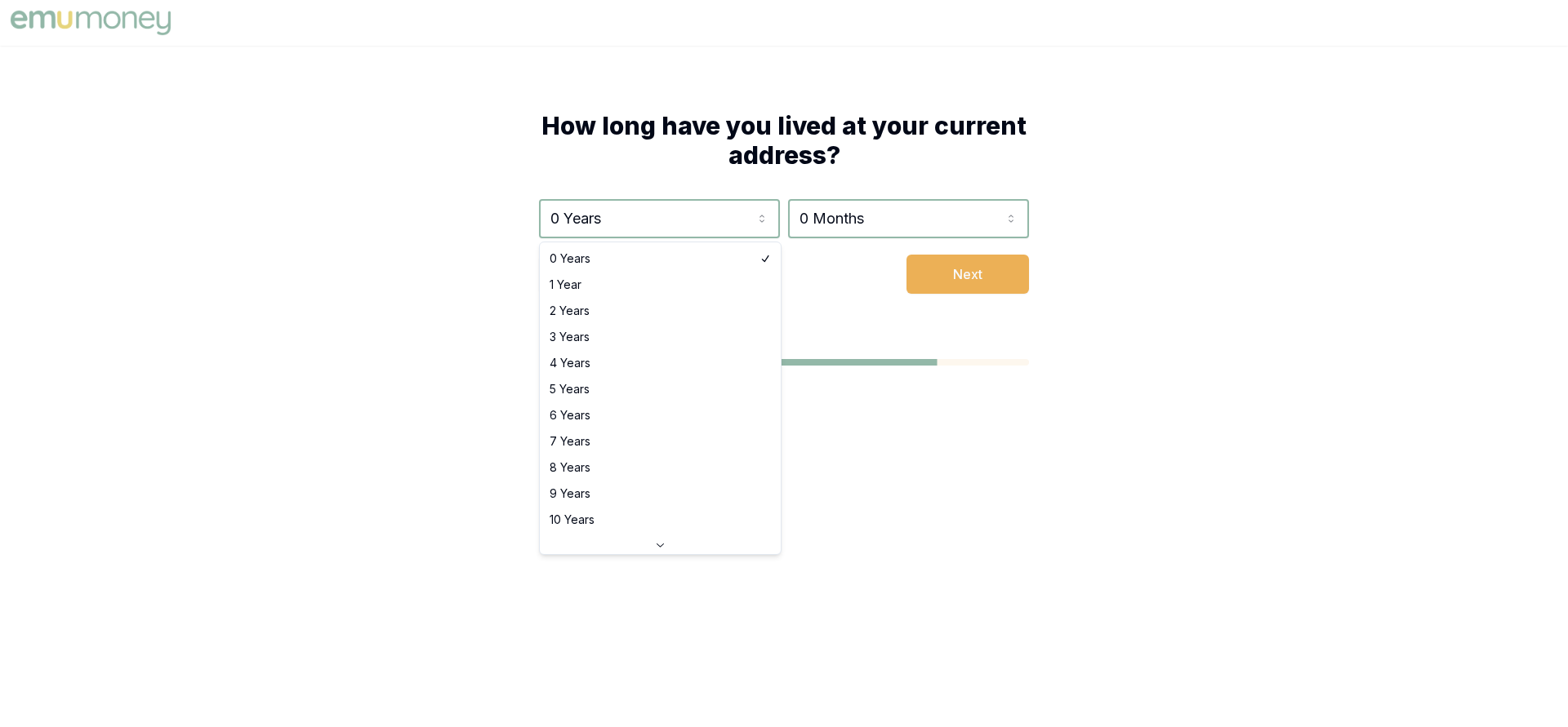
select select "8"
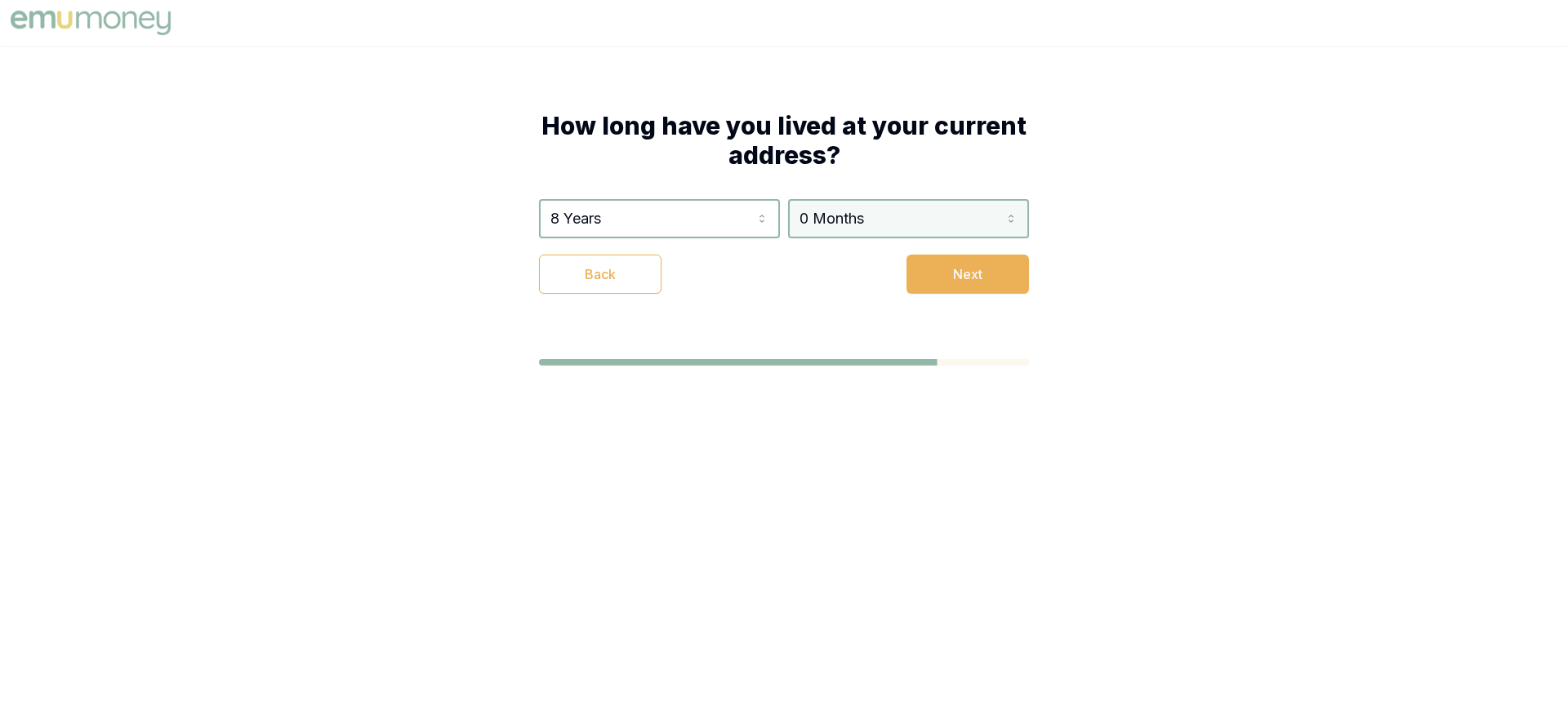
click at [841, 229] on html "How long have you lived at your current address? 8 Years 0 Years 1 Year 2 Years…" at bounding box center [784, 363] width 1568 height 727
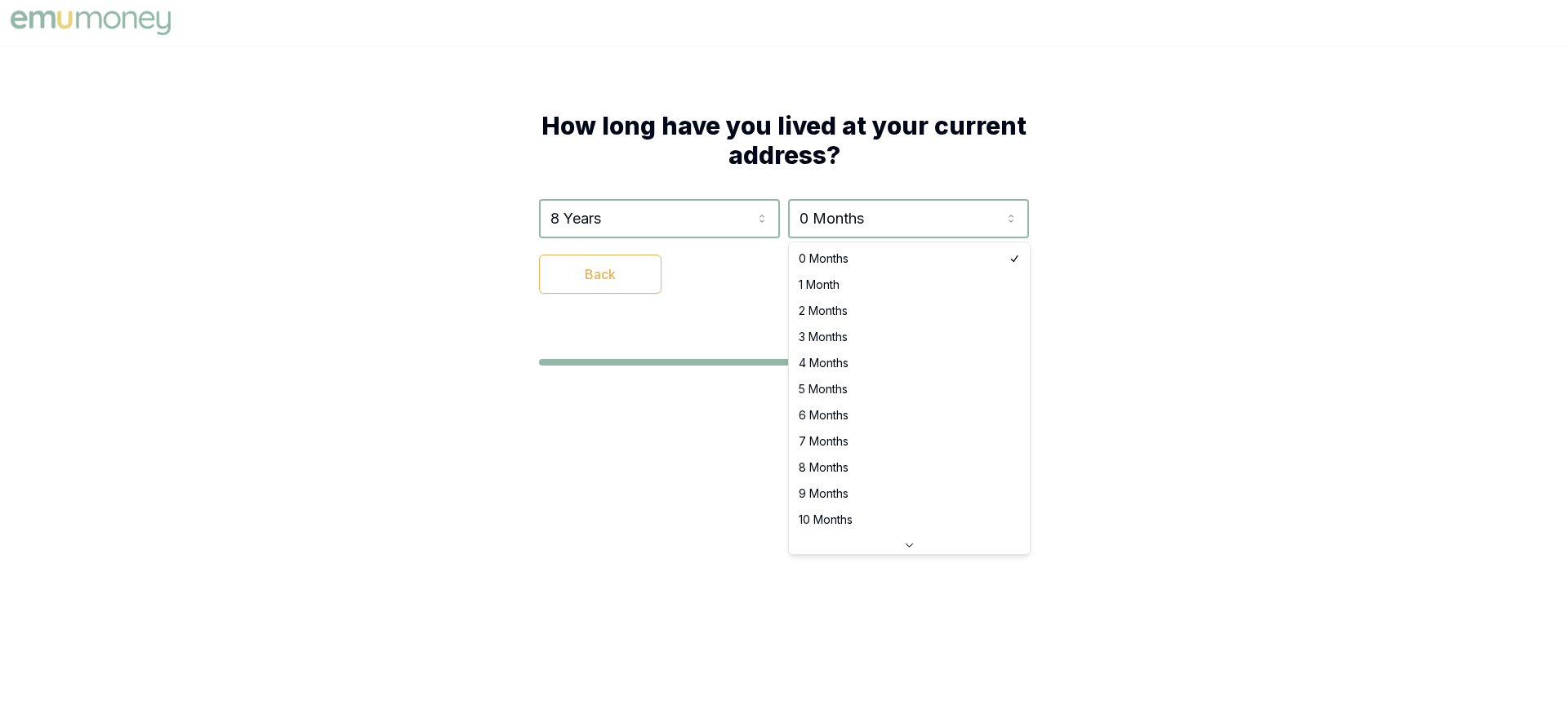
select select "4"
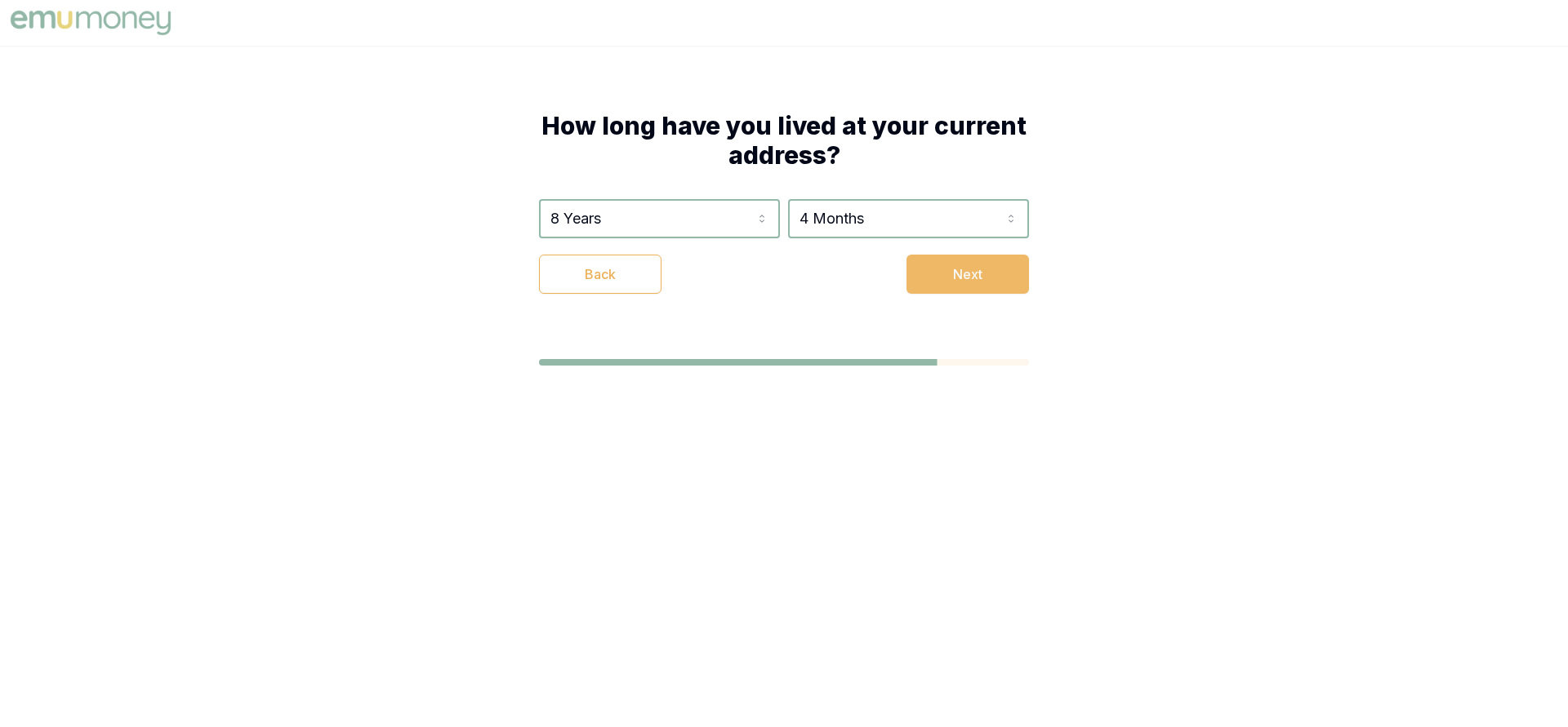
click at [981, 273] on button "Next" at bounding box center [967, 274] width 122 height 40
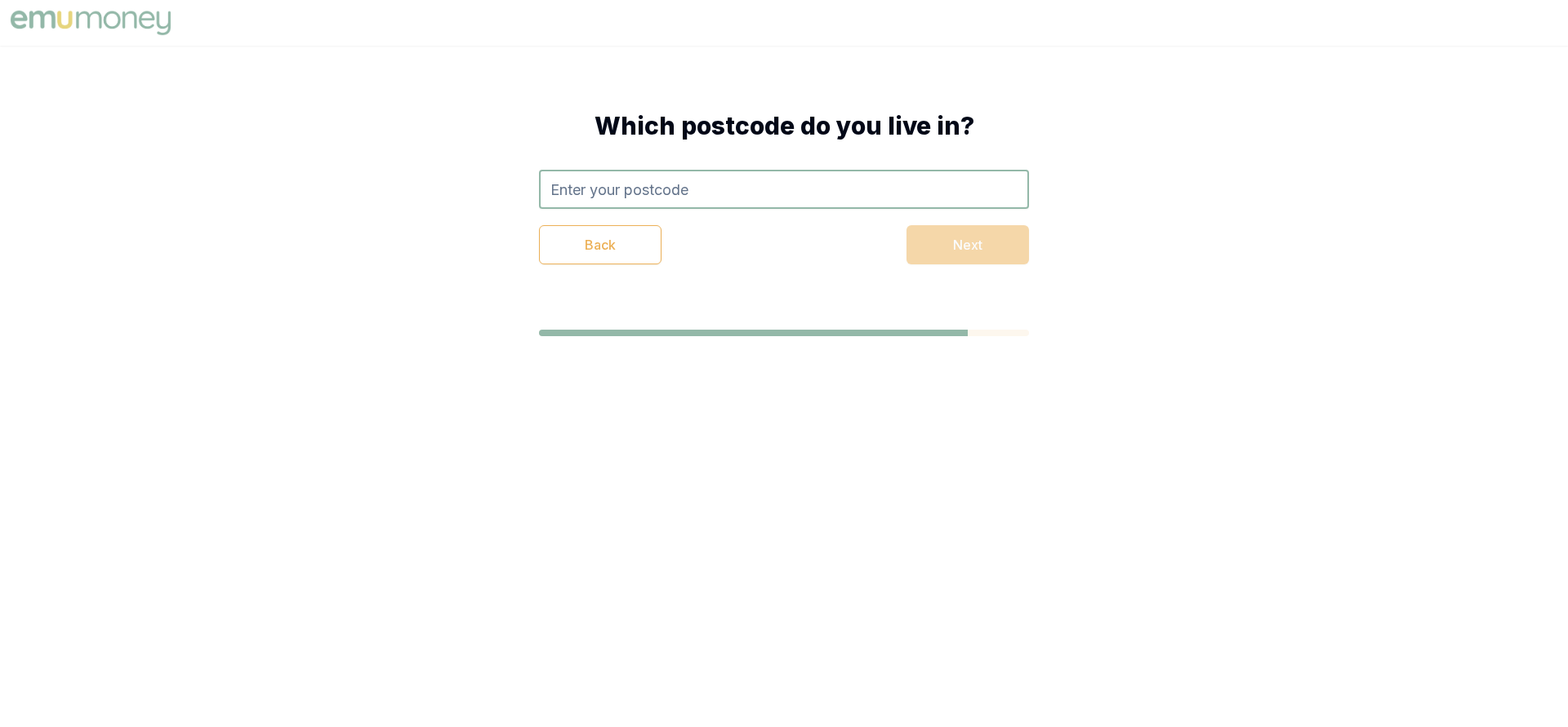
click at [699, 192] on input "text" at bounding box center [784, 189] width 490 height 40
type input "2760"
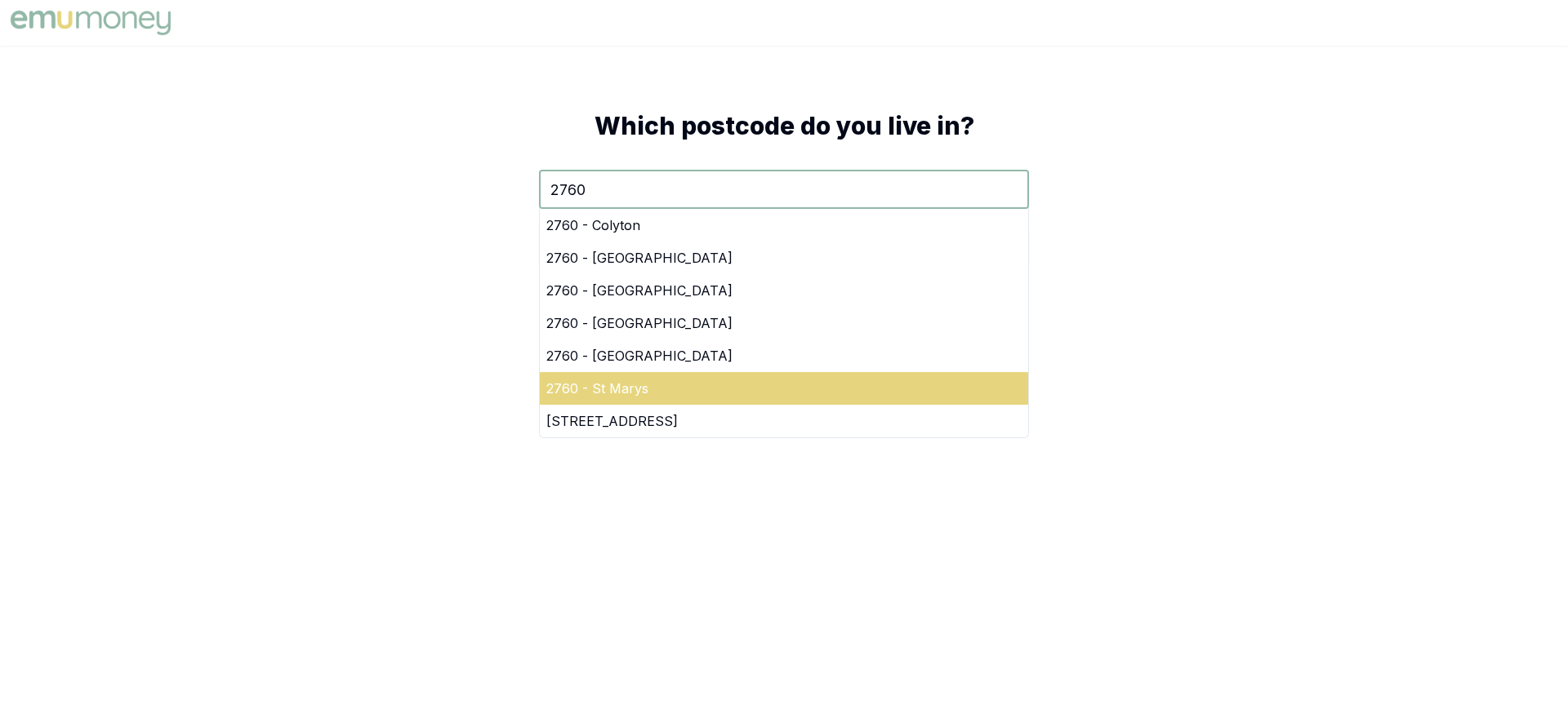
click at [778, 389] on div "2760 - St Marys" at bounding box center [784, 388] width 488 height 33
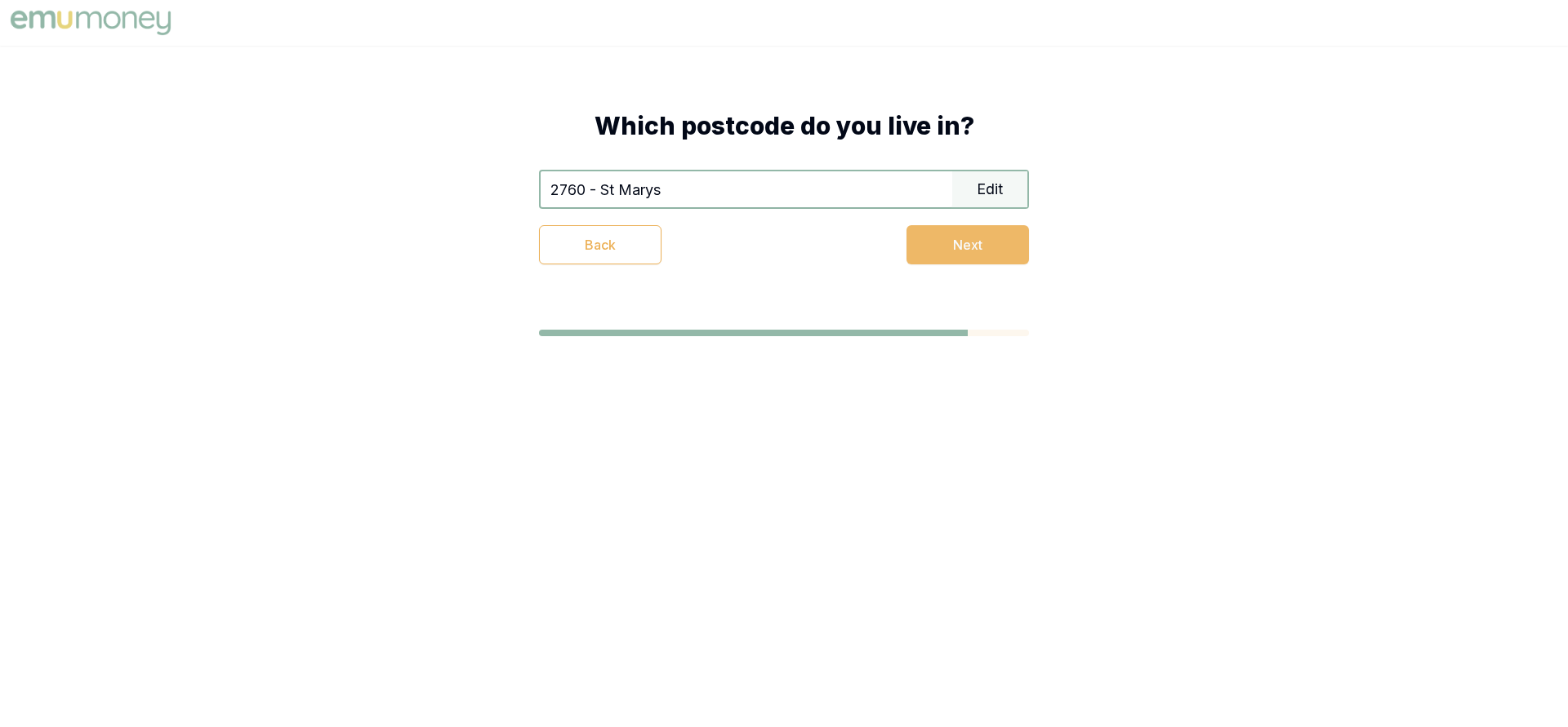
click at [944, 251] on button "Next" at bounding box center [967, 244] width 122 height 40
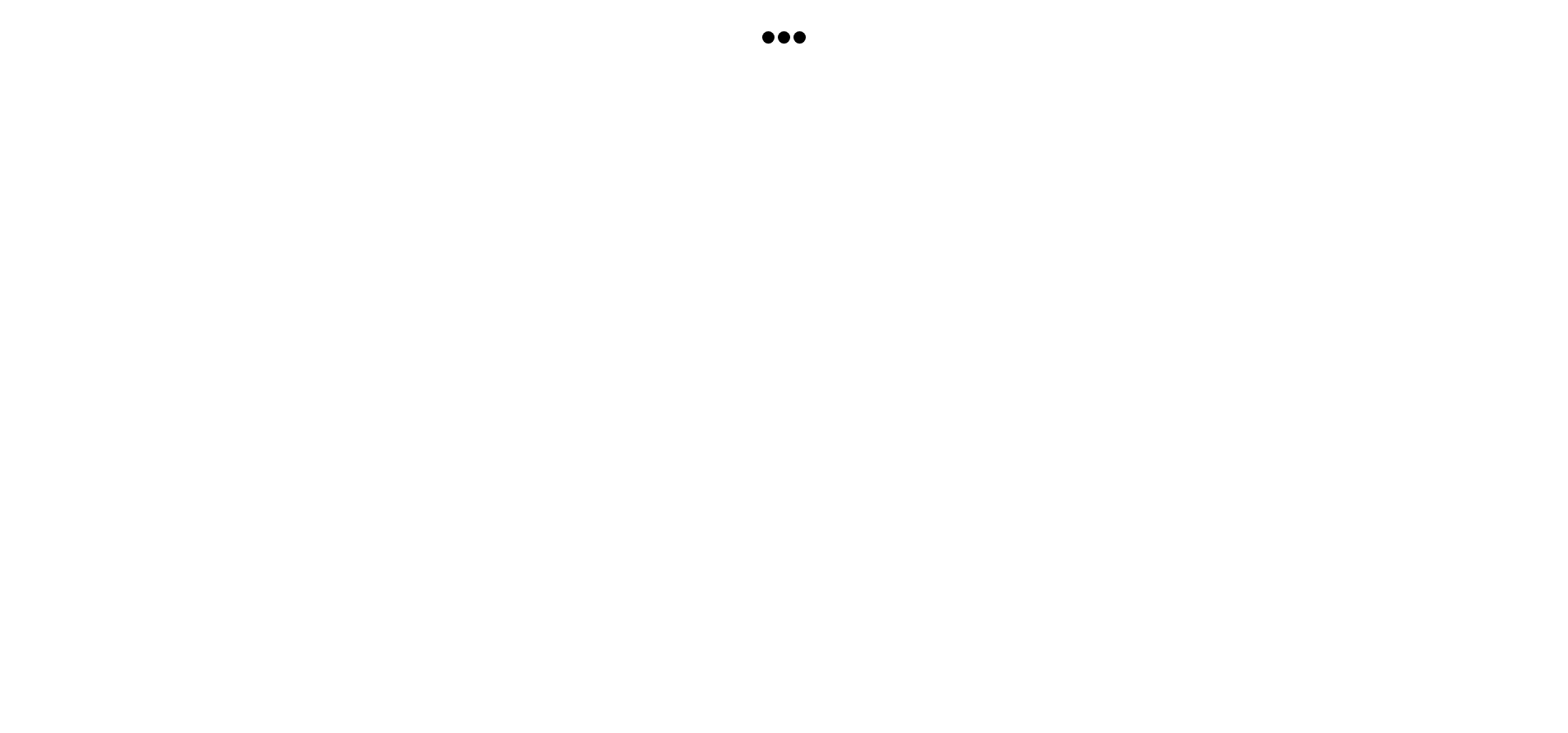
scroll to position [262, 0]
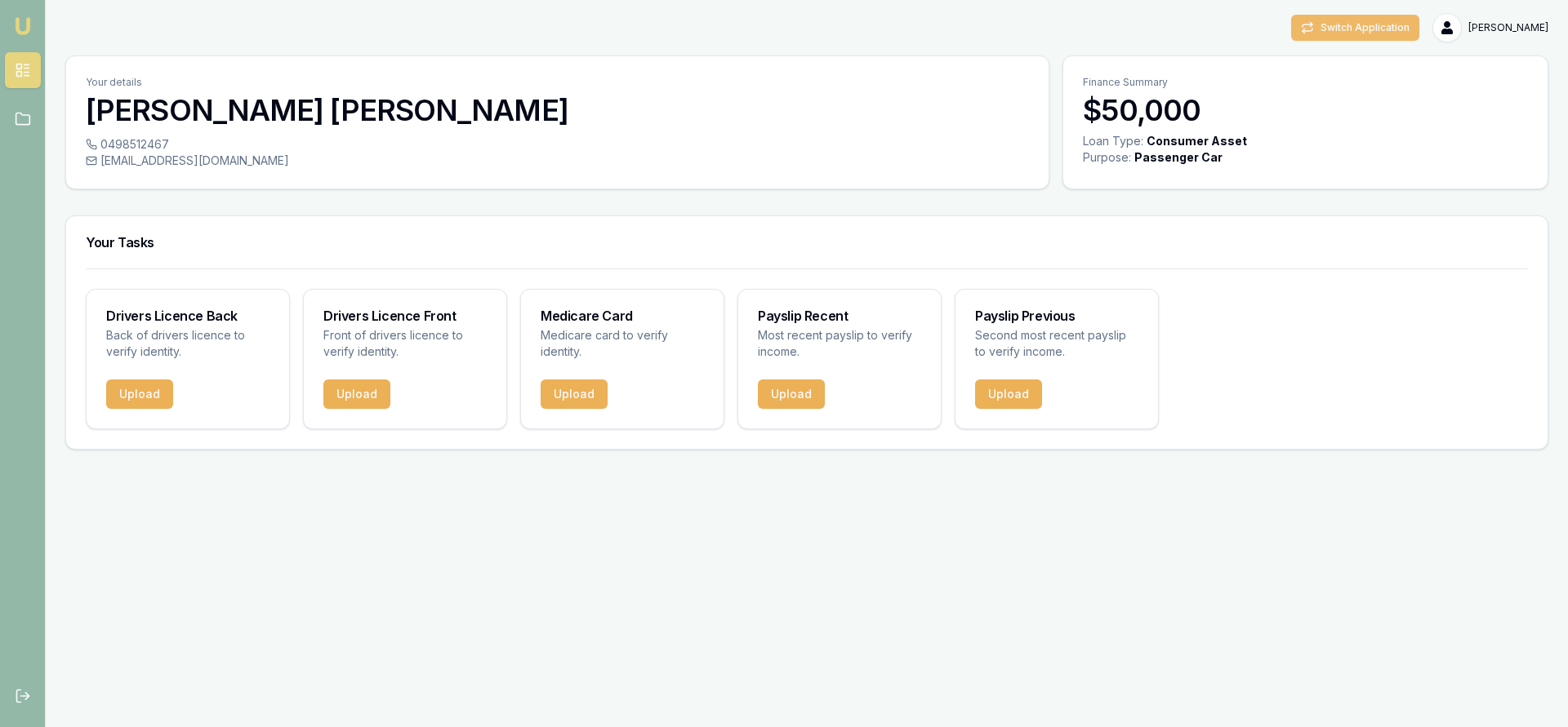
click at [1348, 24] on button "Switch Application" at bounding box center [1355, 28] width 128 height 26
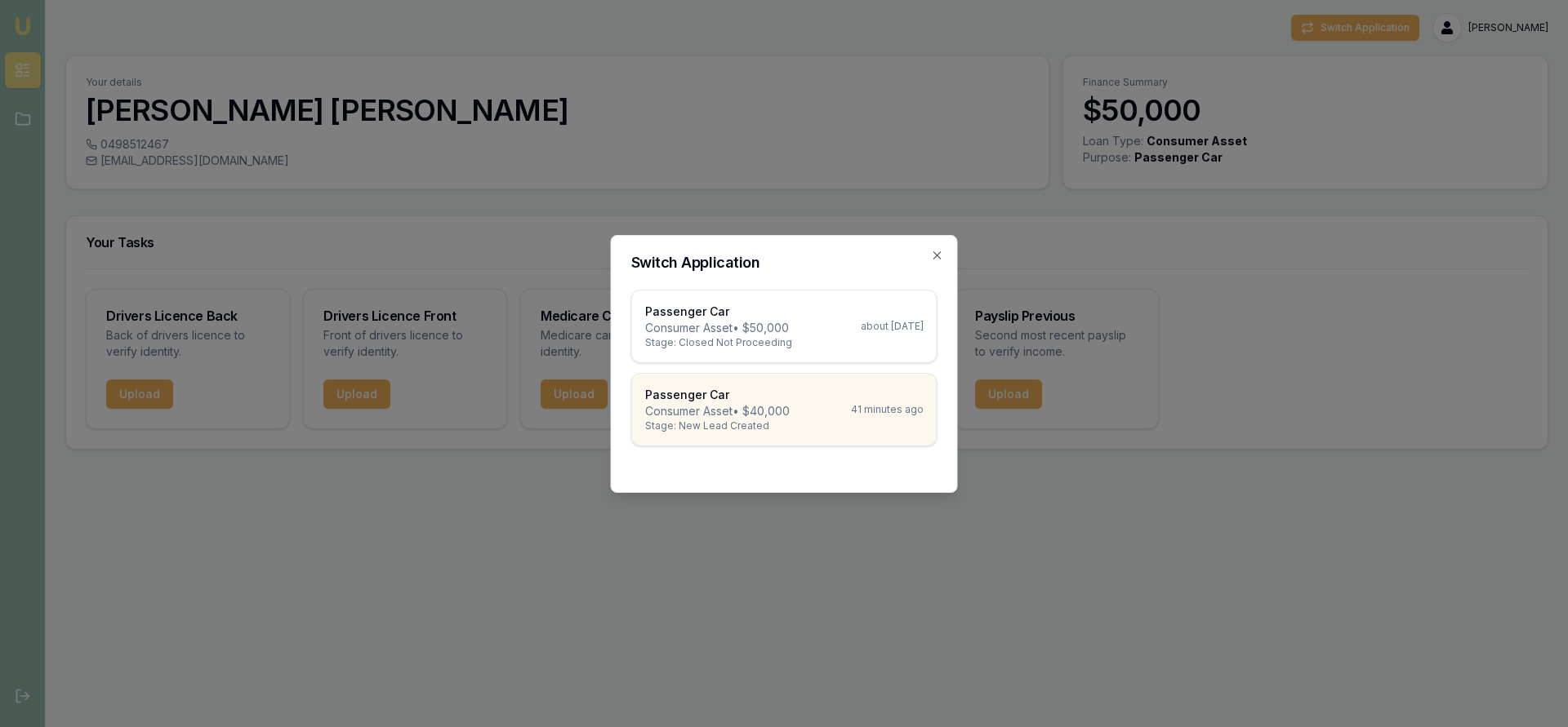
click at [805, 416] on div "Passenger Car Consumer Asset • $40,000 Stage: New Lead Created 41 minutes ago" at bounding box center [784, 410] width 279 height 46
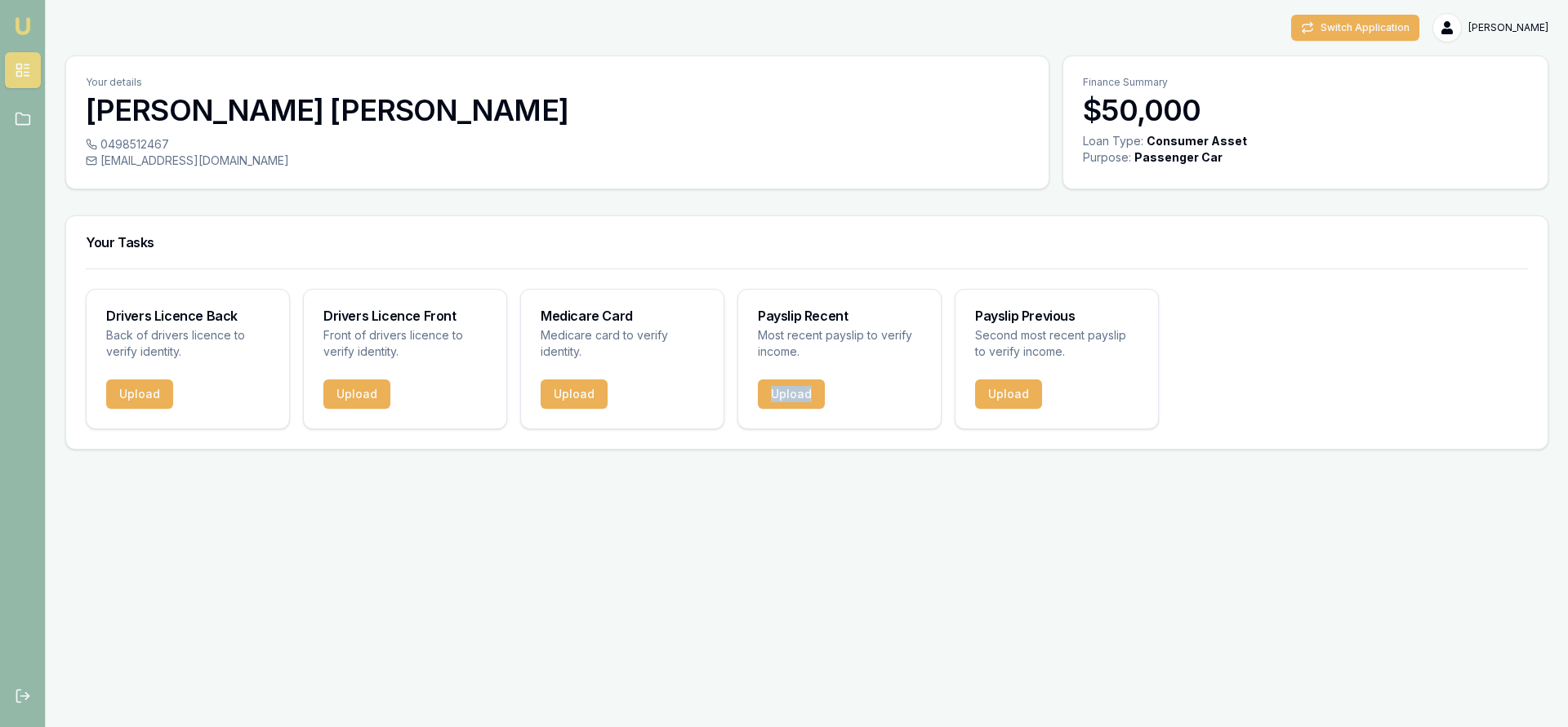
type textarea "Upload"
click at [805, 416] on div "Upload" at bounding box center [839, 404] width 202 height 49
